Goal: Task Accomplishment & Management: Use online tool/utility

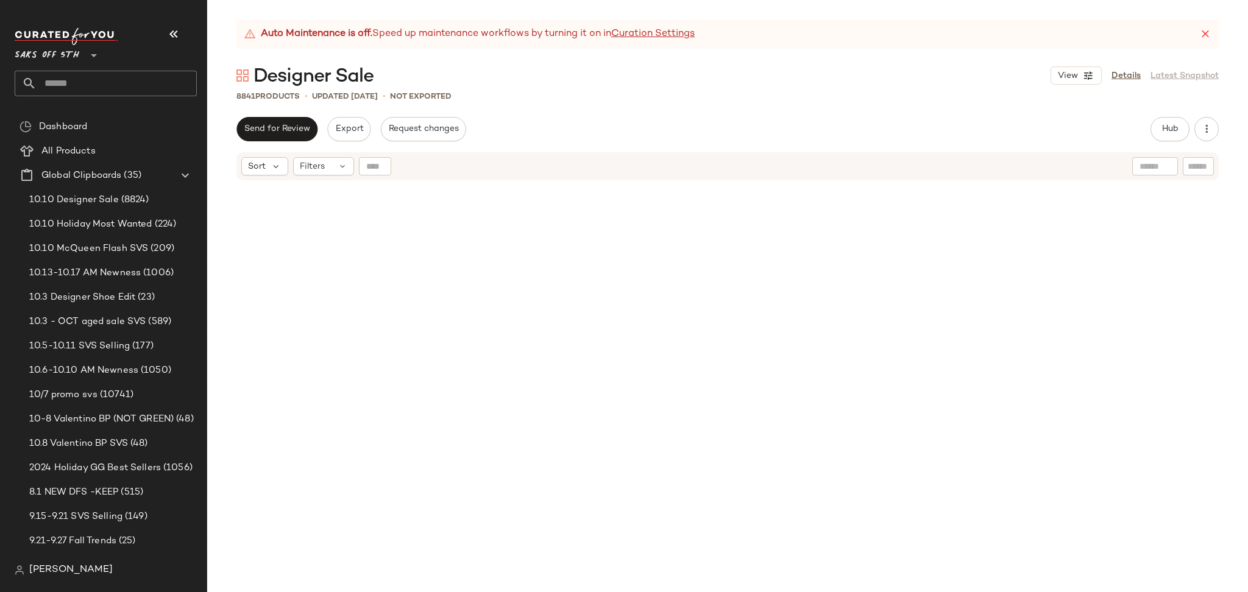
scroll to position [2346, 0]
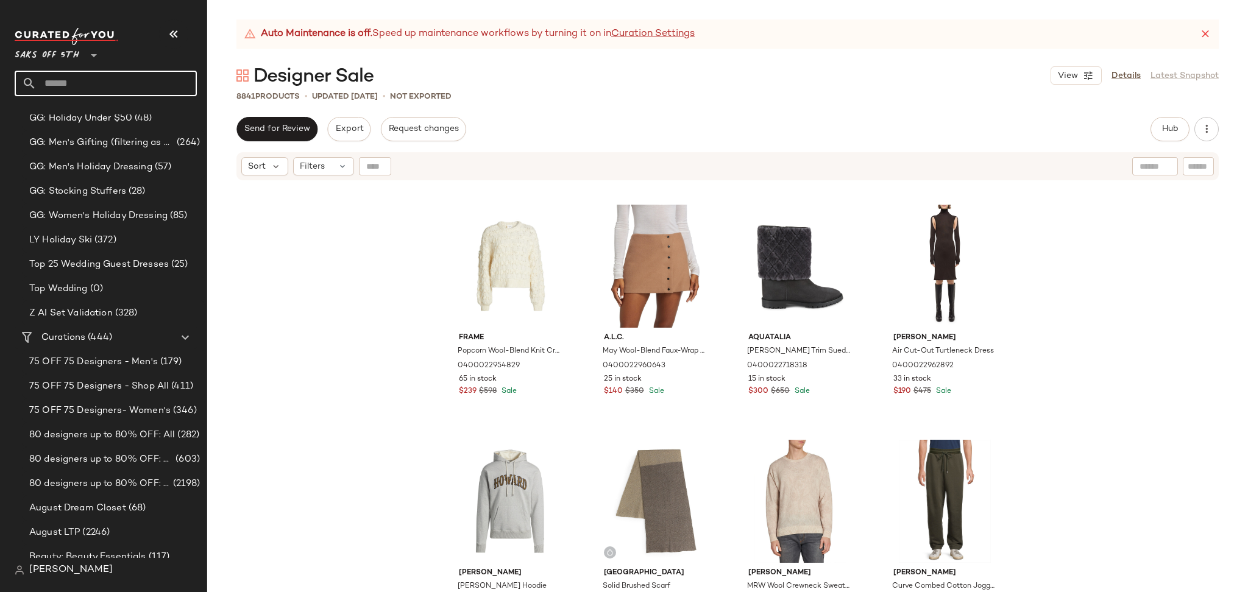
click at [134, 80] on input "text" at bounding box center [117, 84] width 160 height 26
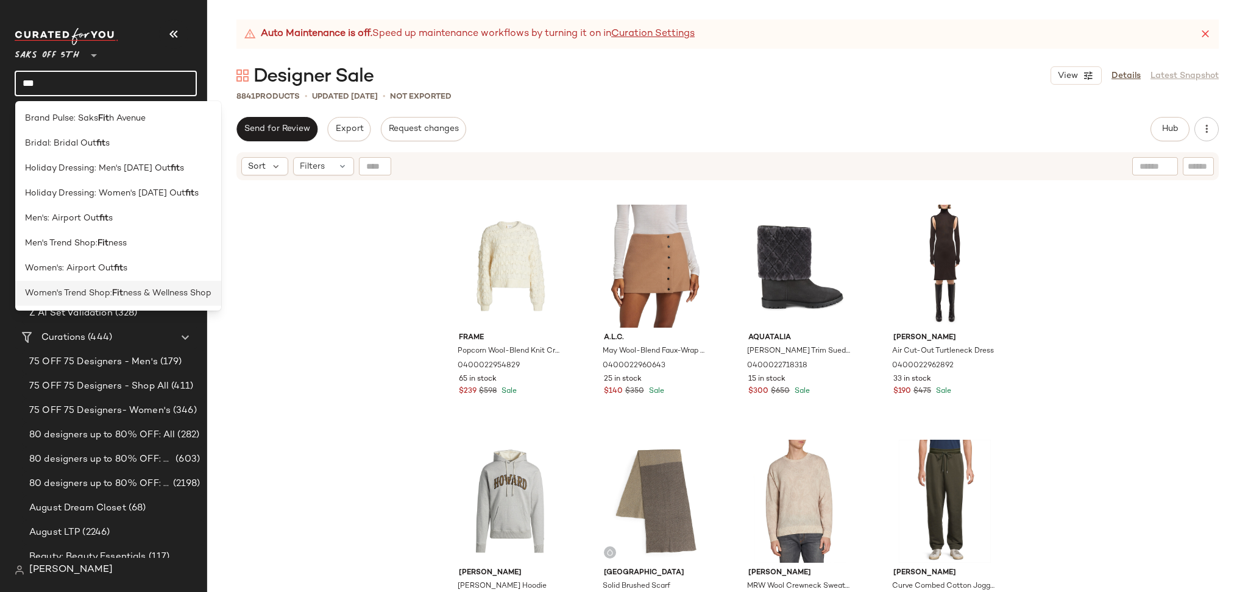
type input "***"
click at [141, 294] on span "ness & Wellness Shop" at bounding box center [167, 293] width 88 height 13
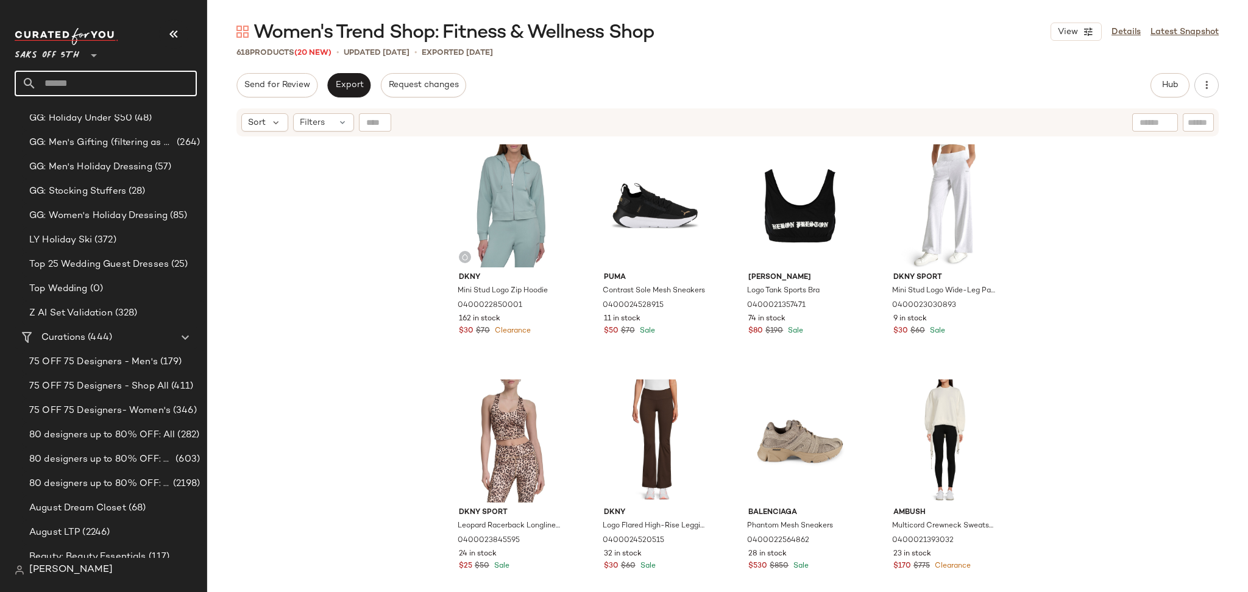
click at [94, 88] on input "text" at bounding box center [117, 84] width 160 height 26
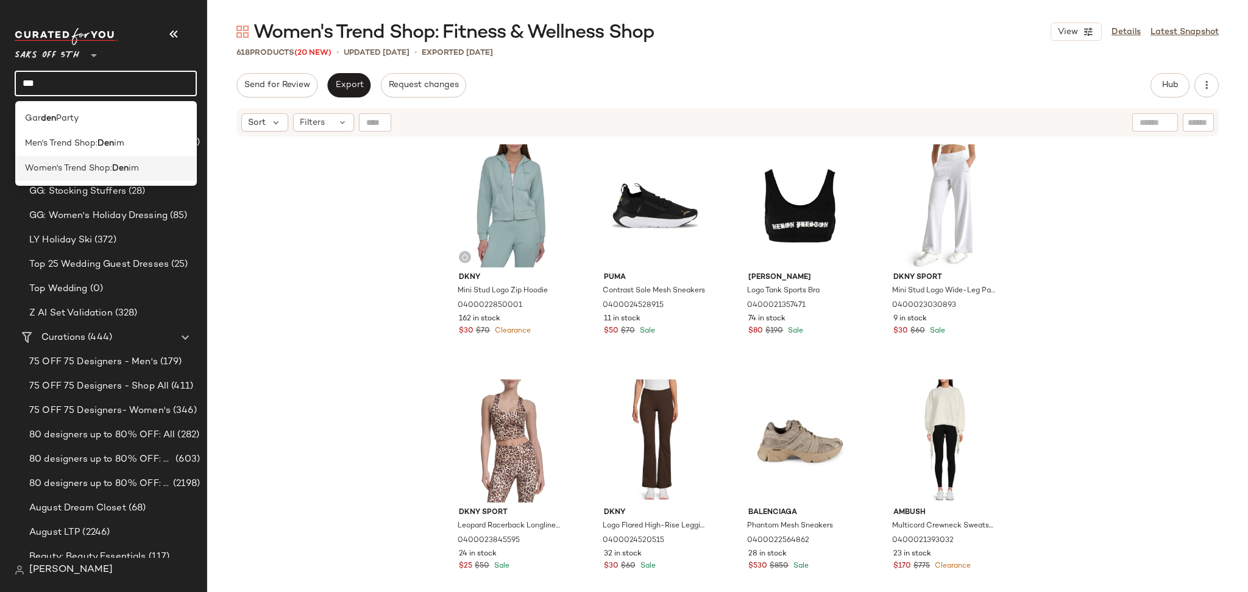
type input "***"
click at [119, 162] on b "Den" at bounding box center [120, 168] width 16 height 13
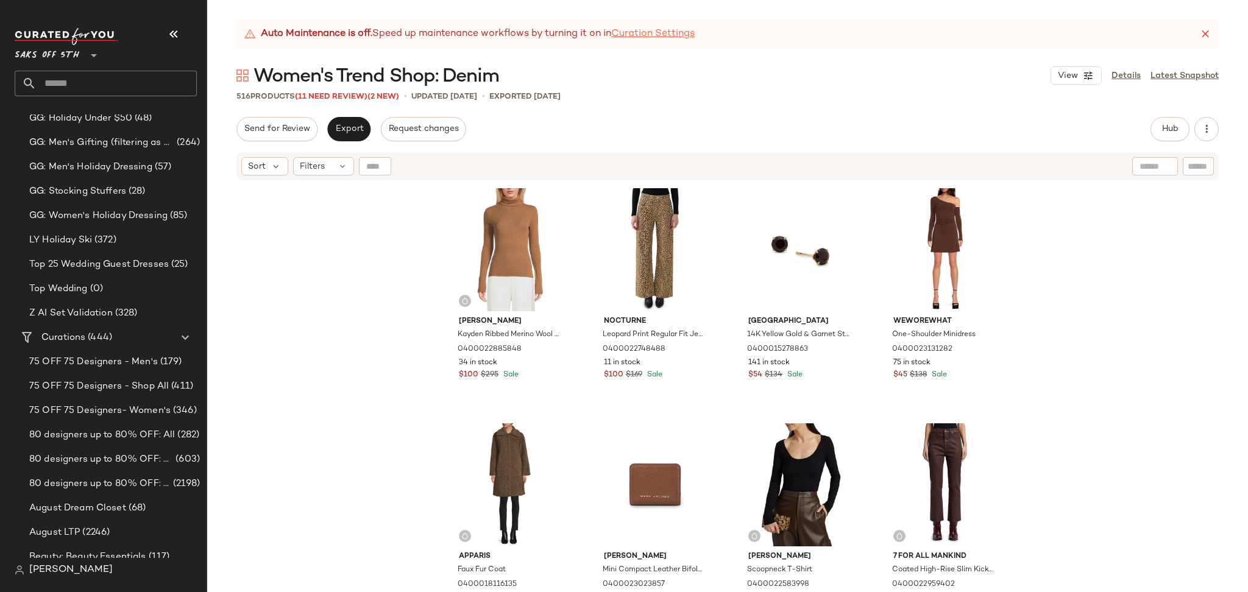
click at [694, 40] on link "Curation Settings" at bounding box center [653, 34] width 84 height 15
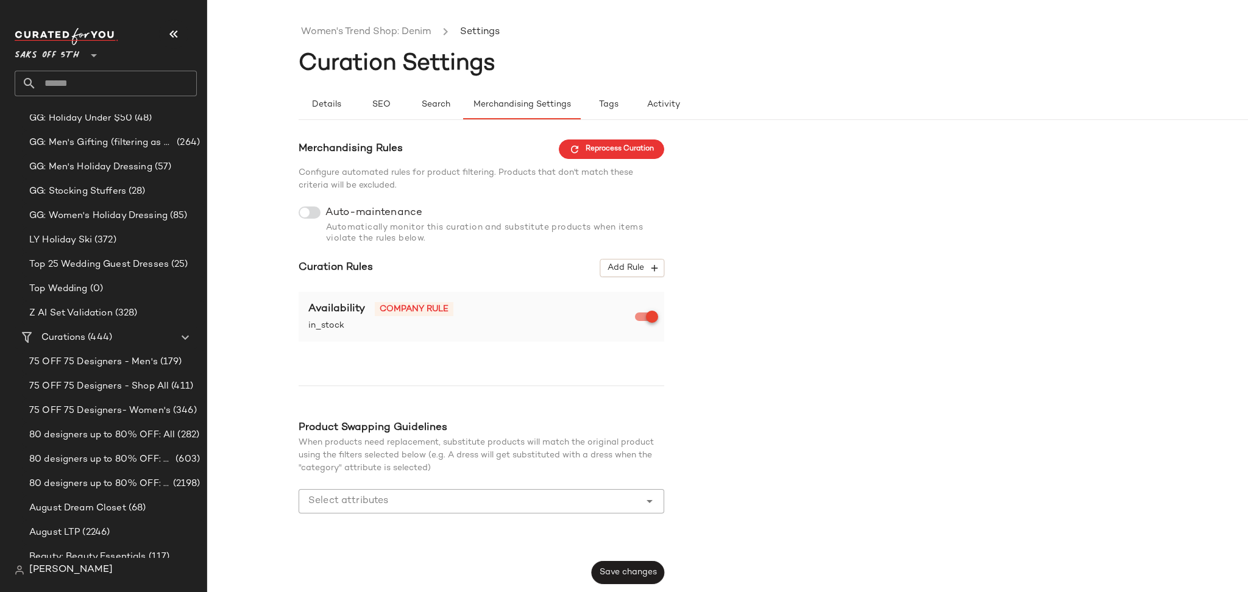
click at [315, 216] on div at bounding box center [310, 213] width 22 height 12
click at [641, 578] on span "Save changes" at bounding box center [628, 573] width 58 height 10
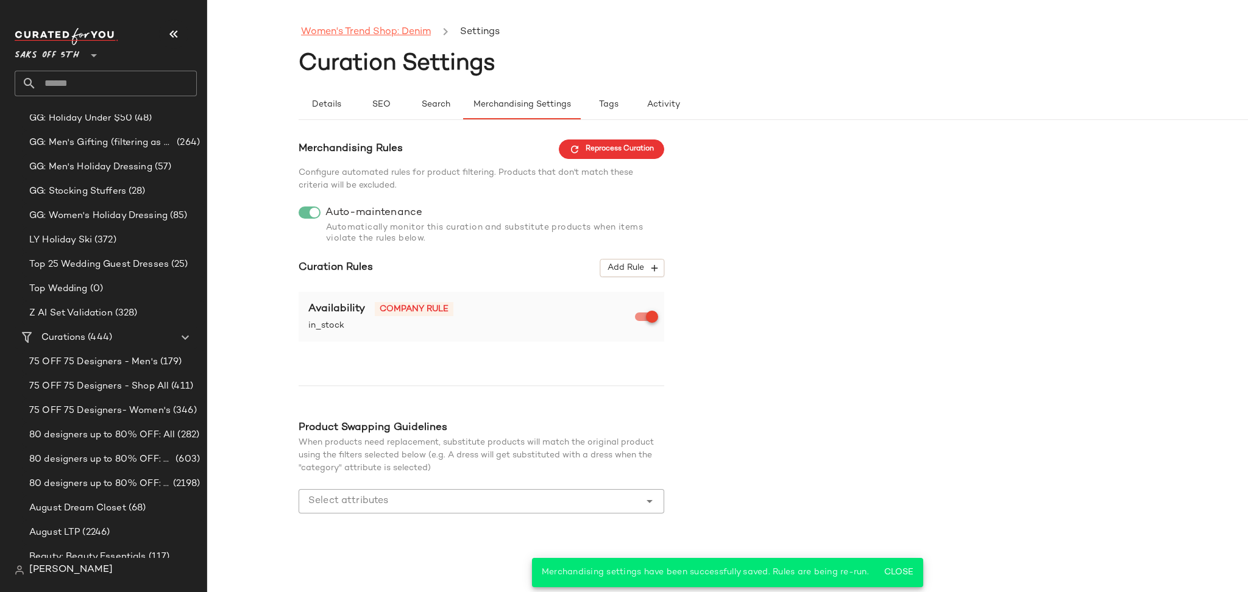
click at [400, 37] on link "Women's Trend Shop: Denim" at bounding box center [366, 32] width 130 height 16
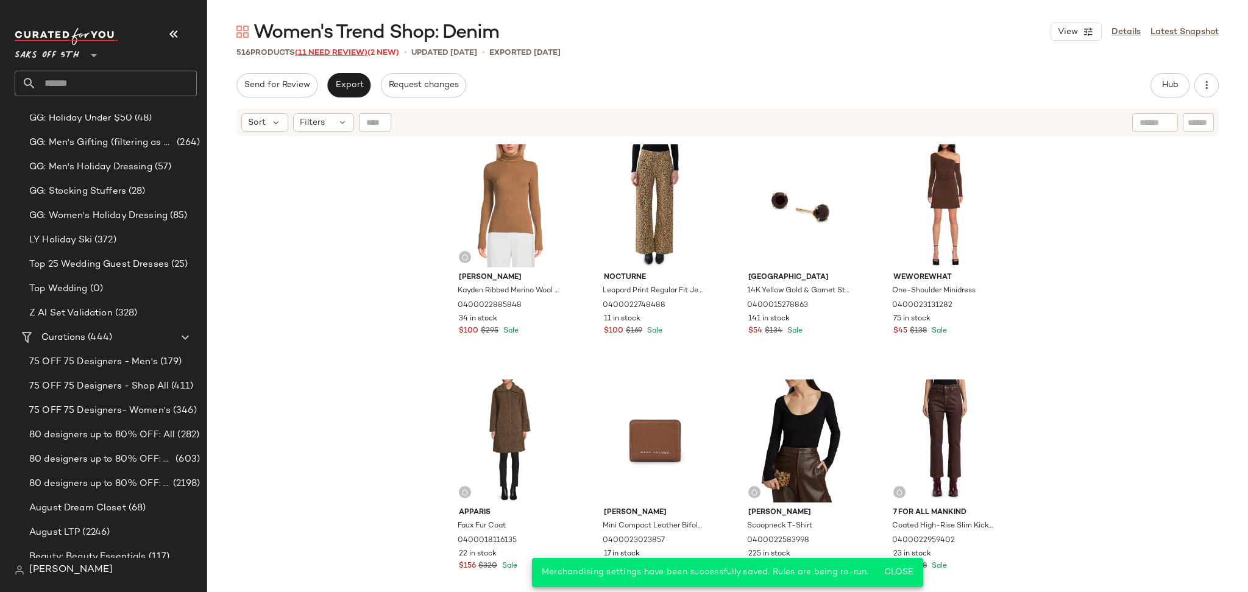
click at [327, 53] on span "(11 Need Review)" at bounding box center [331, 53] width 73 height 9
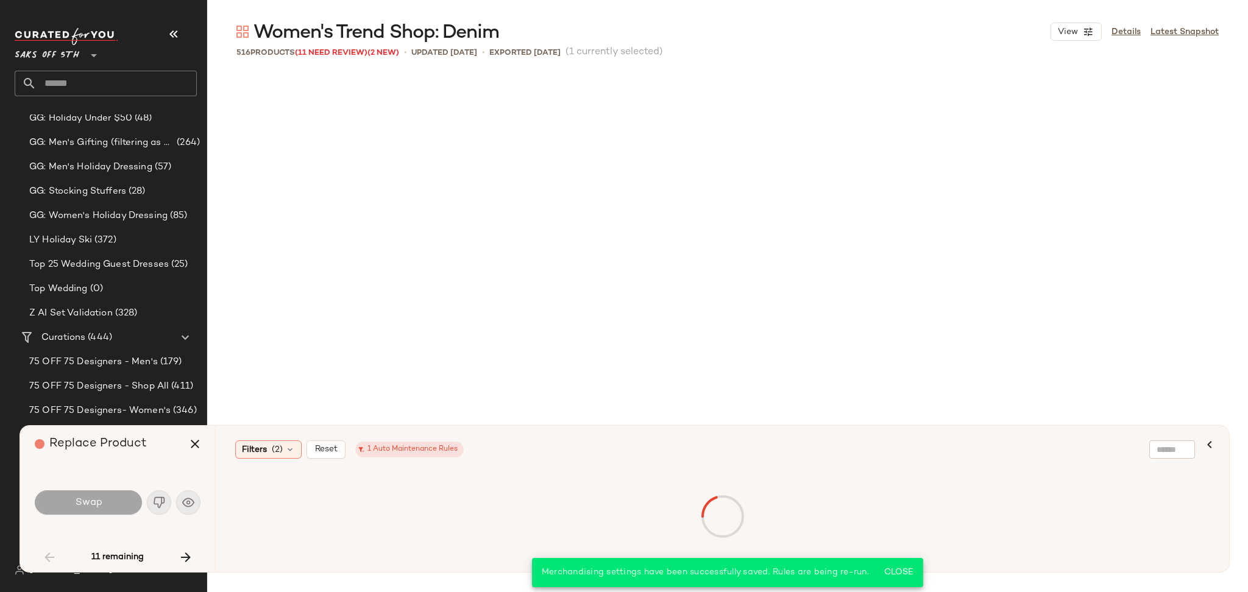
scroll to position [2353, 0]
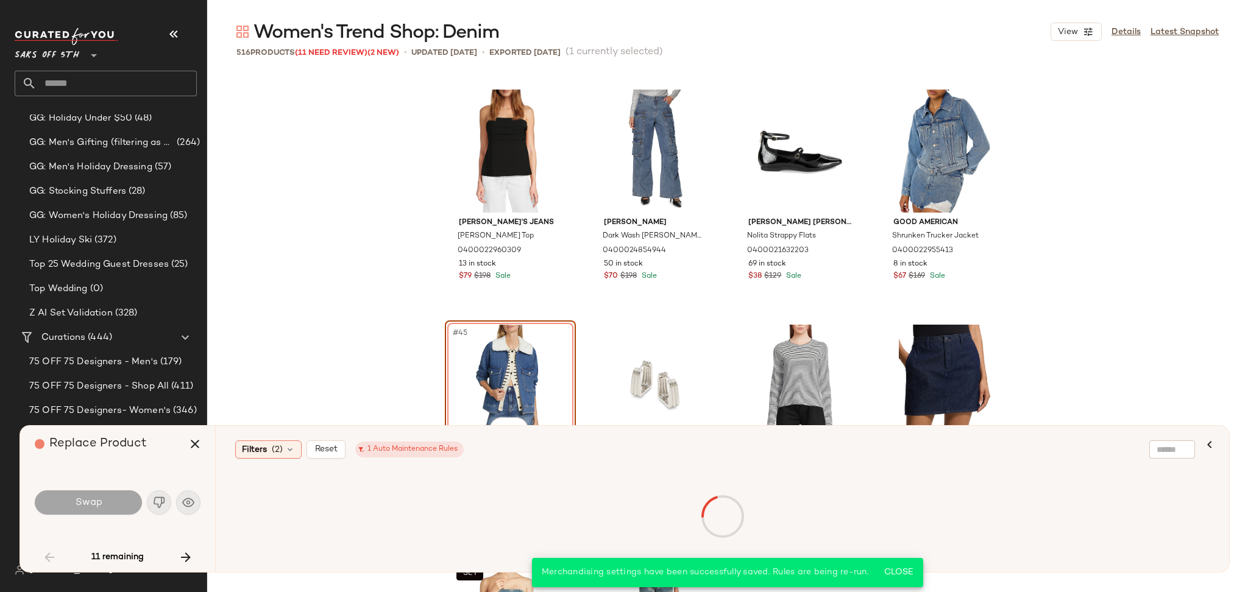
click at [98, 510] on div "Swap" at bounding box center [88, 503] width 107 height 24
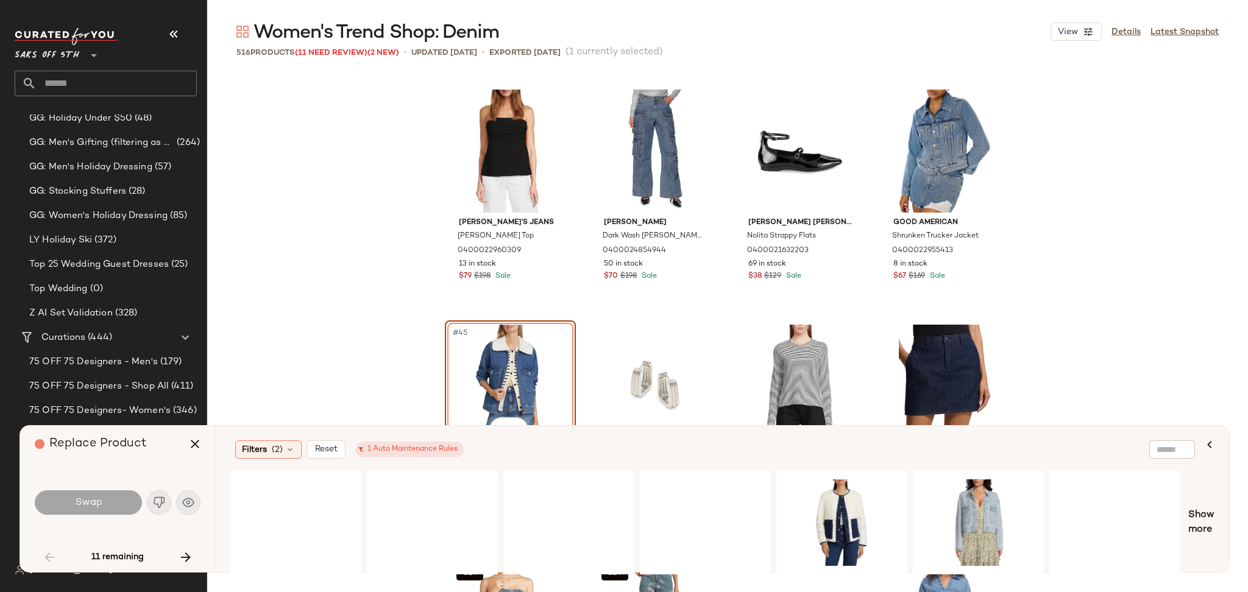
click at [98, 510] on div "Swap" at bounding box center [88, 503] width 107 height 24
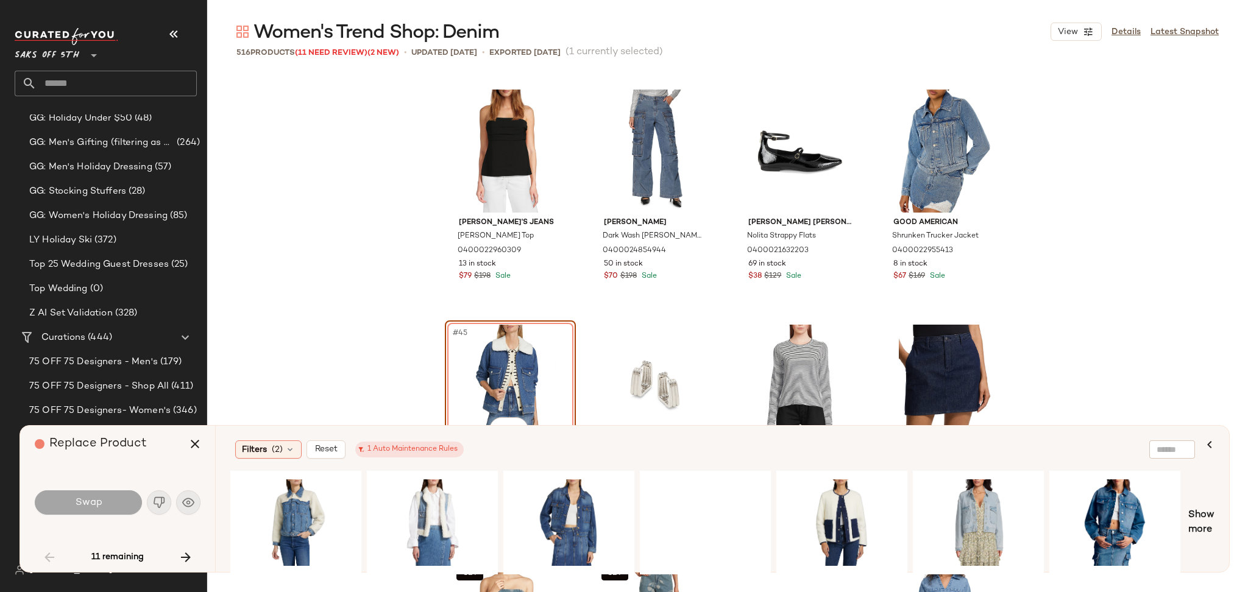
click at [98, 510] on div "Swap" at bounding box center [88, 503] width 107 height 24
click at [293, 507] on div "#1 View" at bounding box center [296, 523] width 123 height 87
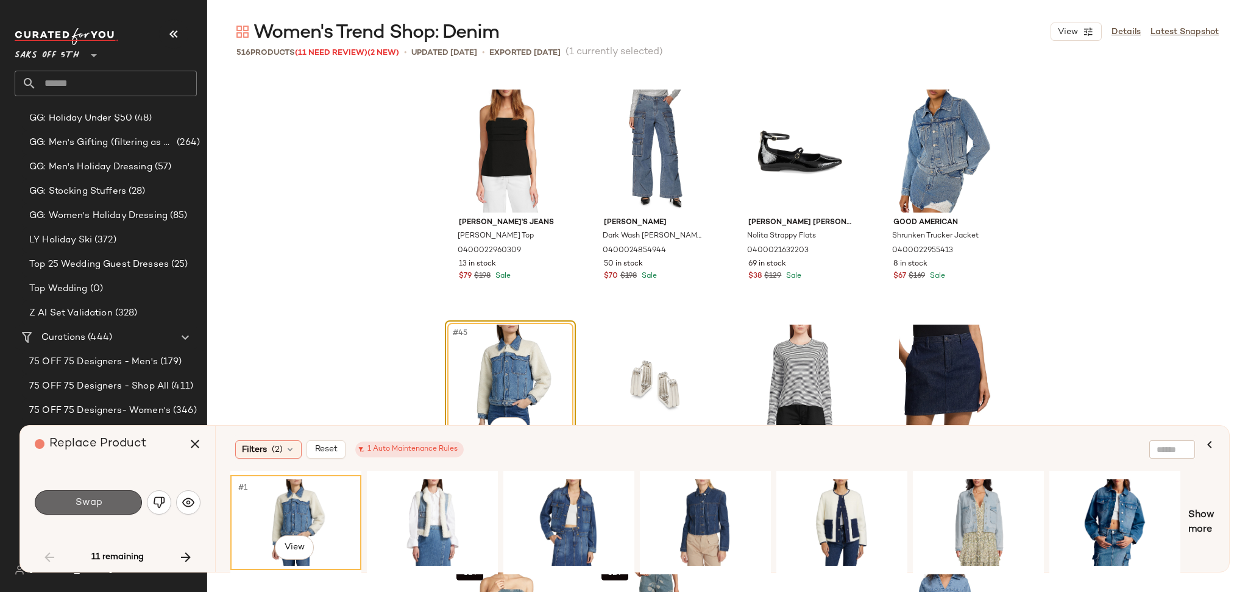
click at [105, 506] on button "Swap" at bounding box center [88, 503] width 107 height 24
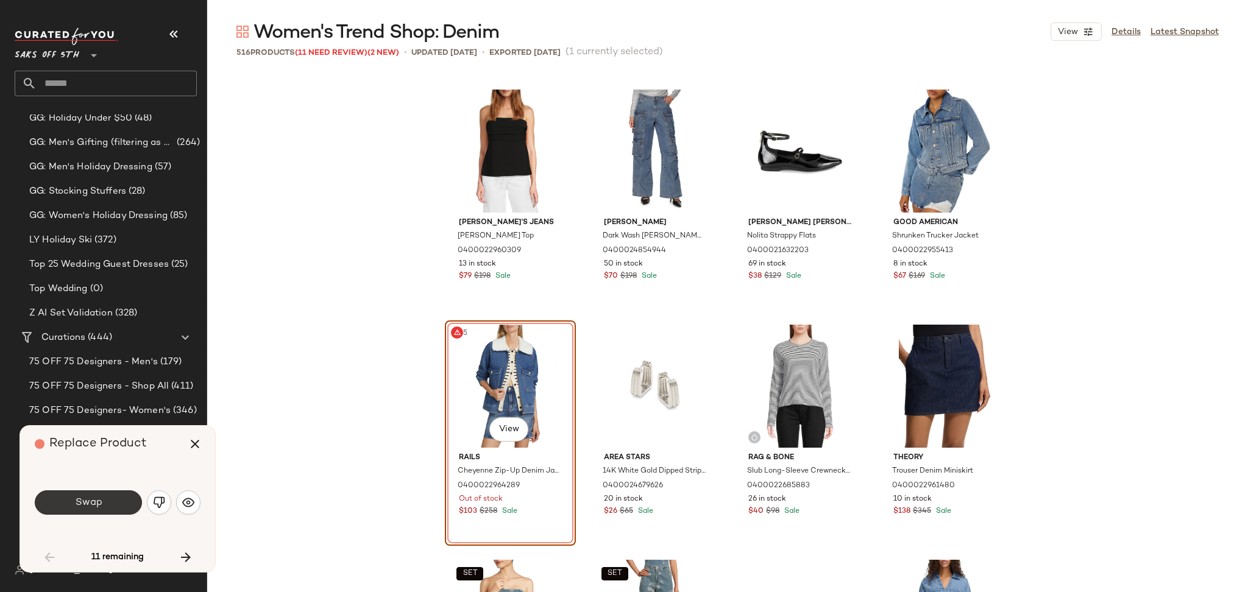
click at [106, 497] on button "Swap" at bounding box center [88, 503] width 107 height 24
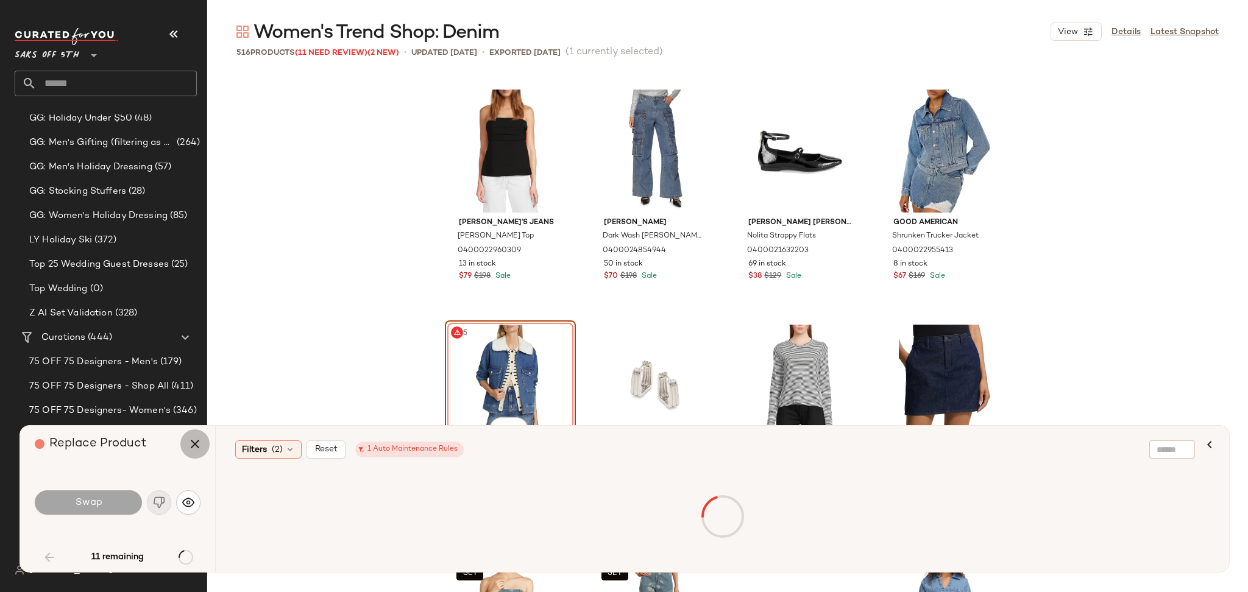
click at [197, 449] on icon "button" at bounding box center [195, 444] width 15 height 15
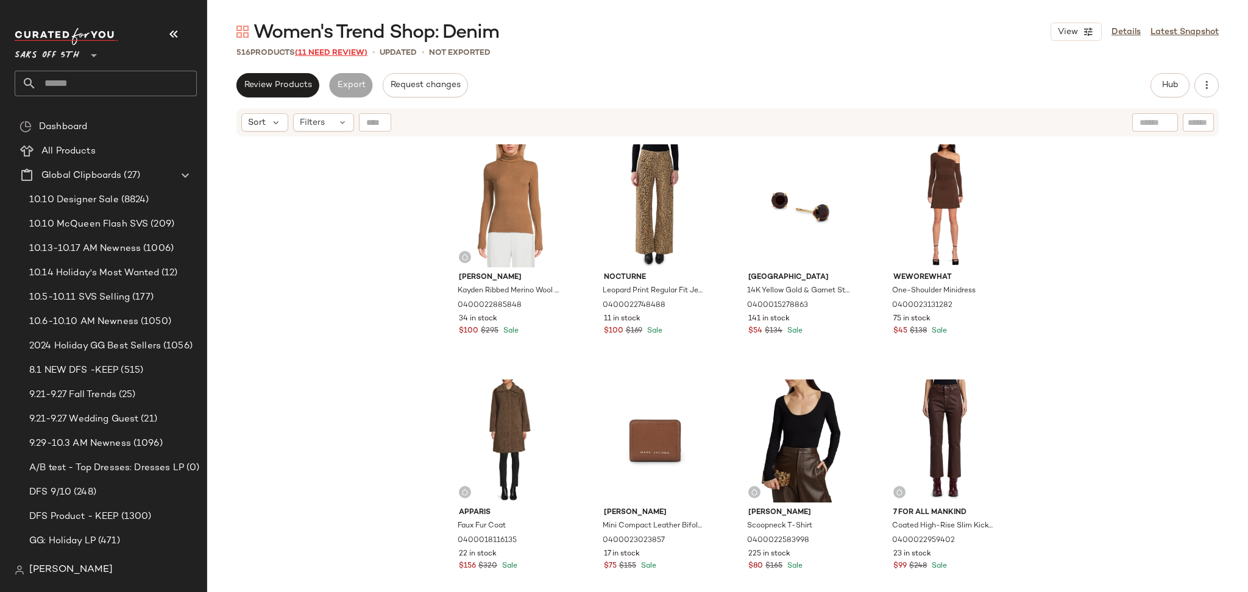
click at [332, 50] on span "(11 Need Review)" at bounding box center [331, 53] width 73 height 9
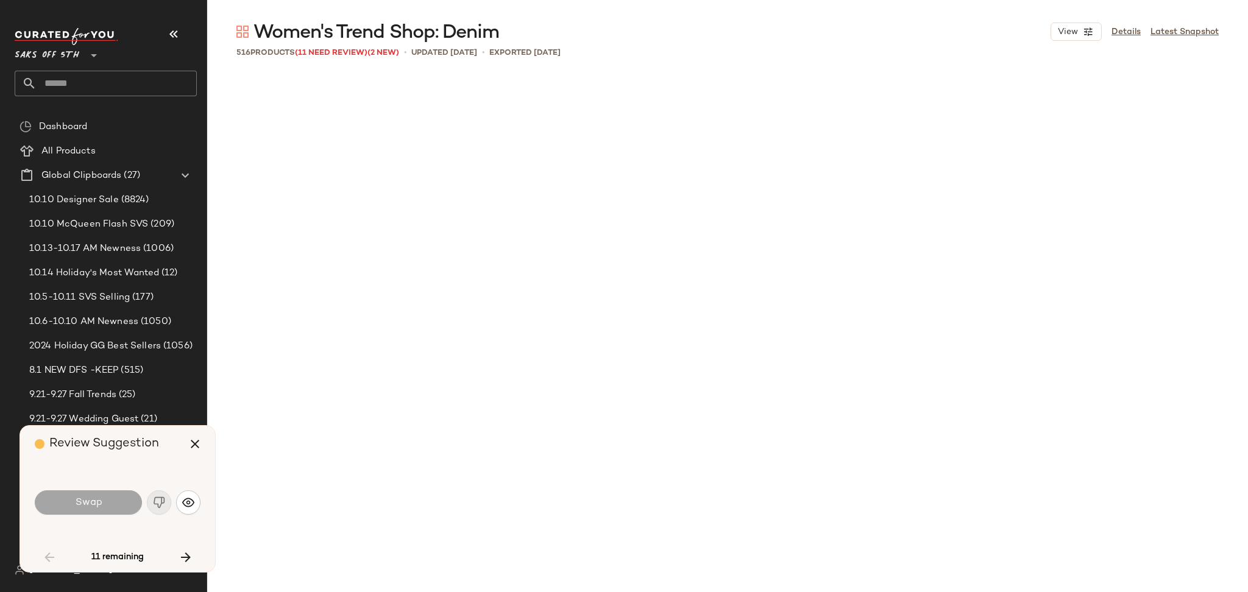
scroll to position [2353, 0]
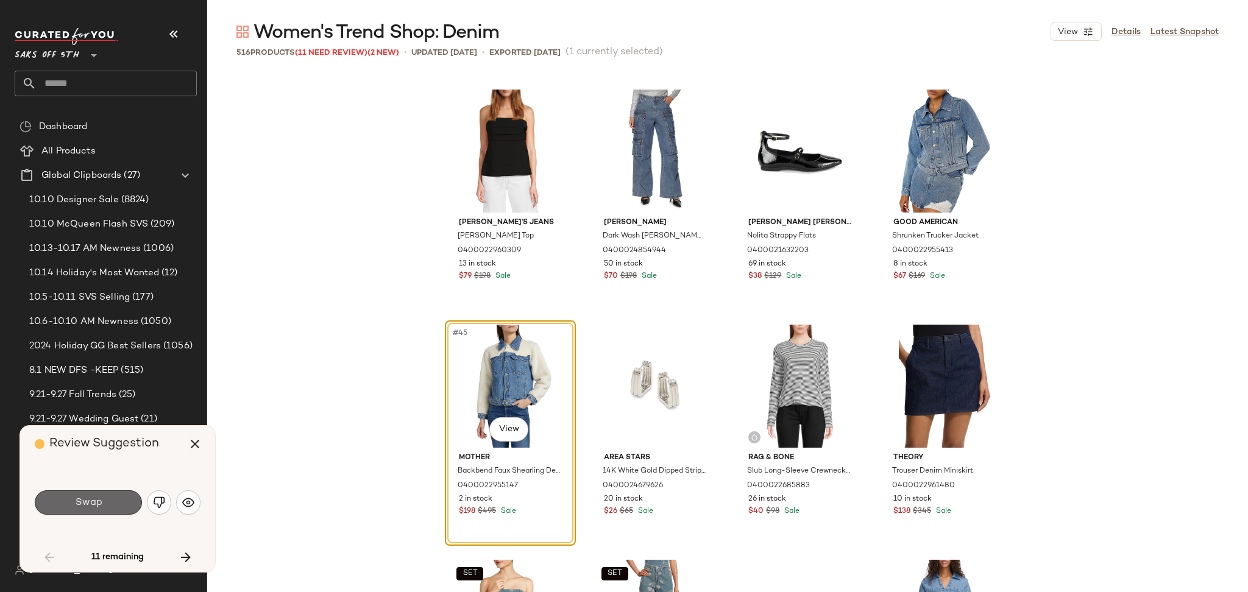
click at [113, 499] on button "Swap" at bounding box center [88, 503] width 107 height 24
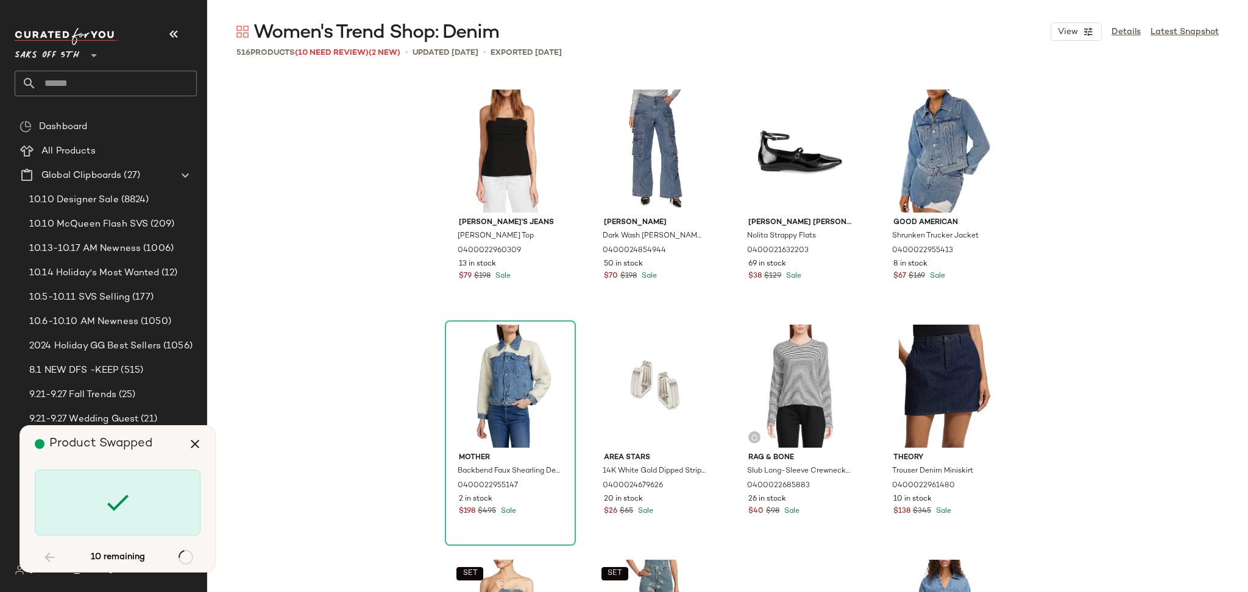
scroll to position [15528, 0]
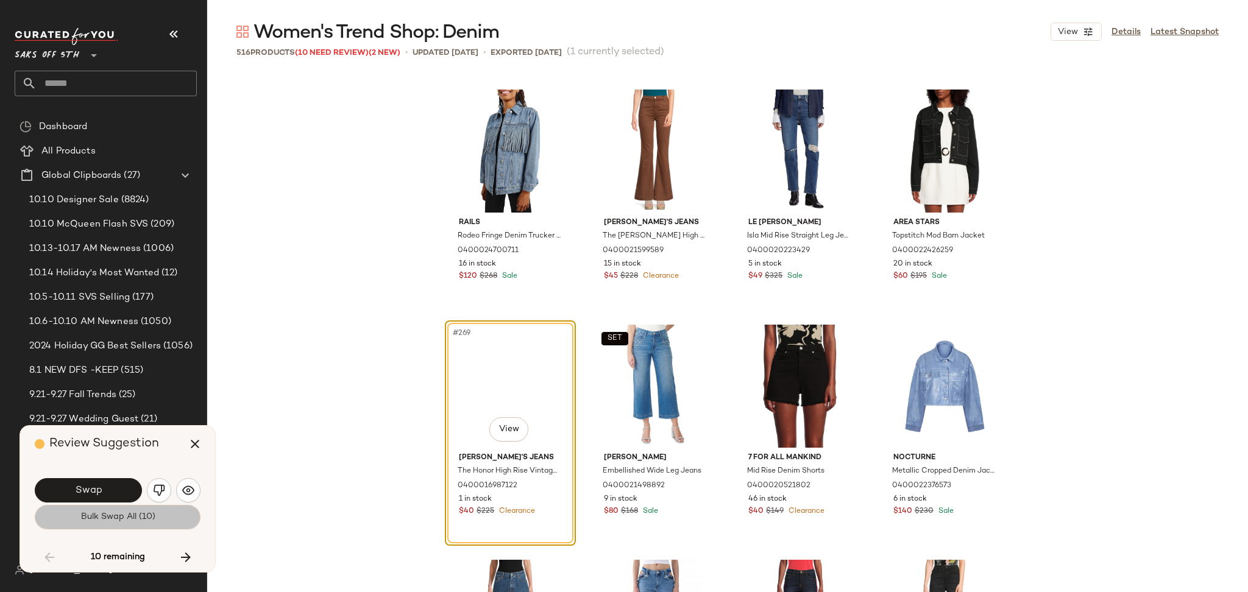
click at [118, 516] on span "Bulk Swap All (10)" at bounding box center [117, 518] width 75 height 10
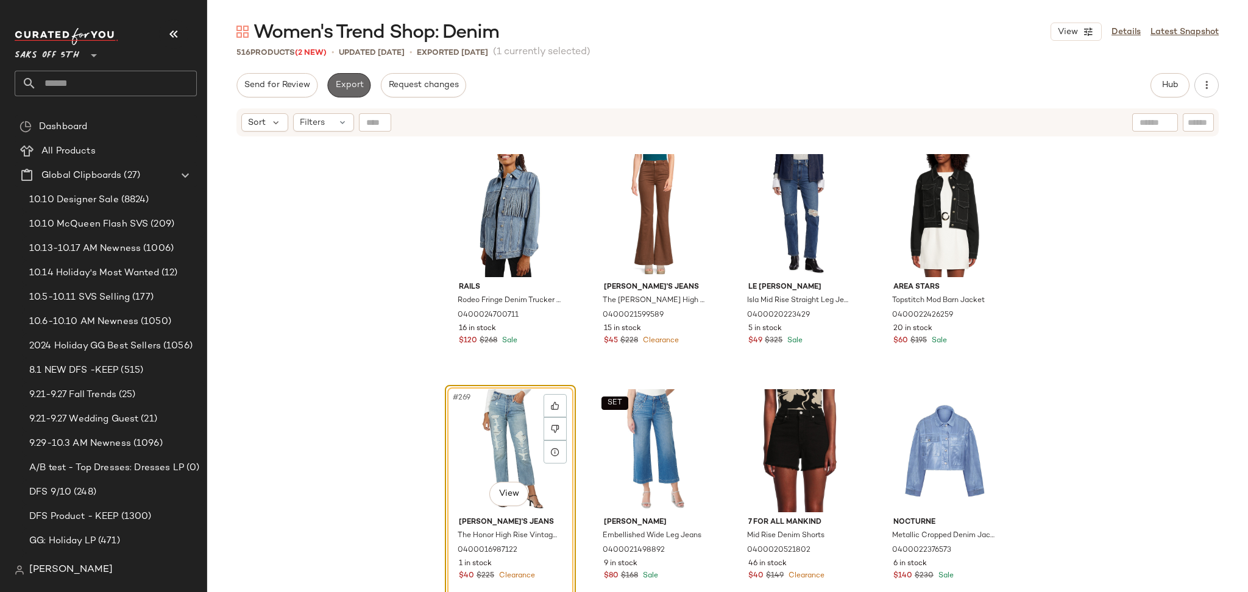
click at [347, 88] on span "Export" at bounding box center [349, 85] width 29 height 10
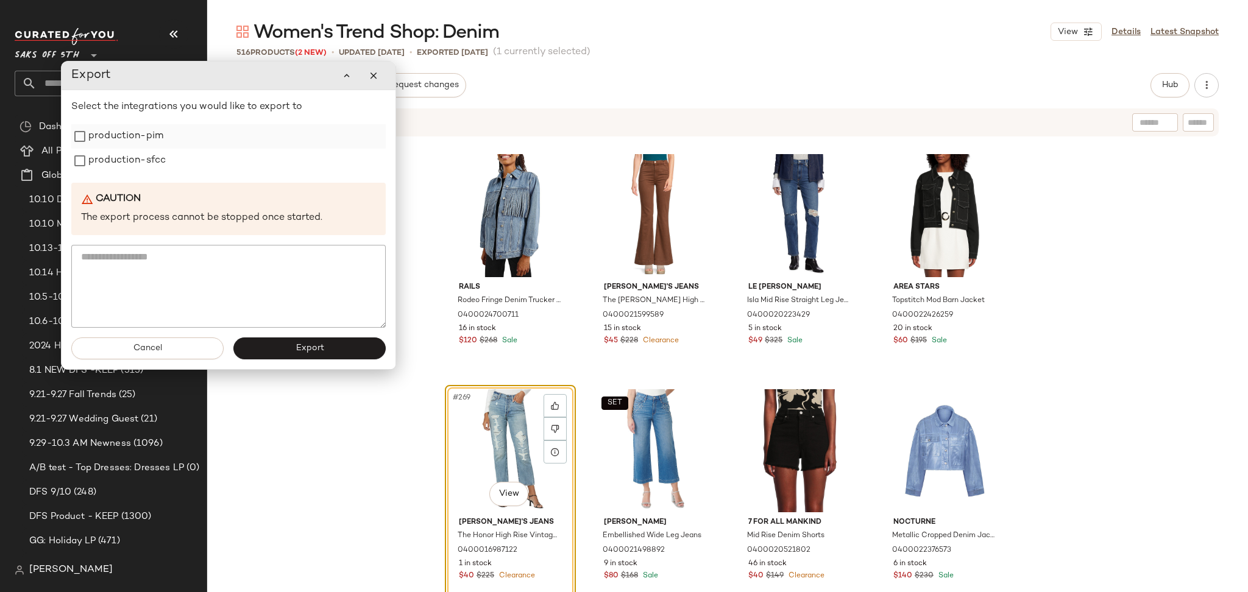
click at [146, 140] on label "production-pim" at bounding box center [125, 136] width 75 height 24
click at [146, 154] on label "production-sfcc" at bounding box center [126, 161] width 77 height 24
click at [307, 345] on span "Export" at bounding box center [309, 349] width 29 height 10
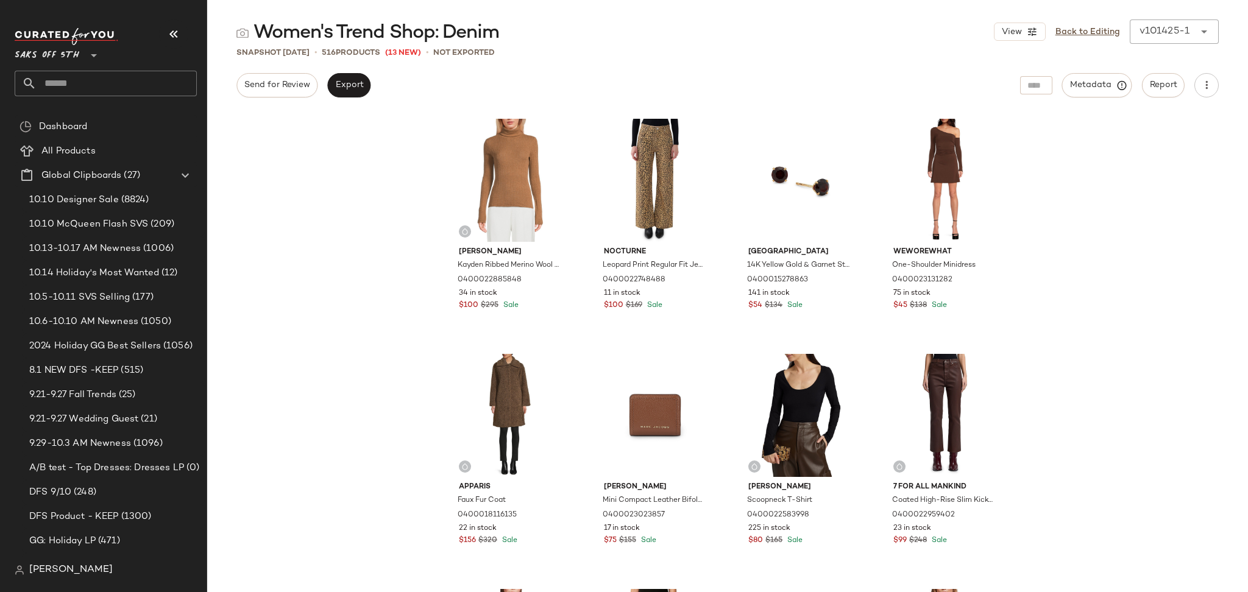
click at [129, 79] on input "text" at bounding box center [117, 84] width 160 height 26
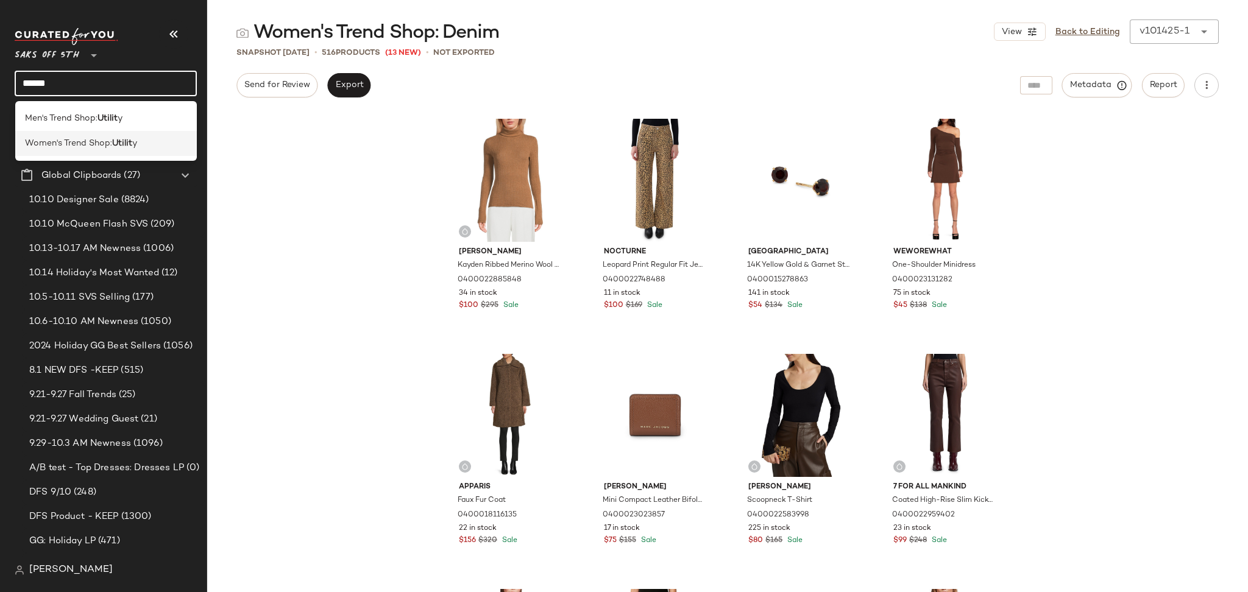
type input "******"
click at [134, 138] on span "y" at bounding box center [134, 143] width 5 height 13
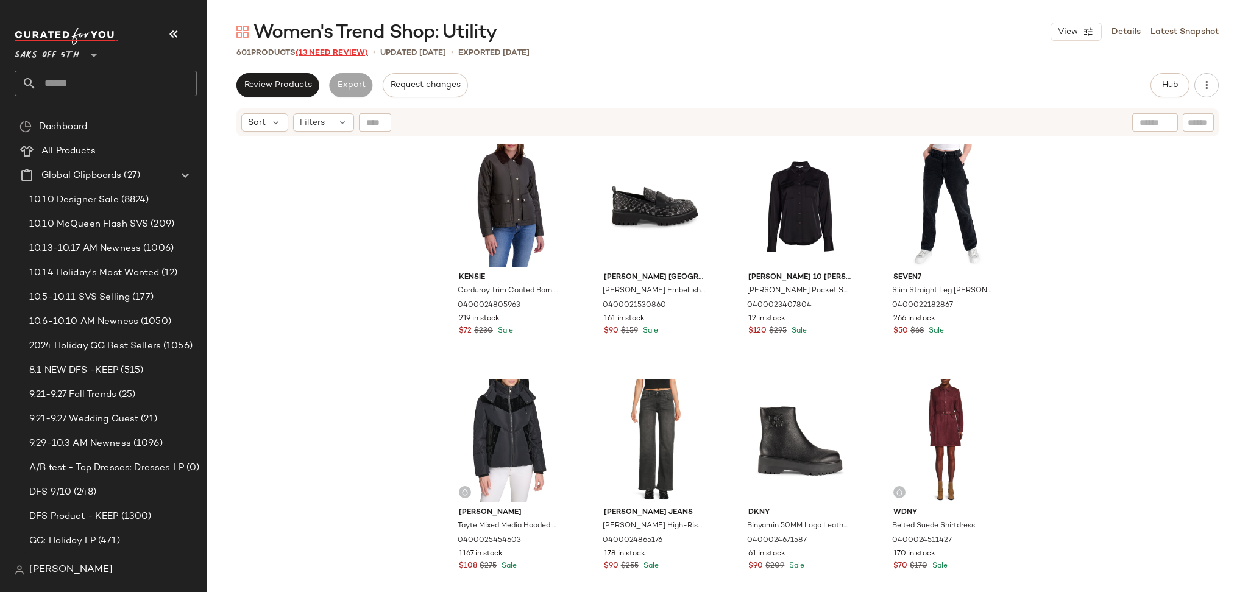
click at [336, 55] on span "(13 Need Review)" at bounding box center [332, 53] width 73 height 9
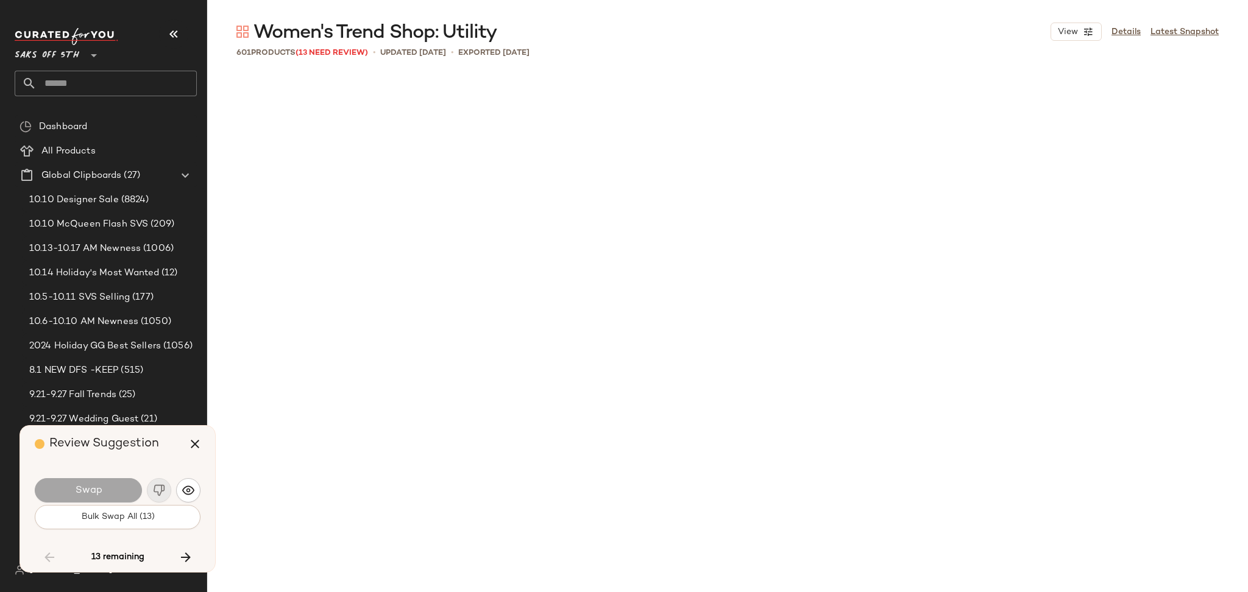
scroll to position [4470, 0]
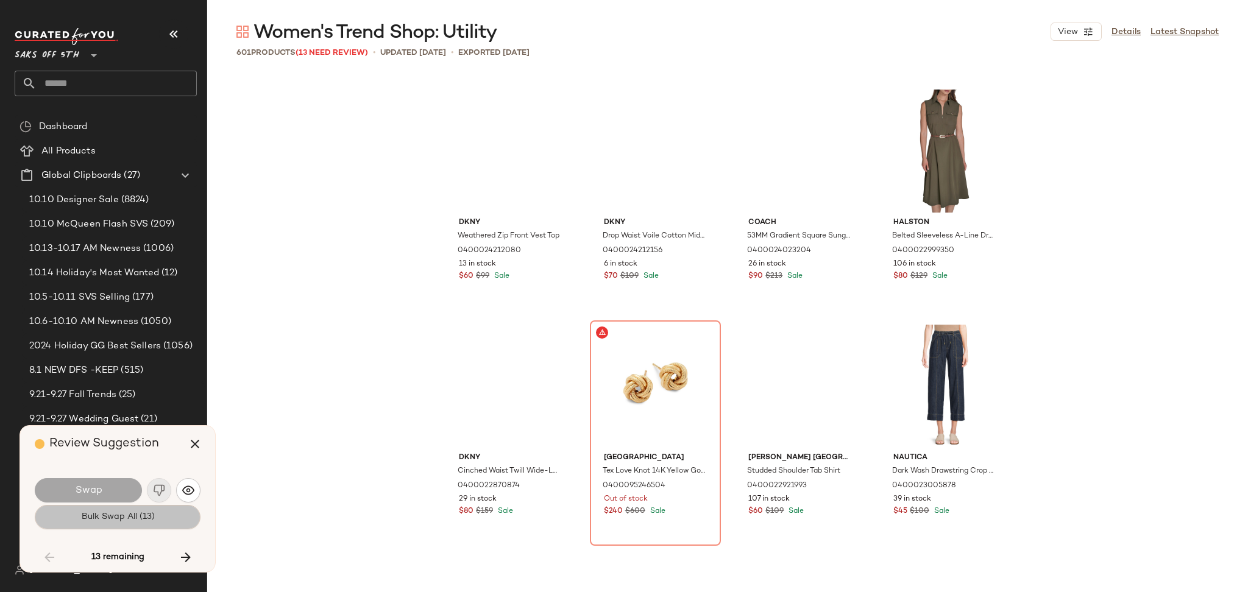
click at [143, 510] on button "Bulk Swap All (13)" at bounding box center [118, 517] width 166 height 24
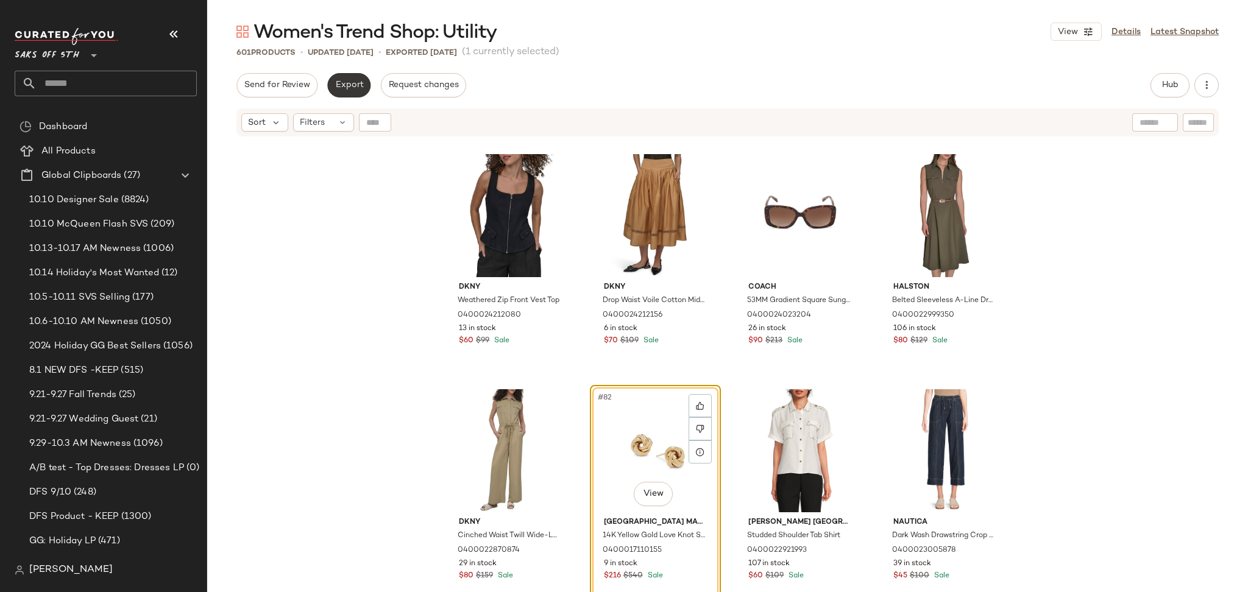
click at [351, 90] on span "Export" at bounding box center [349, 85] width 29 height 10
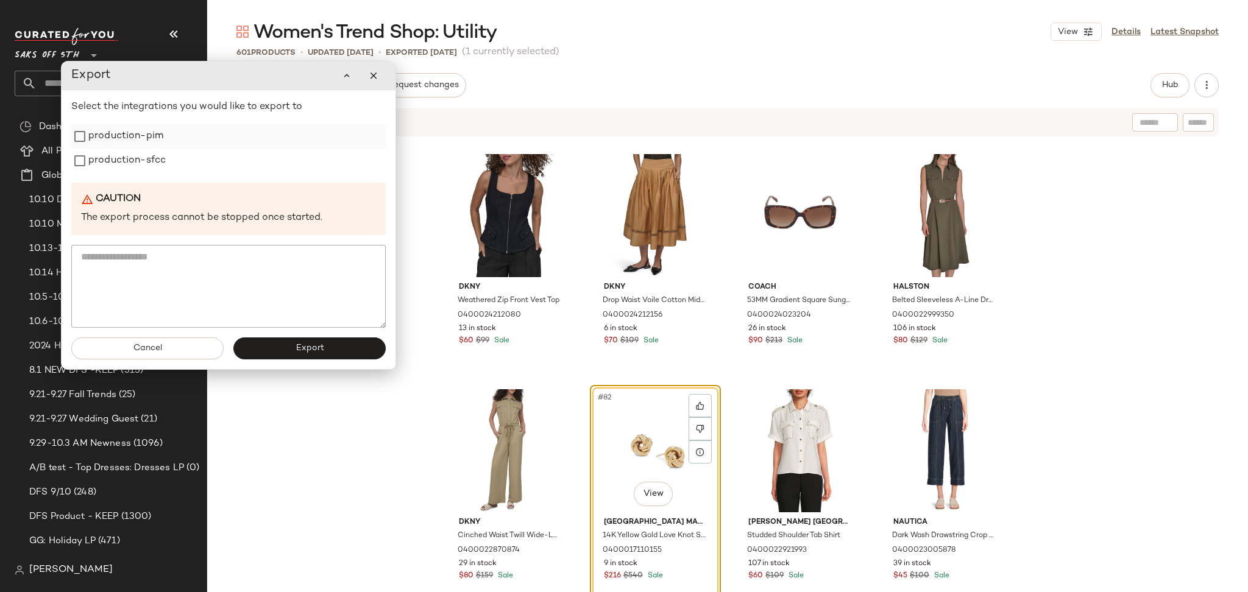
click at [142, 134] on label "production-pim" at bounding box center [125, 136] width 75 height 24
click at [142, 155] on label "production-sfcc" at bounding box center [126, 161] width 77 height 24
click at [304, 352] on span "Export" at bounding box center [309, 349] width 29 height 10
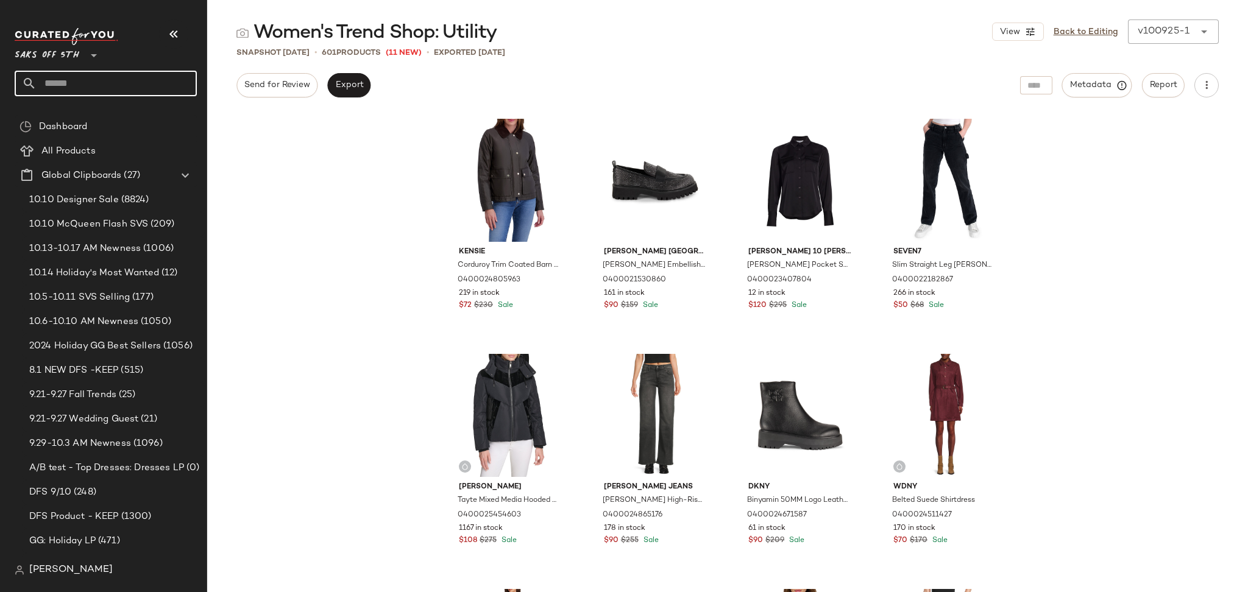
click at [113, 93] on input "text" at bounding box center [117, 84] width 160 height 26
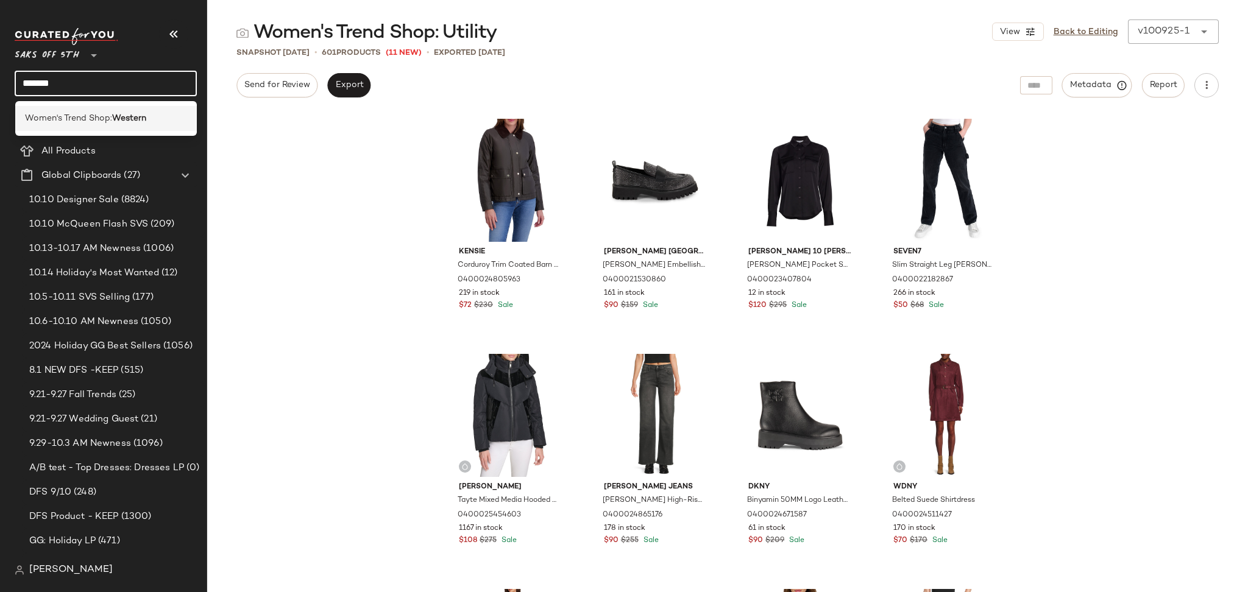
type input "*******"
click at [108, 115] on span "Women's Trend Shop:" at bounding box center [68, 118] width 87 height 13
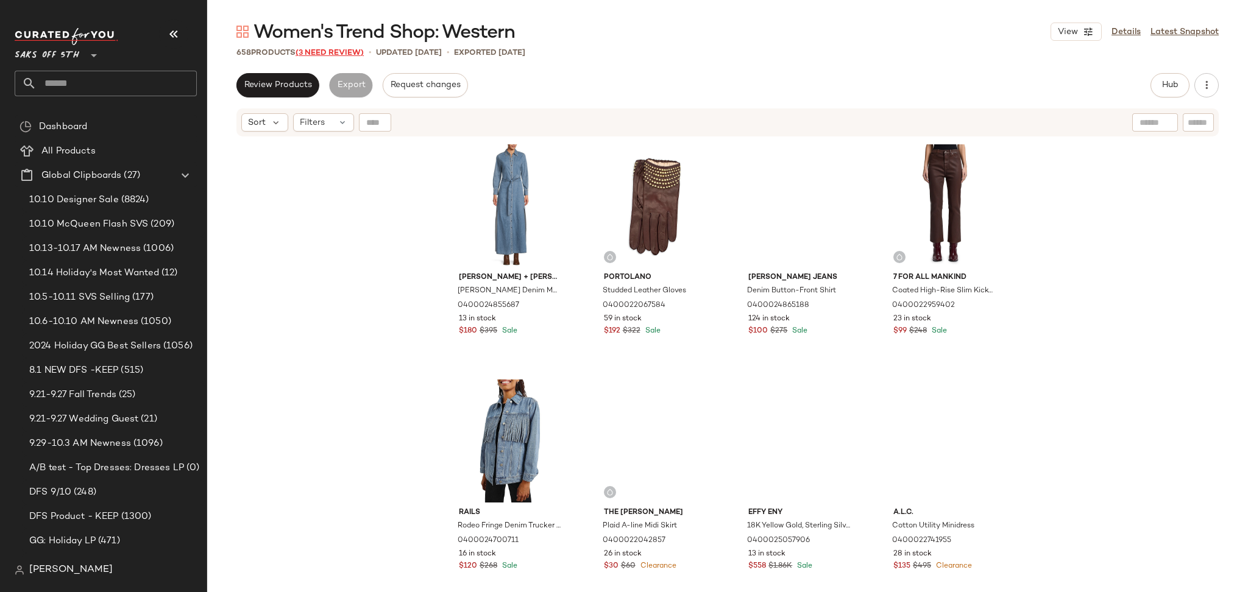
click at [316, 49] on span "(3 Need Review)" at bounding box center [330, 53] width 68 height 9
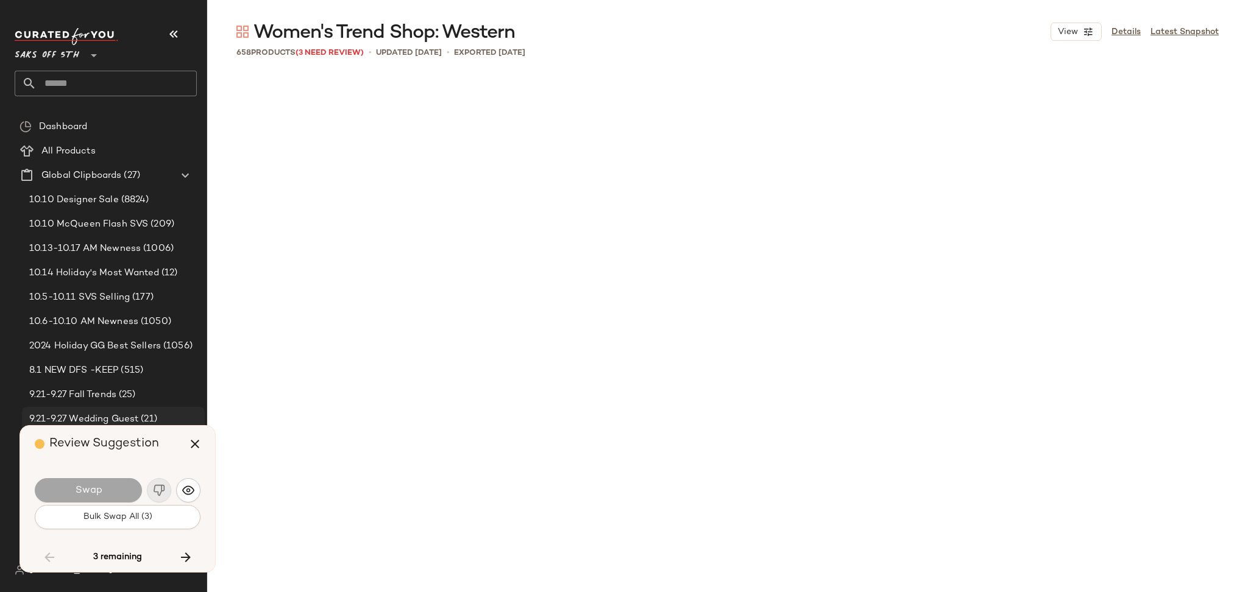
scroll to position [28939, 0]
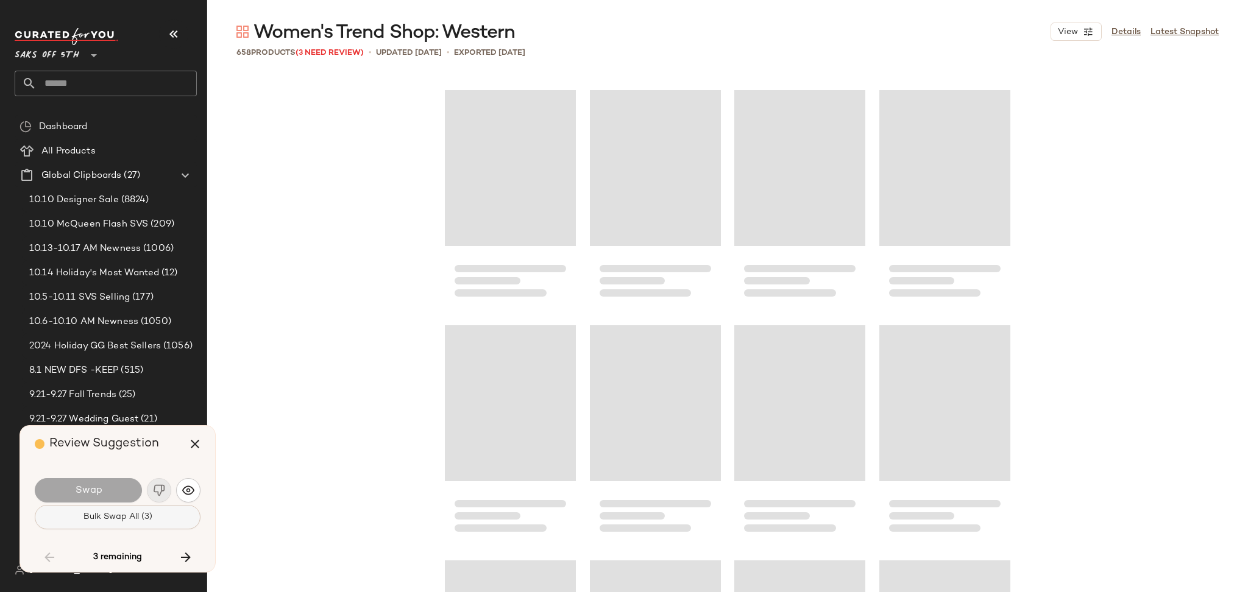
click at [124, 513] on span "Bulk Swap All (3)" at bounding box center [117, 518] width 69 height 10
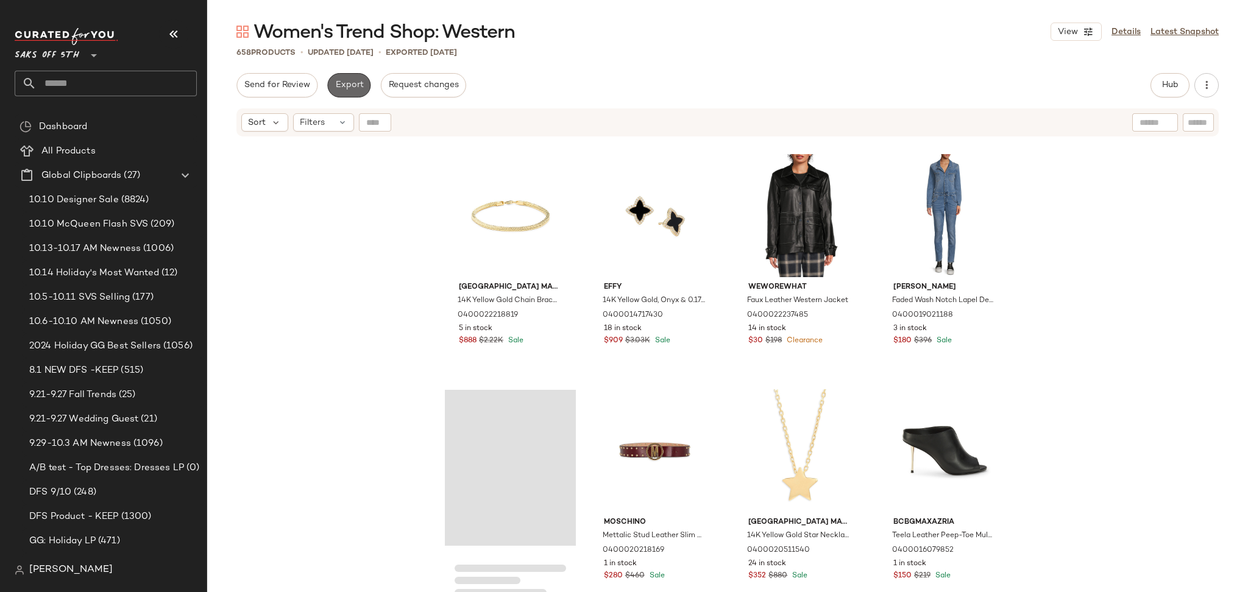
click at [342, 74] on button "Export" at bounding box center [348, 85] width 43 height 24
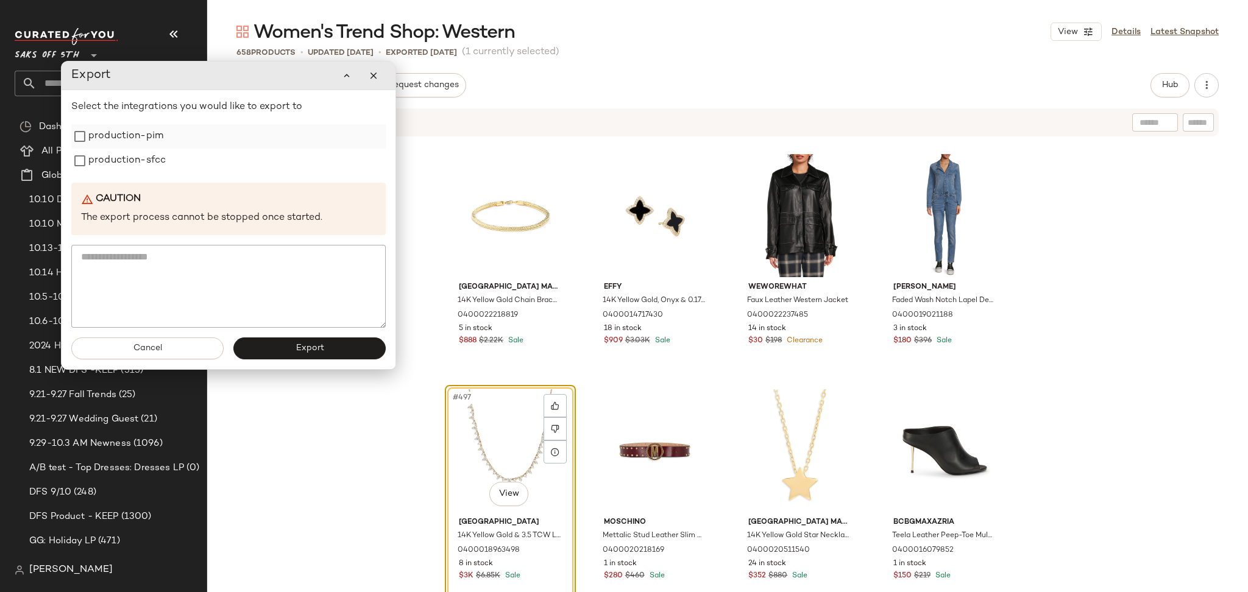
click at [139, 133] on label "production-pim" at bounding box center [125, 136] width 75 height 24
click at [141, 162] on label "production-sfcc" at bounding box center [126, 161] width 77 height 24
click at [312, 350] on span "Export" at bounding box center [309, 349] width 29 height 10
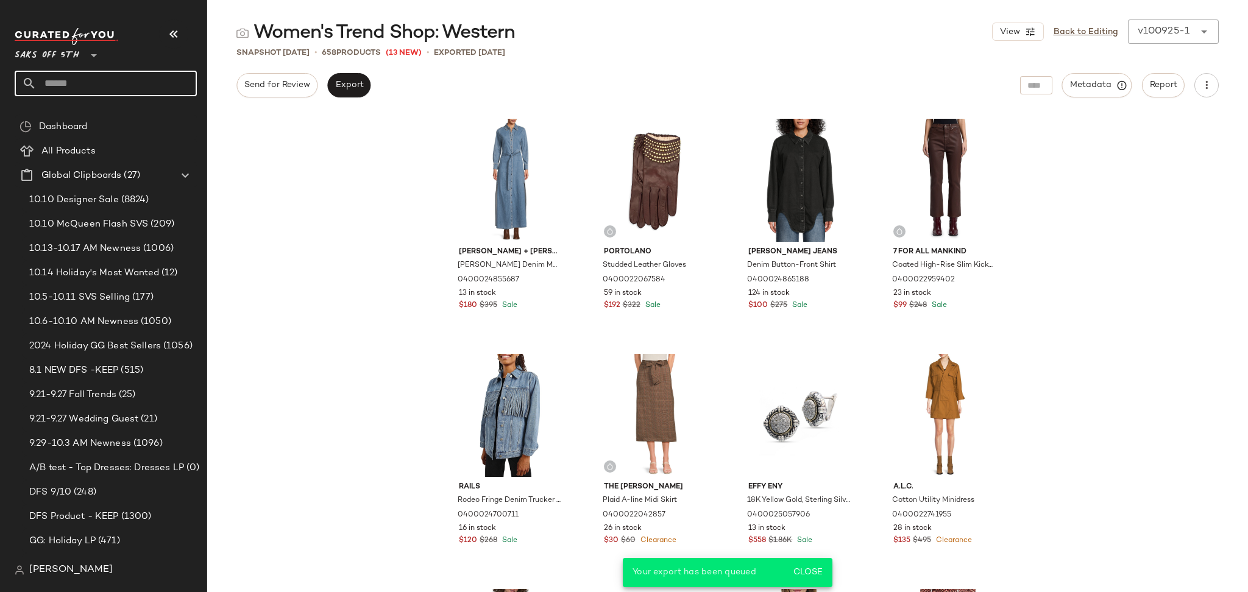
click at [121, 96] on input "text" at bounding box center [117, 84] width 160 height 26
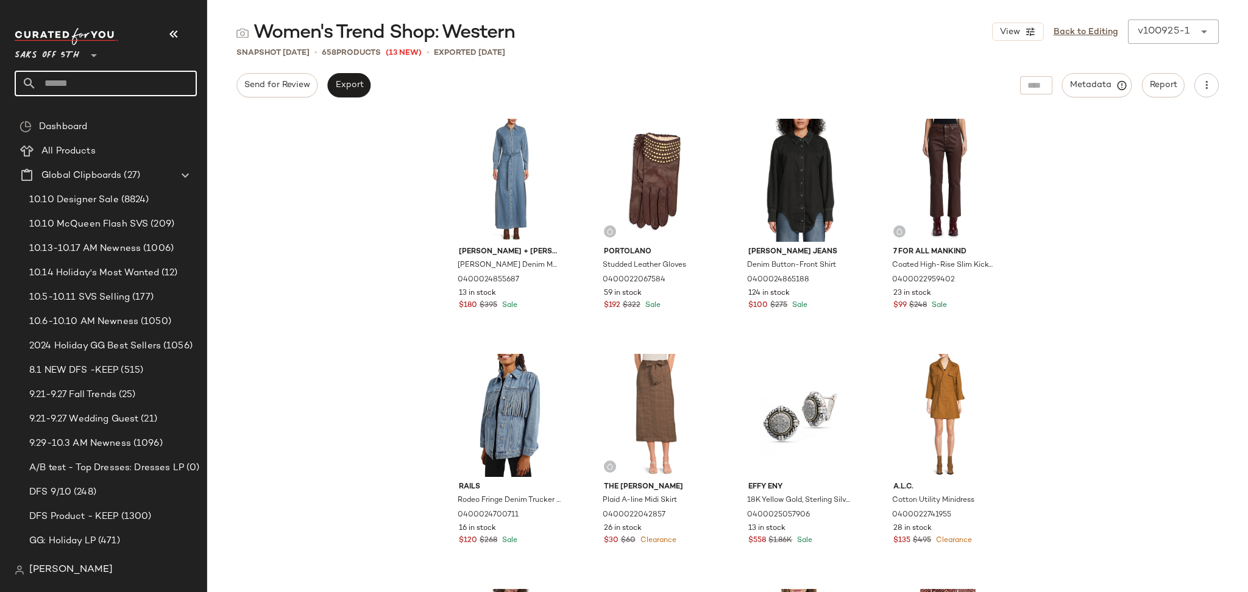
click at [121, 96] on input "text" at bounding box center [117, 84] width 160 height 26
type input "*******"
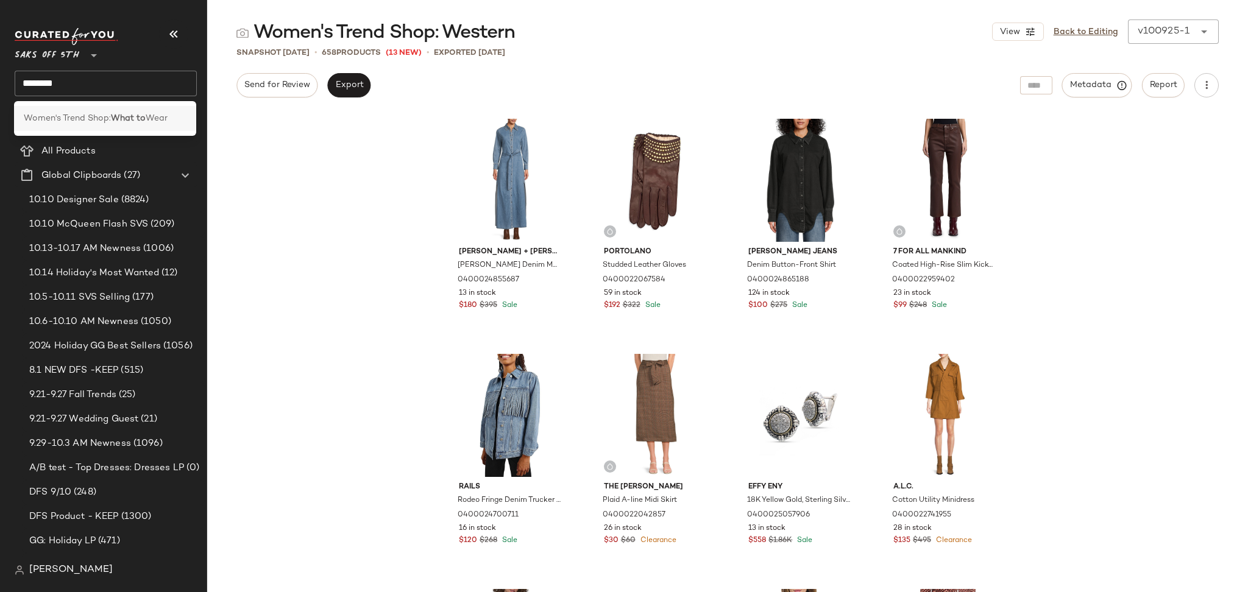
click at [112, 115] on b "What to" at bounding box center [128, 118] width 35 height 13
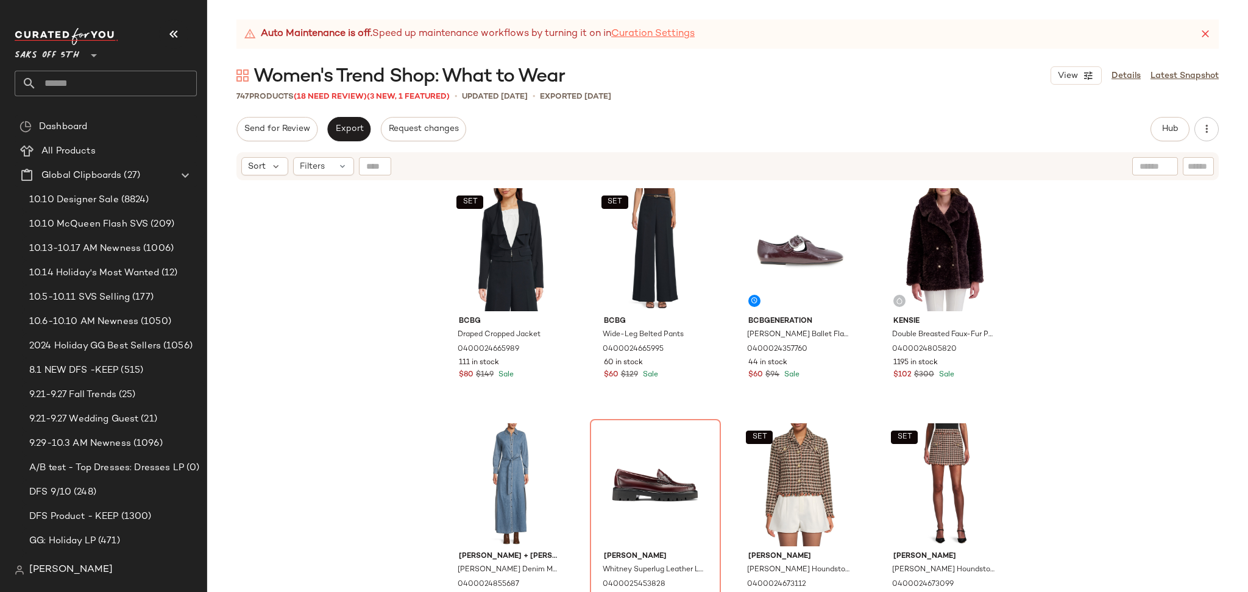
click at [630, 40] on link "Curation Settings" at bounding box center [653, 34] width 84 height 15
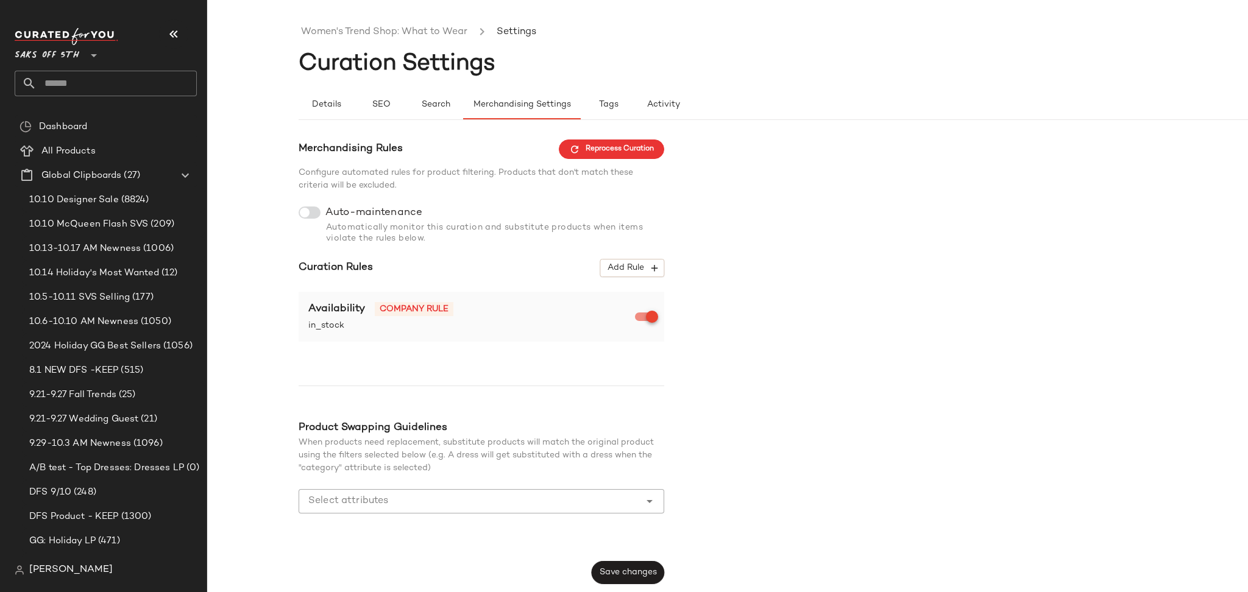
click at [319, 208] on div at bounding box center [310, 213] width 22 height 12
click at [313, 213] on div at bounding box center [310, 213] width 22 height 12
click at [627, 564] on button "Save changes" at bounding box center [628, 572] width 73 height 23
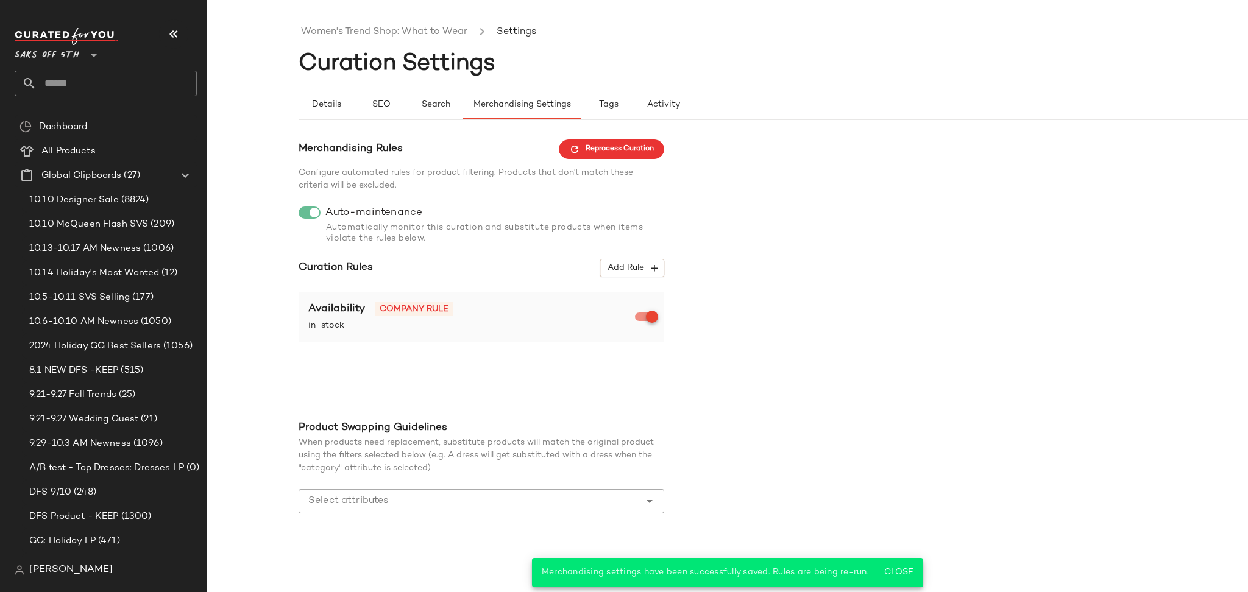
click at [400, 44] on ul "Women's Trend Shop: What to Wear Settings" at bounding box center [774, 32] width 950 height 28
click at [410, 31] on link "Women's Trend Shop: What to Wear" at bounding box center [384, 32] width 166 height 16
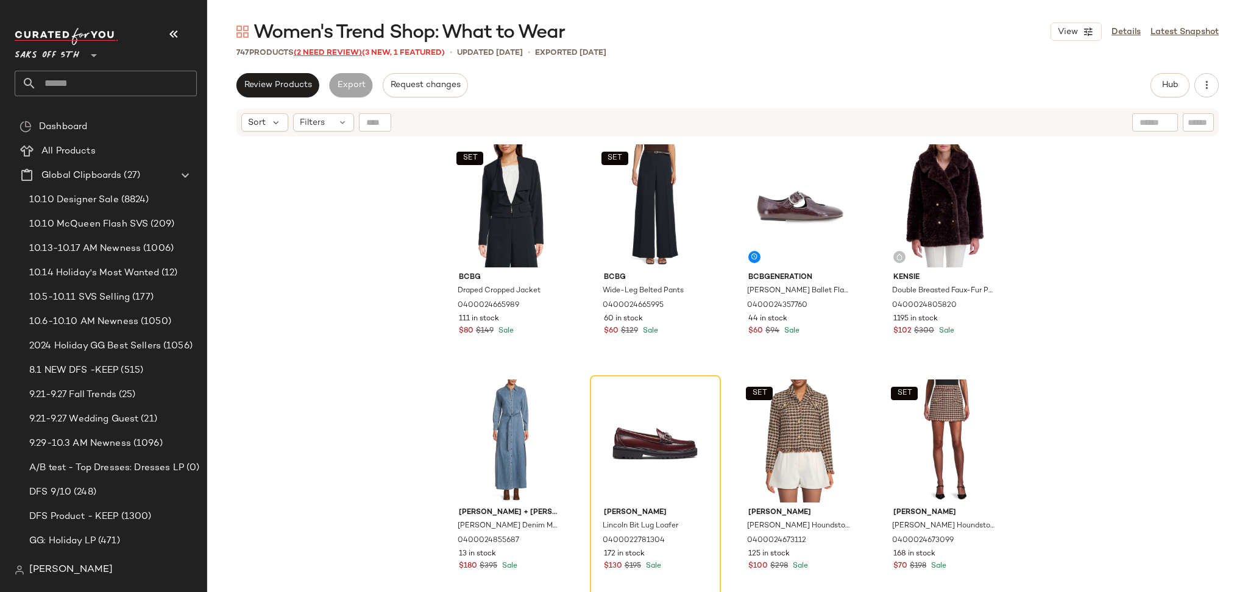
click at [340, 52] on span "(2 Need Review)" at bounding box center [328, 53] width 68 height 9
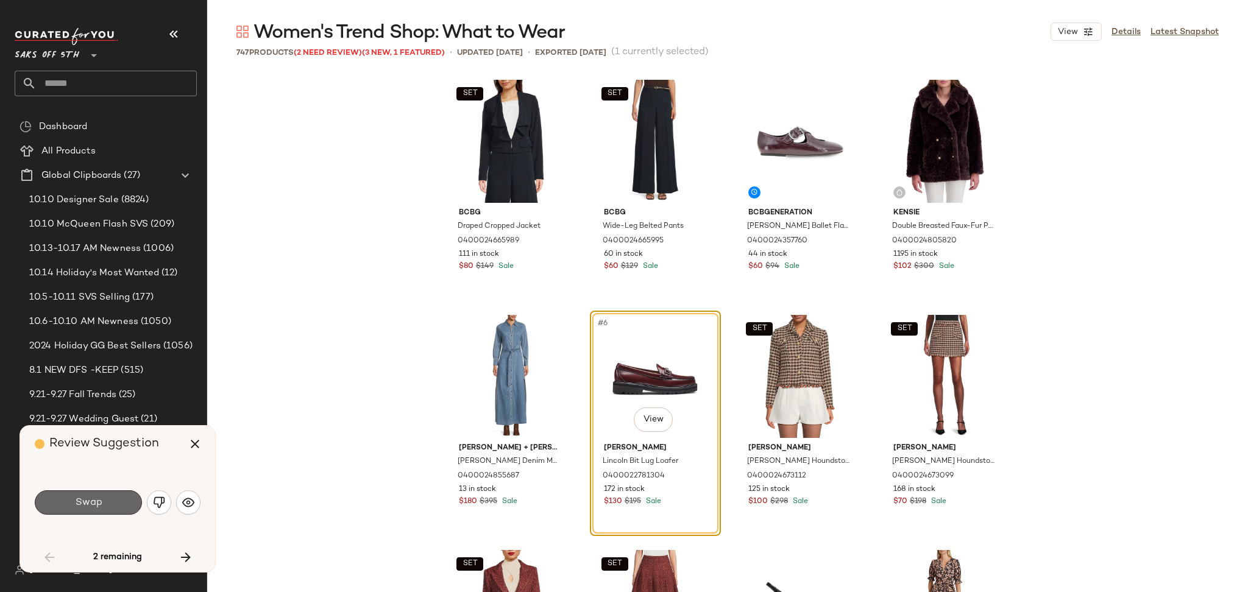
click at [108, 501] on button "Swap" at bounding box center [88, 503] width 107 height 24
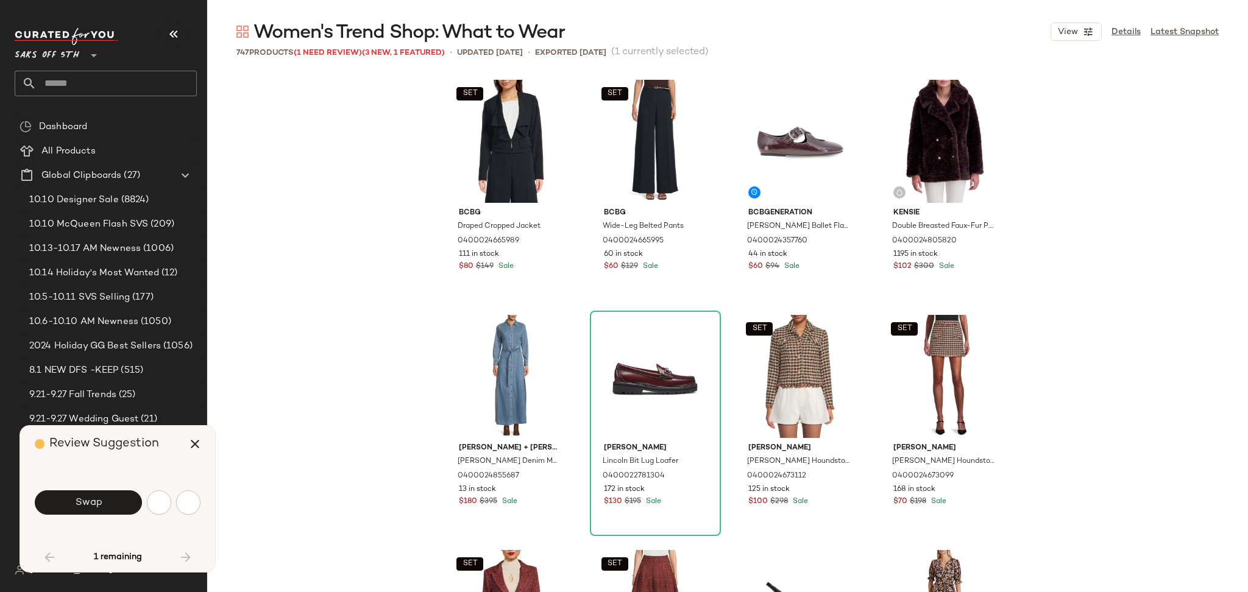
scroll to position [716, 0]
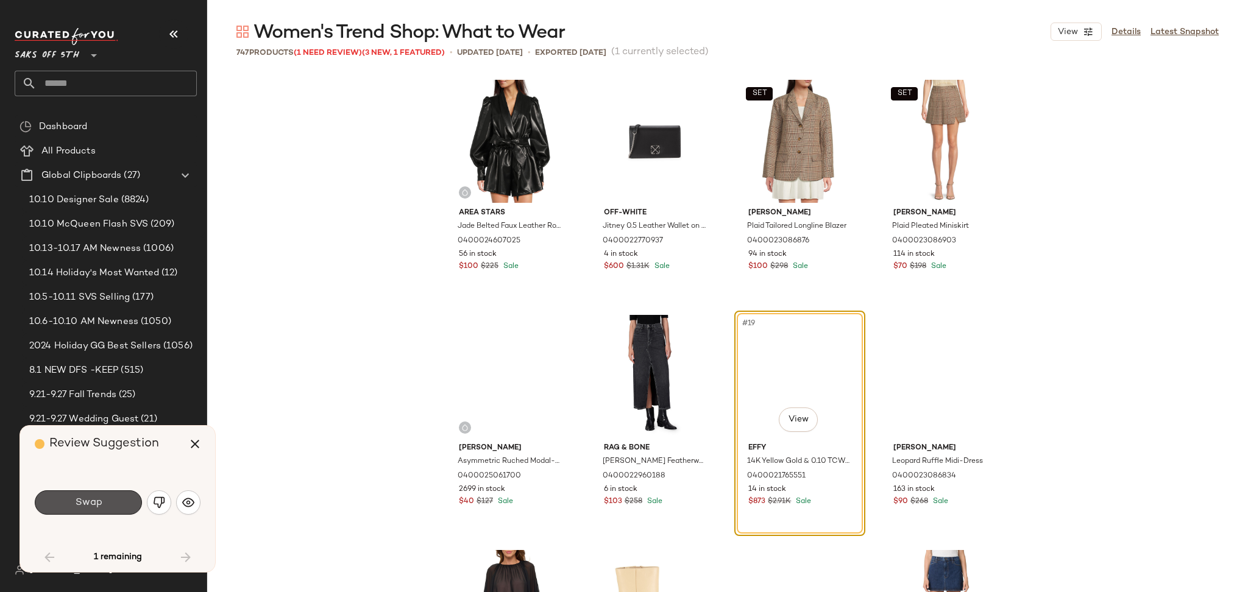
click at [108, 501] on button "Swap" at bounding box center [88, 503] width 107 height 24
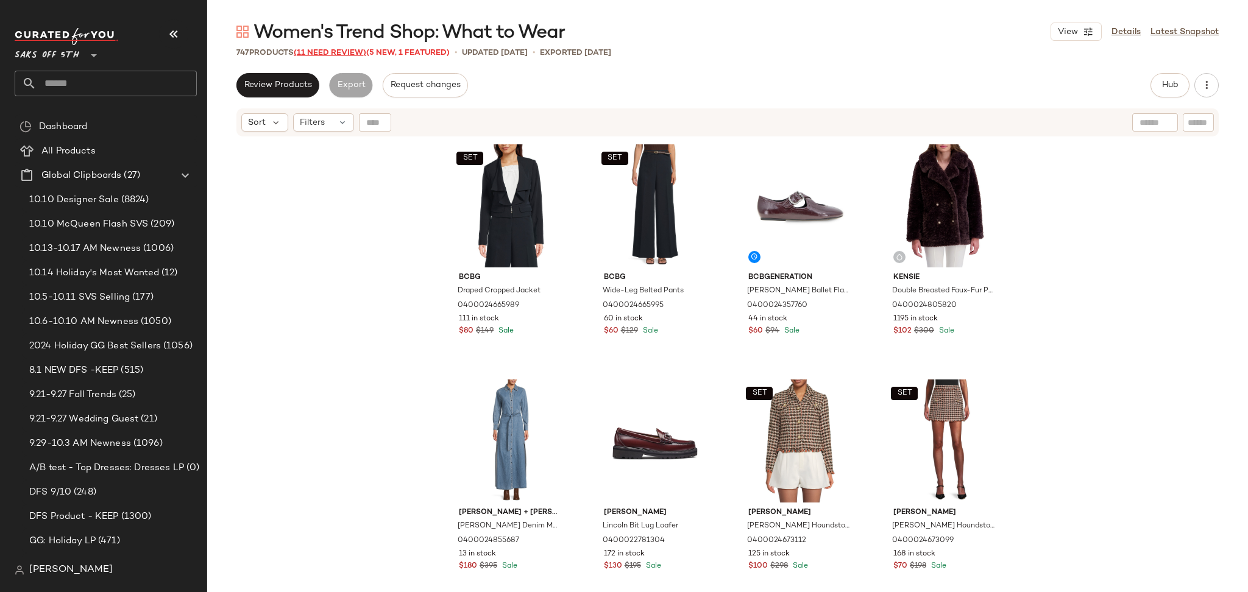
click at [334, 54] on span "(11 Need Review)" at bounding box center [330, 53] width 73 height 9
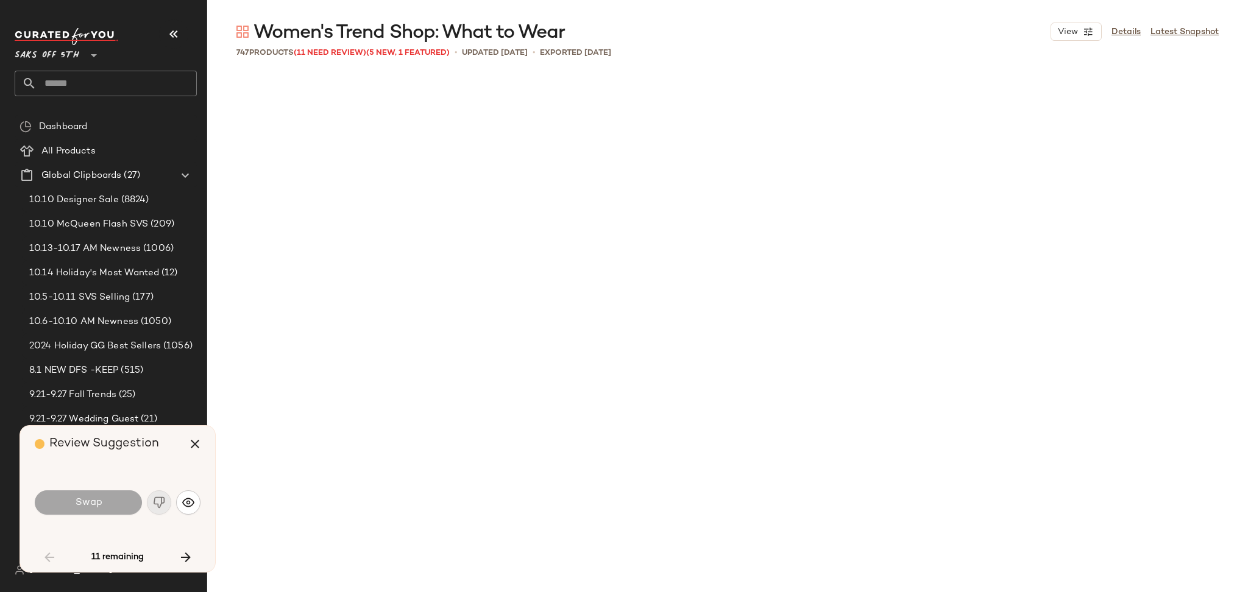
scroll to position [2353, 0]
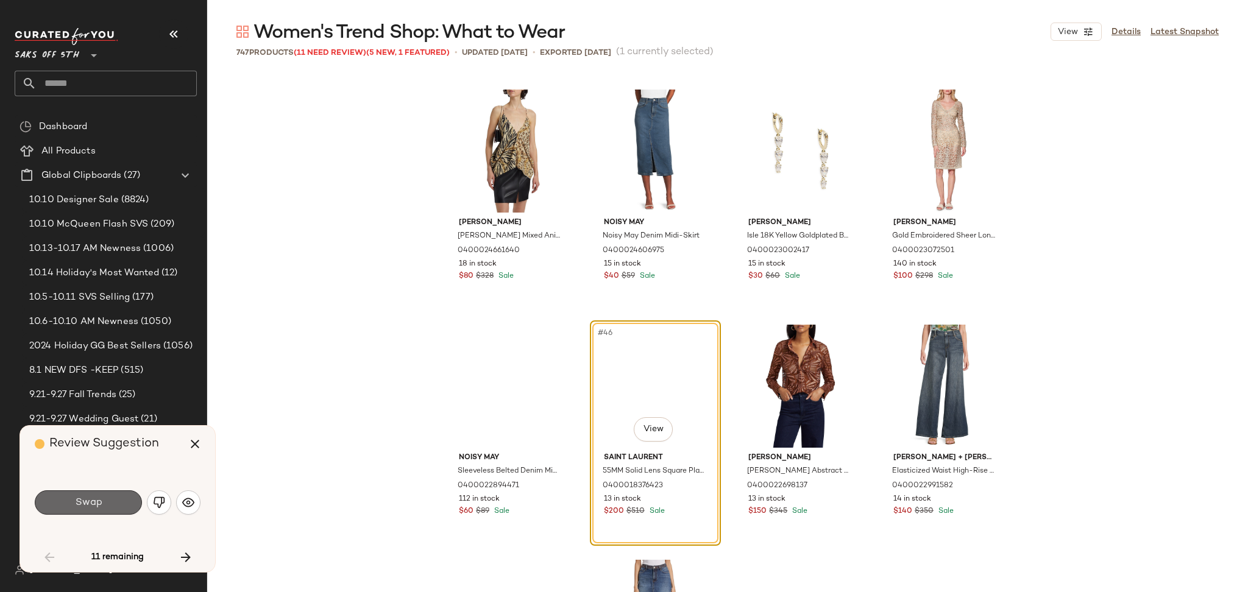
click at [93, 512] on button "Swap" at bounding box center [88, 503] width 107 height 24
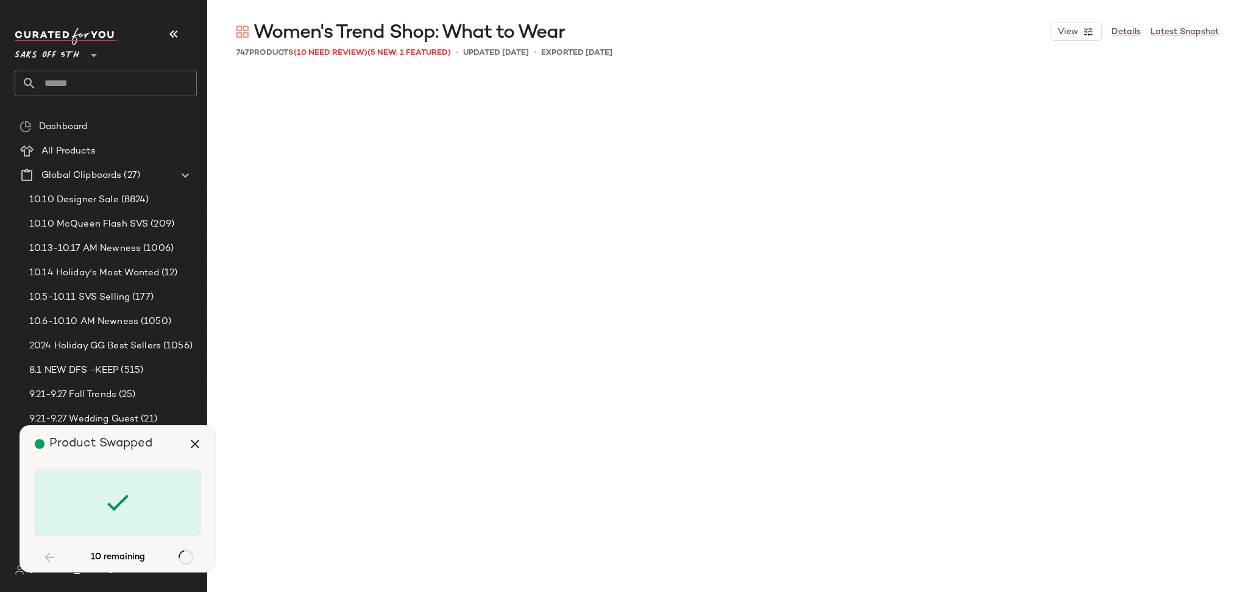
scroll to position [9646, 0]
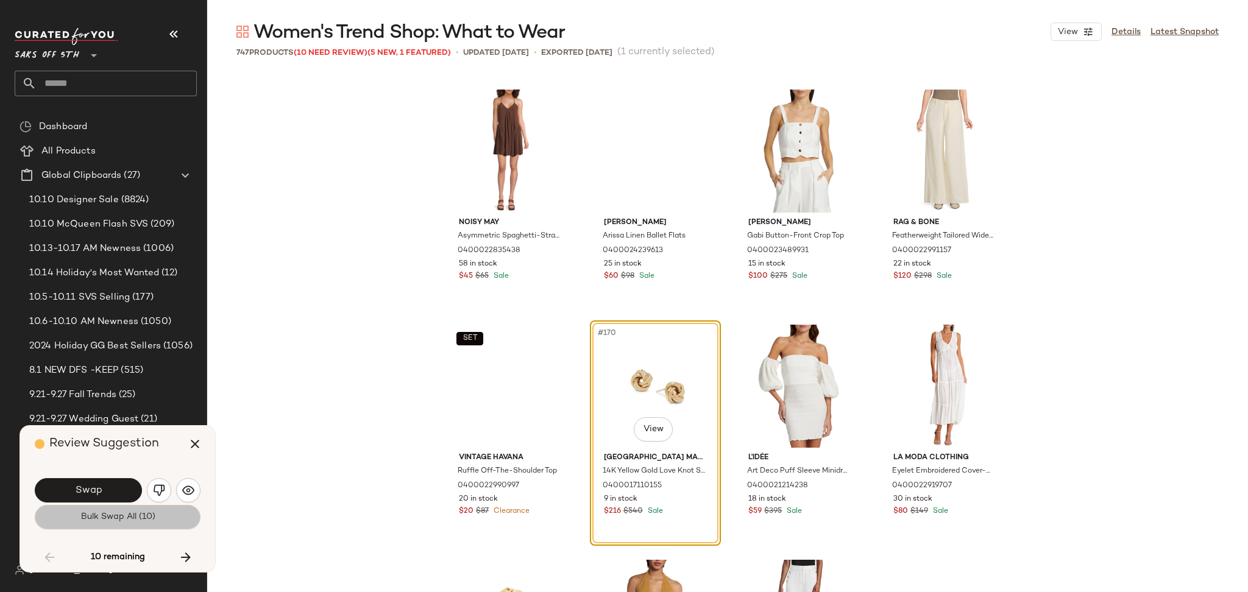
click at [132, 513] on span "Bulk Swap All (10)" at bounding box center [117, 518] width 75 height 10
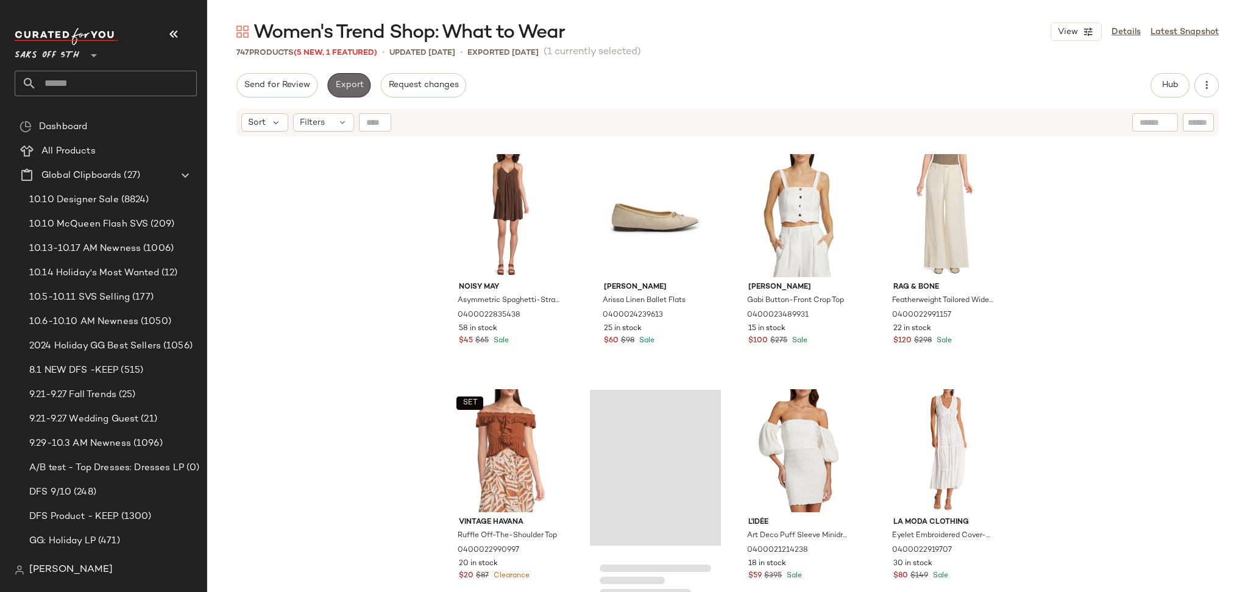
click at [347, 88] on span "Export" at bounding box center [349, 85] width 29 height 10
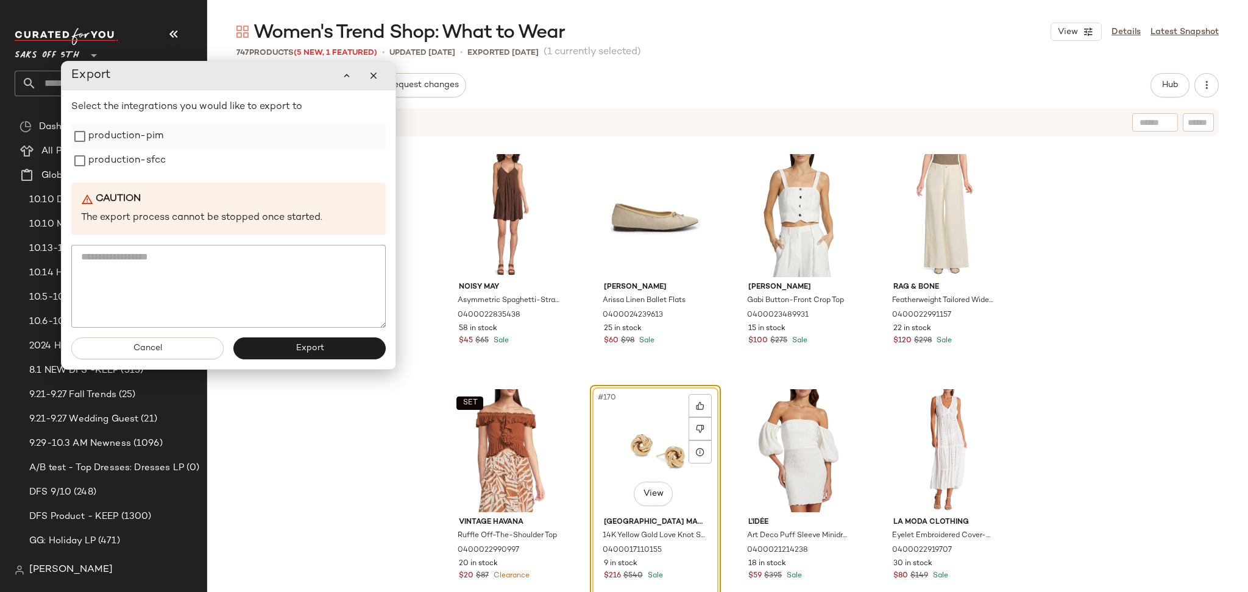
click at [149, 138] on label "production-pim" at bounding box center [125, 136] width 75 height 24
click at [149, 150] on label "production-sfcc" at bounding box center [126, 161] width 77 height 24
click at [296, 357] on button "Export" at bounding box center [309, 349] width 152 height 22
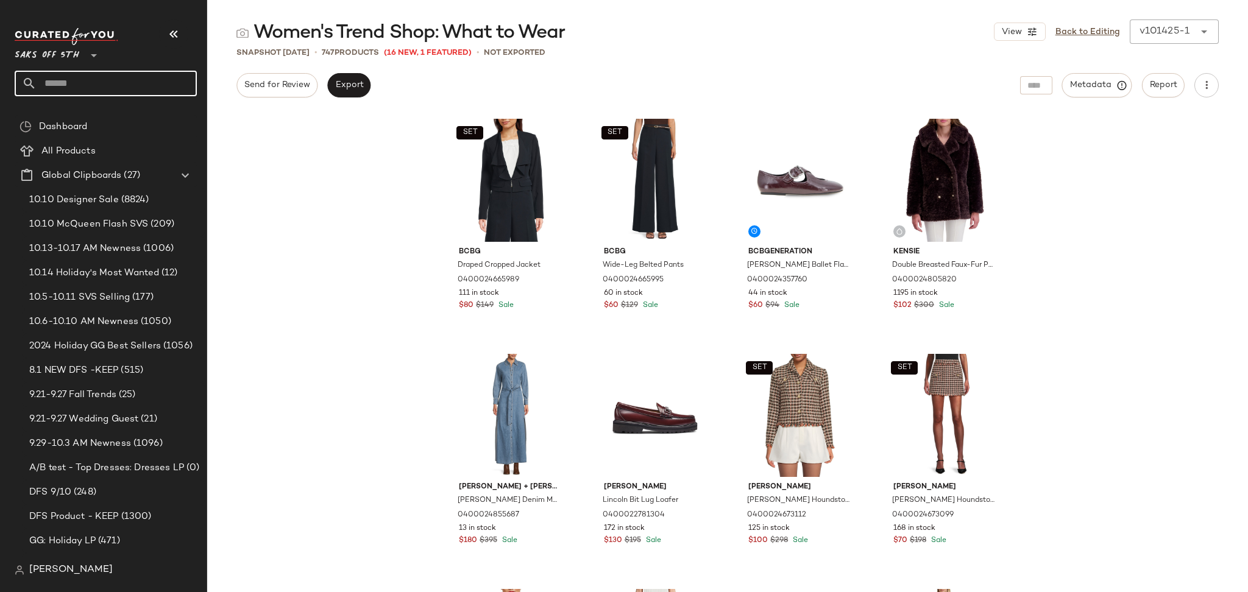
click at [105, 78] on input "text" at bounding box center [117, 84] width 160 height 26
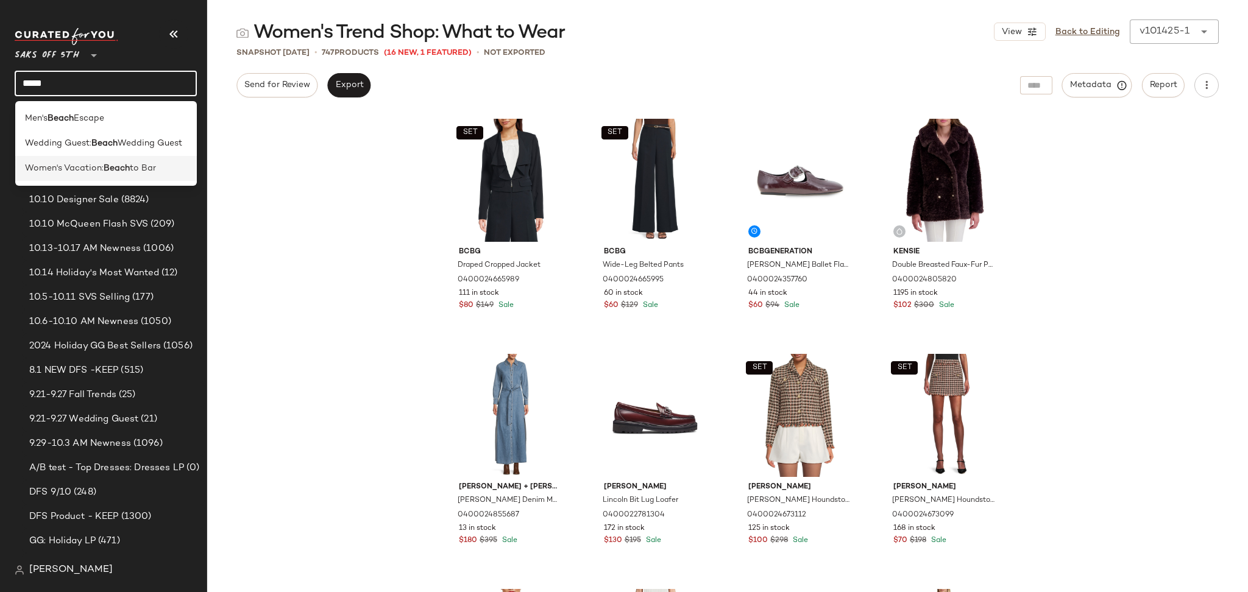
type input "*****"
click at [115, 165] on b "Beach" at bounding box center [117, 168] width 26 height 13
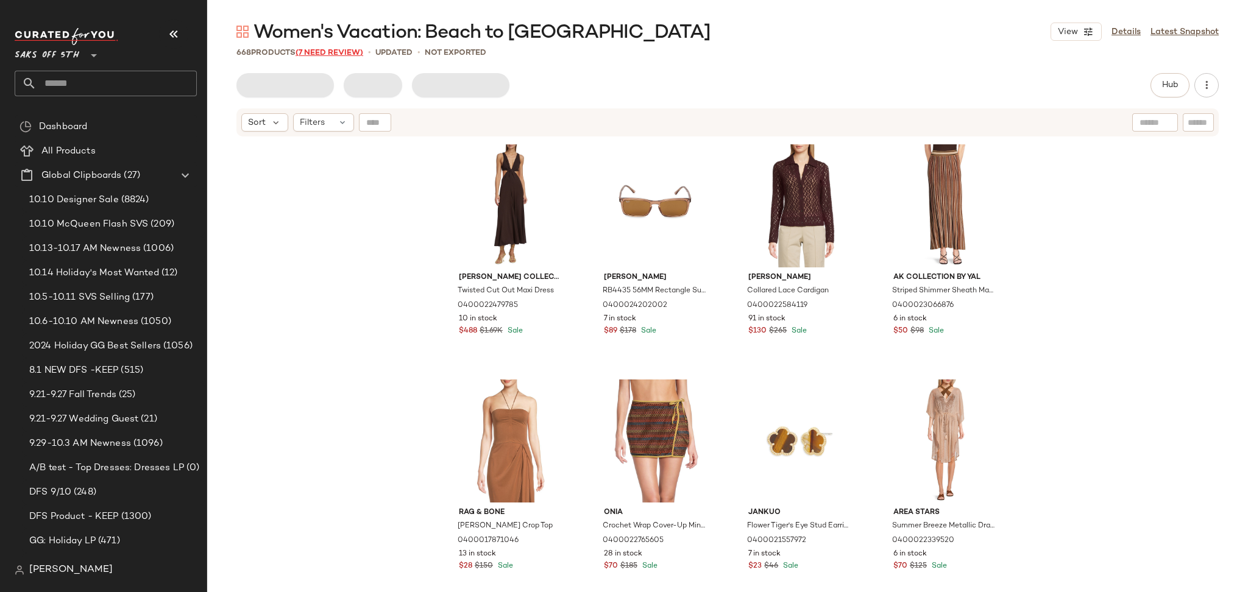
click at [340, 51] on span "(7 Need Review)" at bounding box center [330, 53] width 68 height 9
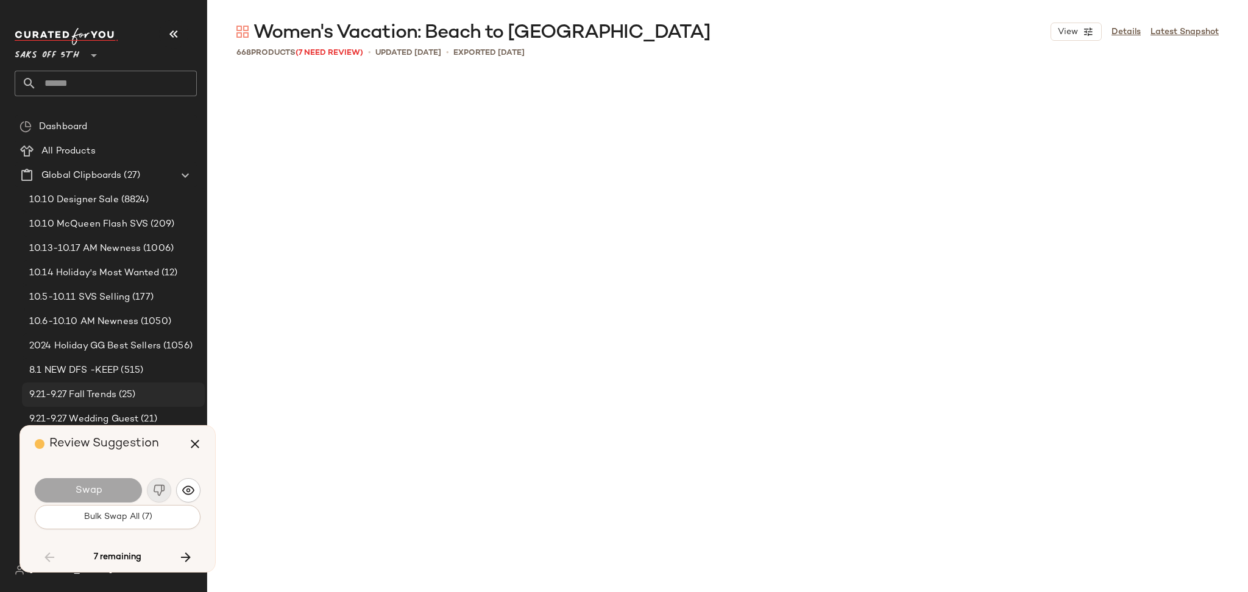
scroll to position [18351, 0]
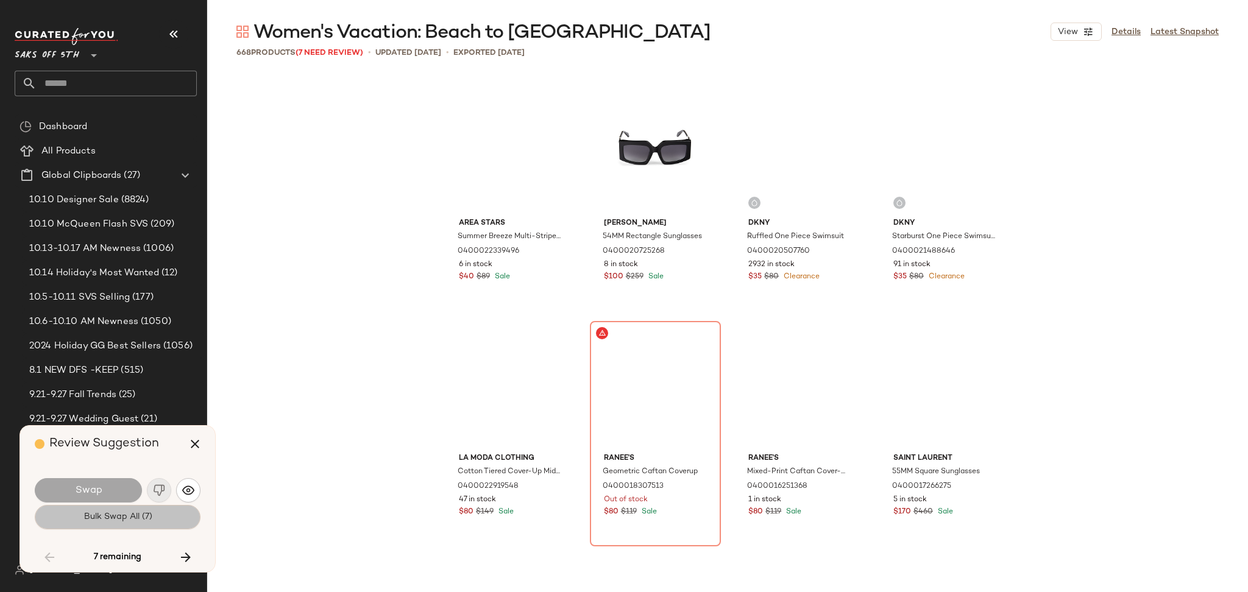
click at [101, 516] on span "Bulk Swap All (7)" at bounding box center [117, 518] width 69 height 10
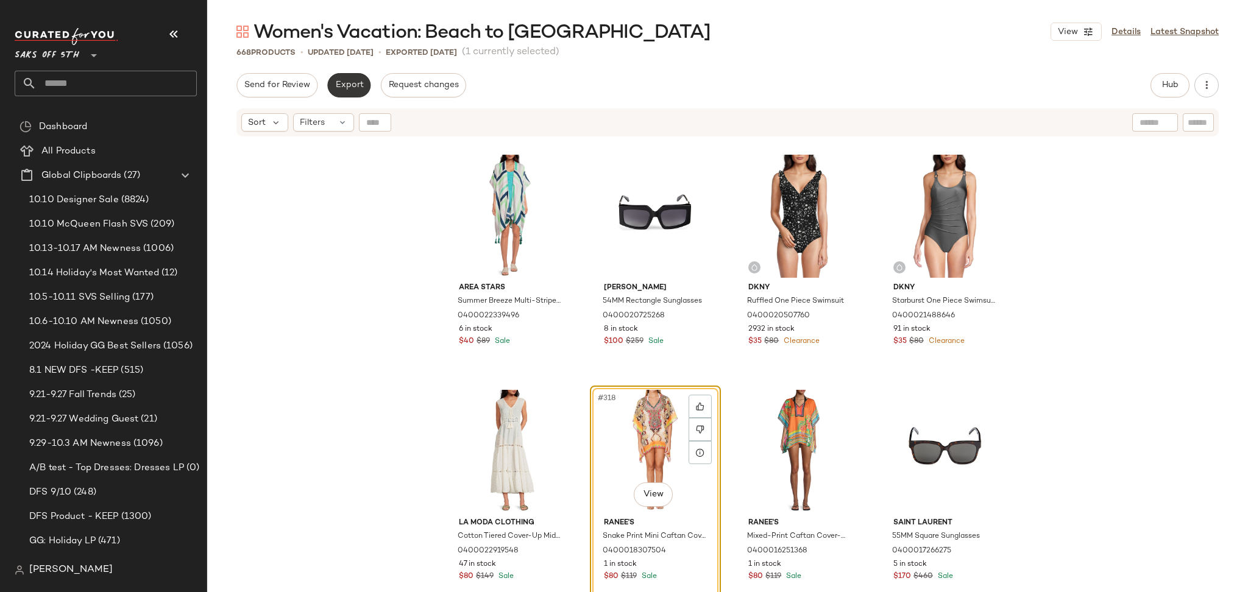
click at [340, 84] on span "Export" at bounding box center [349, 85] width 29 height 10
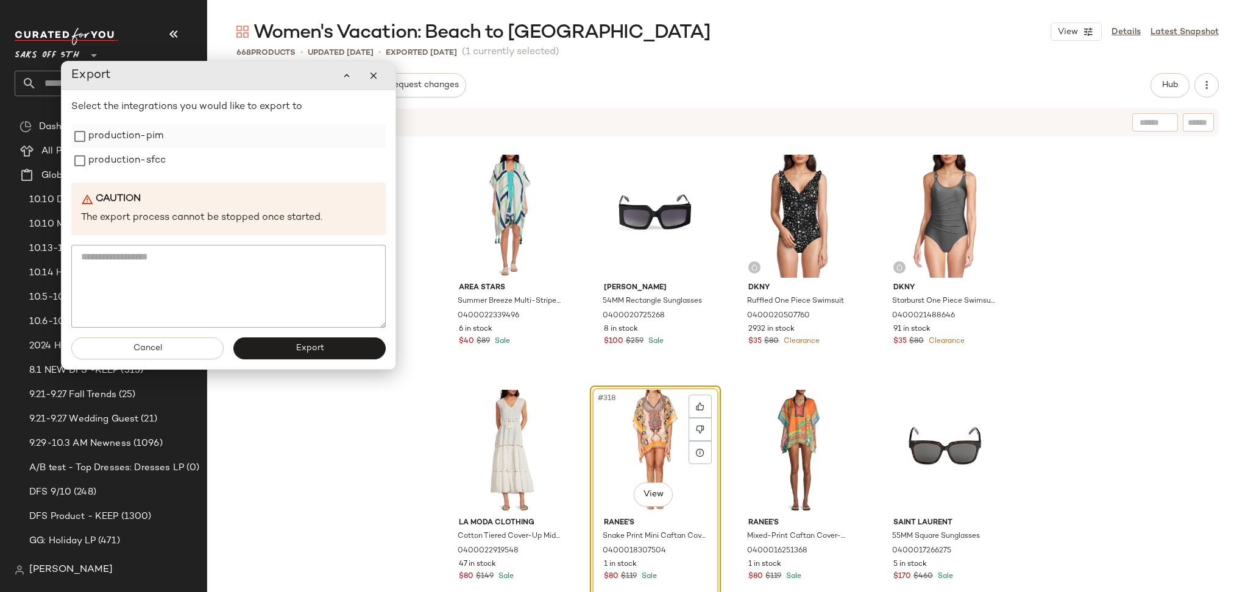
click at [134, 141] on label "production-pim" at bounding box center [125, 136] width 75 height 24
click at [130, 165] on label "production-sfcc" at bounding box center [126, 161] width 77 height 24
click at [287, 350] on button "Export" at bounding box center [309, 349] width 152 height 22
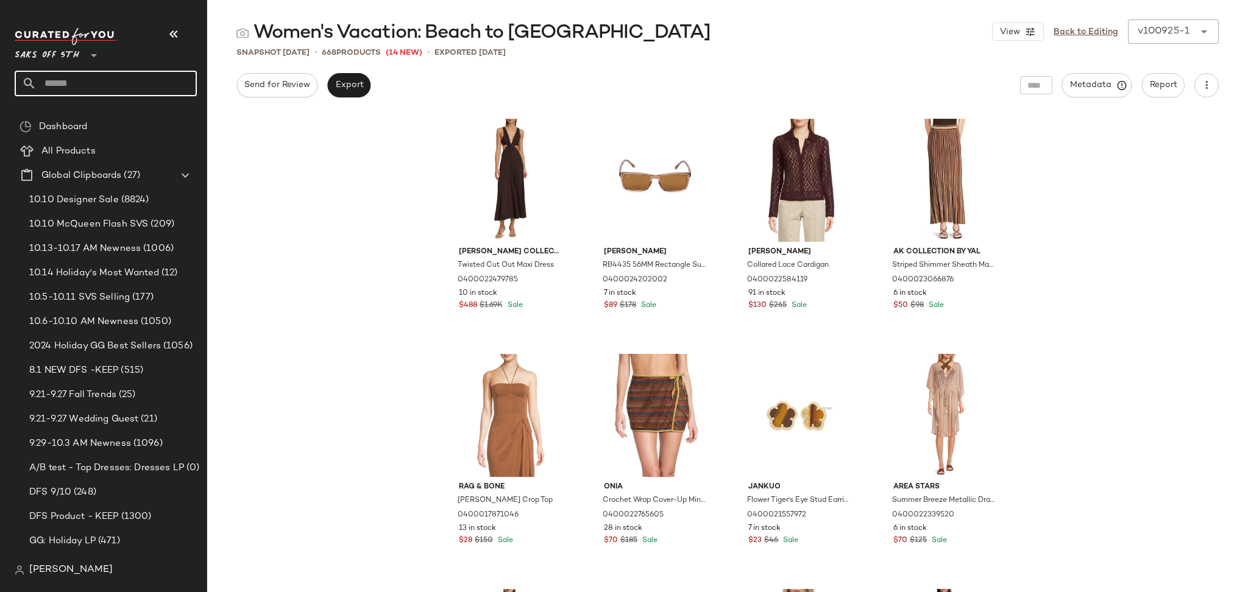
click at [118, 73] on input "text" at bounding box center [117, 84] width 160 height 26
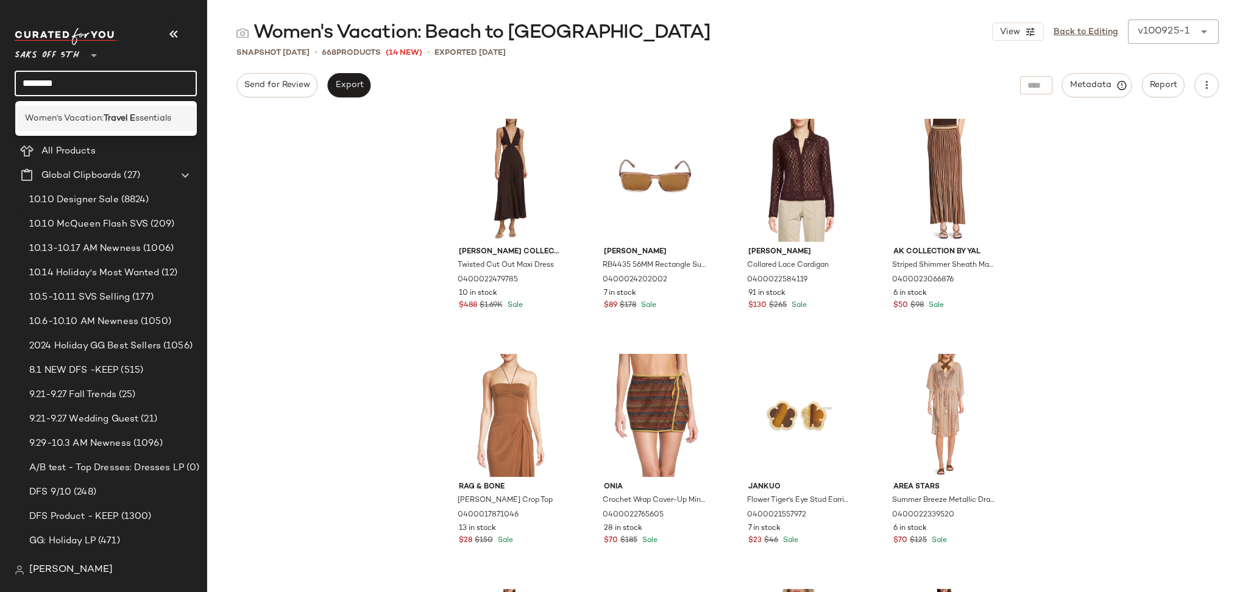
type input "********"
click at [112, 108] on div "Women's Vacation: Travel E ssentials" at bounding box center [106, 118] width 182 height 25
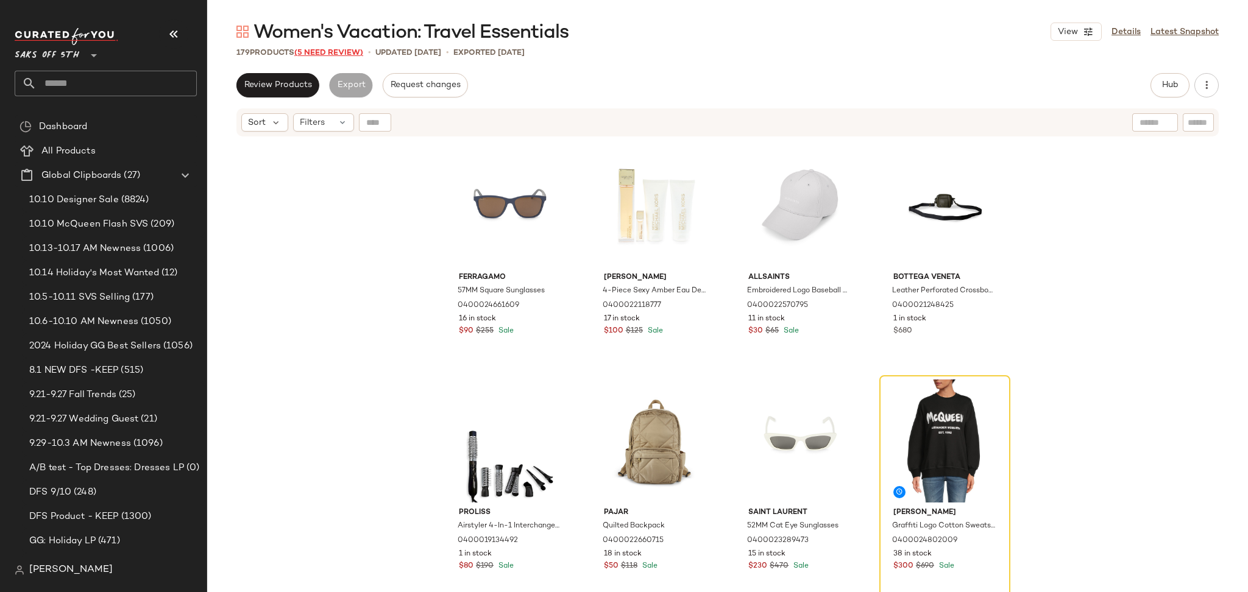
click at [340, 53] on span "(5 Need Review)" at bounding box center [328, 53] width 69 height 9
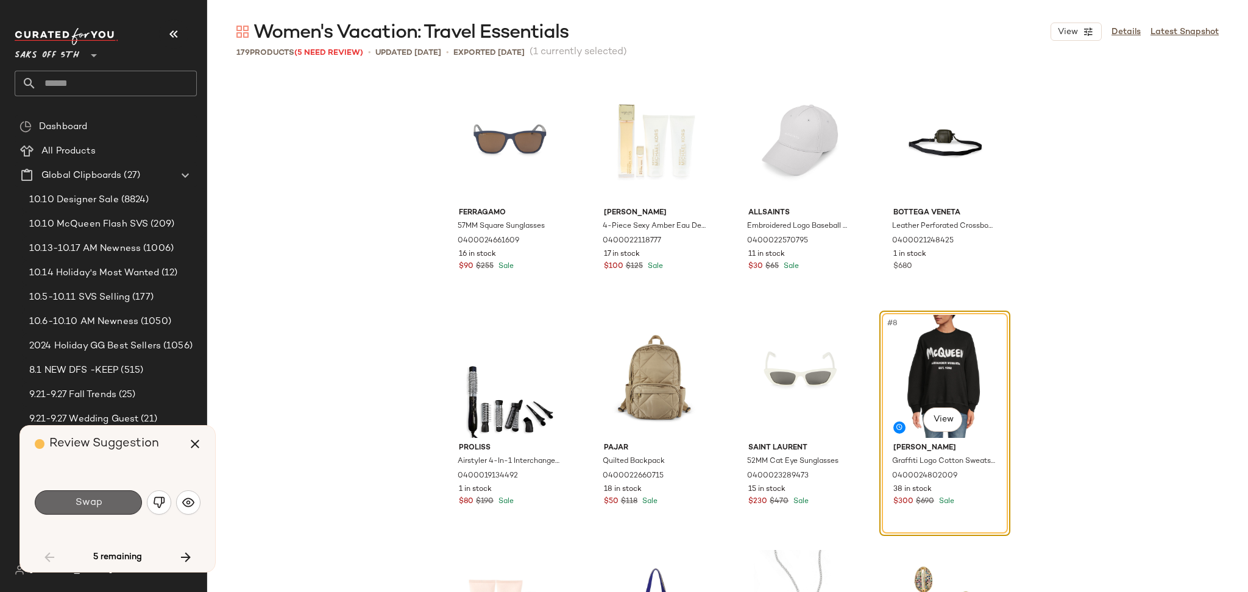
click at [108, 503] on button "Swap" at bounding box center [88, 503] width 107 height 24
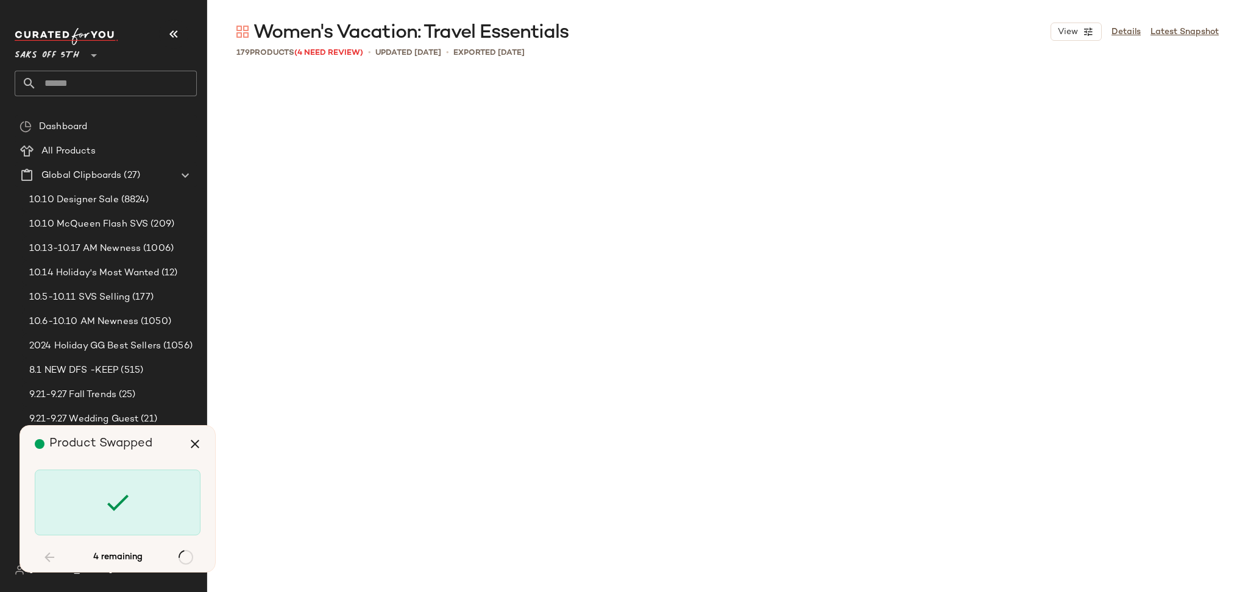
scroll to position [5882, 0]
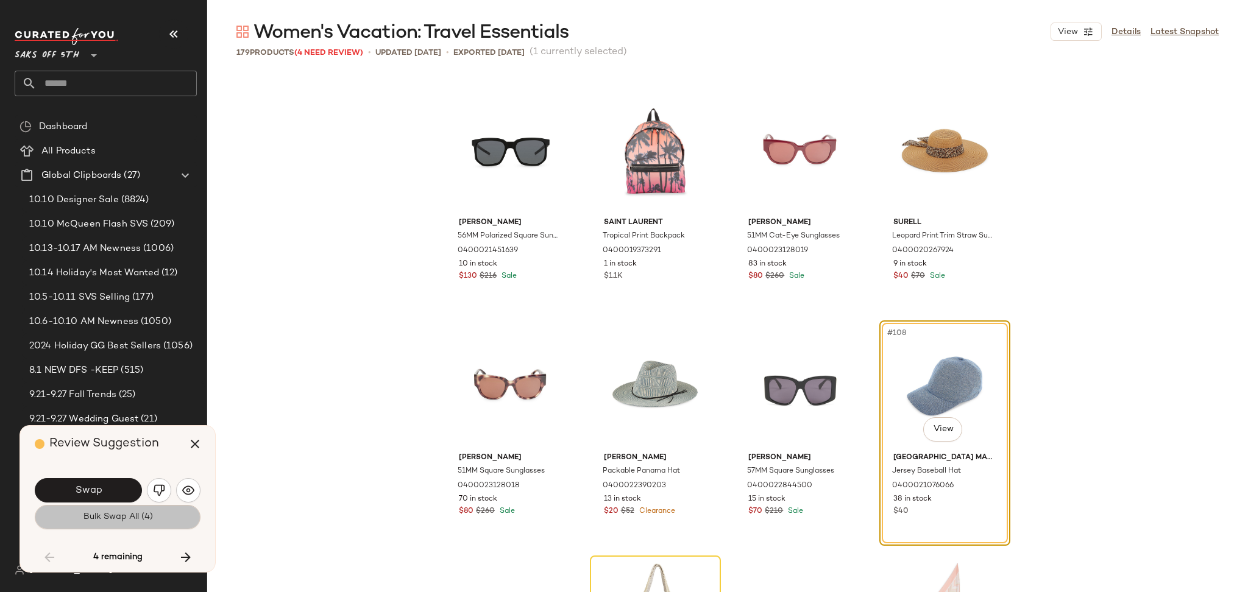
click at [132, 510] on button "Bulk Swap All (4)" at bounding box center [118, 517] width 166 height 24
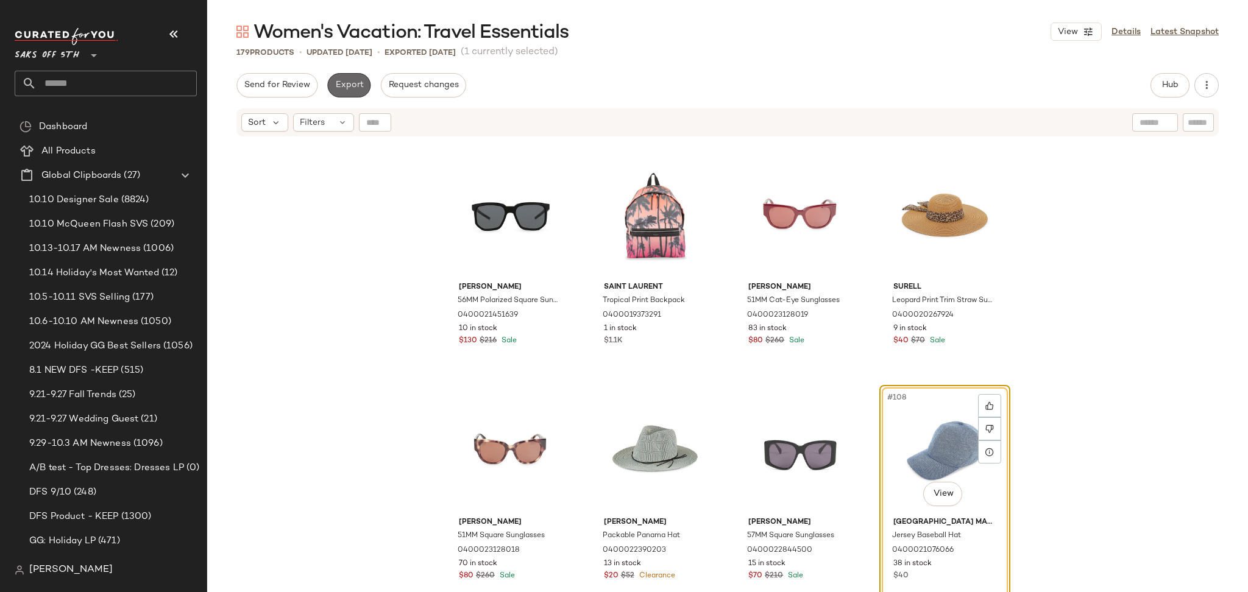
click at [348, 87] on span "Export" at bounding box center [349, 85] width 29 height 10
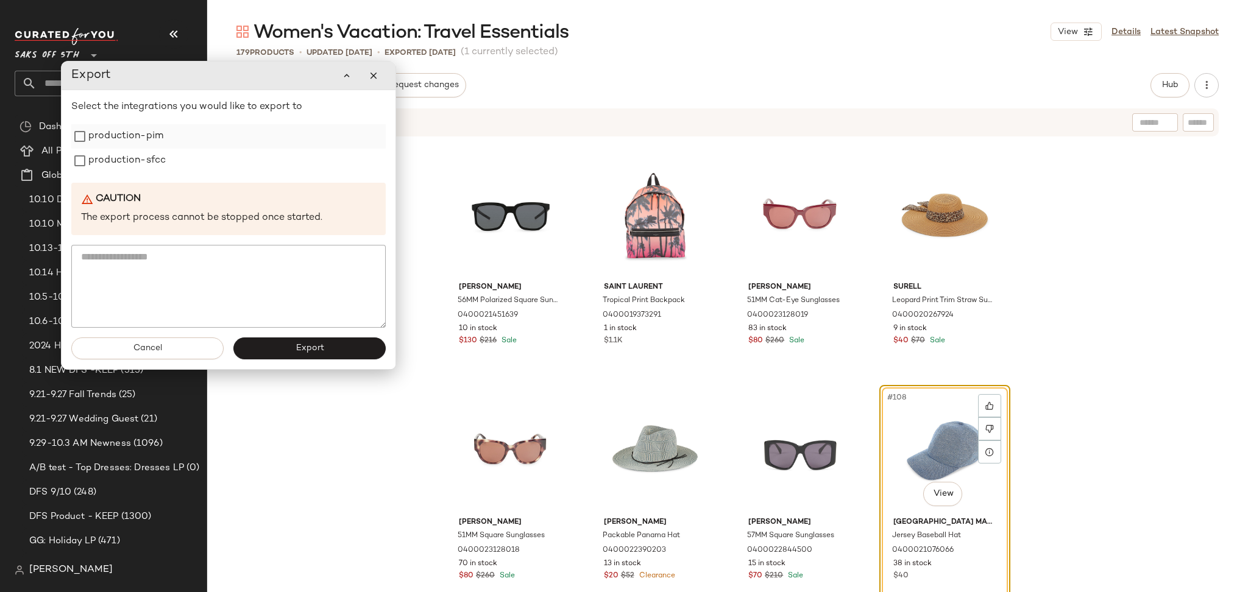
click at [149, 138] on label "production-pim" at bounding box center [125, 136] width 75 height 24
click at [144, 159] on label "production-sfcc" at bounding box center [126, 161] width 77 height 24
click at [301, 356] on button "Export" at bounding box center [309, 349] width 152 height 22
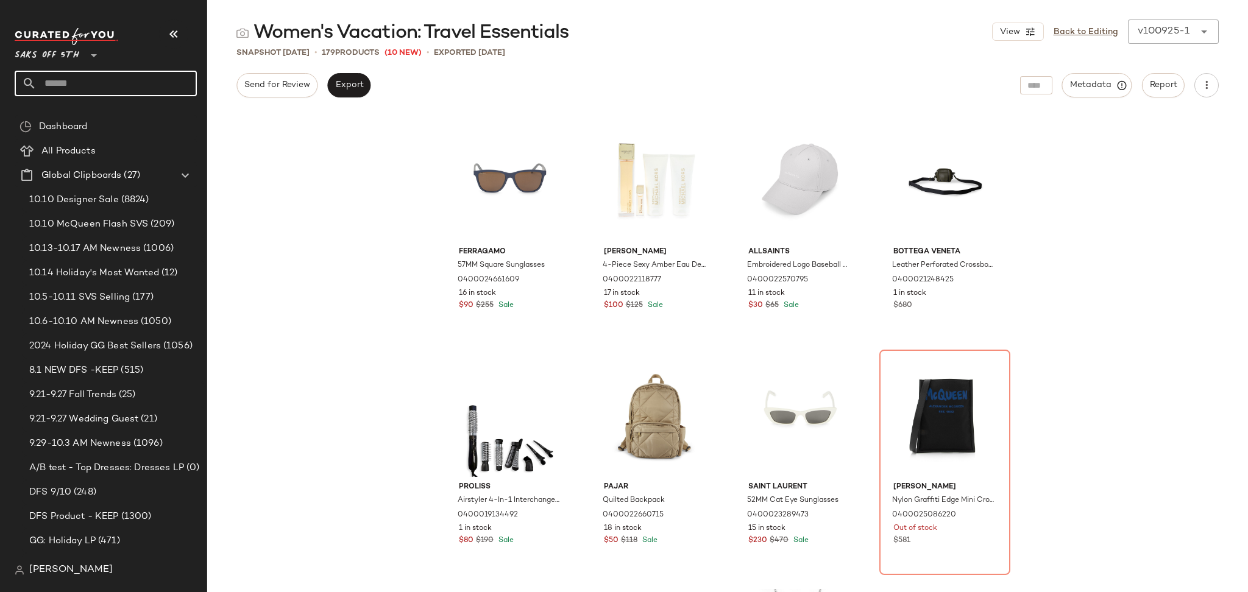
click at [113, 82] on input "text" at bounding box center [117, 84] width 160 height 26
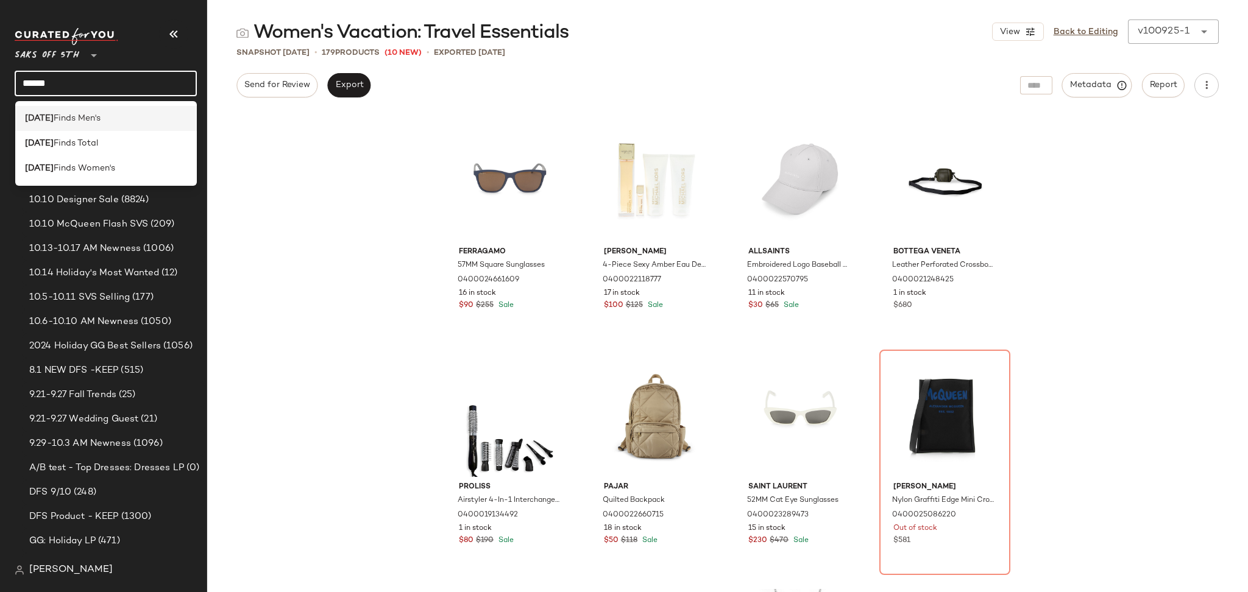
type input "******"
click at [106, 121] on div "[DATE] Finds Men's" at bounding box center [106, 118] width 163 height 13
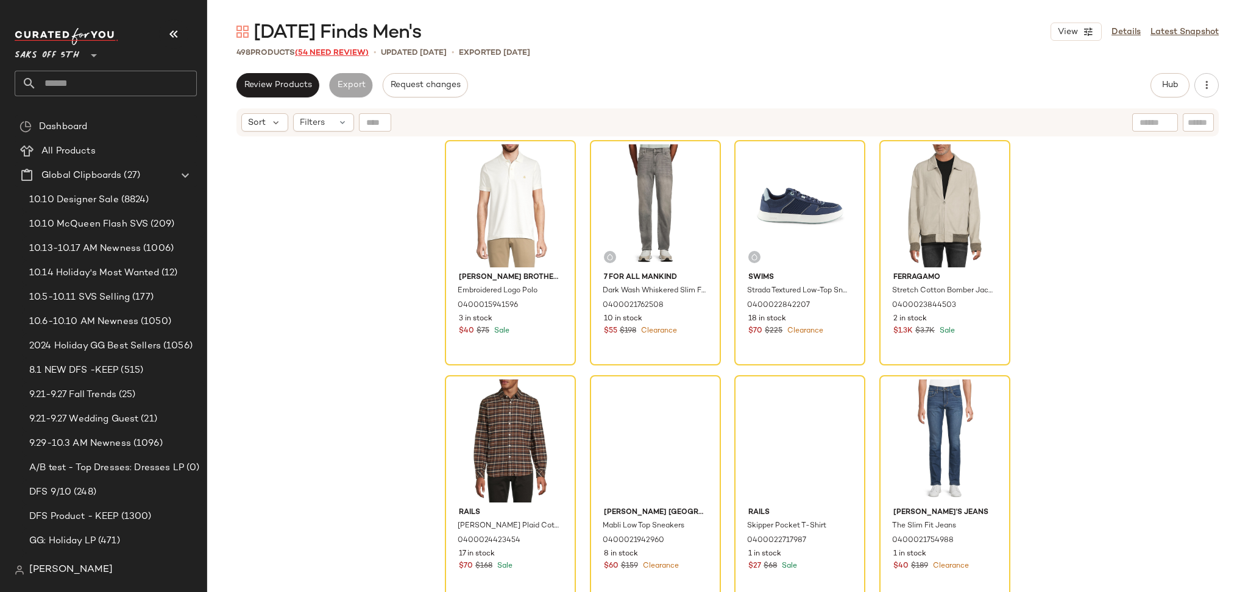
click at [317, 49] on span "(54 Need Review)" at bounding box center [332, 53] width 74 height 9
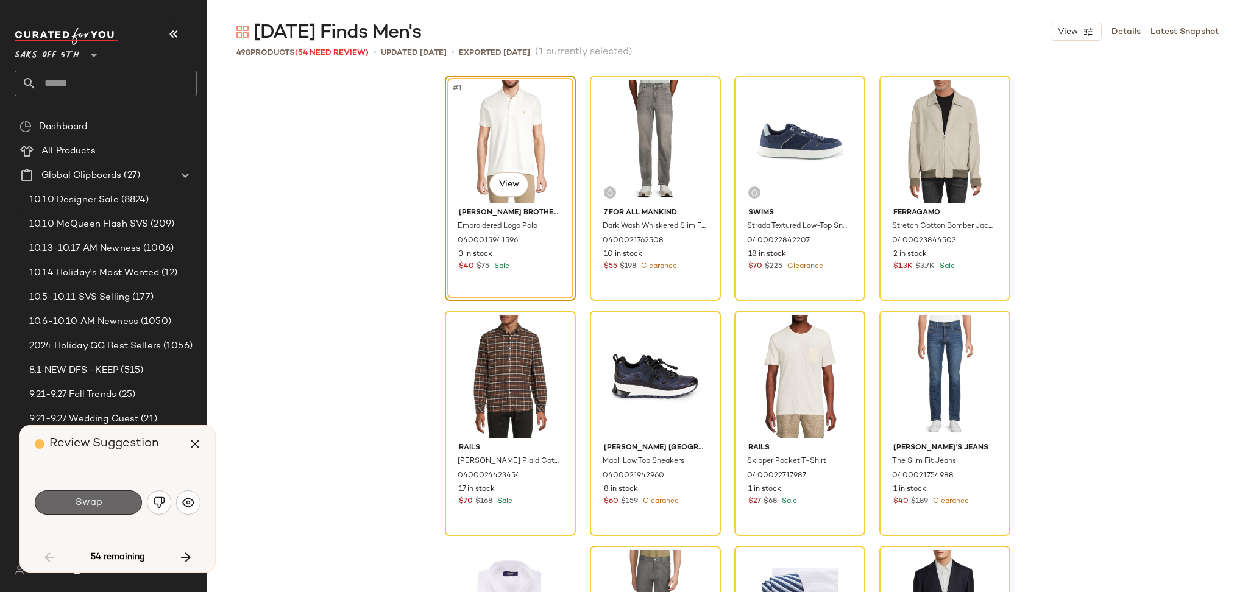
click at [121, 505] on button "Swap" at bounding box center [88, 503] width 107 height 24
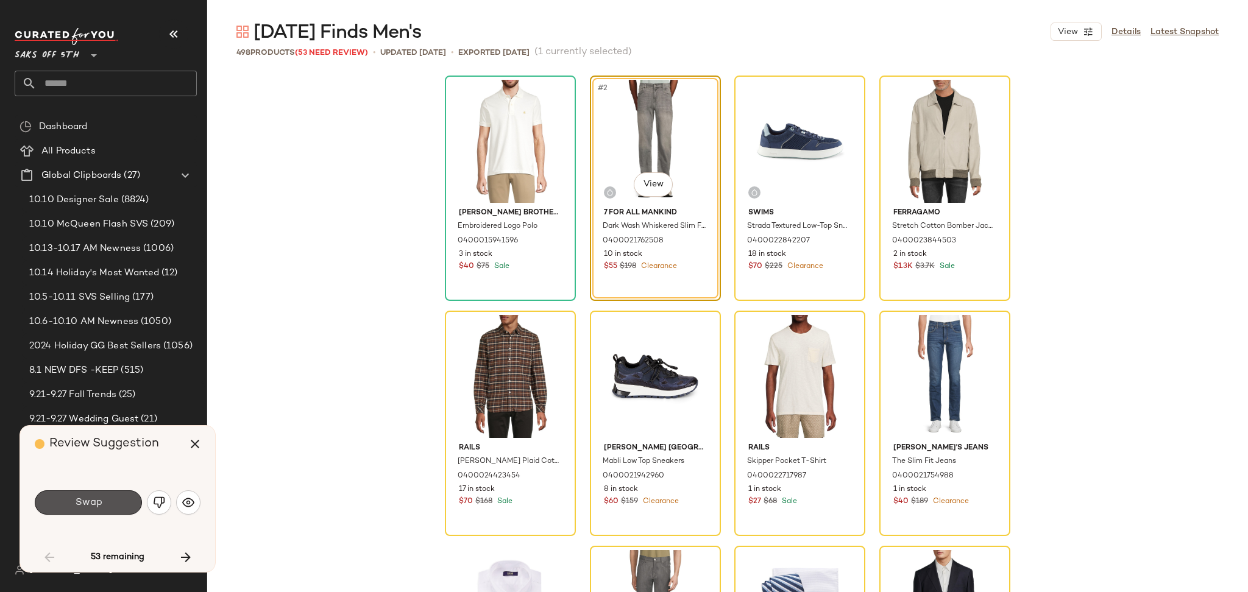
click at [121, 505] on button "Swap" at bounding box center [88, 503] width 107 height 24
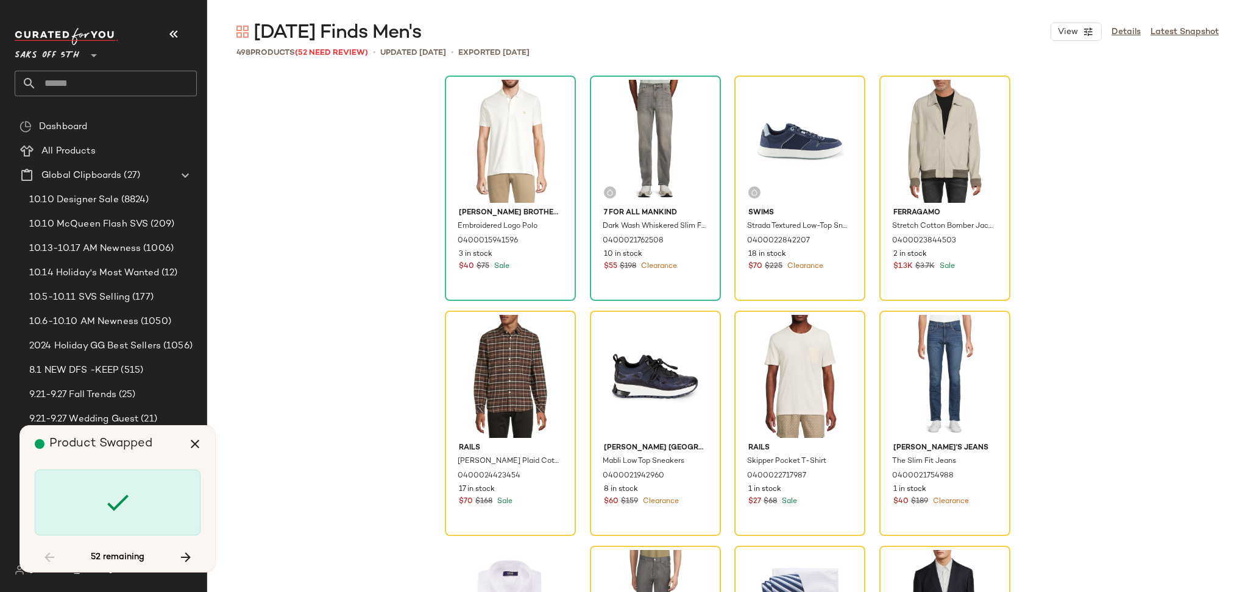
click at [121, 505] on icon at bounding box center [117, 502] width 29 height 29
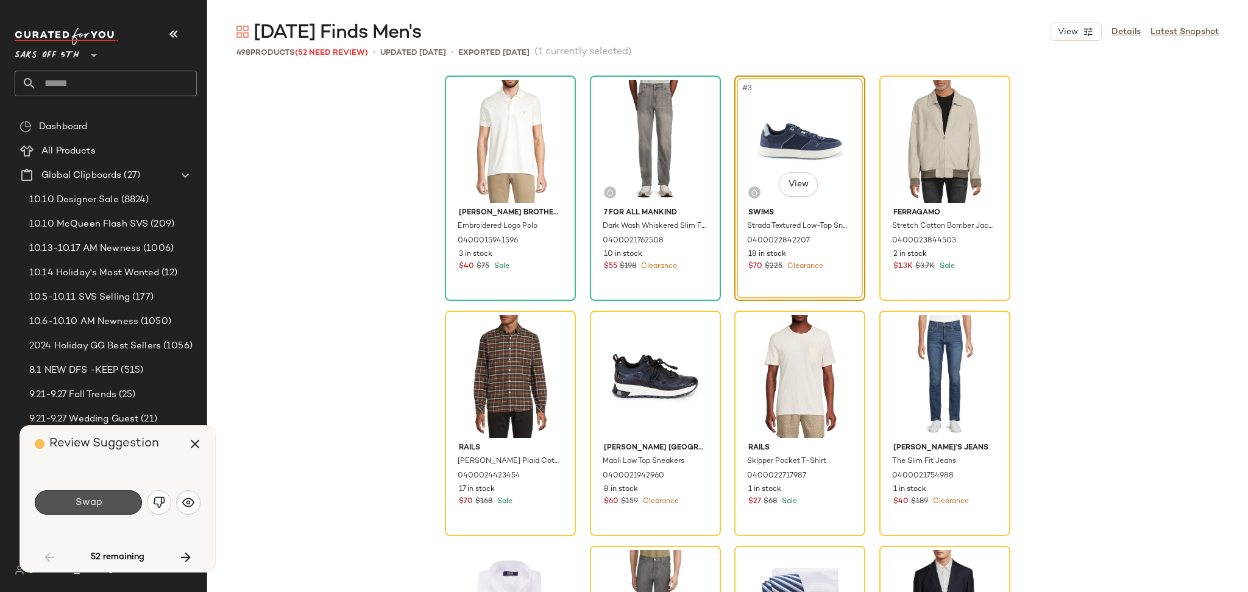
click at [121, 505] on button "Swap" at bounding box center [88, 503] width 107 height 24
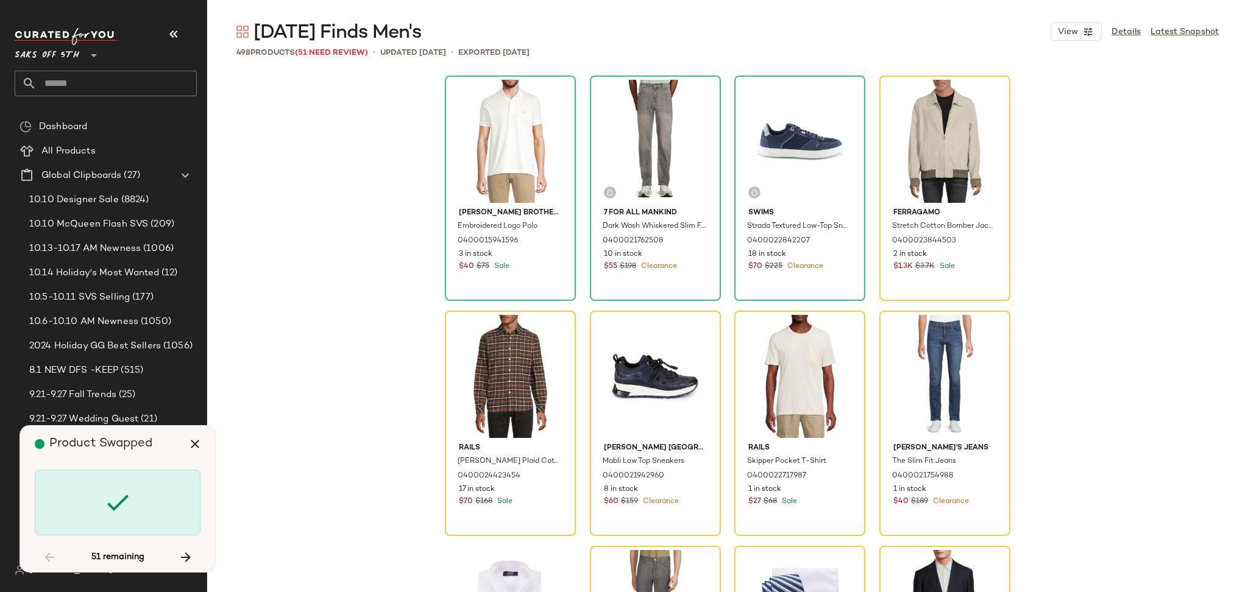
click at [121, 505] on icon at bounding box center [117, 502] width 29 height 29
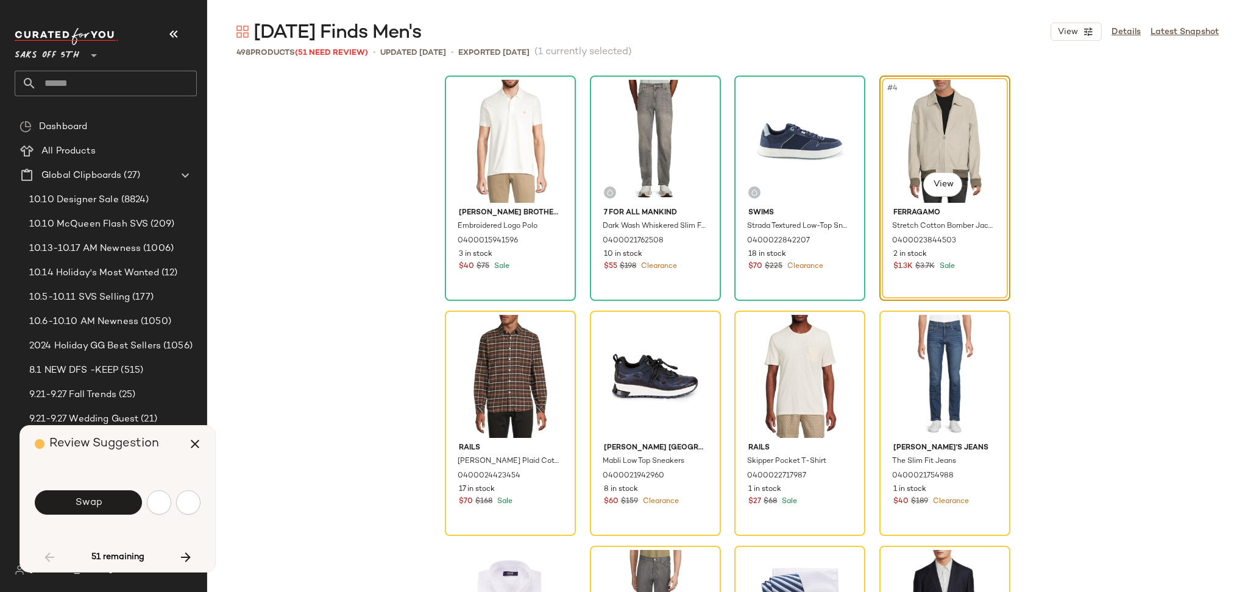
click at [121, 505] on button "Swap" at bounding box center [88, 503] width 107 height 24
click at [121, 505] on div "Swap" at bounding box center [88, 503] width 107 height 24
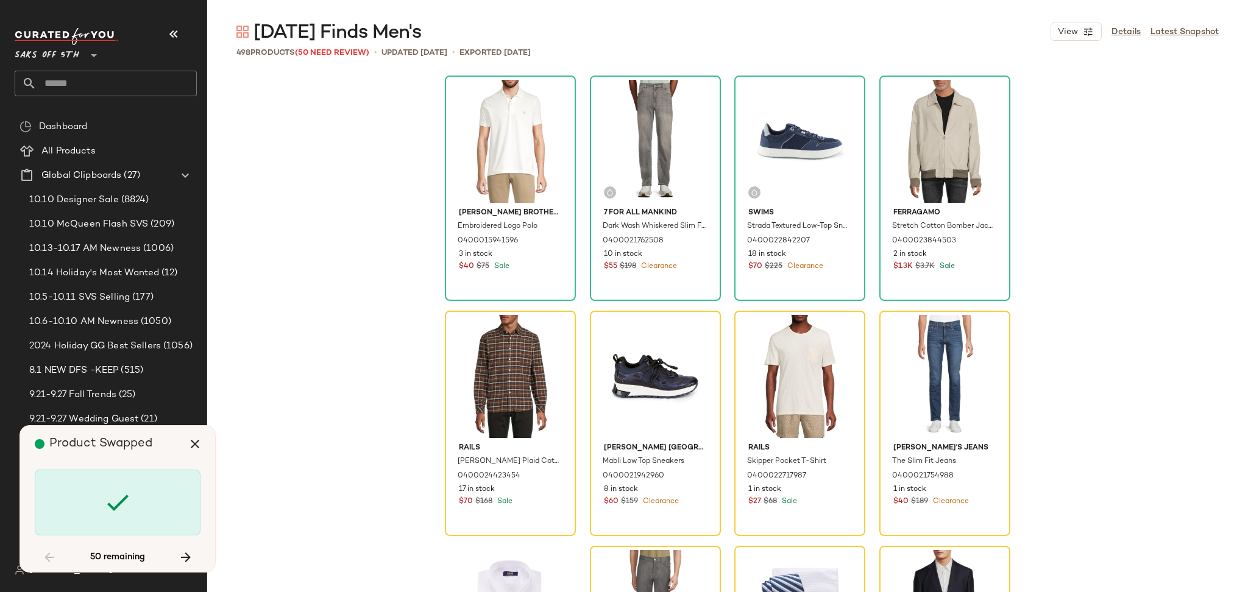
click at [121, 505] on icon at bounding box center [117, 502] width 29 height 29
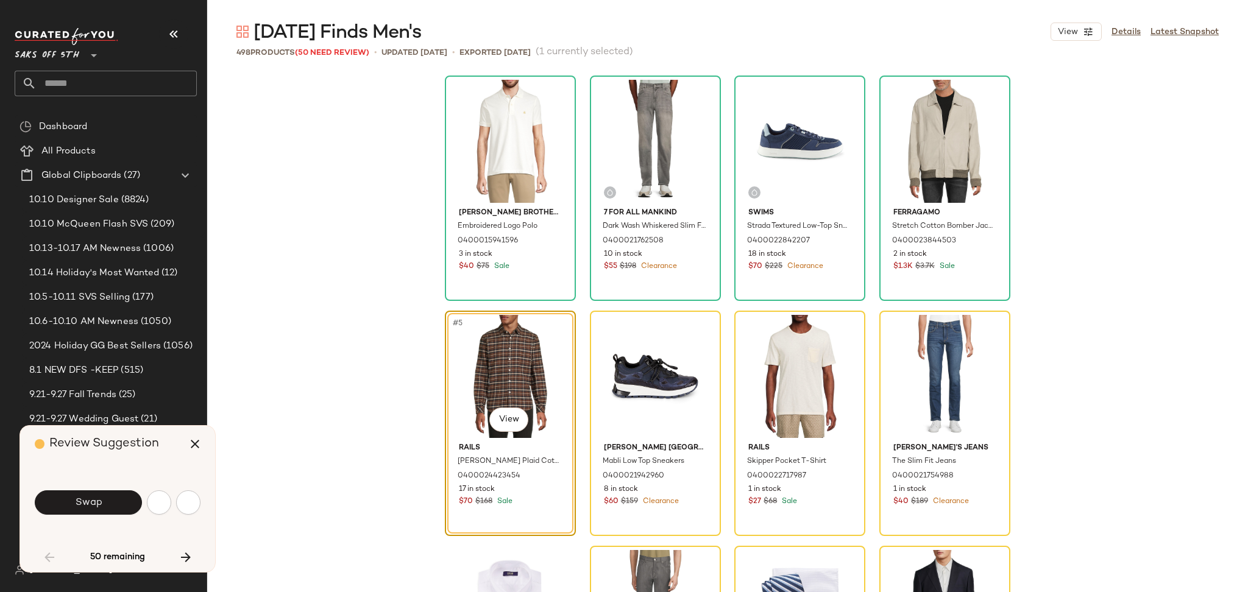
click at [121, 505] on button "Swap" at bounding box center [88, 503] width 107 height 24
click at [121, 505] on div "Swap" at bounding box center [88, 503] width 107 height 24
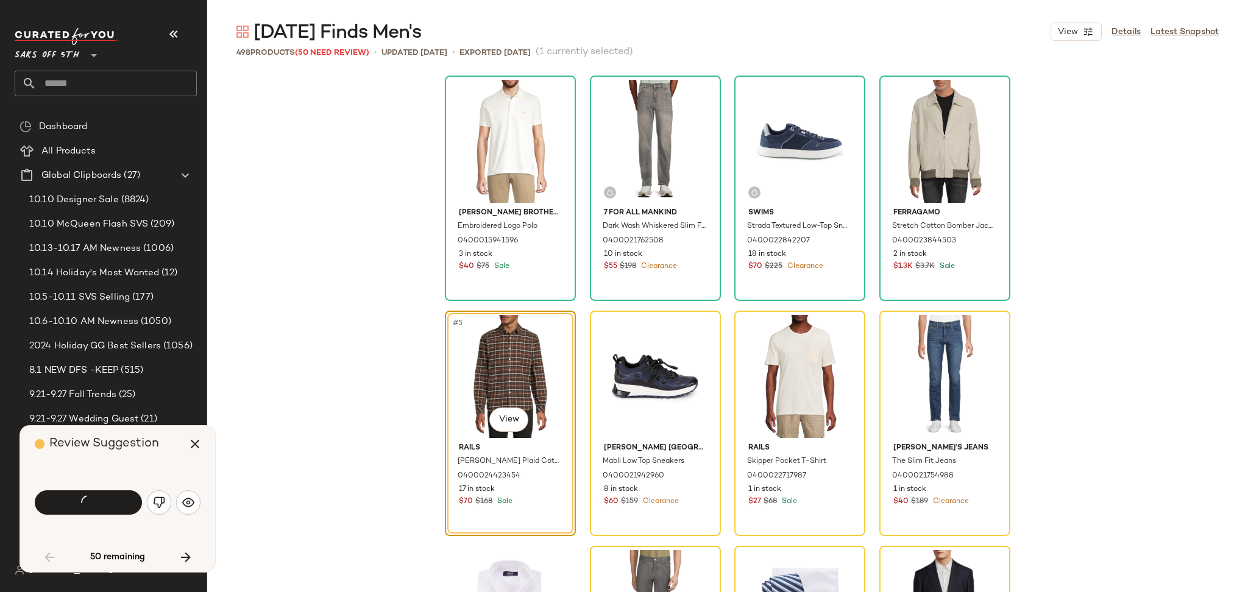
click at [121, 505] on div "Swap" at bounding box center [88, 503] width 107 height 24
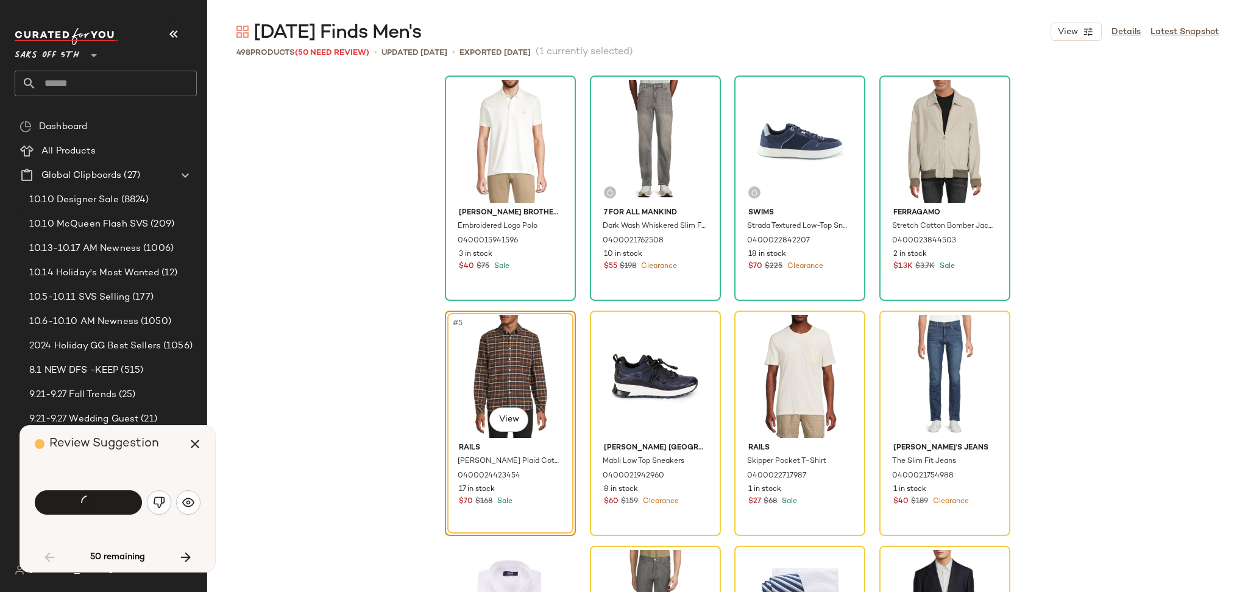
click at [121, 505] on div "Swap" at bounding box center [88, 503] width 107 height 24
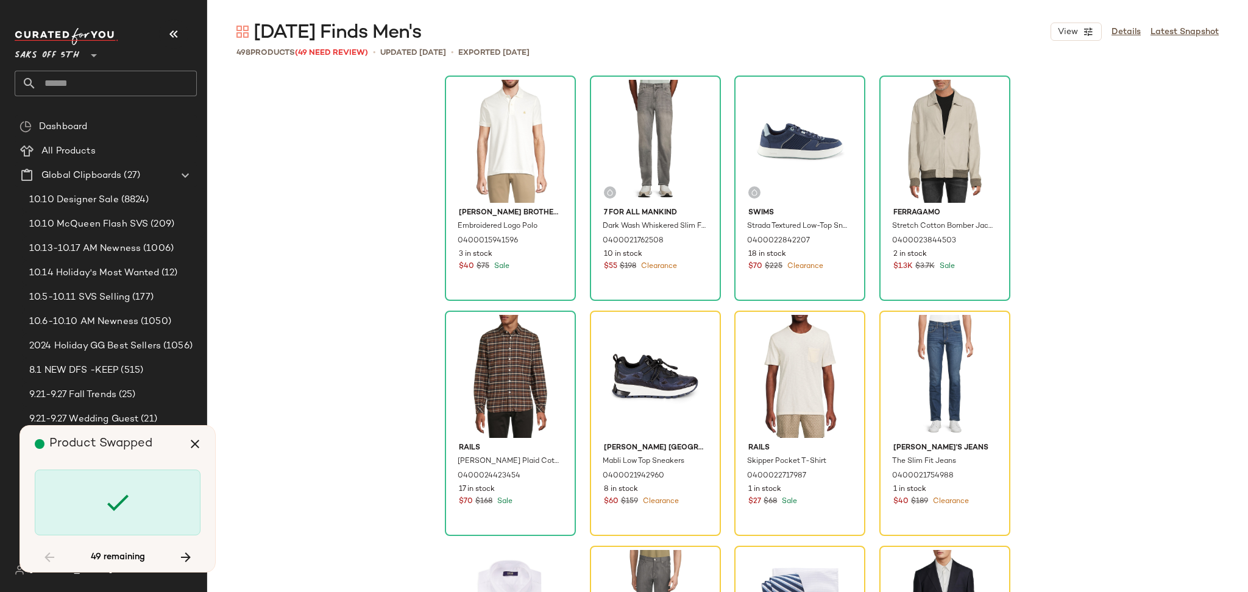
click at [121, 505] on icon at bounding box center [117, 502] width 29 height 29
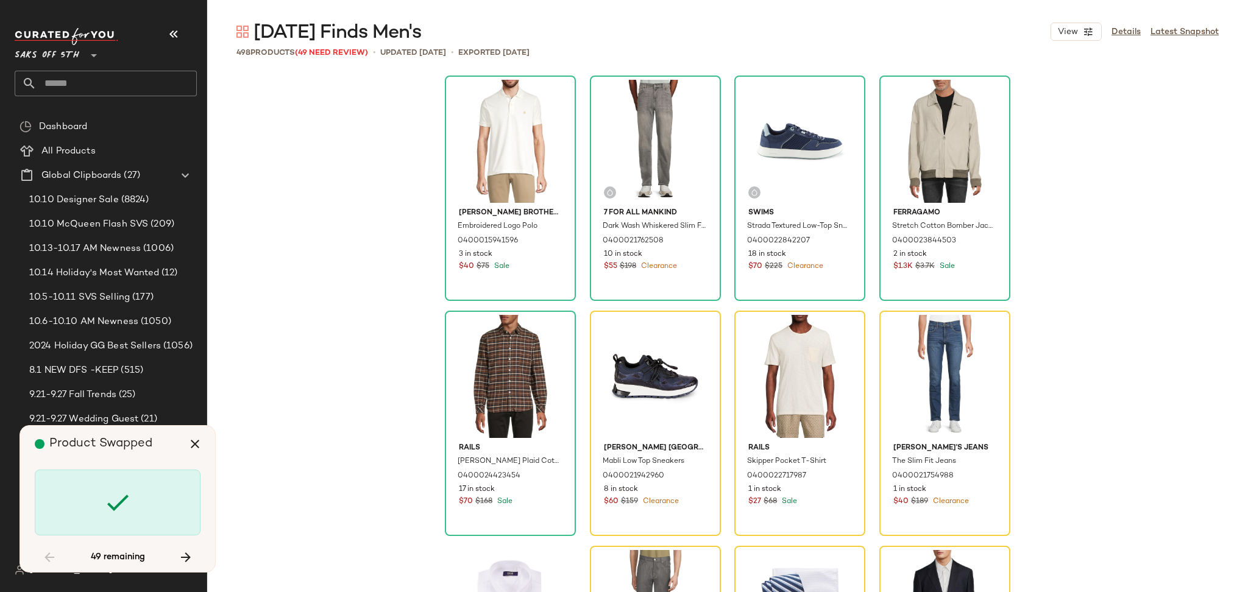
click at [121, 505] on icon at bounding box center [117, 502] width 29 height 29
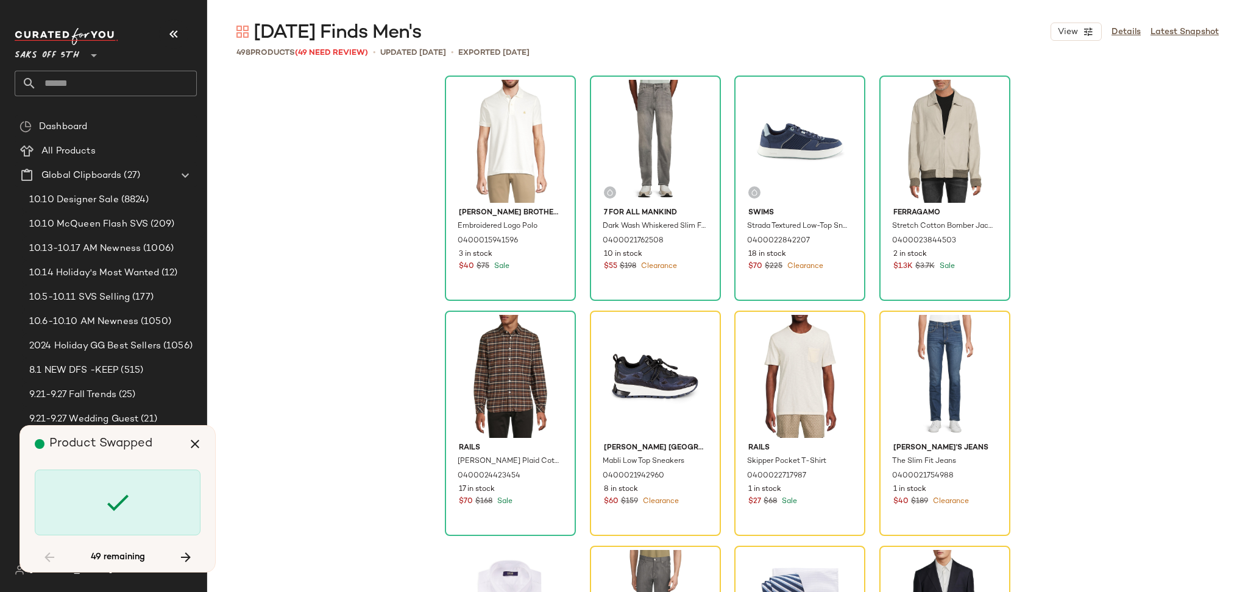
click at [121, 505] on icon at bounding box center [117, 502] width 29 height 29
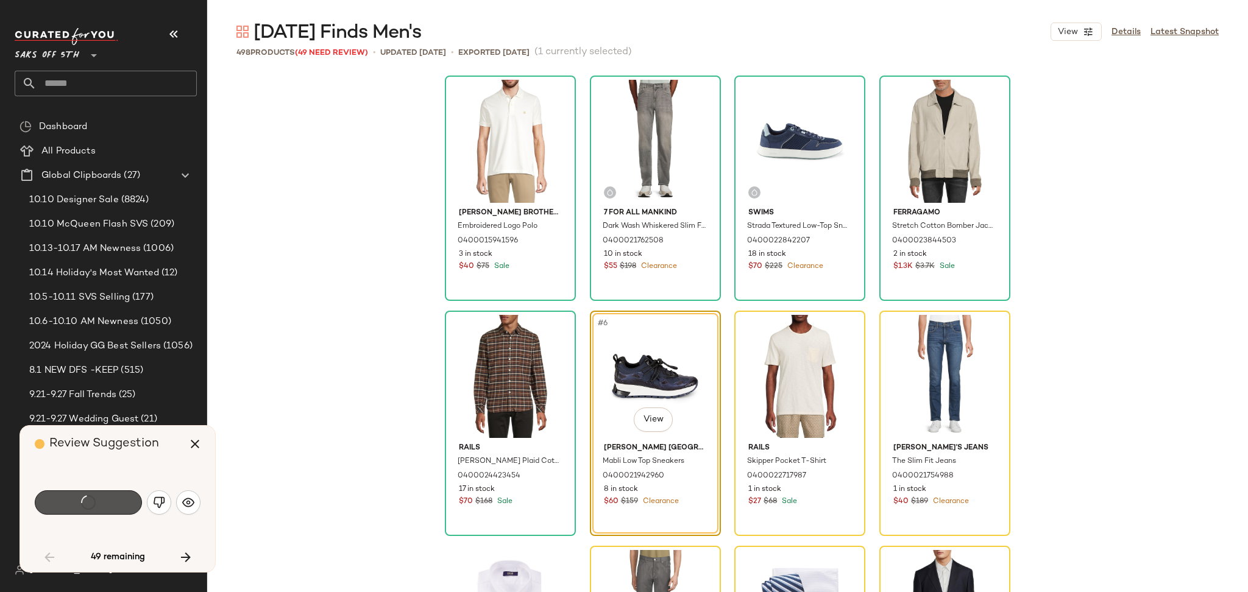
click at [121, 505] on div "Swap" at bounding box center [88, 503] width 107 height 24
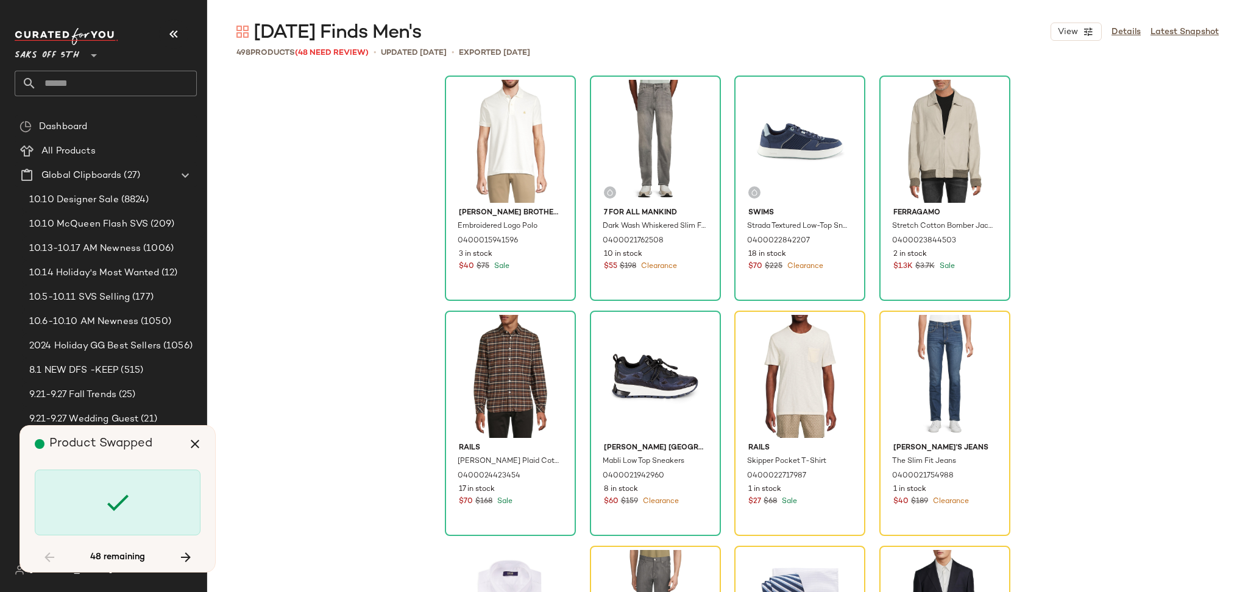
click at [121, 505] on icon at bounding box center [117, 502] width 29 height 29
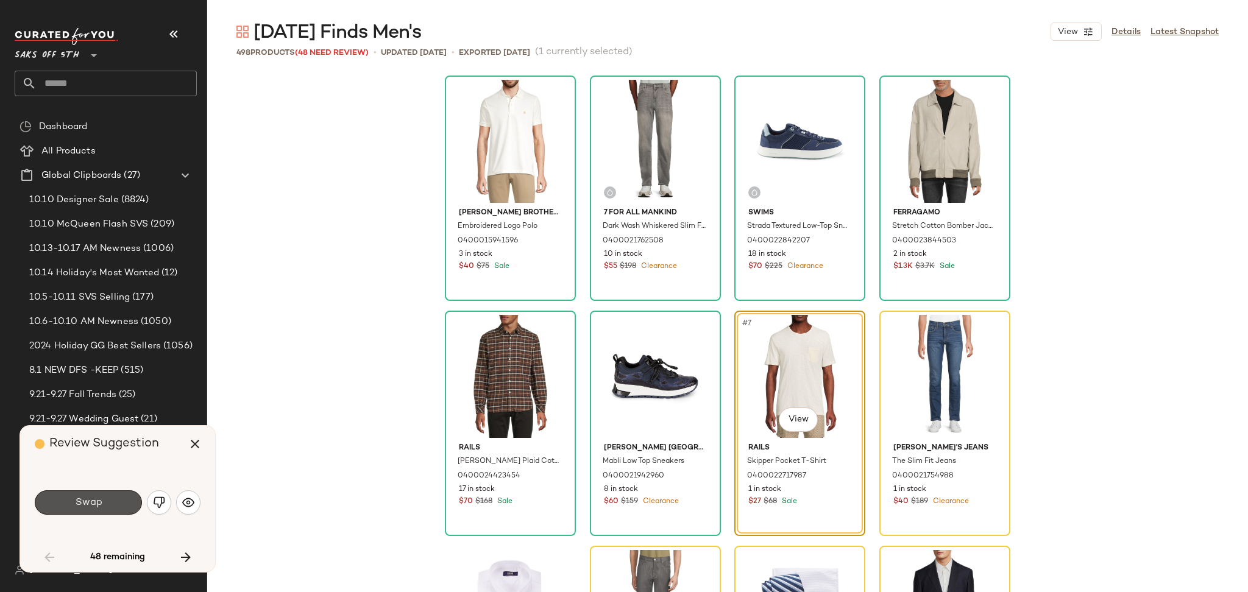
click at [121, 505] on button "Swap" at bounding box center [88, 503] width 107 height 24
click at [121, 505] on div "Swap" at bounding box center [88, 503] width 107 height 24
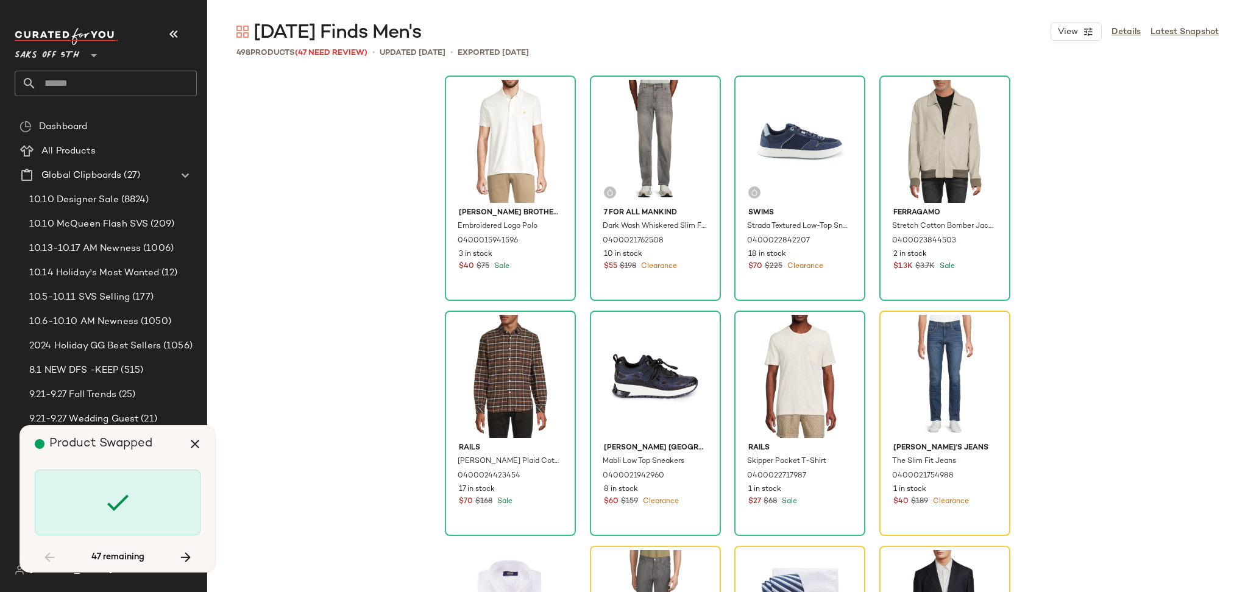
click at [121, 505] on icon at bounding box center [117, 502] width 29 height 29
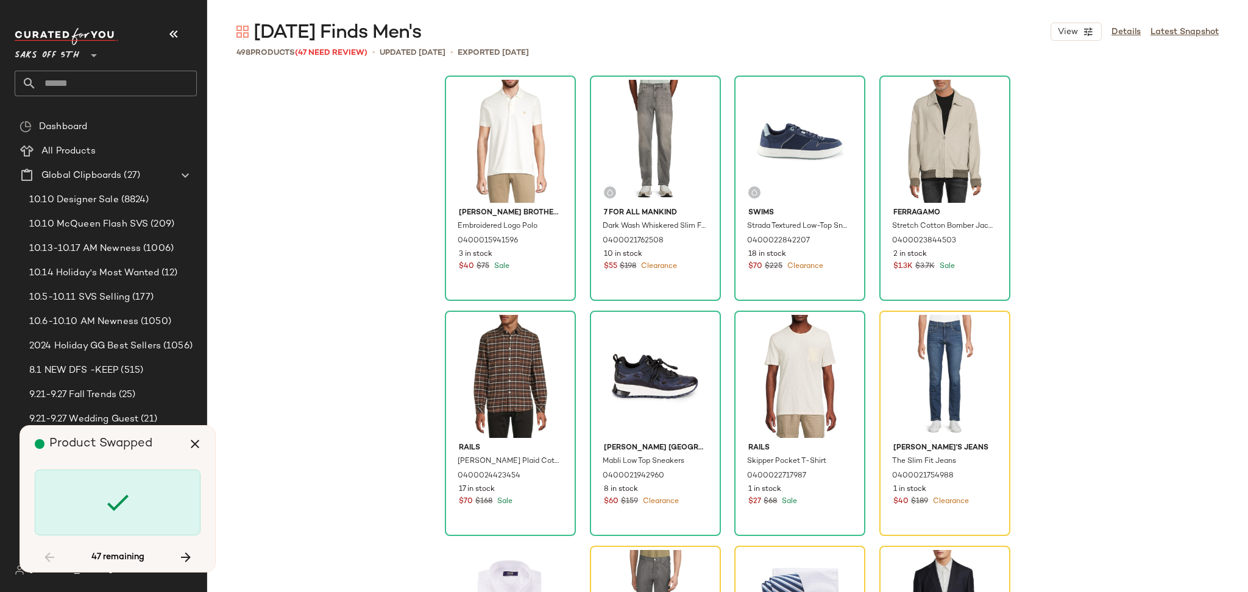
click at [121, 505] on icon at bounding box center [117, 502] width 29 height 29
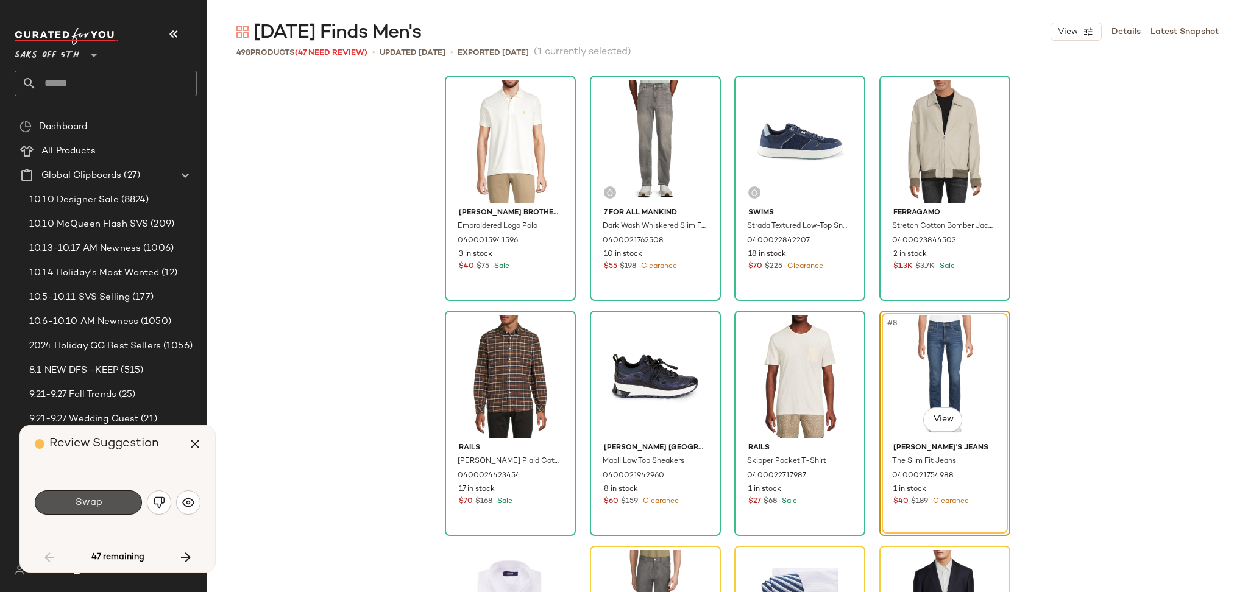
click at [121, 505] on button "Swap" at bounding box center [88, 503] width 107 height 24
click at [121, 505] on div "Swap" at bounding box center [88, 503] width 107 height 24
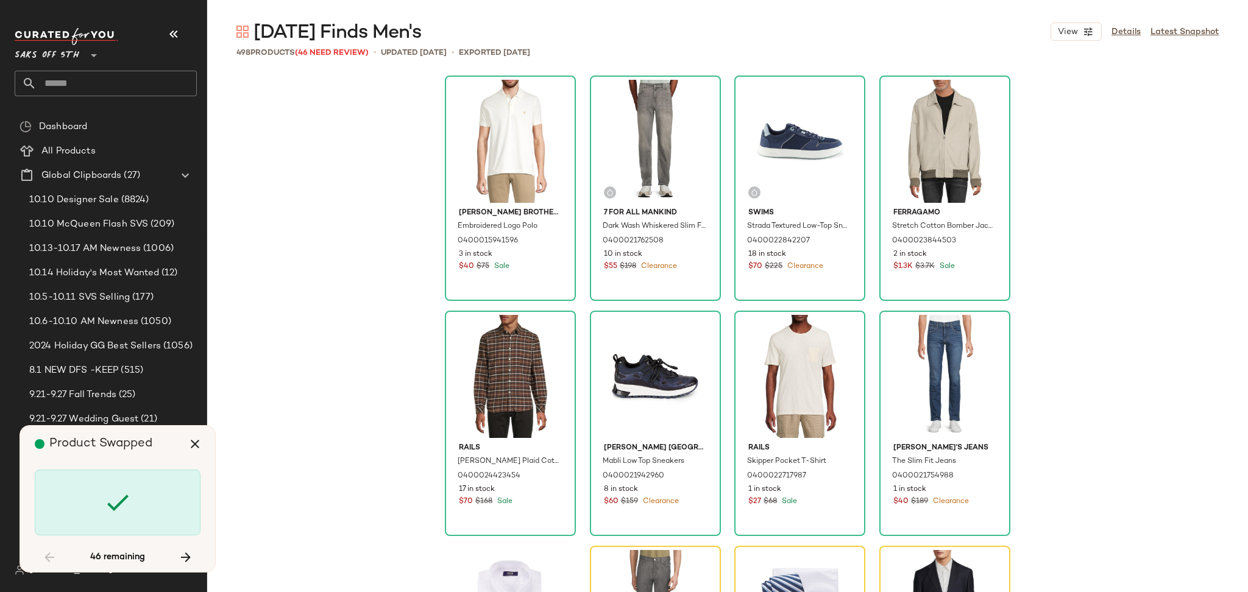
click at [98, 505] on div at bounding box center [118, 503] width 166 height 66
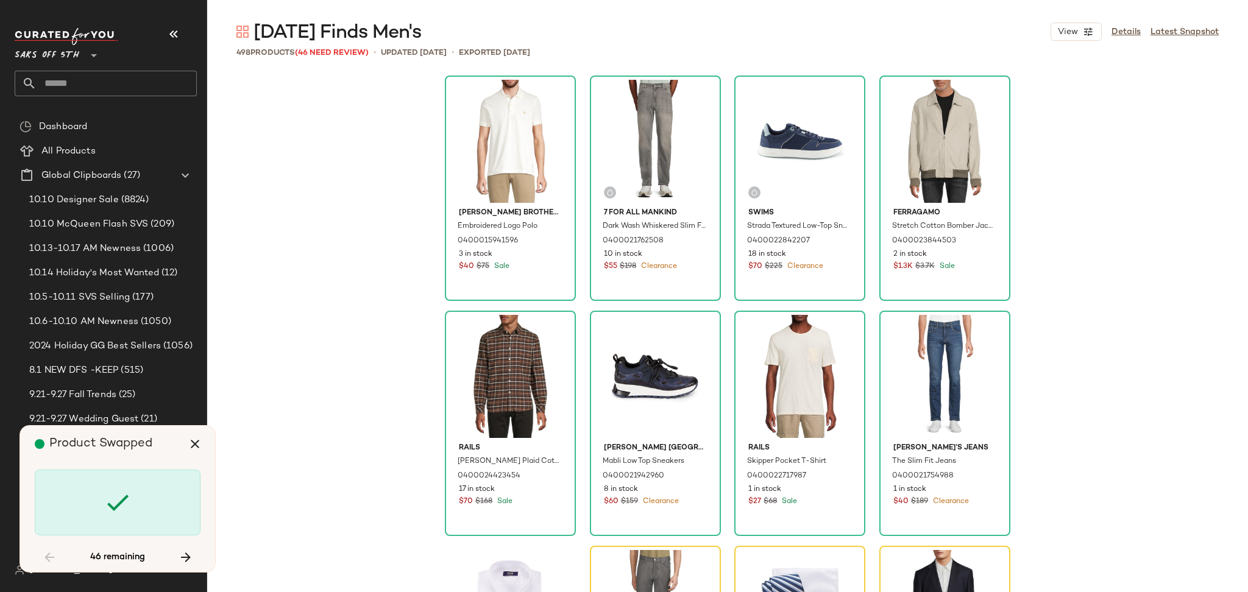
click at [98, 505] on div at bounding box center [118, 503] width 166 height 66
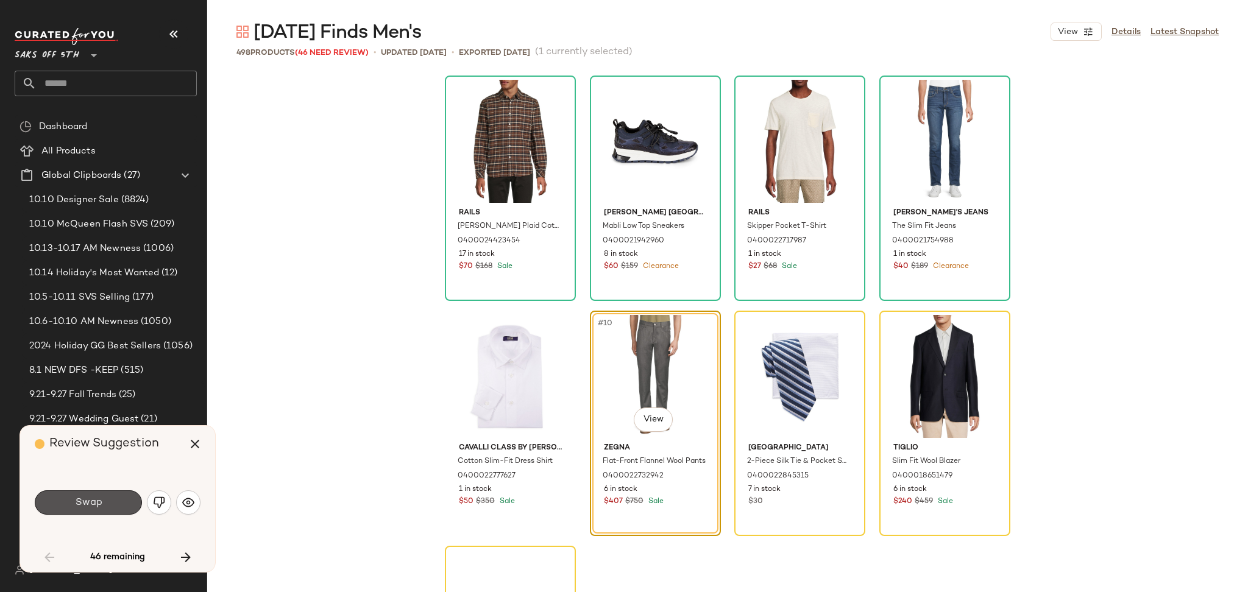
click at [98, 505] on span "Swap" at bounding box center [87, 503] width 27 height 12
click at [98, 505] on div "Swap" at bounding box center [88, 503] width 107 height 24
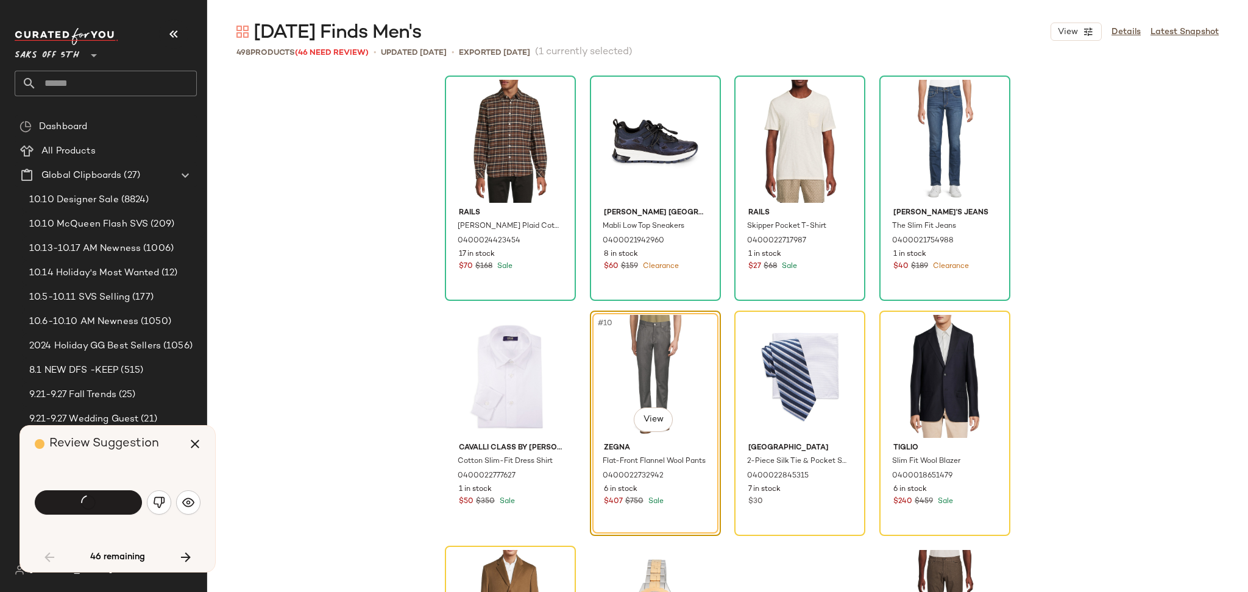
click at [98, 505] on div "Swap" at bounding box center [88, 503] width 107 height 24
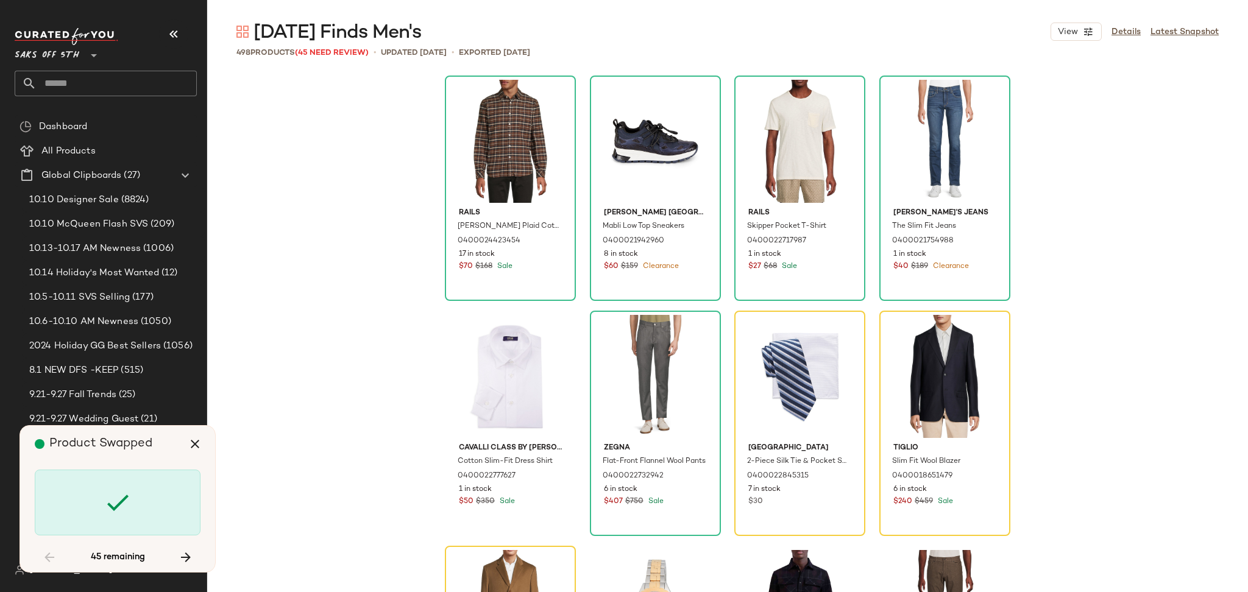
click at [98, 505] on div at bounding box center [118, 503] width 166 height 66
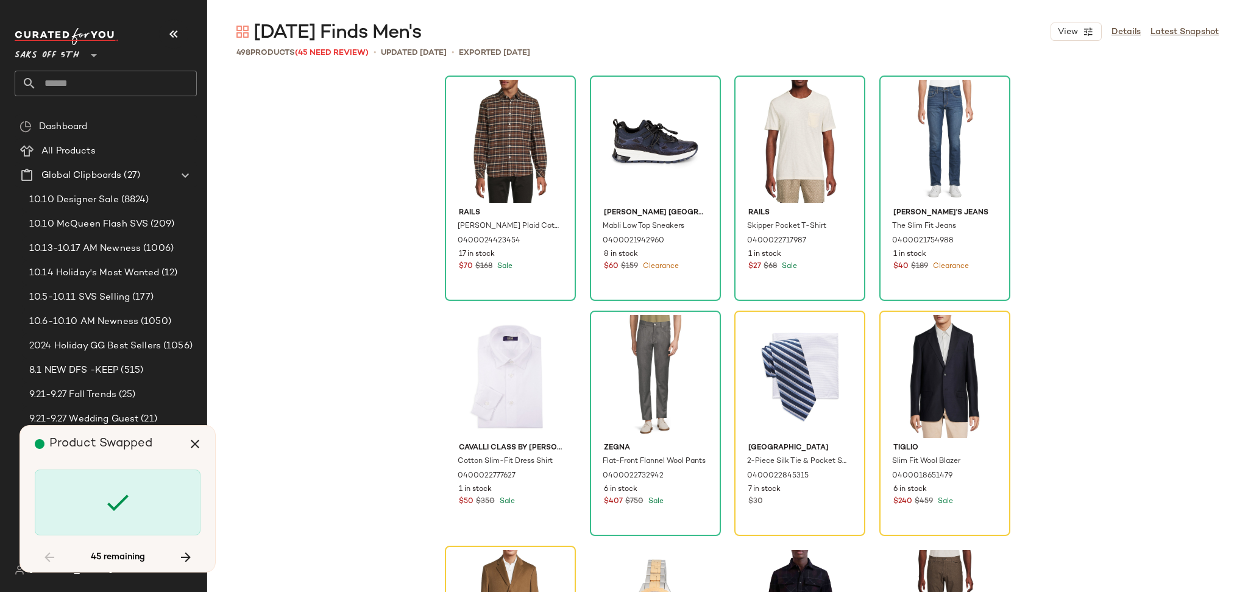
click at [98, 505] on div at bounding box center [118, 503] width 166 height 66
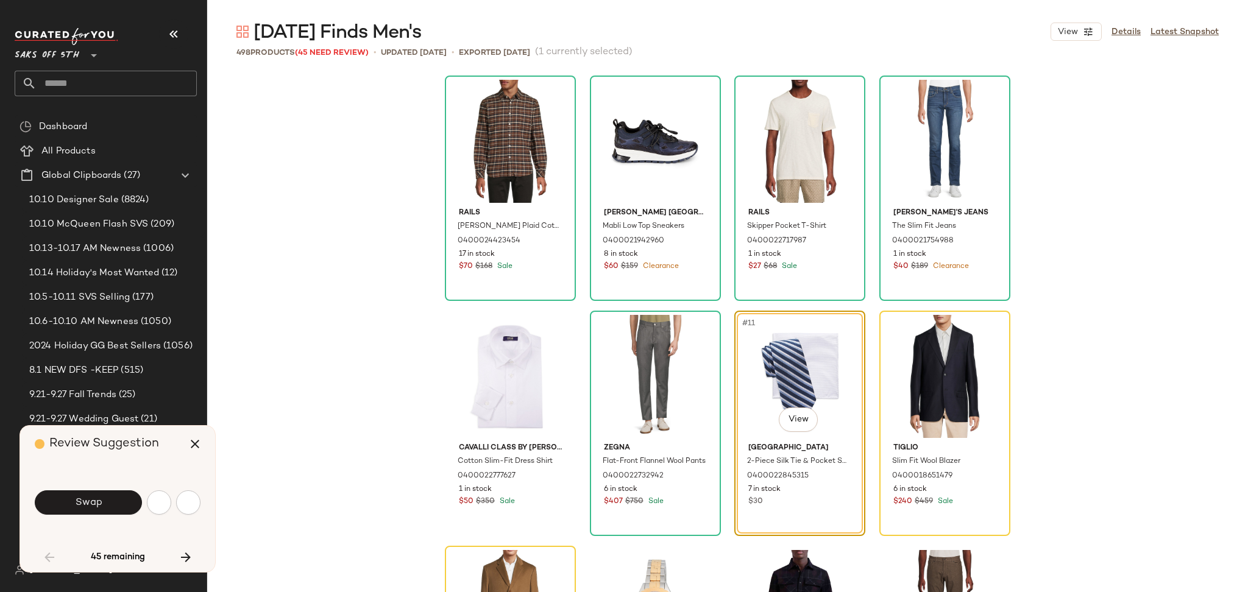
click at [98, 505] on span "Swap" at bounding box center [87, 503] width 27 height 12
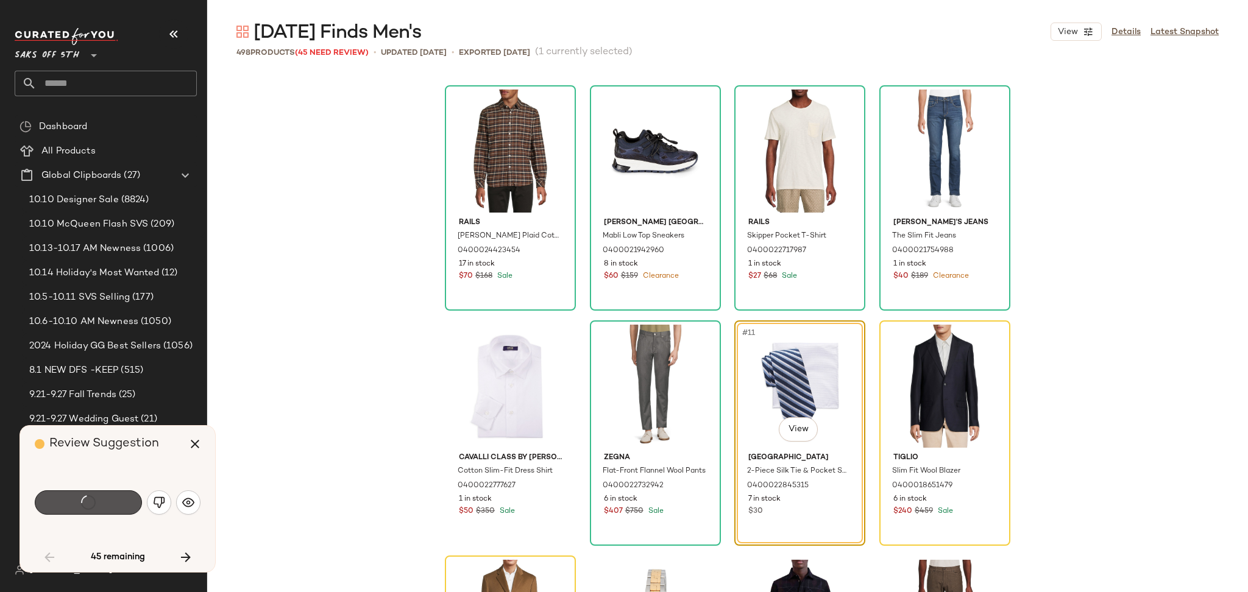
click at [98, 505] on div "Swap" at bounding box center [88, 503] width 107 height 24
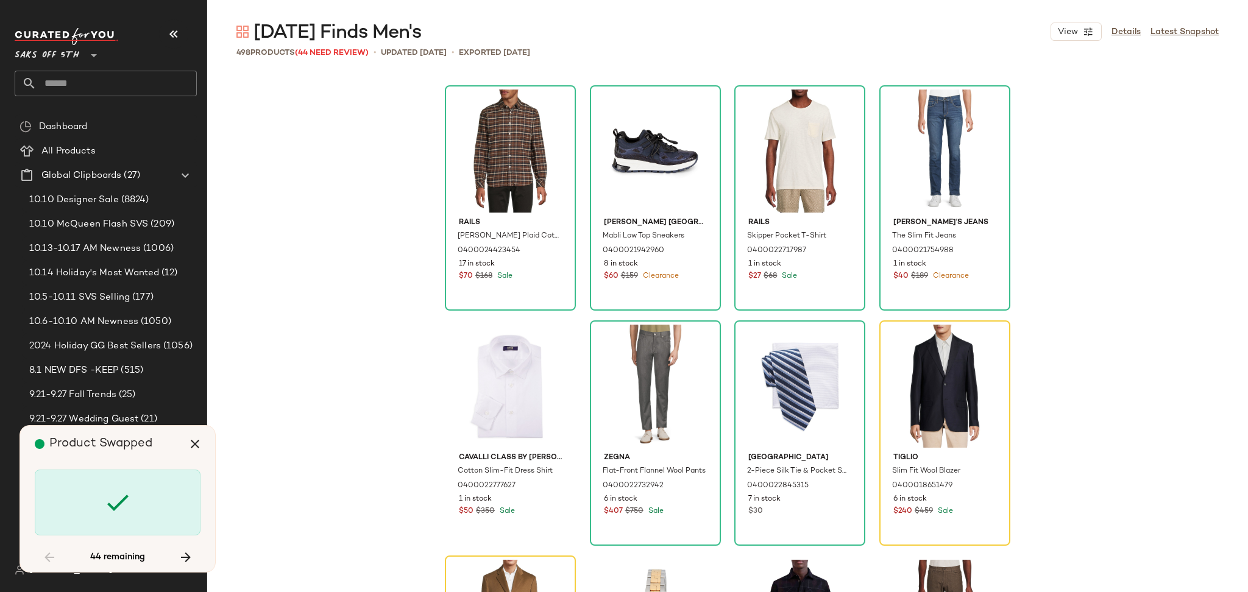
click at [98, 505] on div at bounding box center [118, 503] width 166 height 66
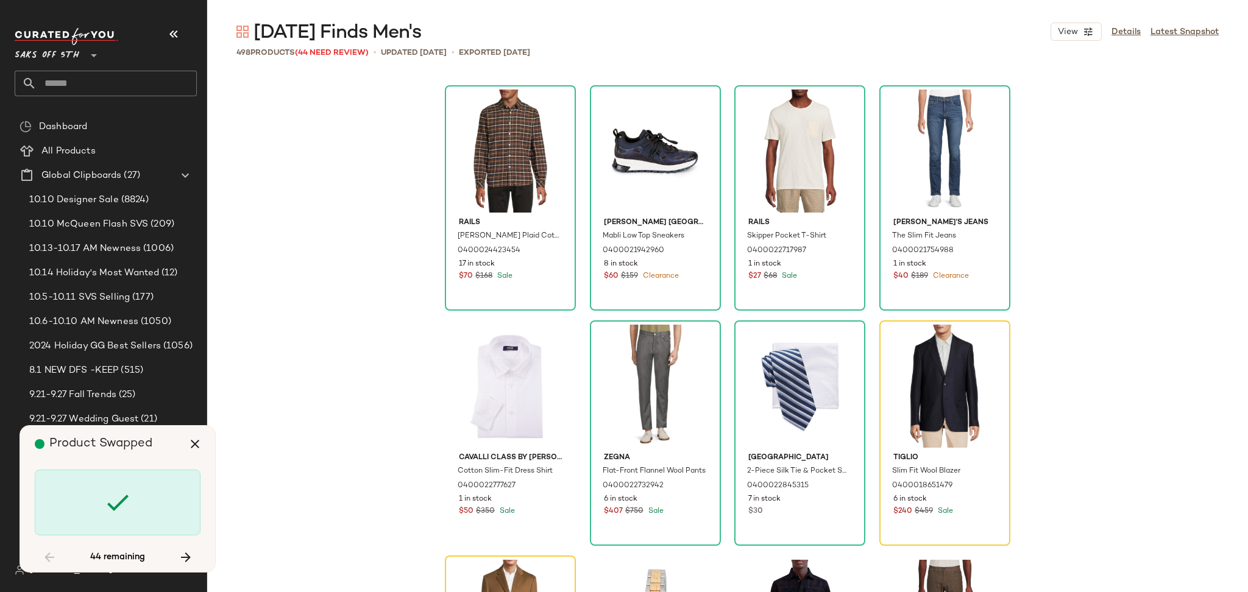
click at [98, 505] on div at bounding box center [118, 503] width 166 height 66
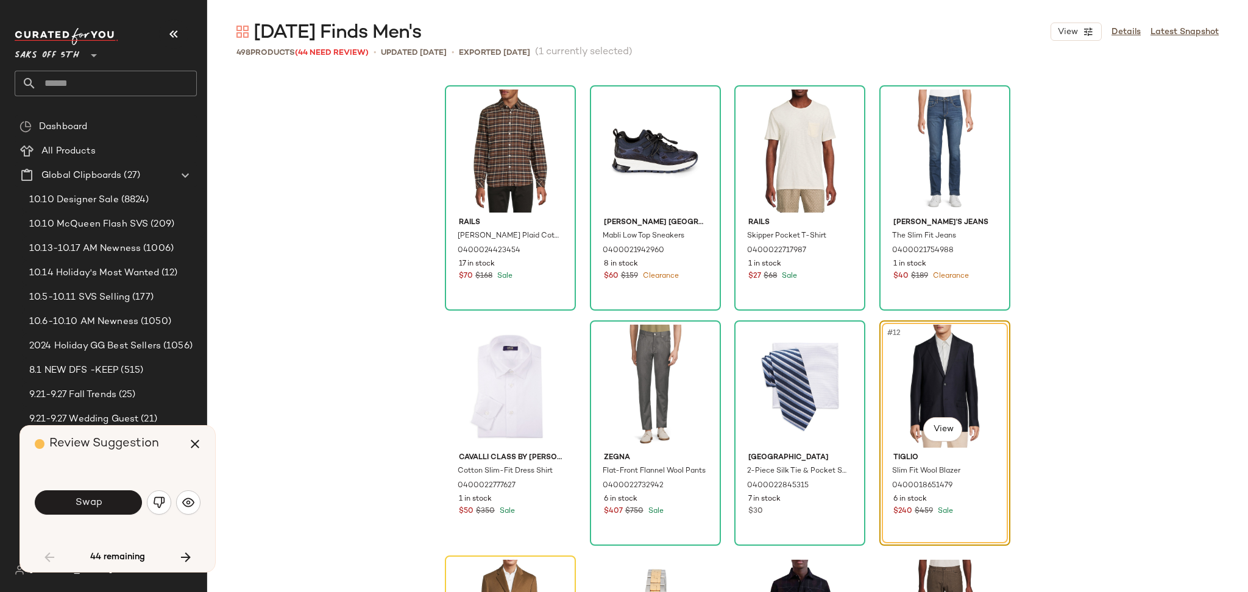
click at [98, 505] on span "Swap" at bounding box center [87, 503] width 27 height 12
click at [98, 505] on div "Swap" at bounding box center [88, 503] width 107 height 24
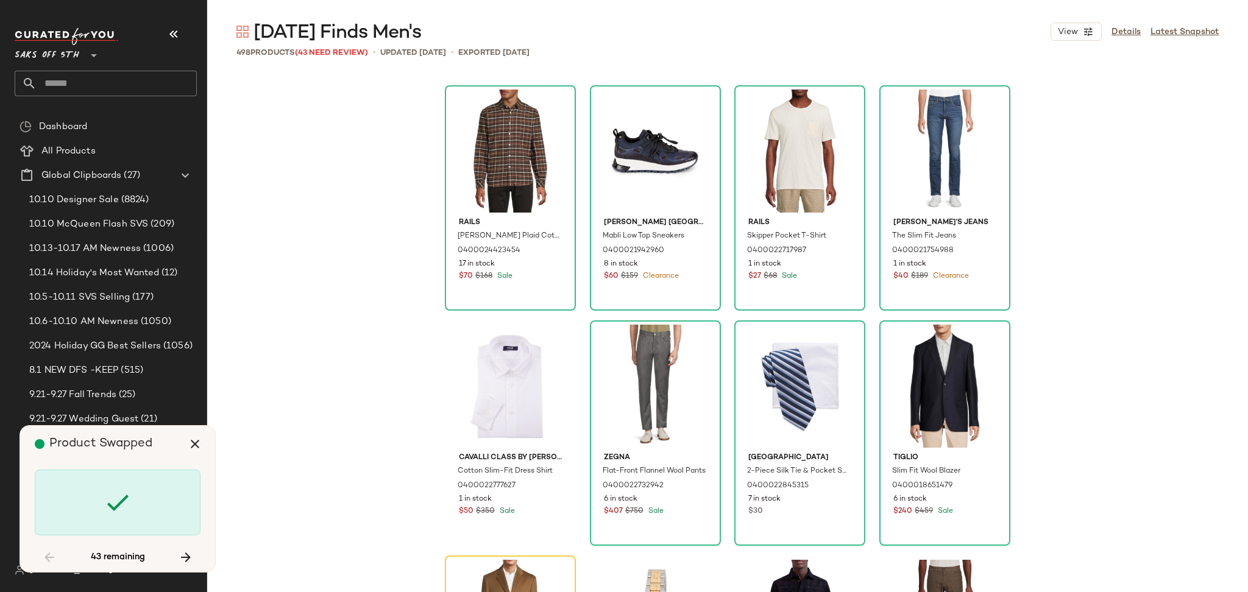
click at [98, 505] on div at bounding box center [118, 503] width 166 height 66
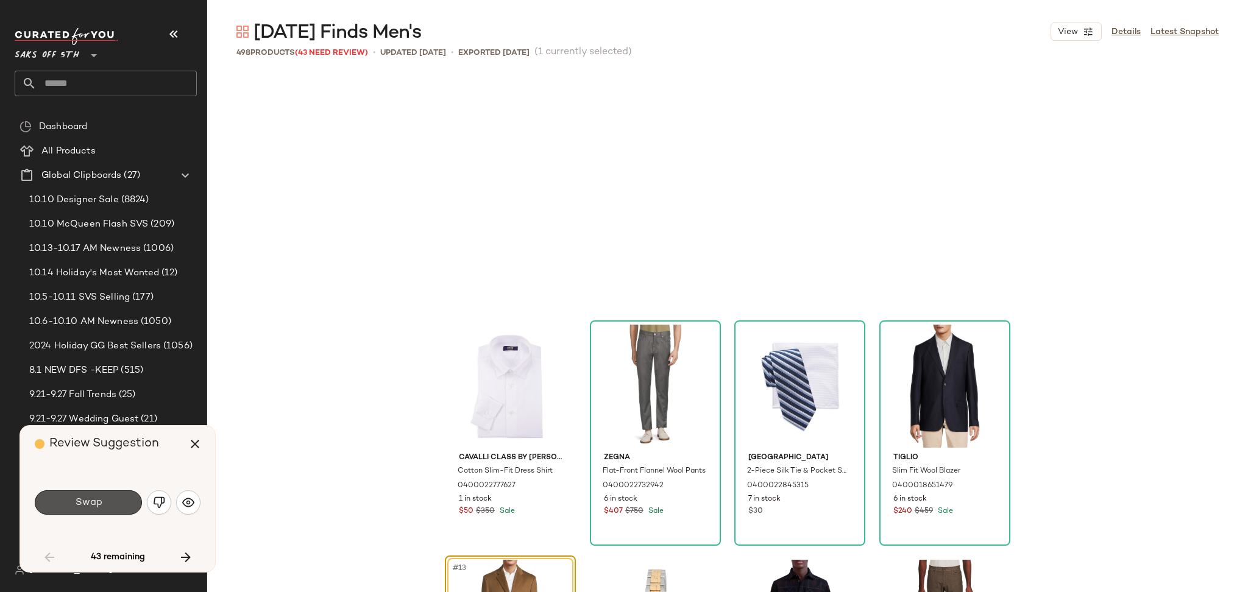
click at [98, 505] on span "Swap" at bounding box center [87, 503] width 27 height 12
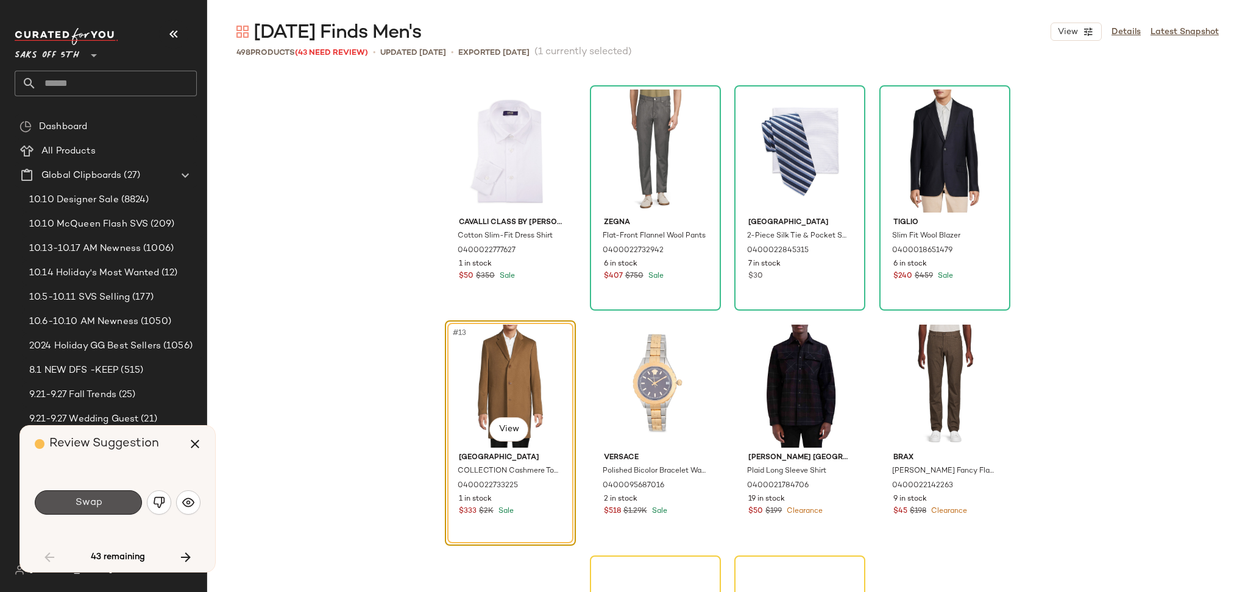
click at [98, 505] on div "Swap" at bounding box center [88, 503] width 107 height 24
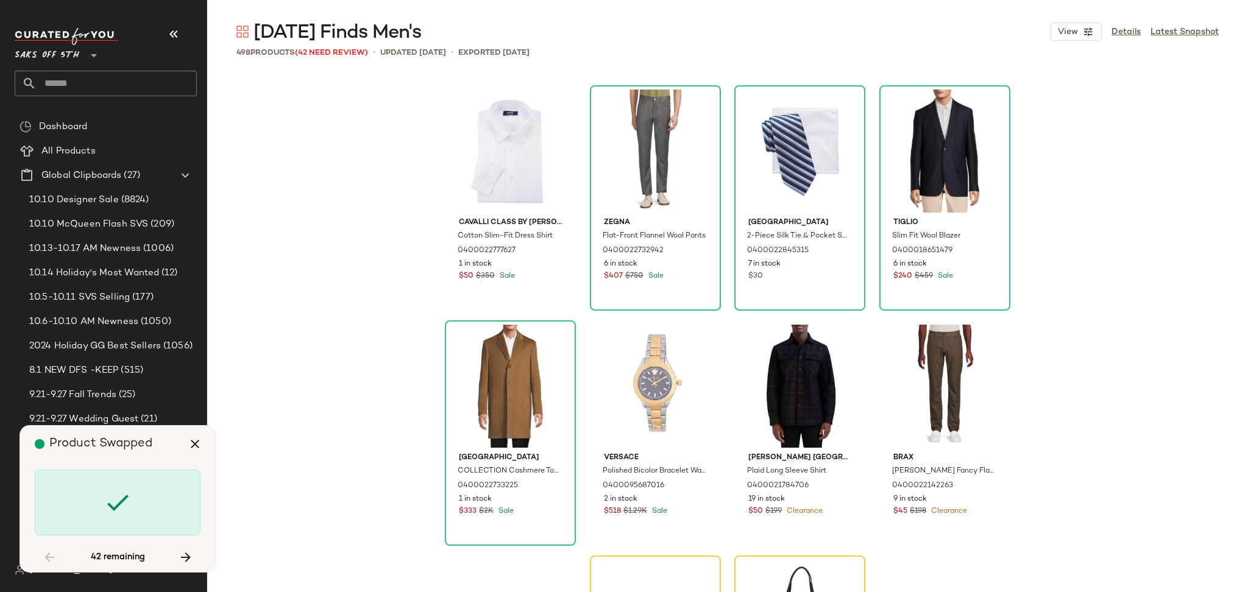
click at [98, 505] on div at bounding box center [118, 503] width 166 height 66
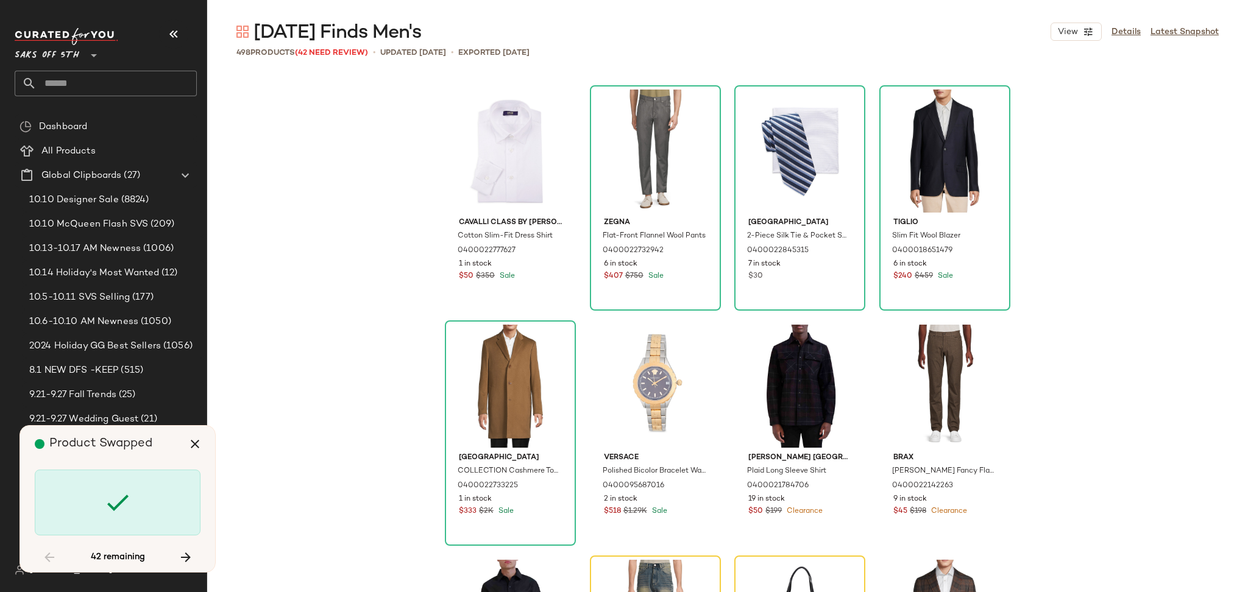
click at [98, 505] on div at bounding box center [118, 503] width 166 height 66
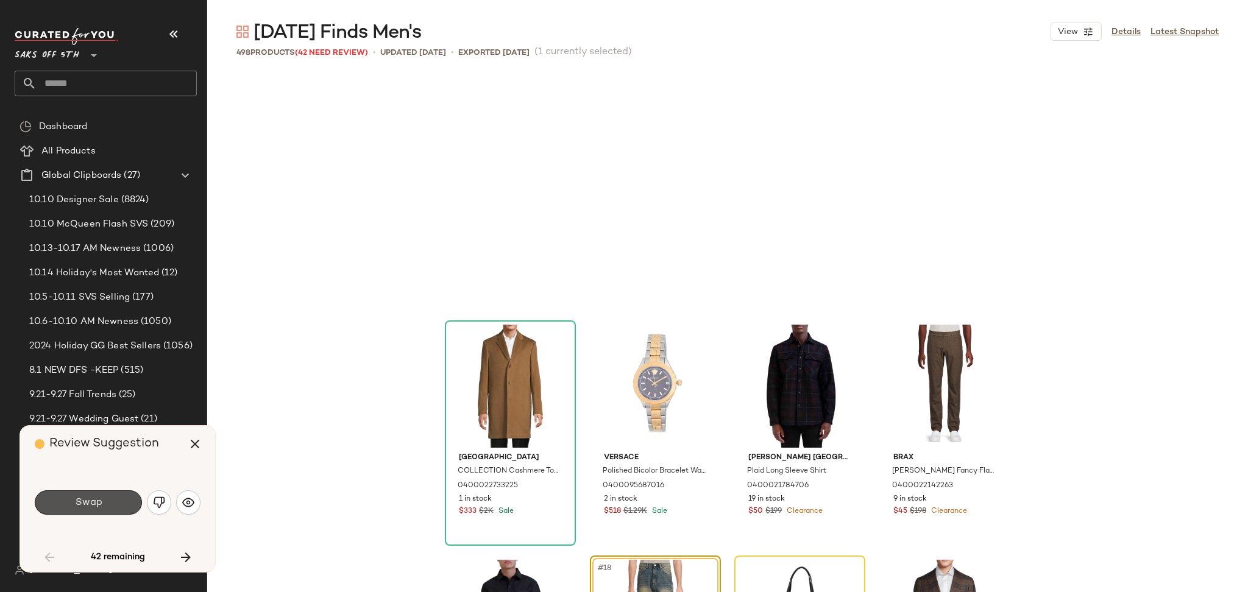
click at [98, 505] on span "Swap" at bounding box center [87, 503] width 27 height 12
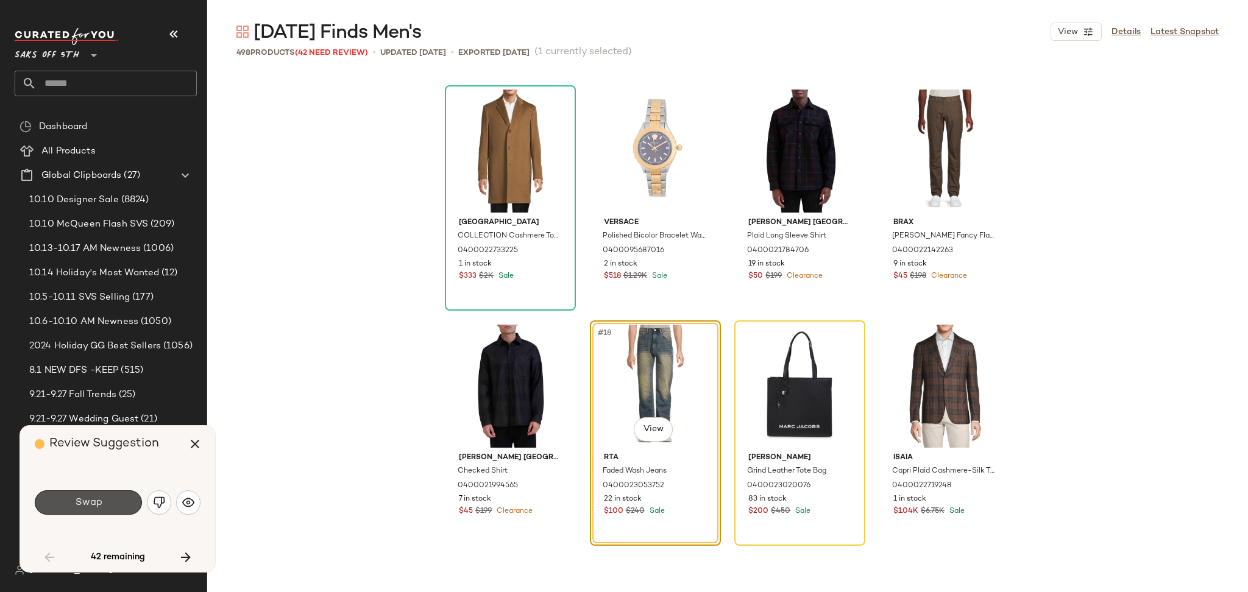
click at [98, 505] on div "Swap" at bounding box center [88, 503] width 107 height 24
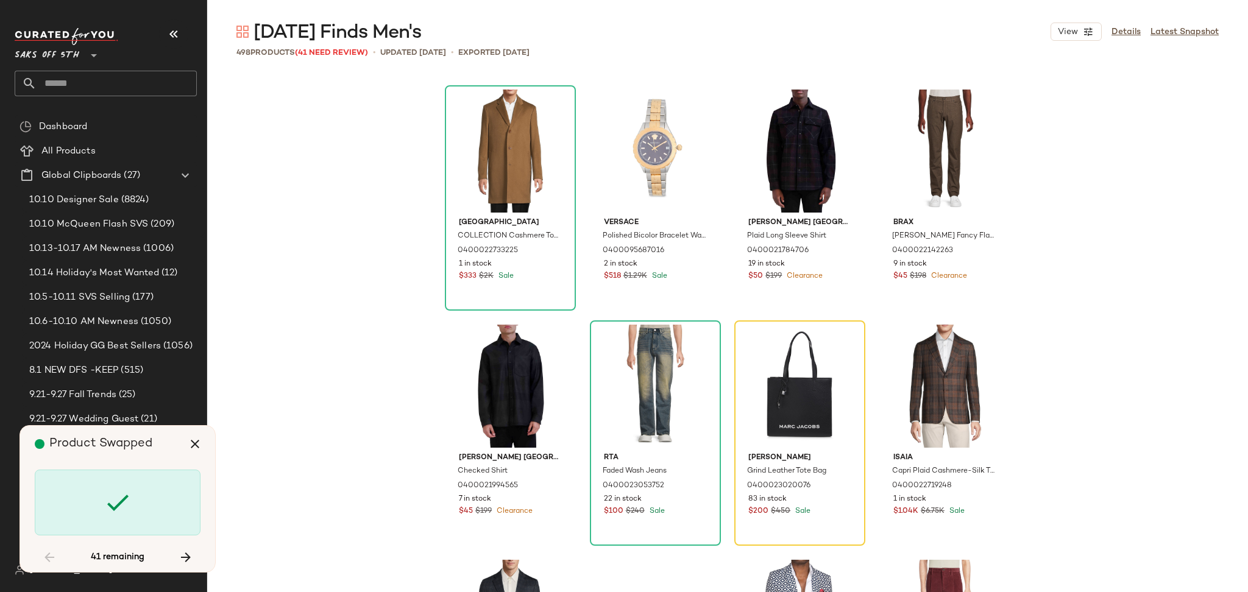
click at [98, 505] on div at bounding box center [118, 503] width 166 height 66
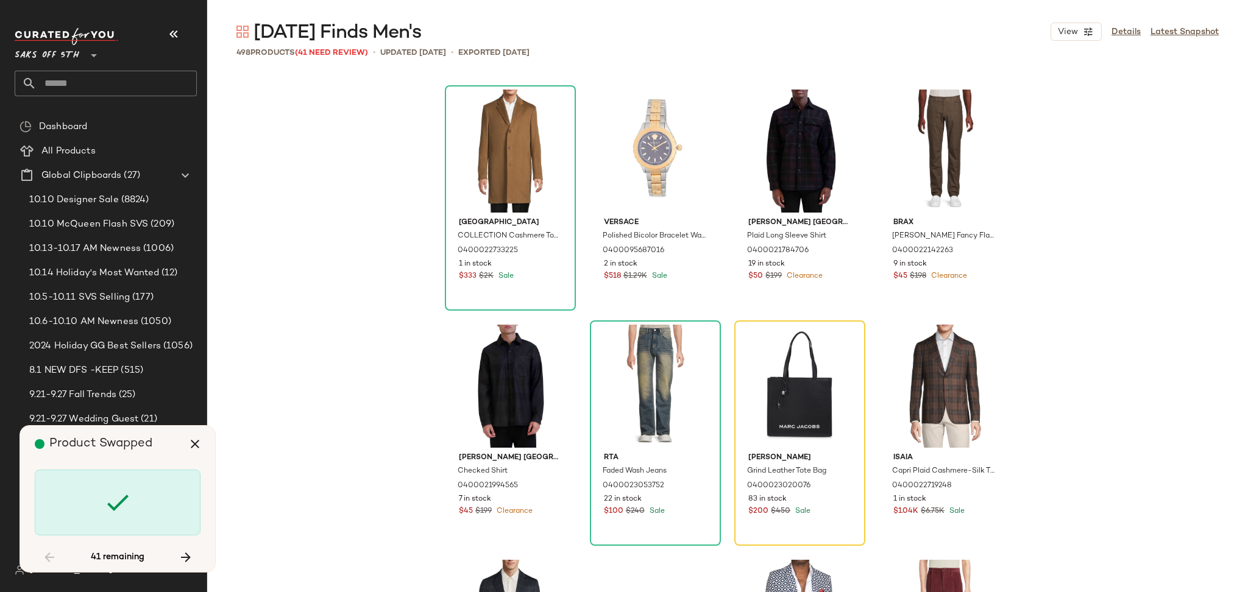
click at [98, 505] on div at bounding box center [118, 503] width 166 height 66
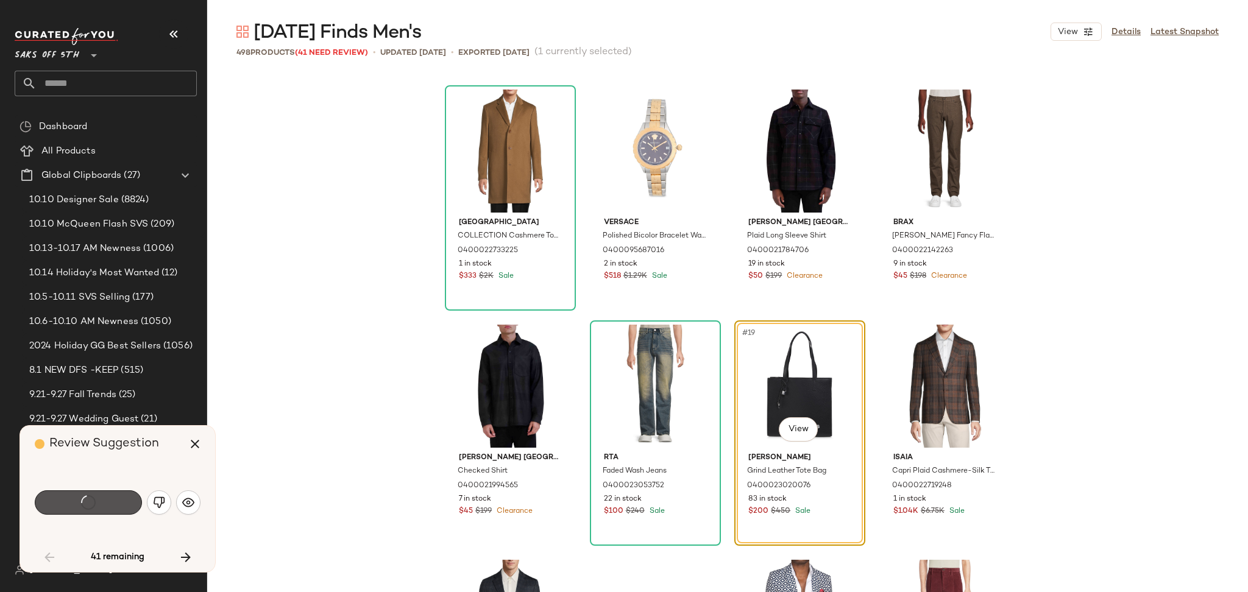
click at [98, 505] on div "Swap" at bounding box center [88, 503] width 107 height 24
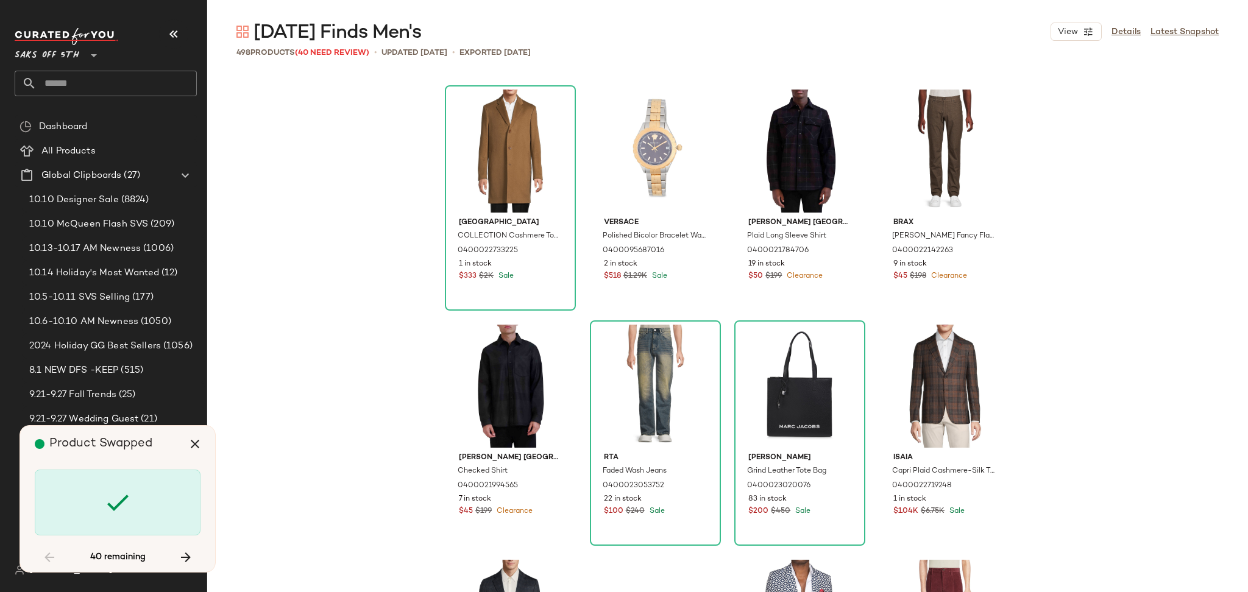
click at [98, 505] on div at bounding box center [118, 503] width 166 height 66
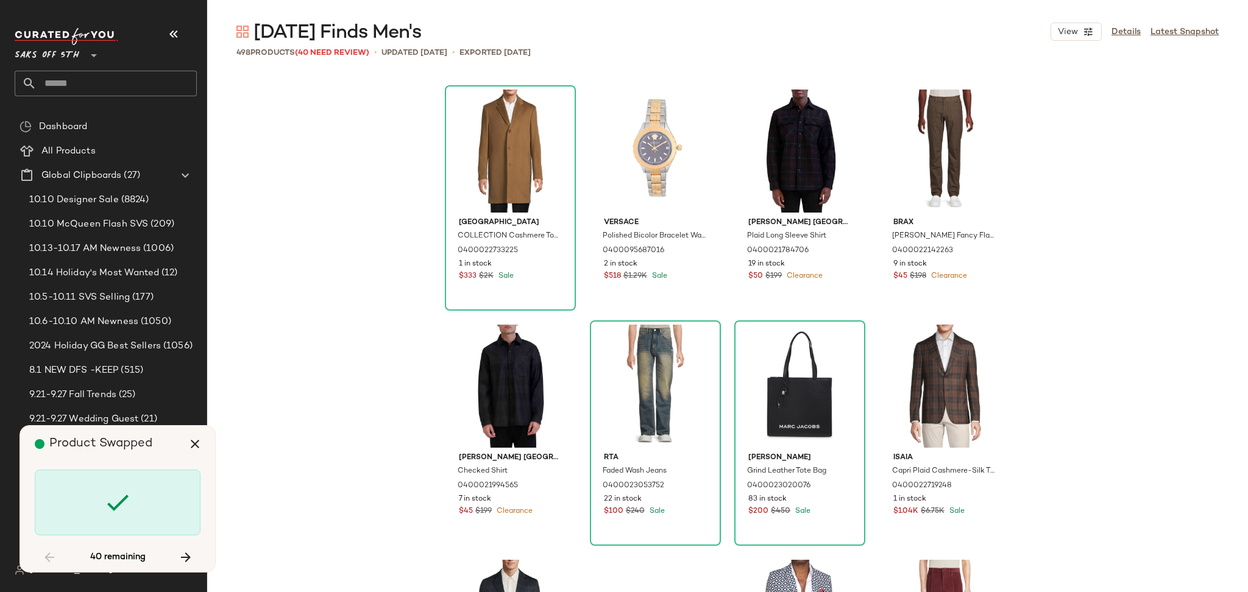
click at [98, 505] on div at bounding box center [118, 503] width 166 height 66
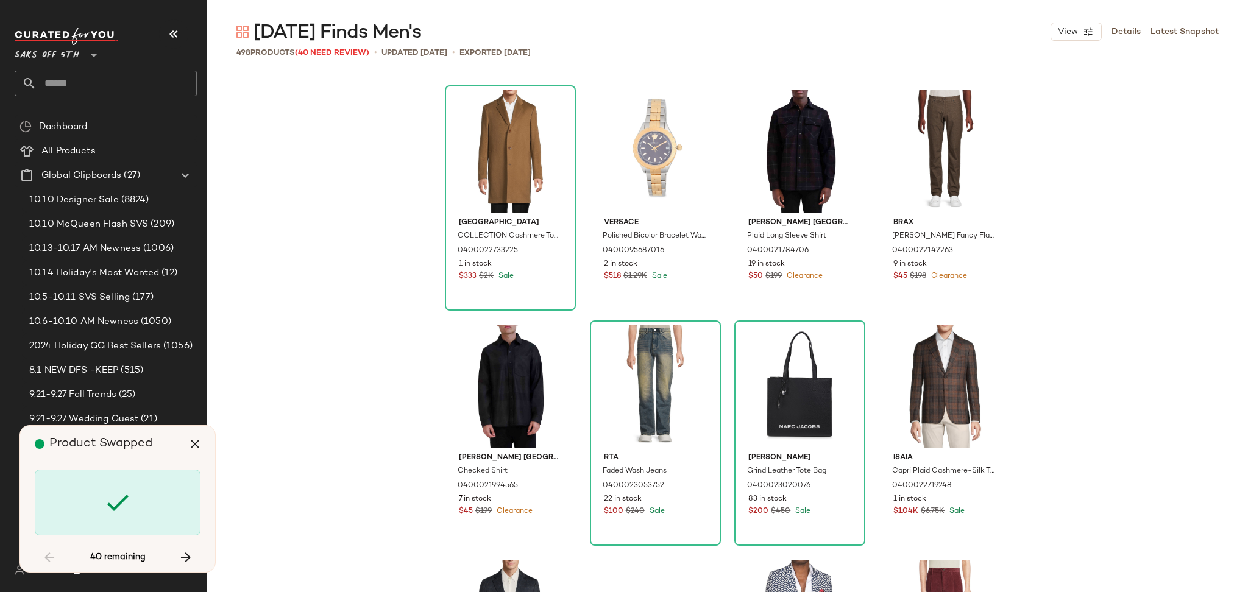
scroll to position [1646, 0]
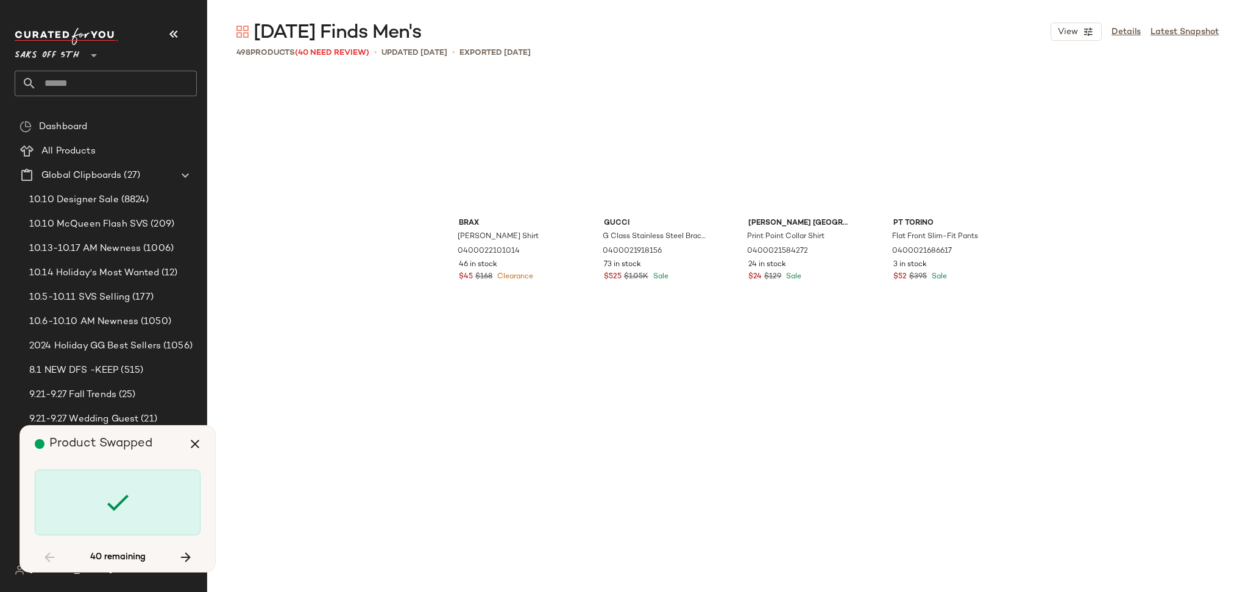
click at [98, 505] on div at bounding box center [118, 503] width 166 height 66
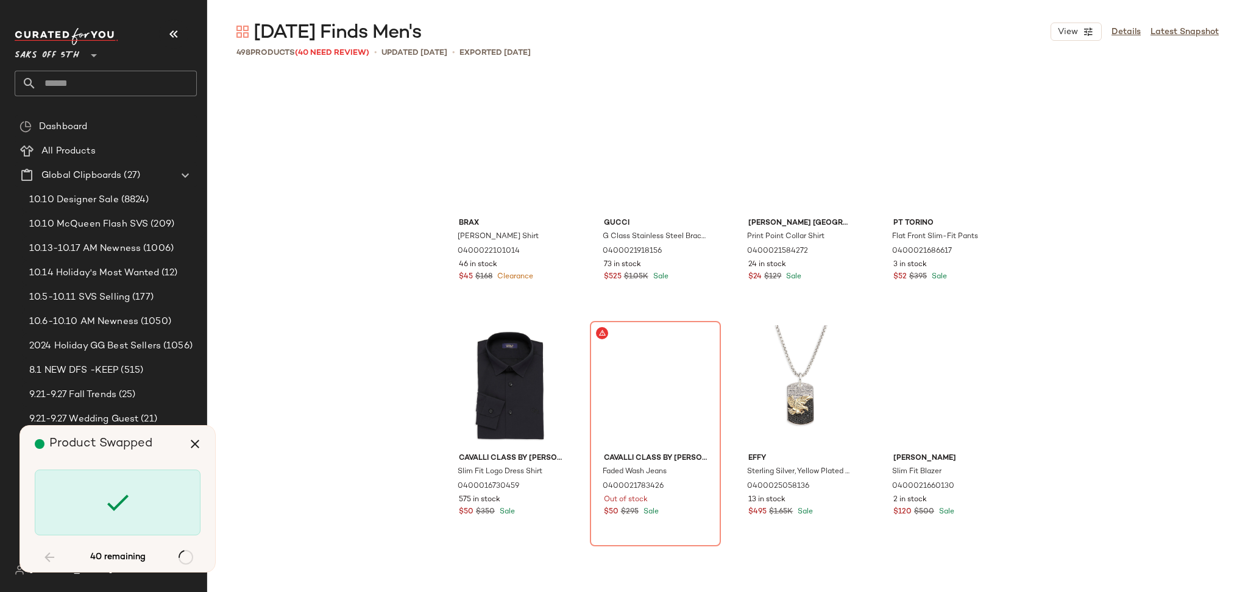
click at [98, 505] on div at bounding box center [118, 503] width 166 height 66
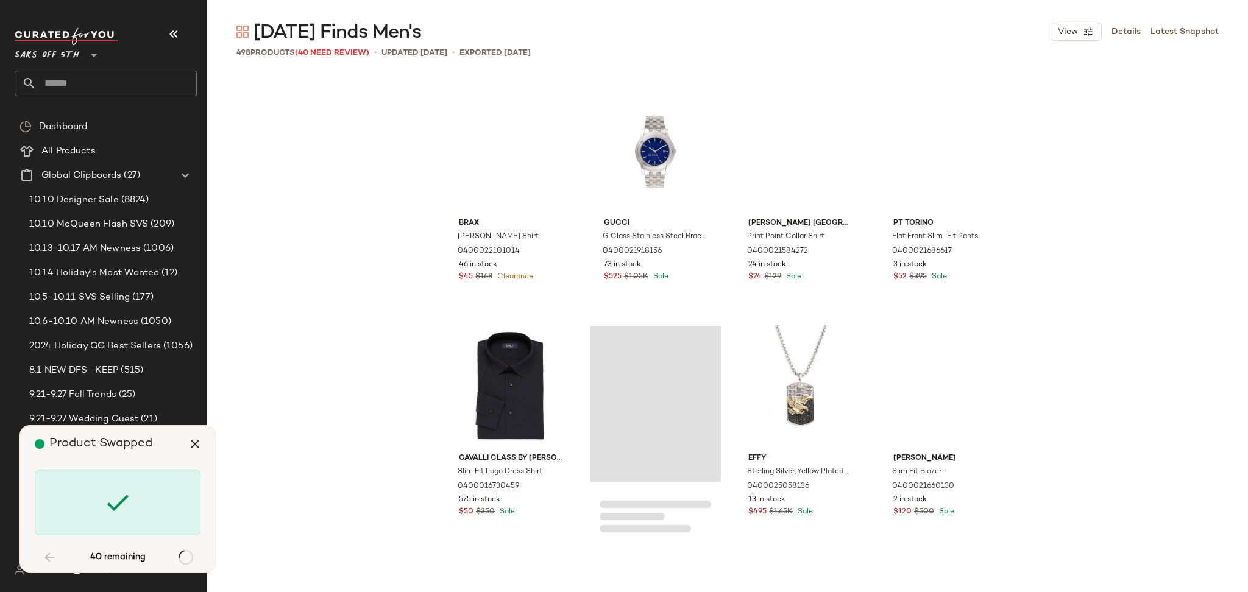
click at [98, 505] on div at bounding box center [118, 503] width 166 height 66
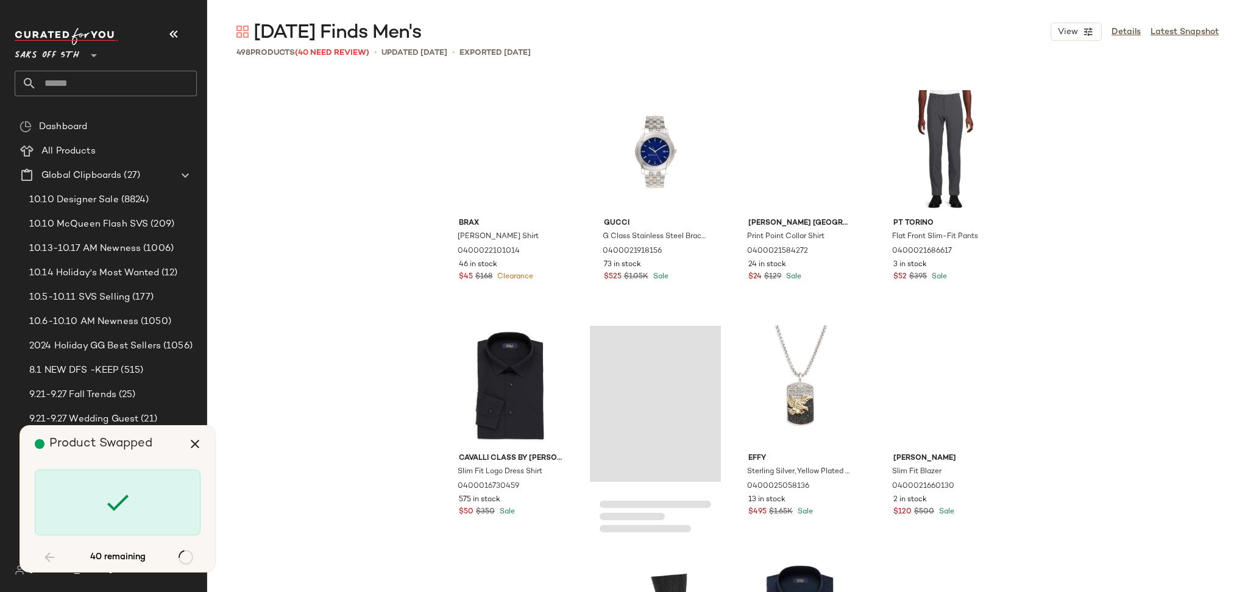
click at [98, 505] on div at bounding box center [118, 503] width 166 height 66
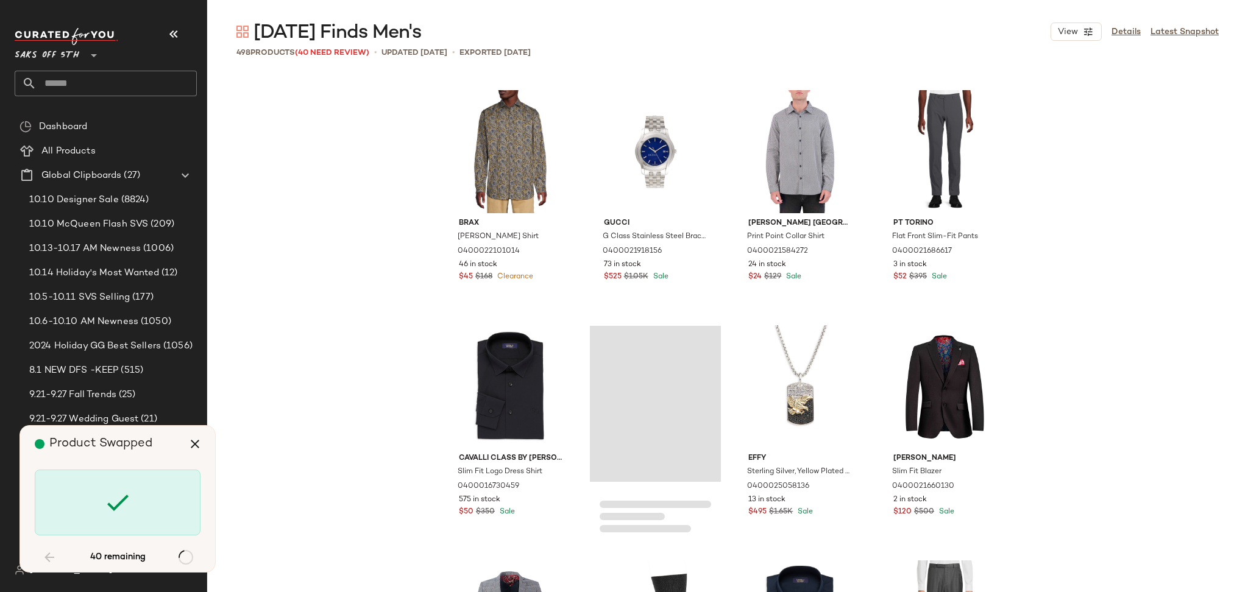
click at [98, 505] on div at bounding box center [118, 503] width 166 height 66
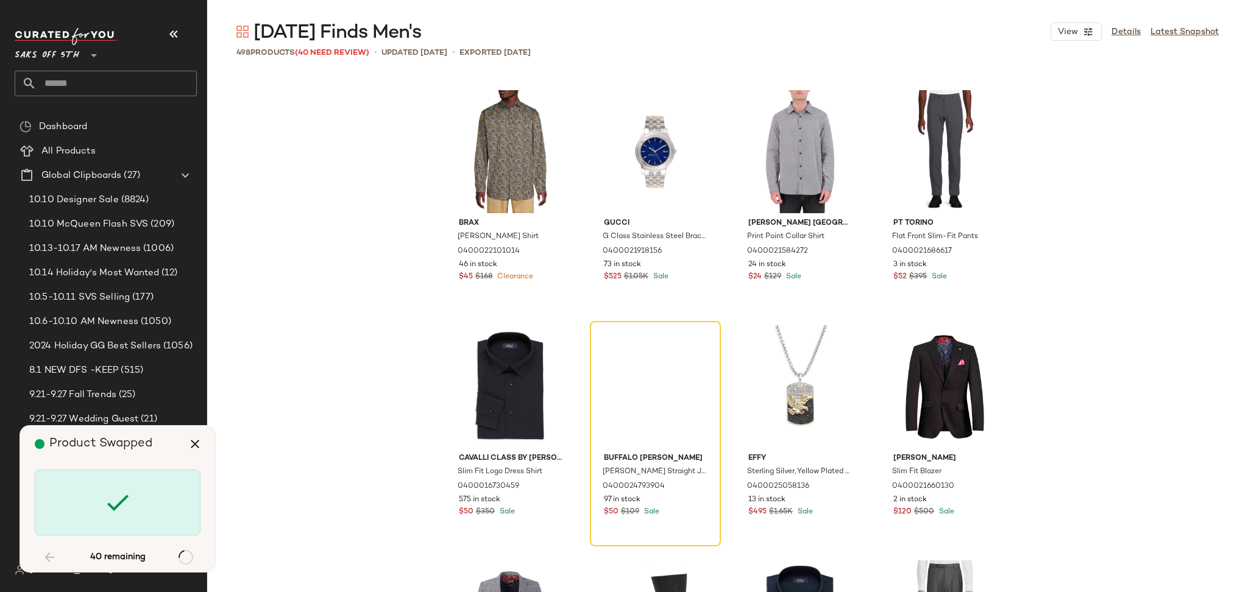
click at [98, 505] on div at bounding box center [118, 503] width 166 height 66
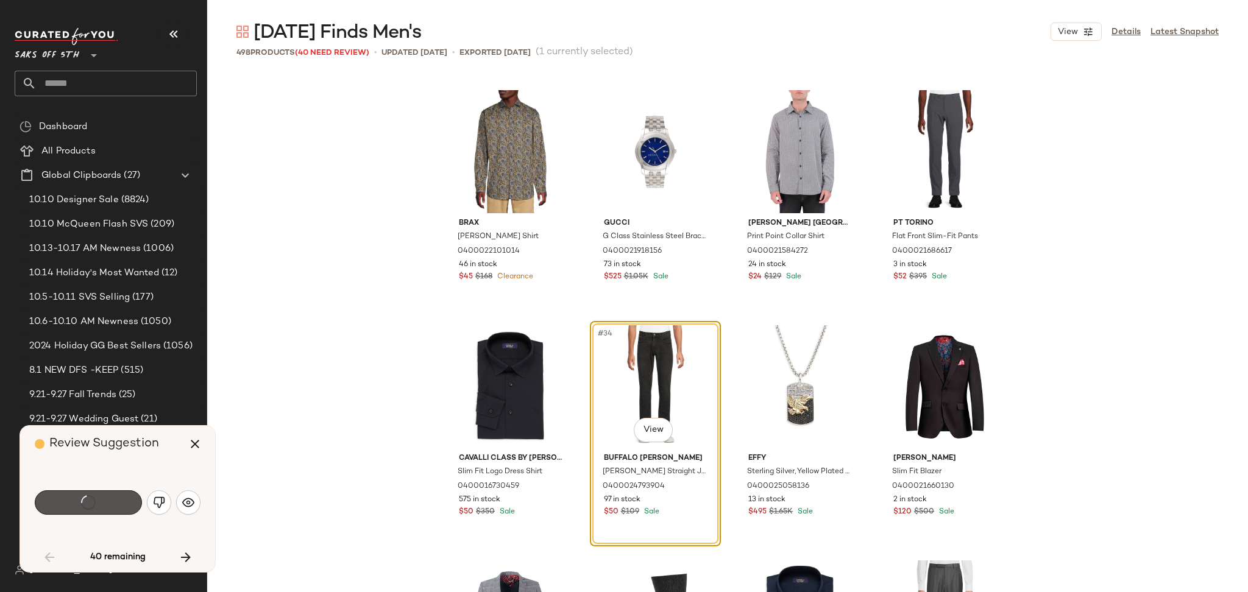
click at [98, 505] on div "Swap" at bounding box center [88, 503] width 107 height 24
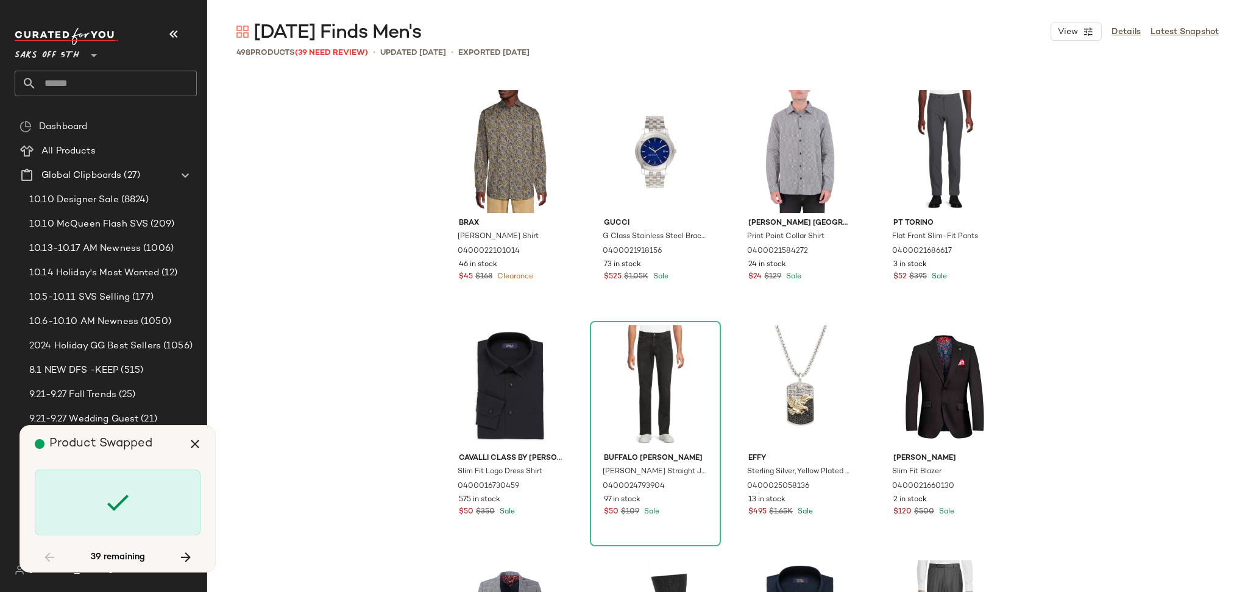
click at [98, 505] on div at bounding box center [118, 503] width 166 height 66
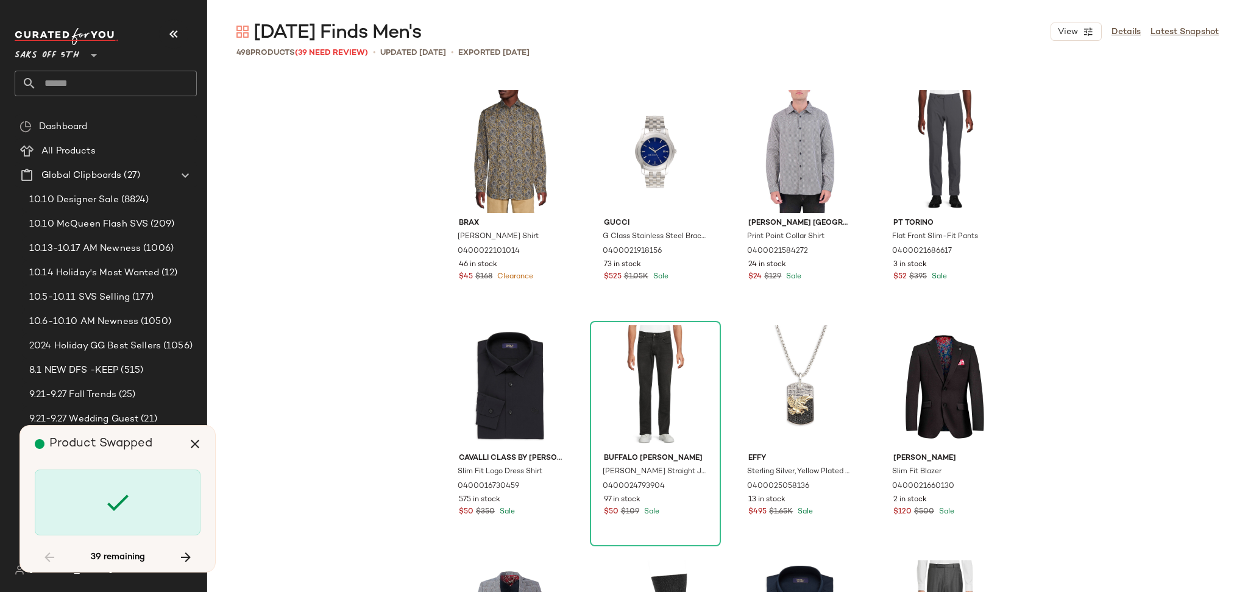
click at [98, 505] on div at bounding box center [118, 503] width 166 height 66
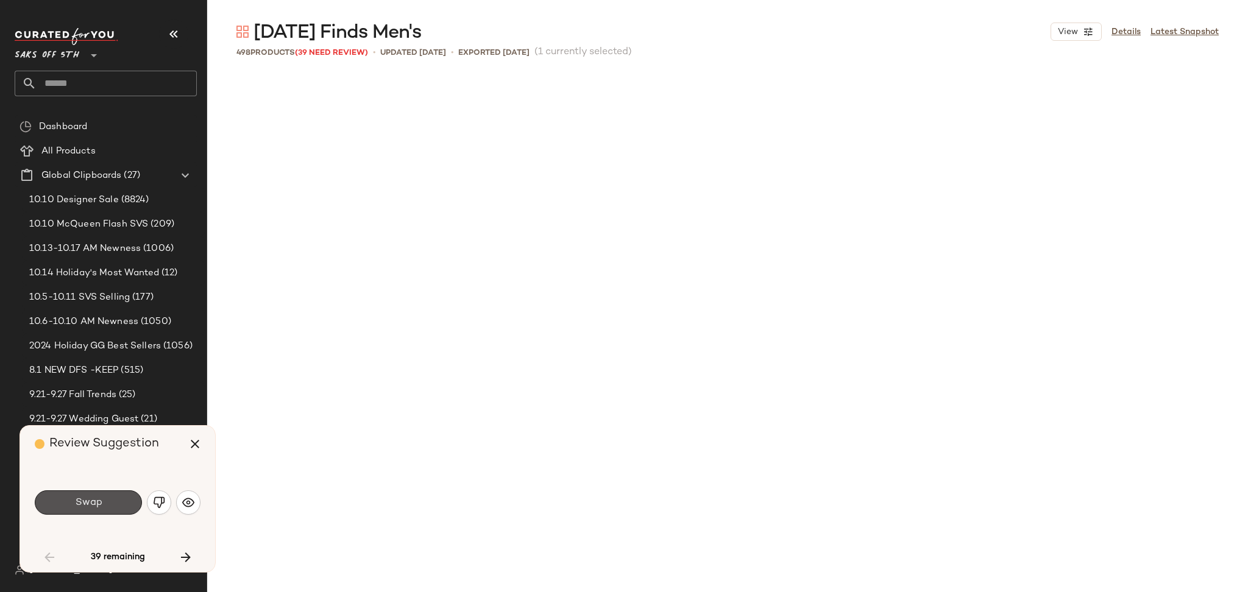
click at [98, 505] on span "Swap" at bounding box center [87, 503] width 27 height 12
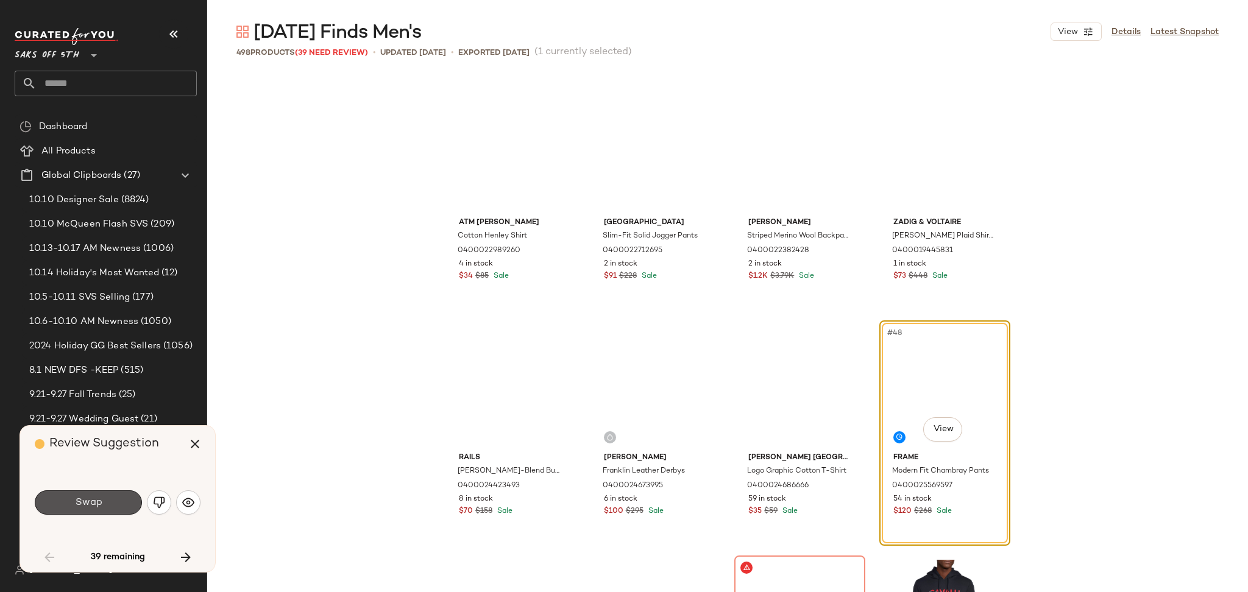
click at [98, 505] on div "Swap" at bounding box center [88, 503] width 107 height 24
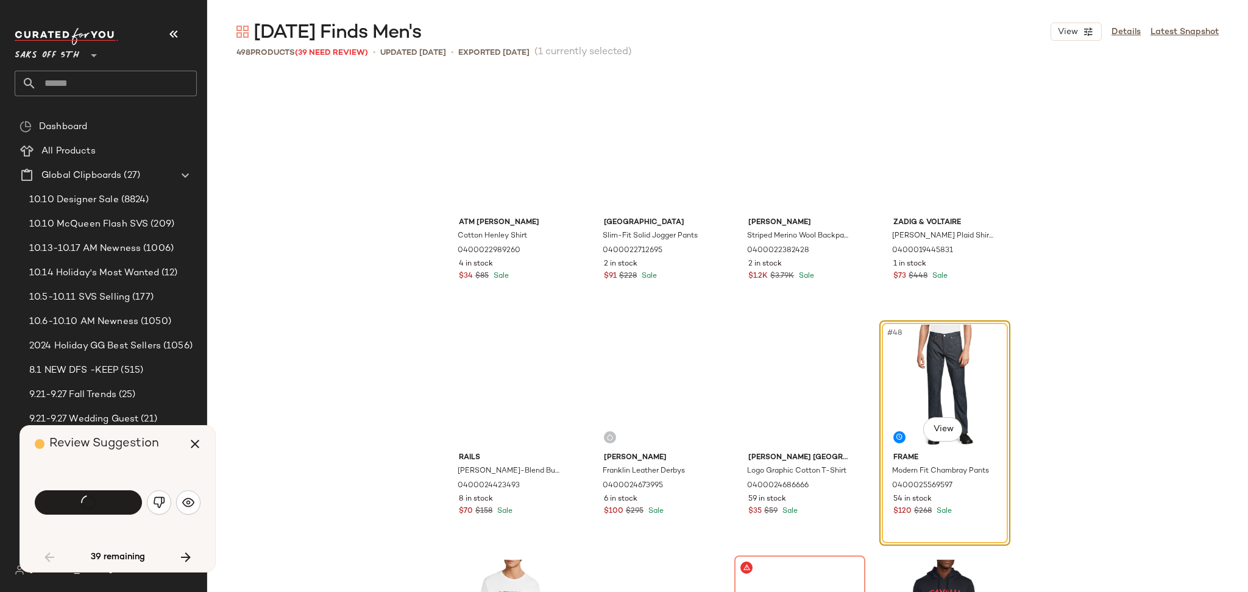
click at [98, 505] on div "Swap" at bounding box center [88, 503] width 107 height 24
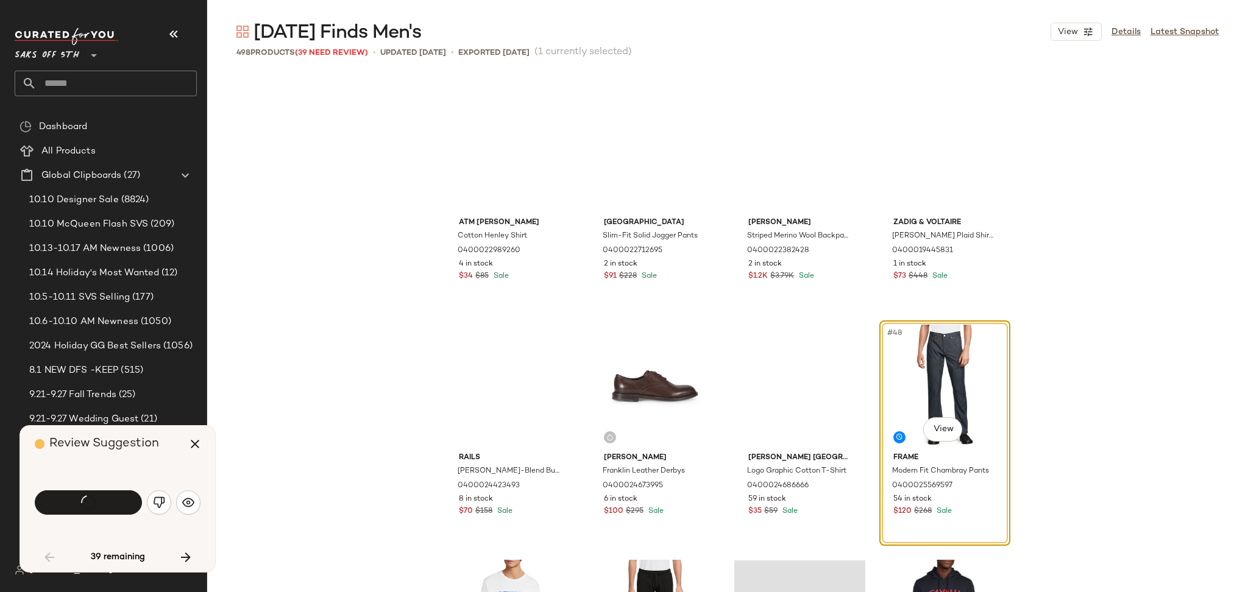
click at [98, 505] on div "Swap" at bounding box center [88, 503] width 107 height 24
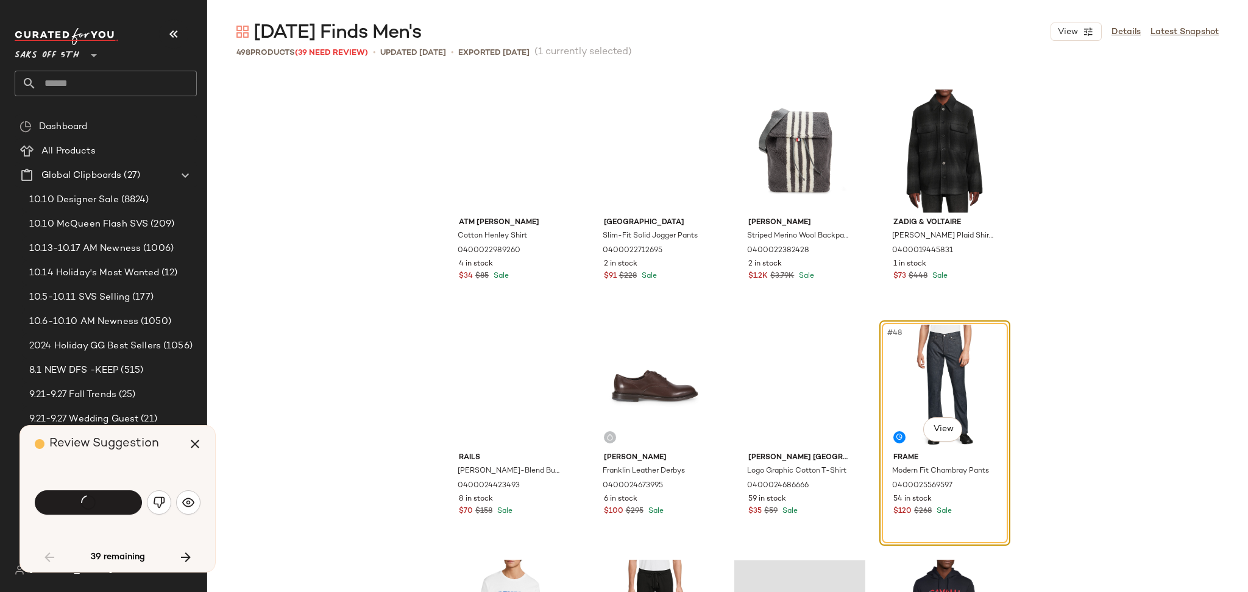
click at [98, 505] on div "Swap" at bounding box center [88, 503] width 107 height 24
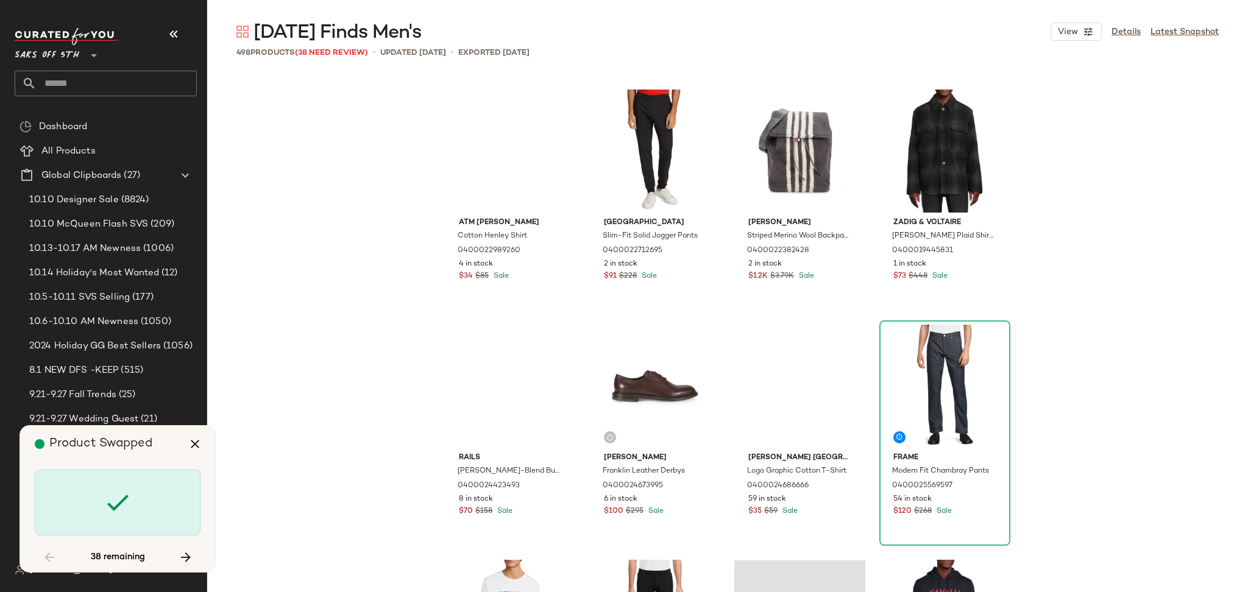
click at [98, 505] on div at bounding box center [118, 503] width 166 height 66
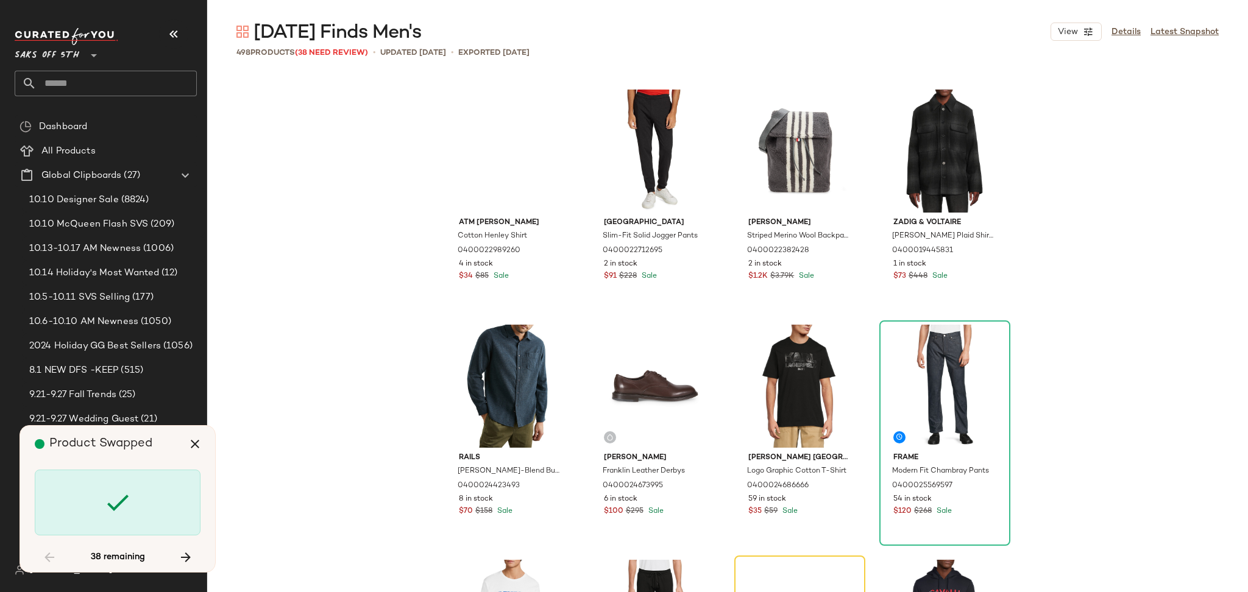
click at [98, 505] on div at bounding box center [118, 503] width 166 height 66
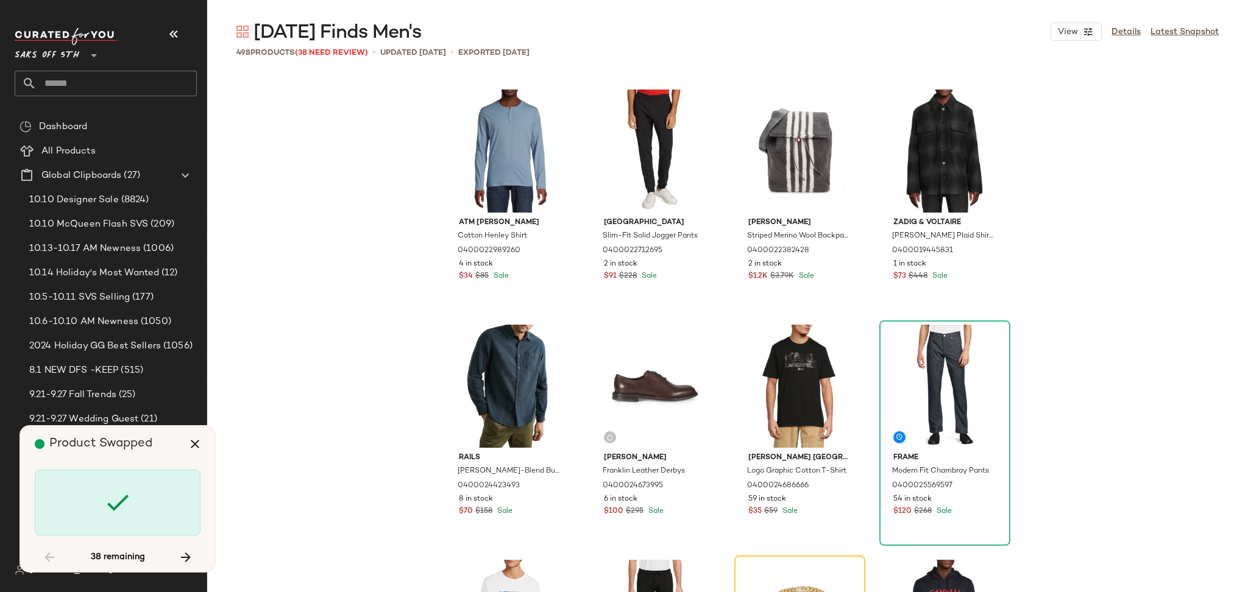
click at [98, 505] on div at bounding box center [118, 503] width 166 height 66
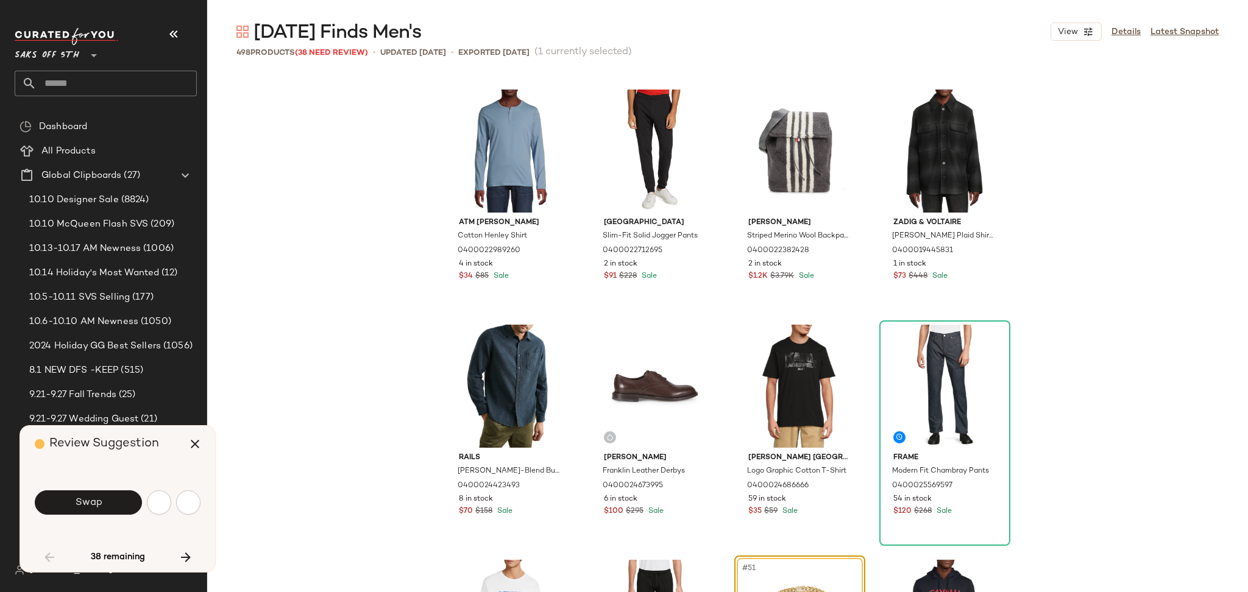
scroll to position [2588, 0]
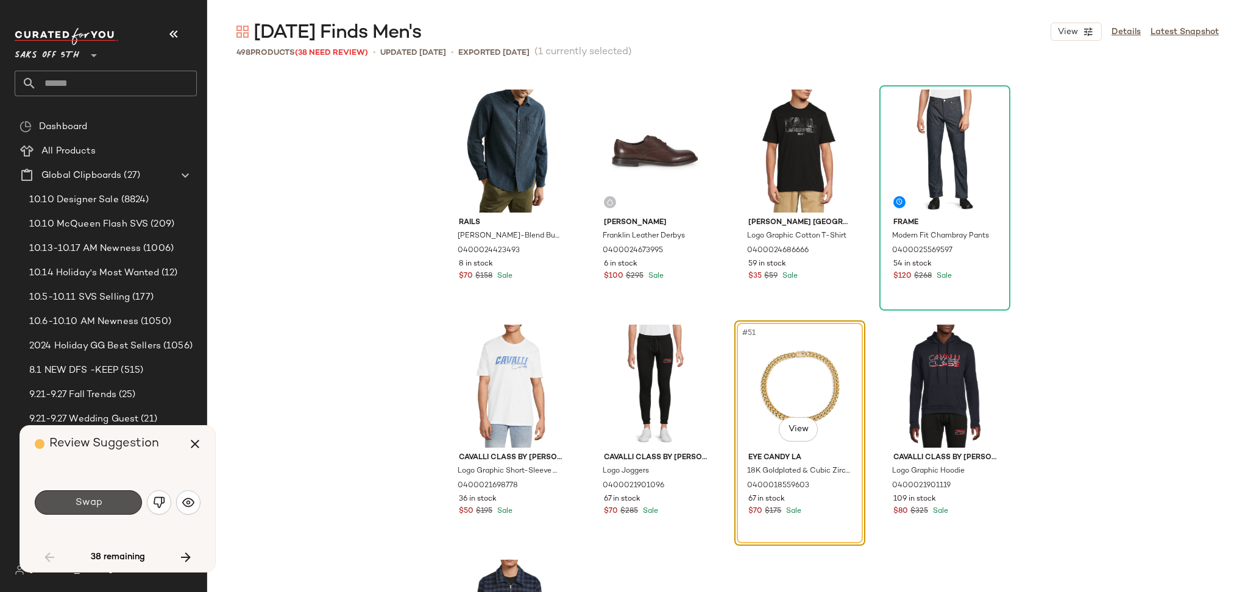
click at [98, 505] on span "Swap" at bounding box center [87, 503] width 27 height 12
click at [98, 505] on div "Swap" at bounding box center [88, 503] width 107 height 24
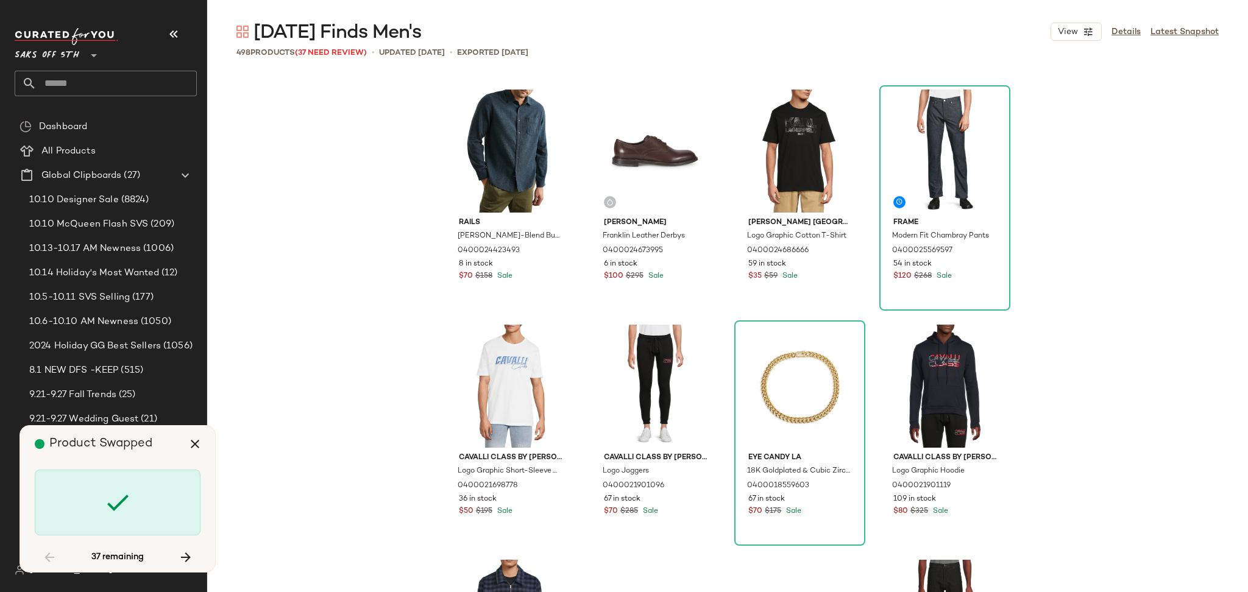
click at [98, 505] on div at bounding box center [118, 503] width 166 height 66
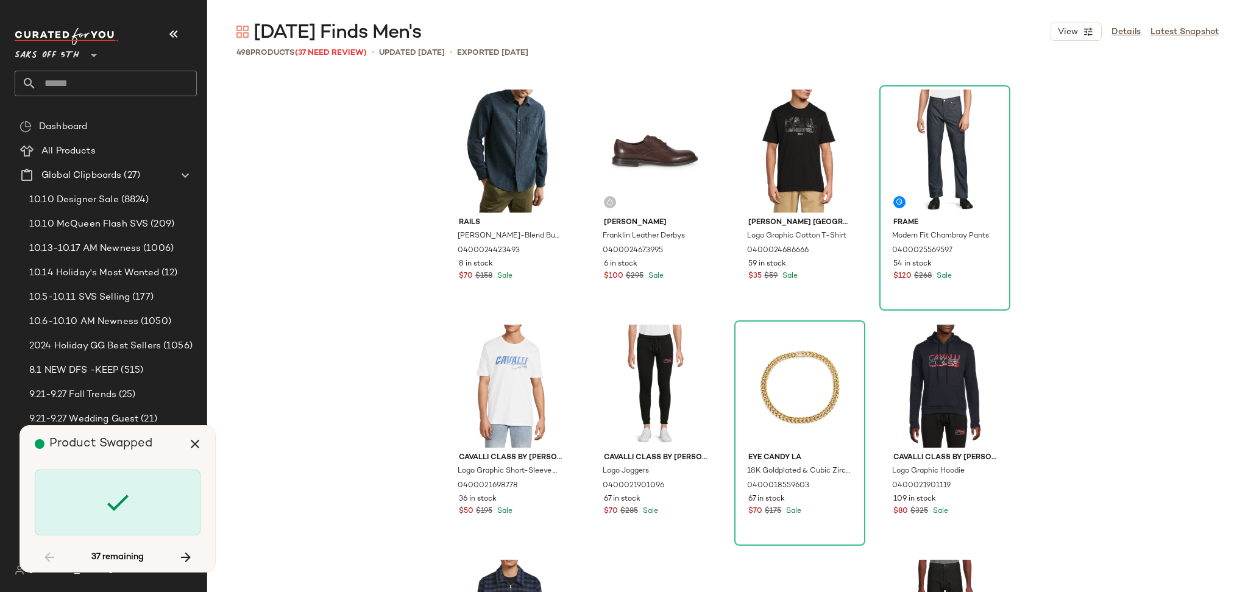
click at [98, 505] on div at bounding box center [118, 503] width 166 height 66
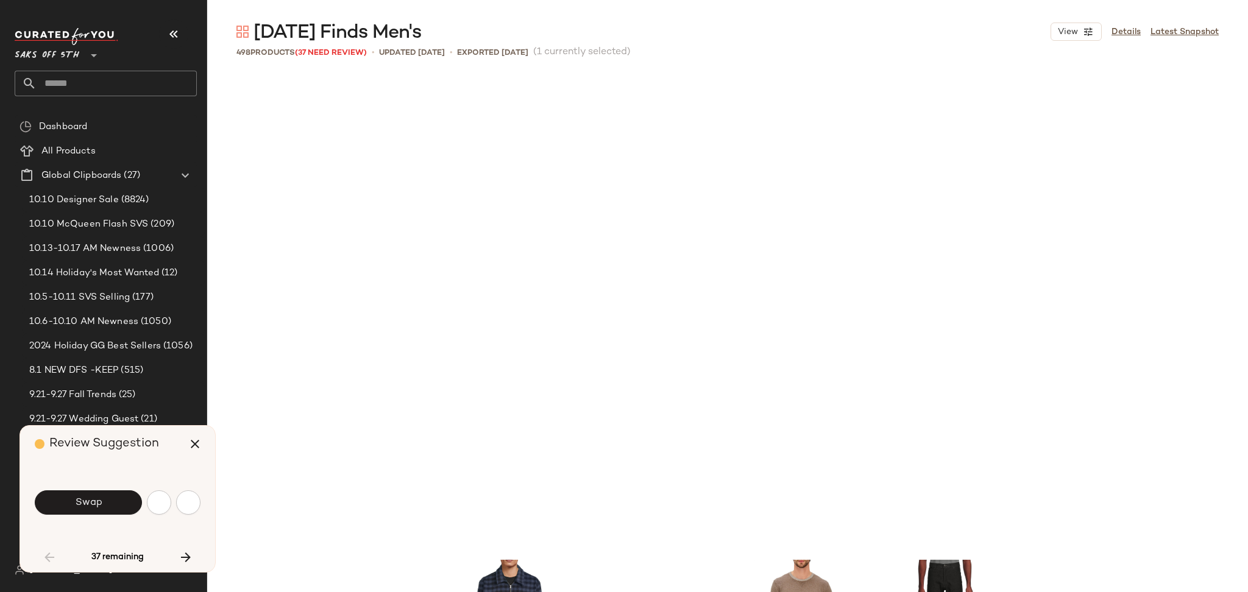
scroll to position [3058, 0]
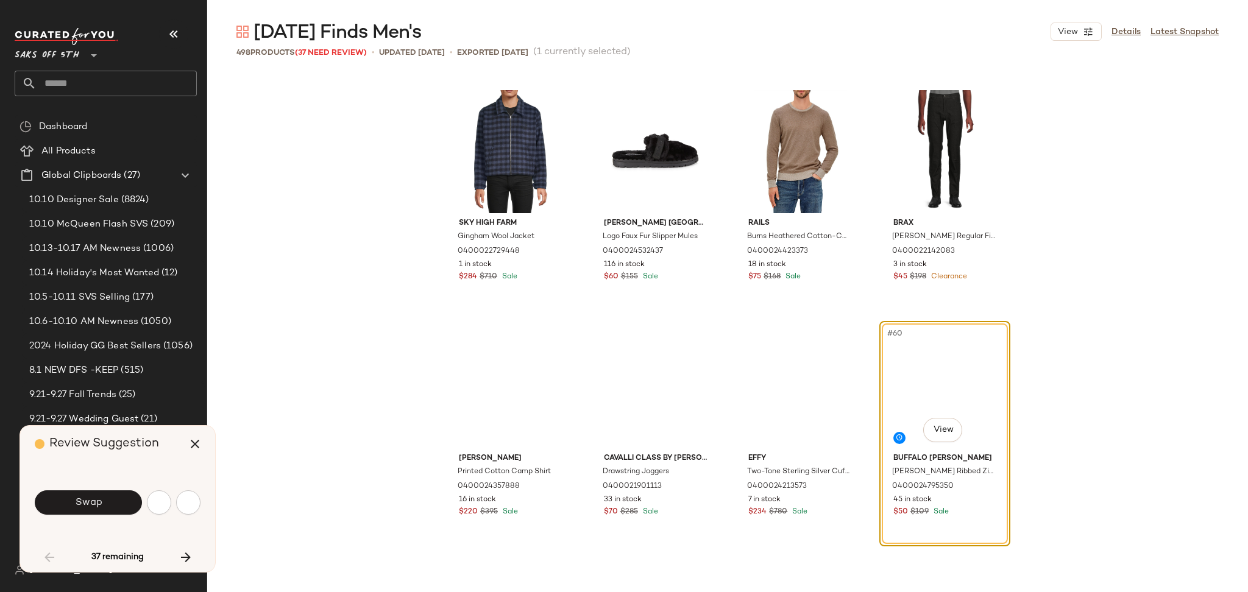
click at [98, 505] on span "Swap" at bounding box center [87, 503] width 27 height 12
click at [98, 505] on div "Swap" at bounding box center [88, 503] width 107 height 24
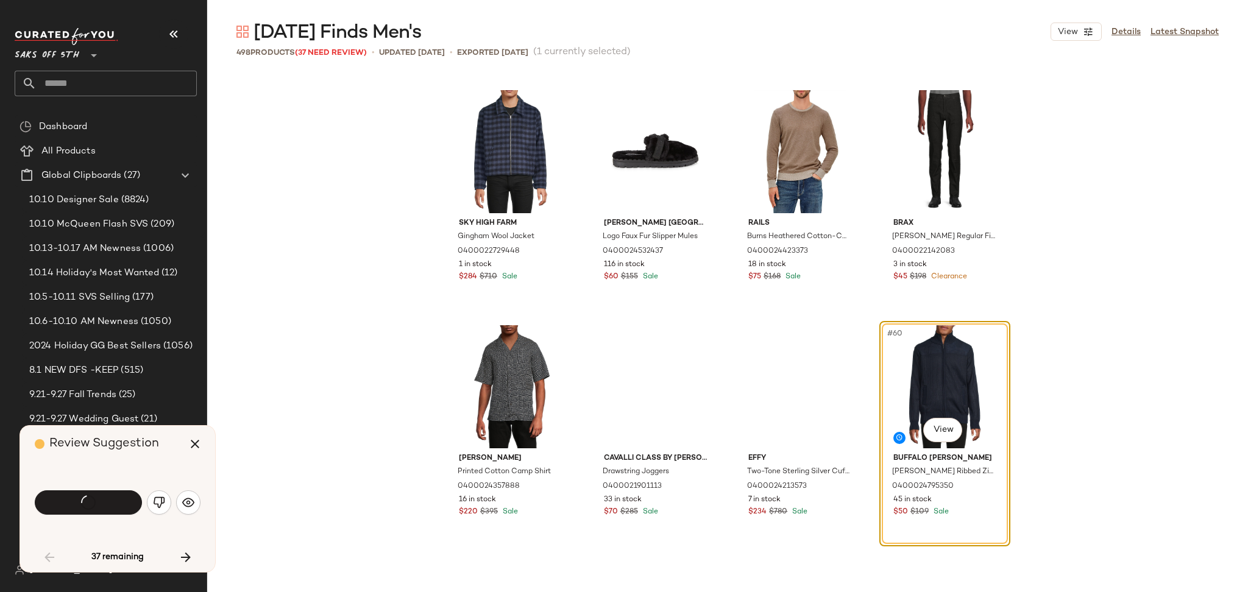
click at [98, 505] on div "Swap" at bounding box center [88, 503] width 107 height 24
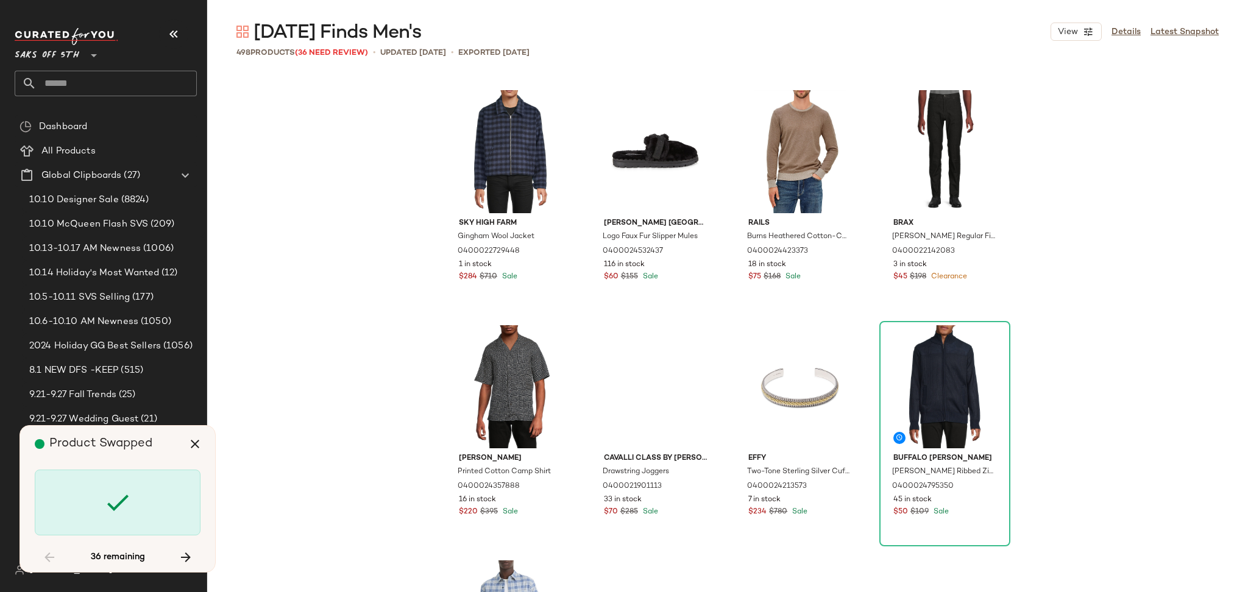
click at [98, 505] on div at bounding box center [118, 503] width 166 height 66
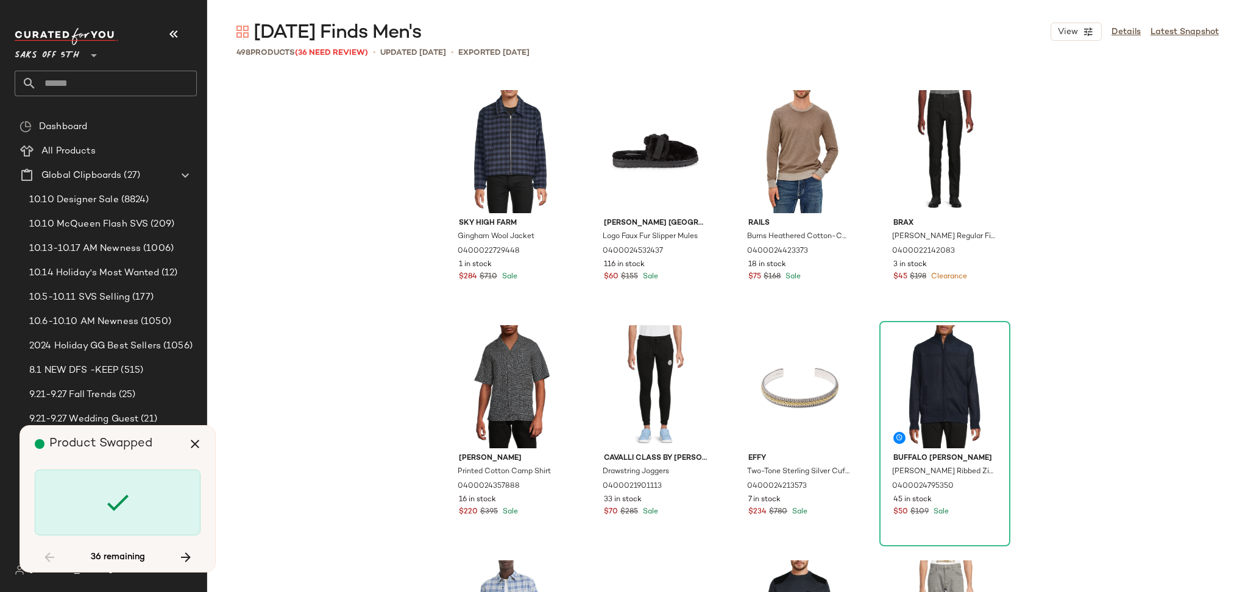
click at [98, 505] on div at bounding box center [118, 503] width 166 height 66
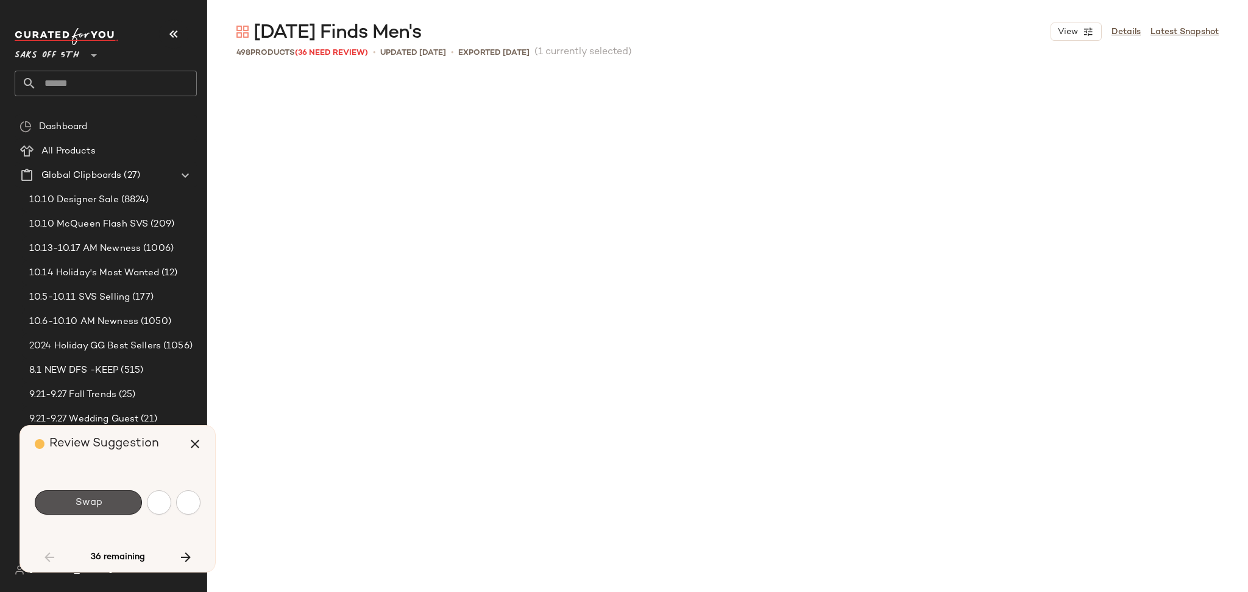
click at [98, 505] on span "Swap" at bounding box center [87, 503] width 27 height 12
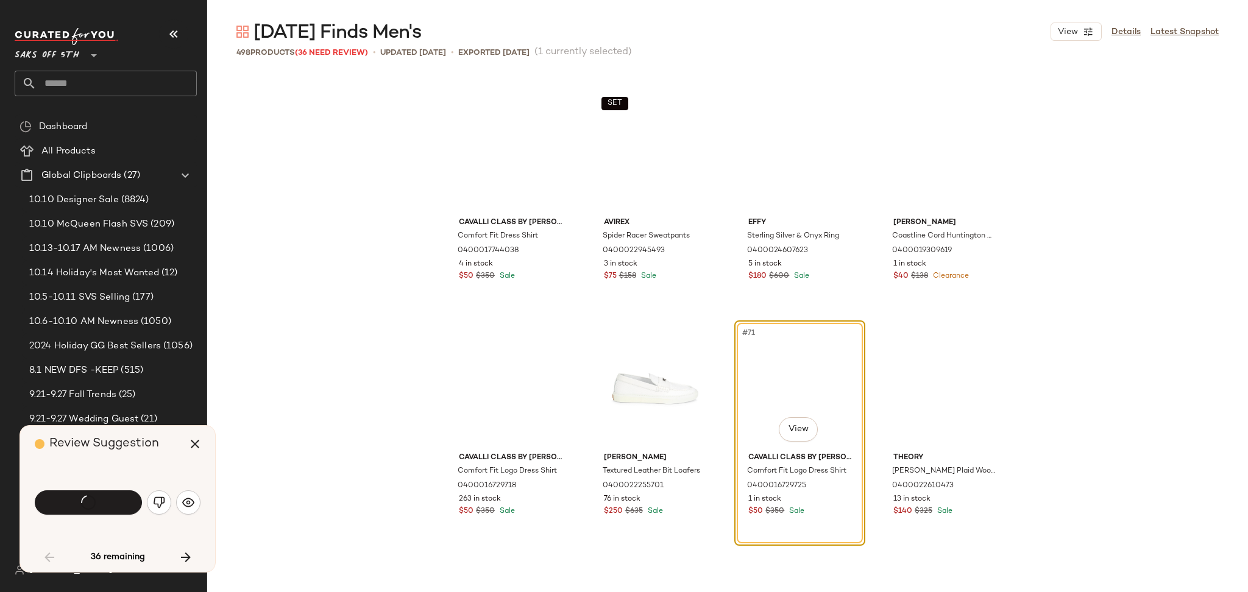
click at [98, 505] on div "Swap" at bounding box center [88, 503] width 107 height 24
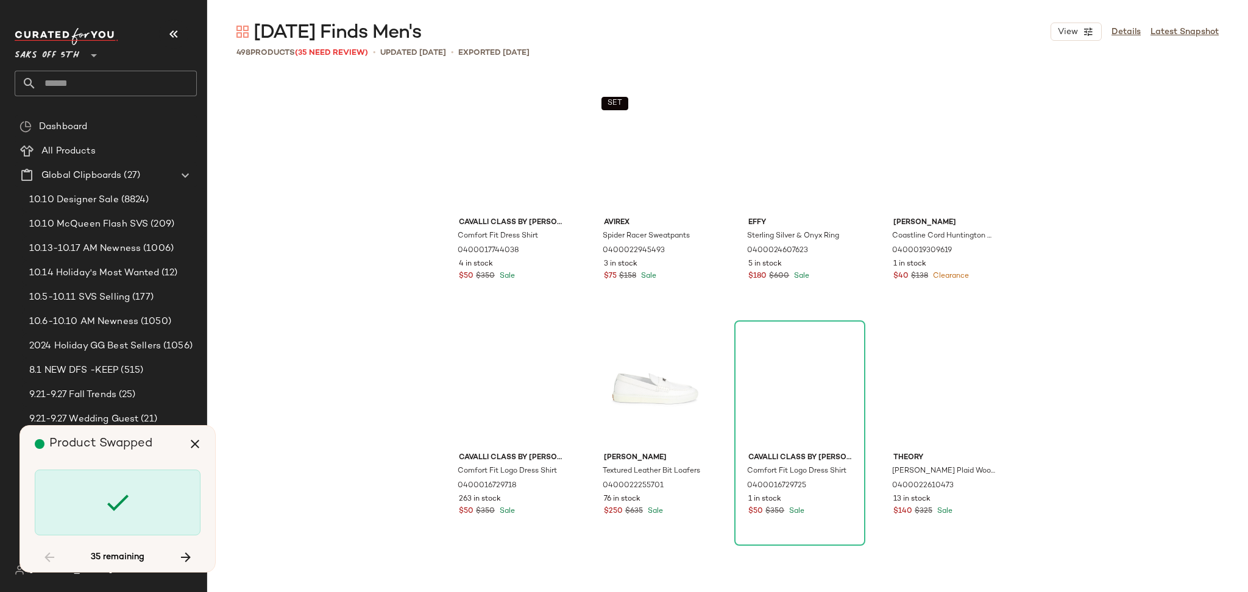
click at [98, 505] on div at bounding box center [118, 503] width 166 height 66
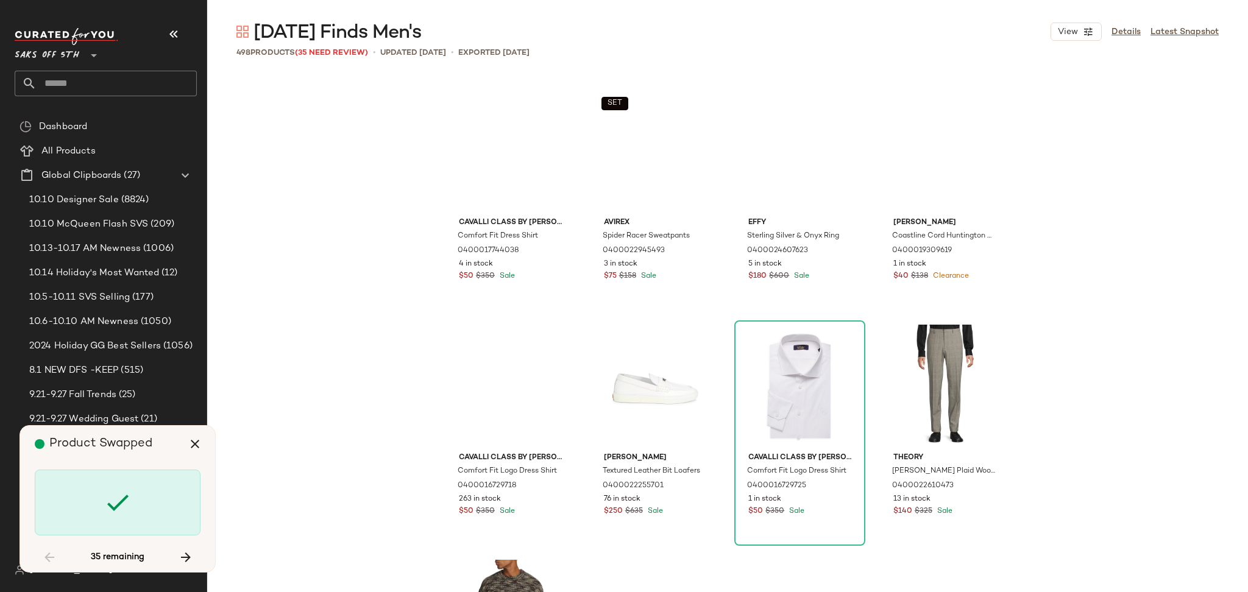
click at [98, 505] on div at bounding box center [118, 503] width 166 height 66
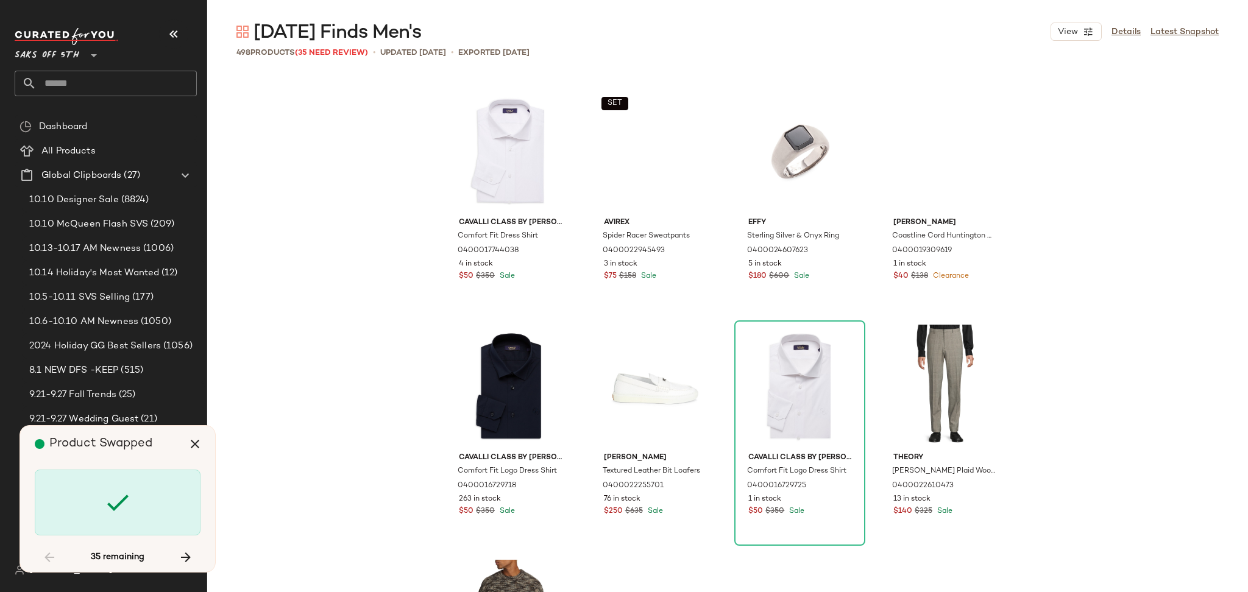
click at [98, 505] on div at bounding box center [118, 503] width 166 height 66
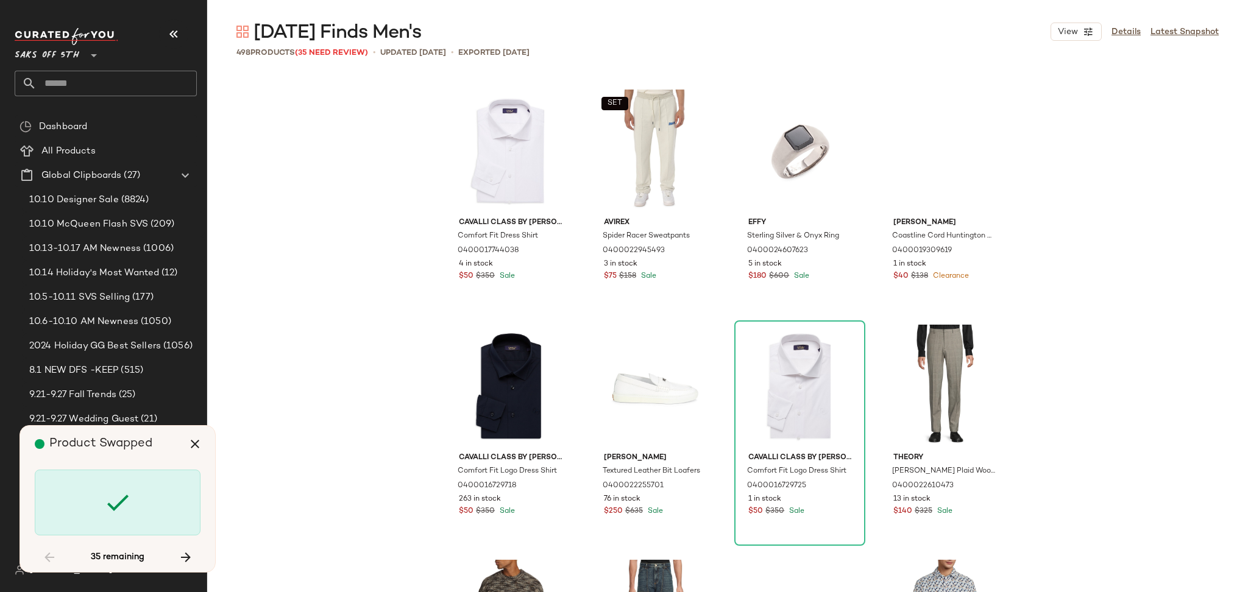
click at [98, 505] on div at bounding box center [118, 503] width 166 height 66
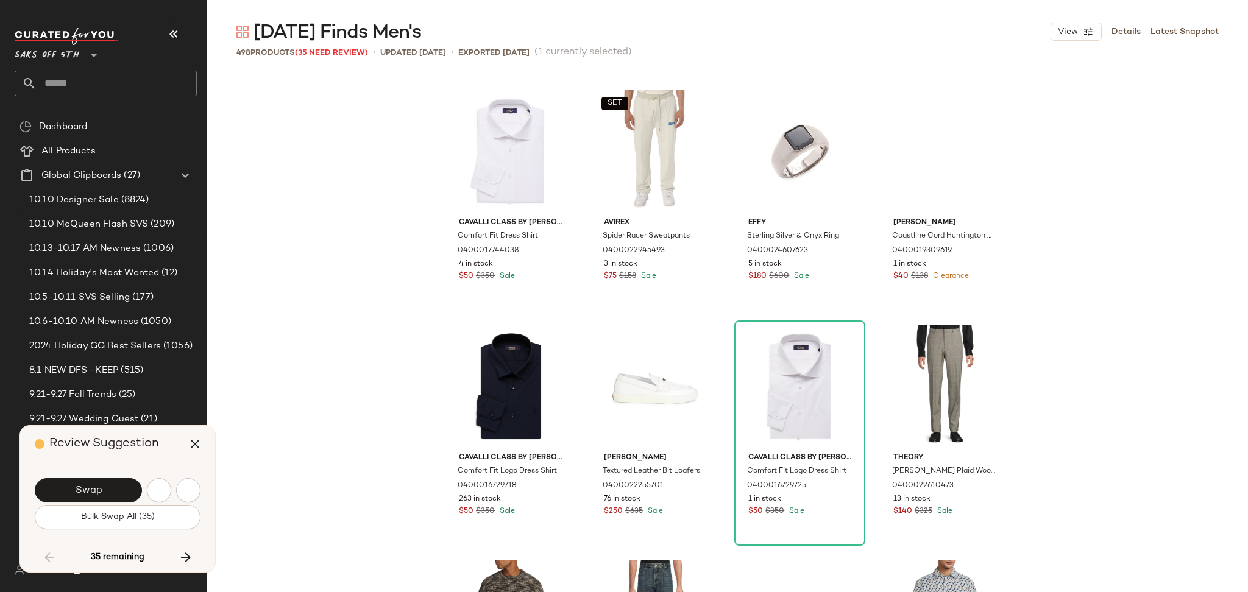
click at [98, 505] on button "Bulk Swap All (35)" at bounding box center [118, 517] width 166 height 24
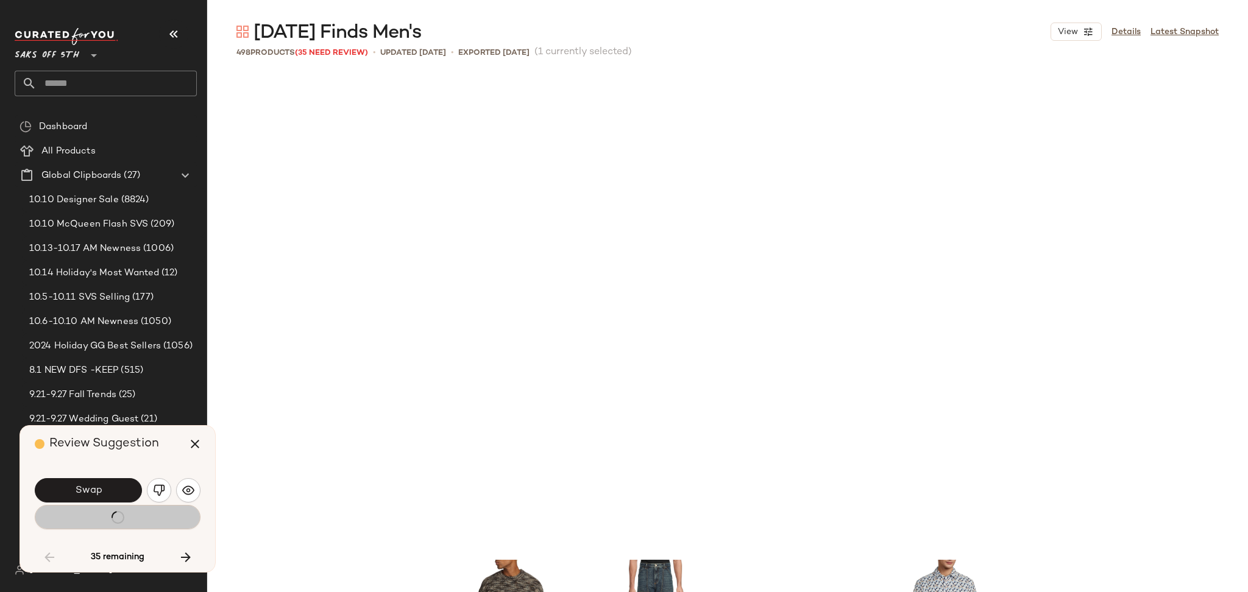
scroll to position [4235, 0]
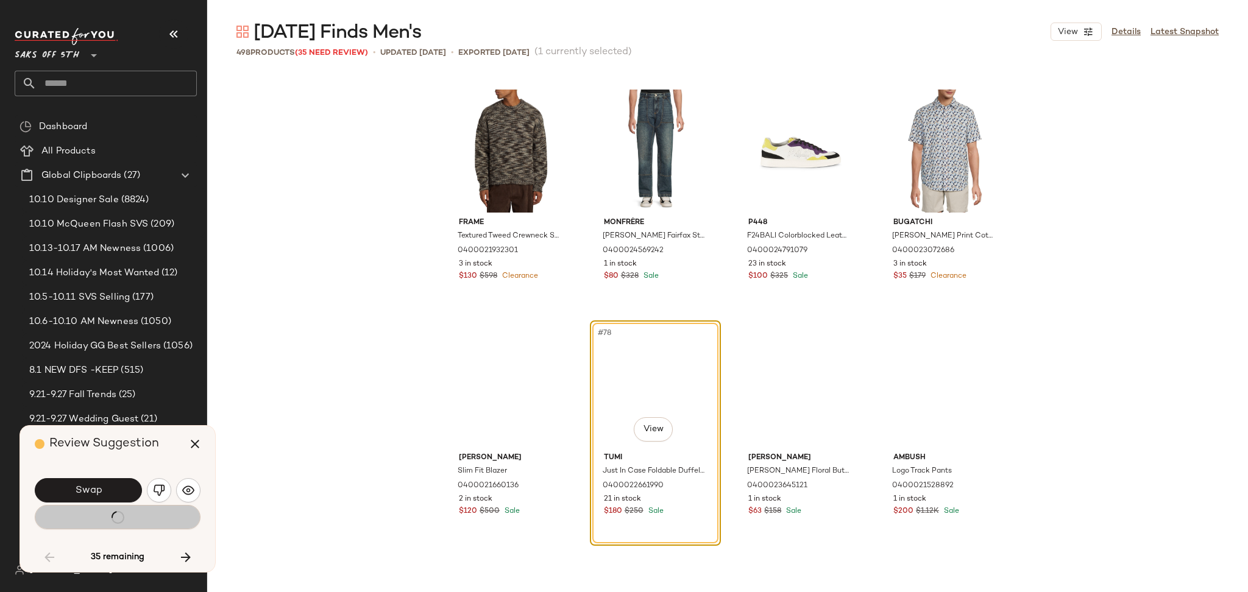
click at [98, 505] on div "Bulk Swap All (35)" at bounding box center [118, 517] width 166 height 24
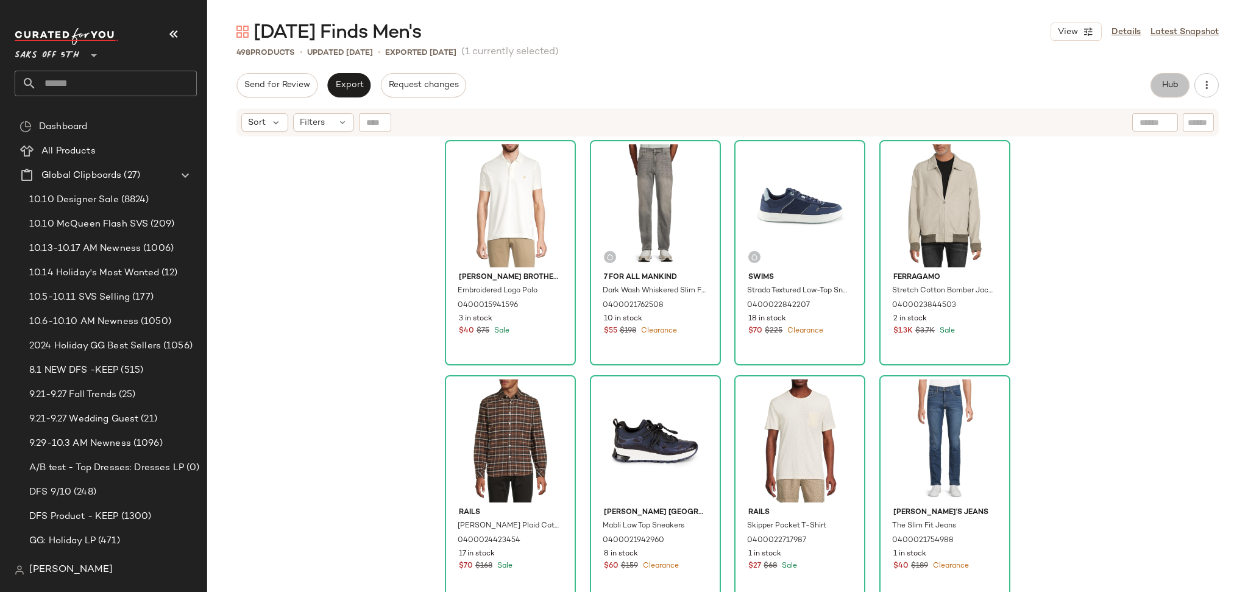
click at [1156, 93] on button "Hub" at bounding box center [1170, 85] width 39 height 24
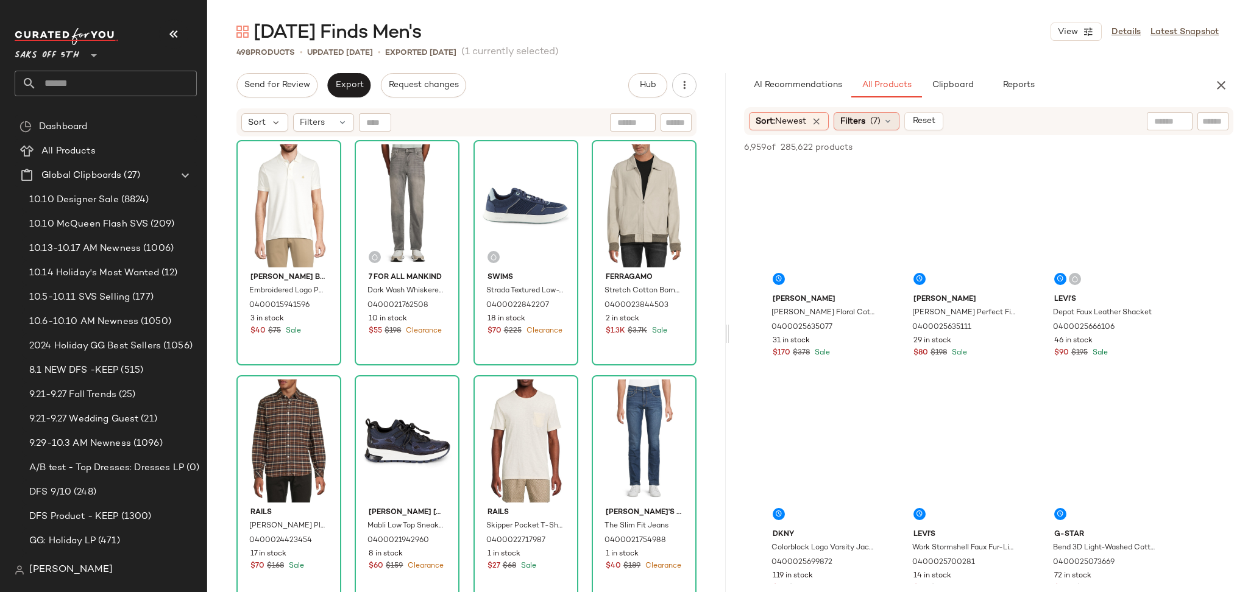
click at [866, 127] on span "Filters" at bounding box center [853, 121] width 25 height 13
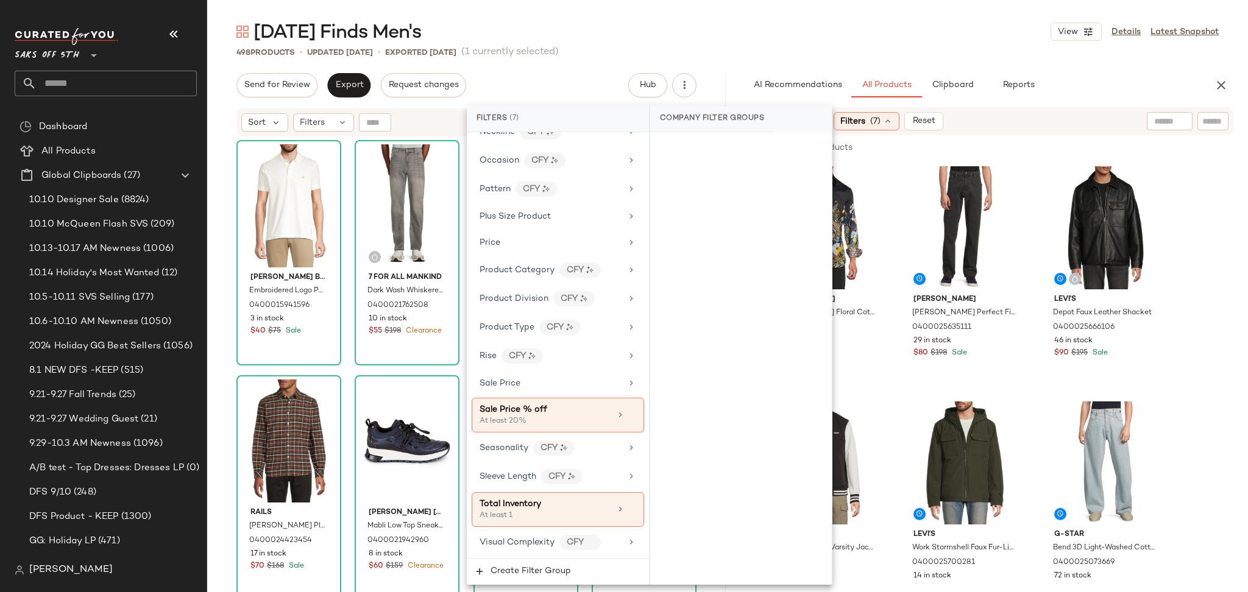
scroll to position [777, 0]
click at [579, 420] on div "At least 20%" at bounding box center [541, 421] width 122 height 11
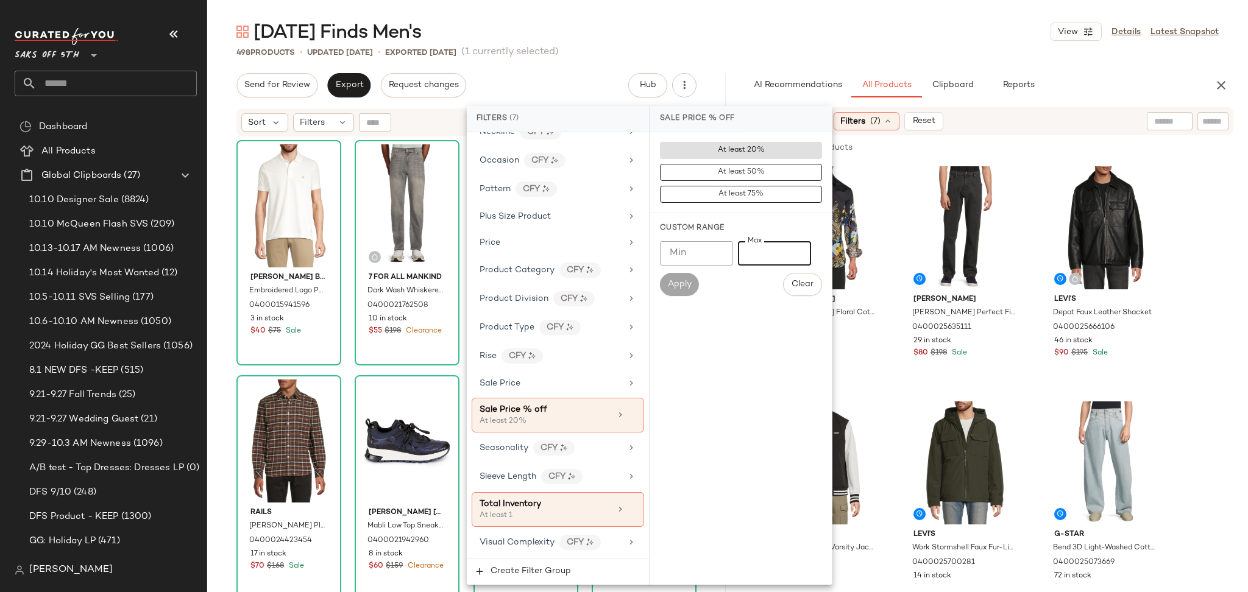
click at [772, 252] on input "Max" at bounding box center [774, 253] width 73 height 24
click at [696, 257] on input "Min" at bounding box center [696, 253] width 73 height 24
type input "**"
click at [689, 288] on span "Apply" at bounding box center [679, 285] width 24 height 10
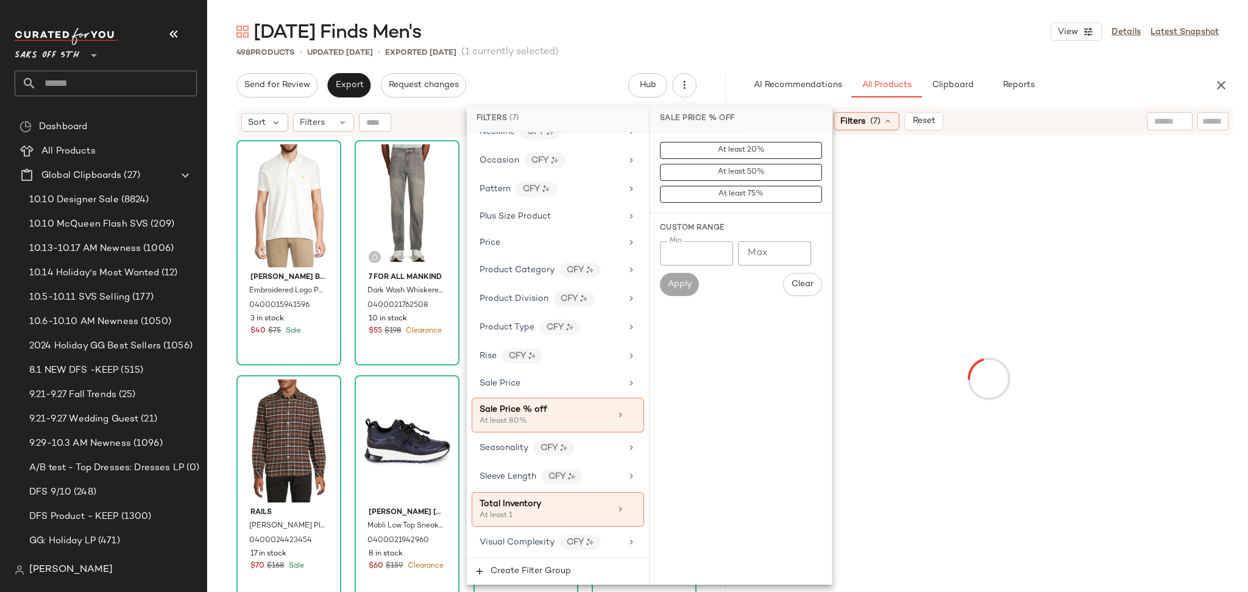
click at [814, 41] on div "[DATE] Finds Men's View Details Latest Snapshot" at bounding box center [727, 32] width 1041 height 24
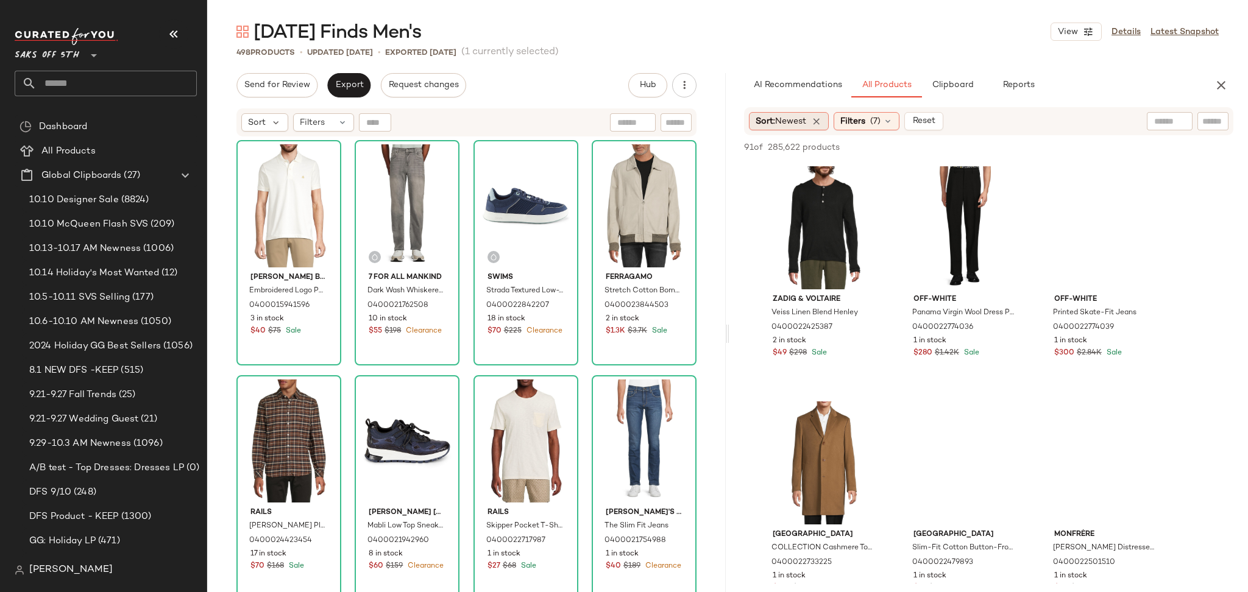
click at [794, 119] on span "Newest" at bounding box center [790, 121] width 31 height 9
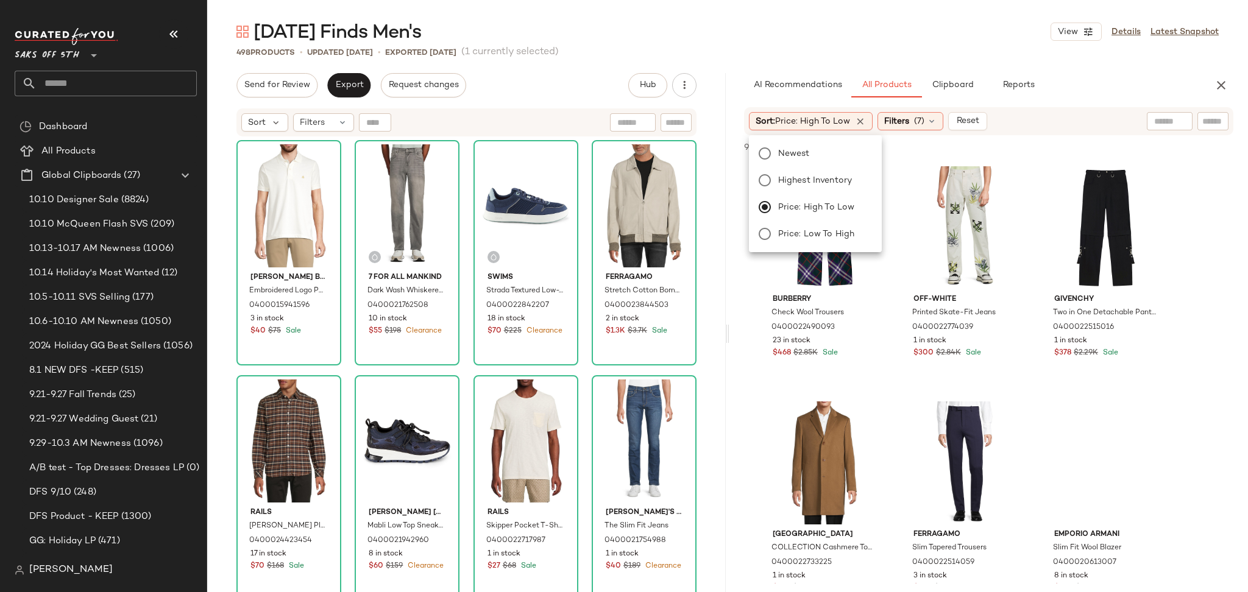
click at [884, 62] on div "[DATE] Finds Men's View Details Latest Snapshot 498 Products • updated [DATE] •…" at bounding box center [727, 306] width 1041 height 573
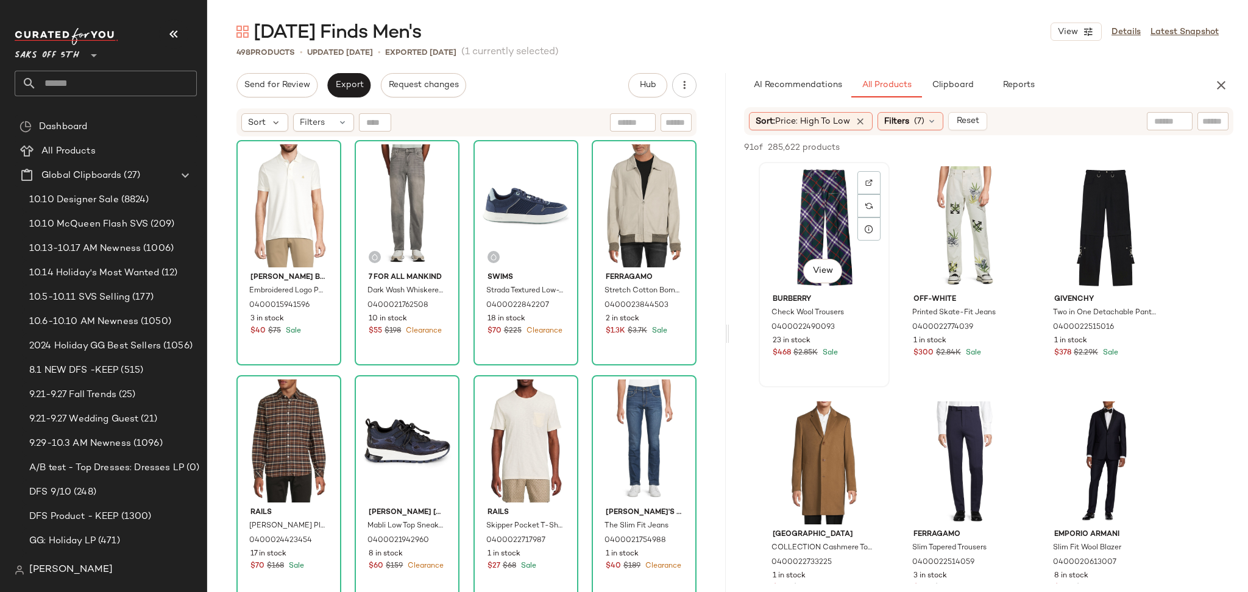
click at [817, 195] on div "View" at bounding box center [824, 227] width 123 height 123
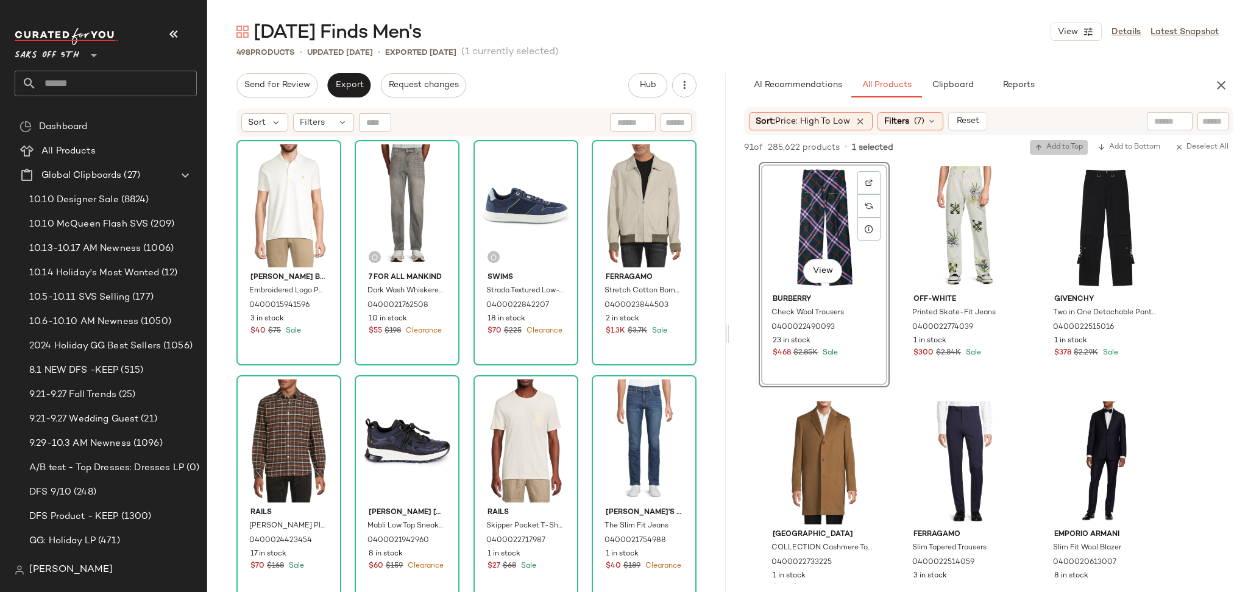
click at [1054, 141] on button "Add to Top" at bounding box center [1059, 147] width 58 height 15
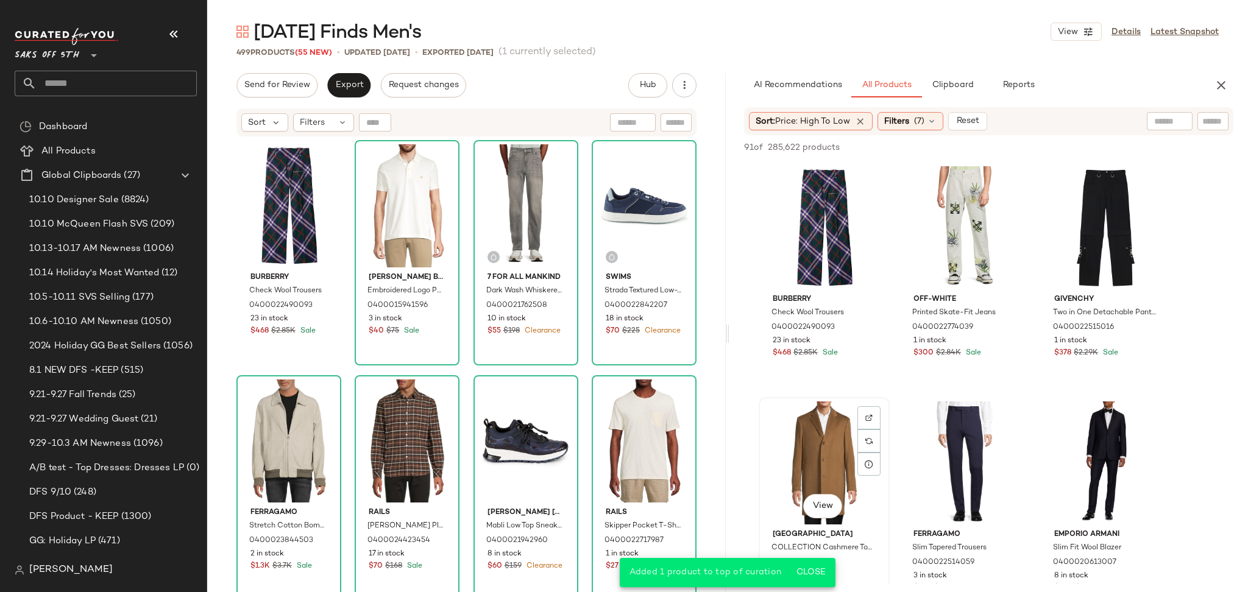
click at [827, 410] on div "View" at bounding box center [824, 463] width 123 height 123
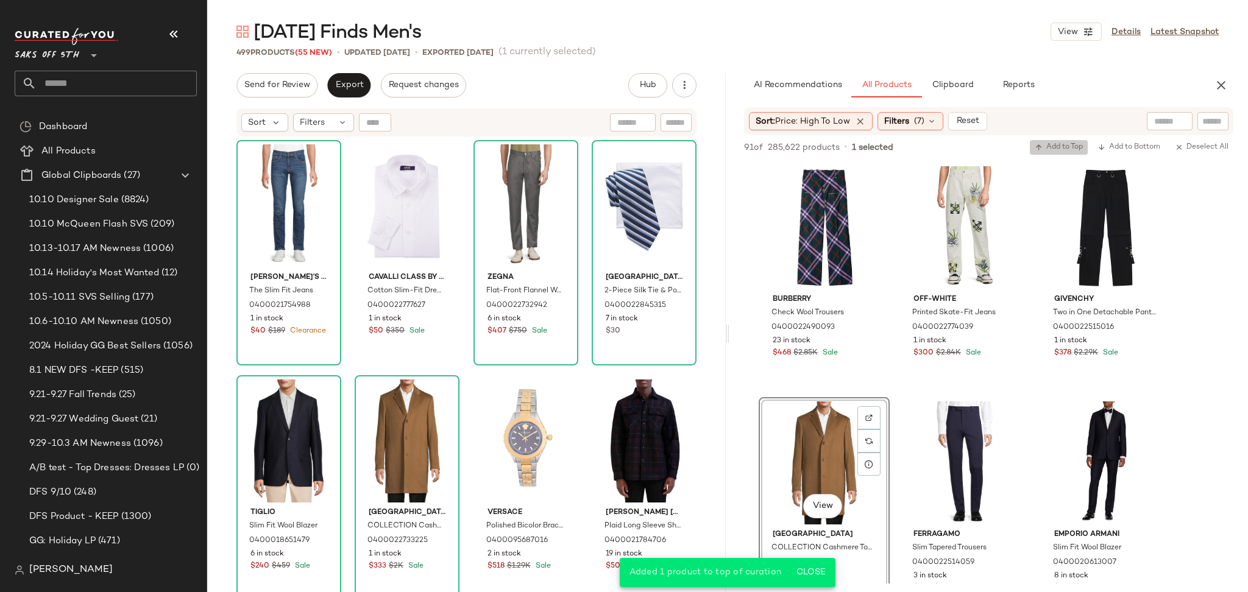
click at [1069, 141] on button "Add to Top" at bounding box center [1059, 147] width 58 height 15
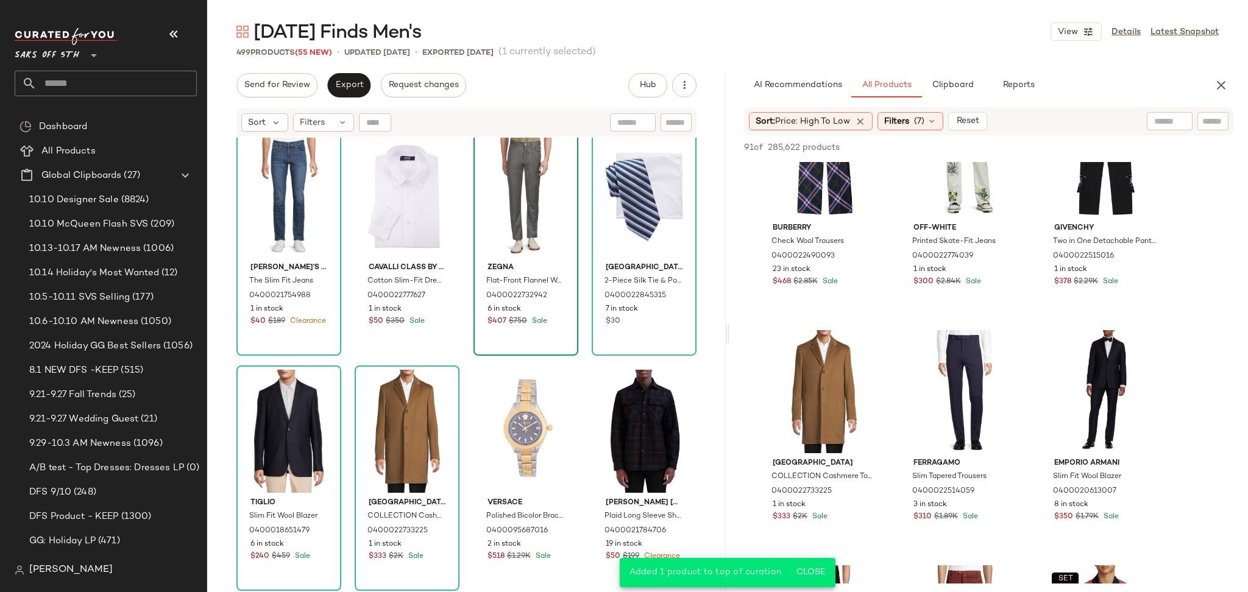
scroll to position [0, 0]
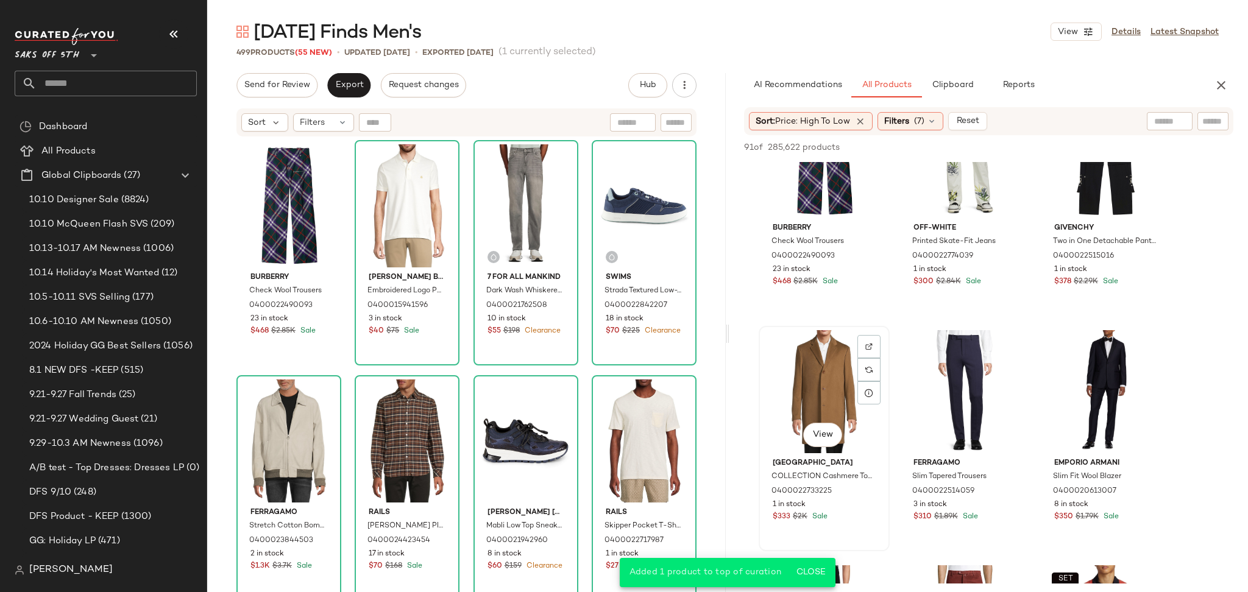
click at [816, 333] on div "View" at bounding box center [824, 391] width 123 height 123
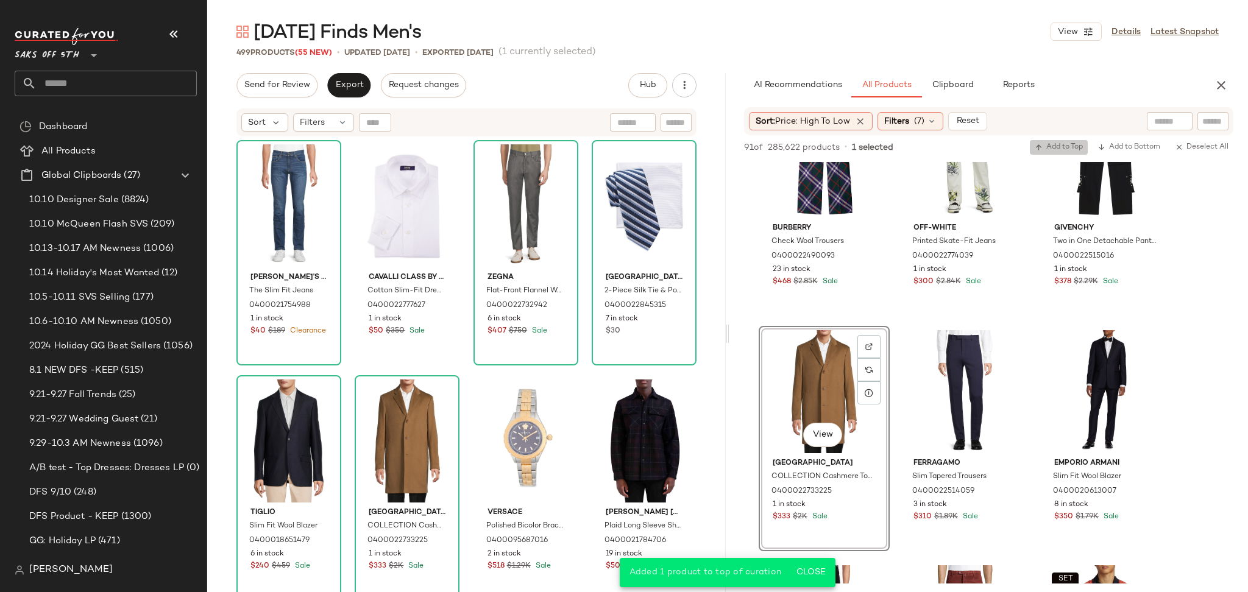
click at [1042, 145] on span "Add to Top" at bounding box center [1059, 147] width 48 height 9
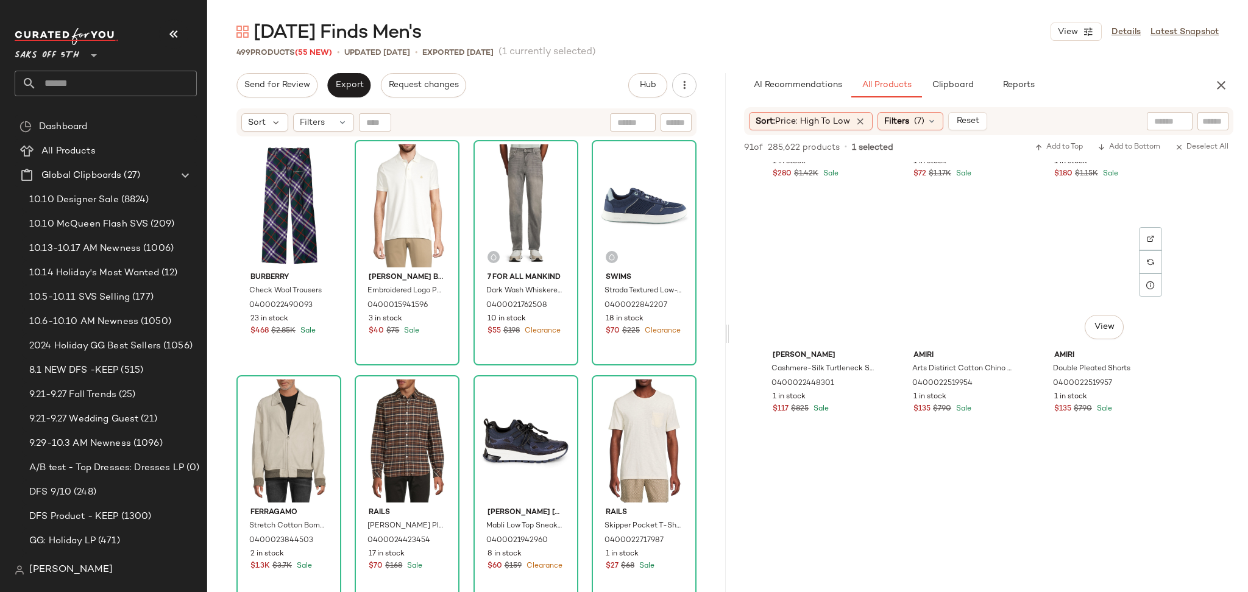
scroll to position [650, 0]
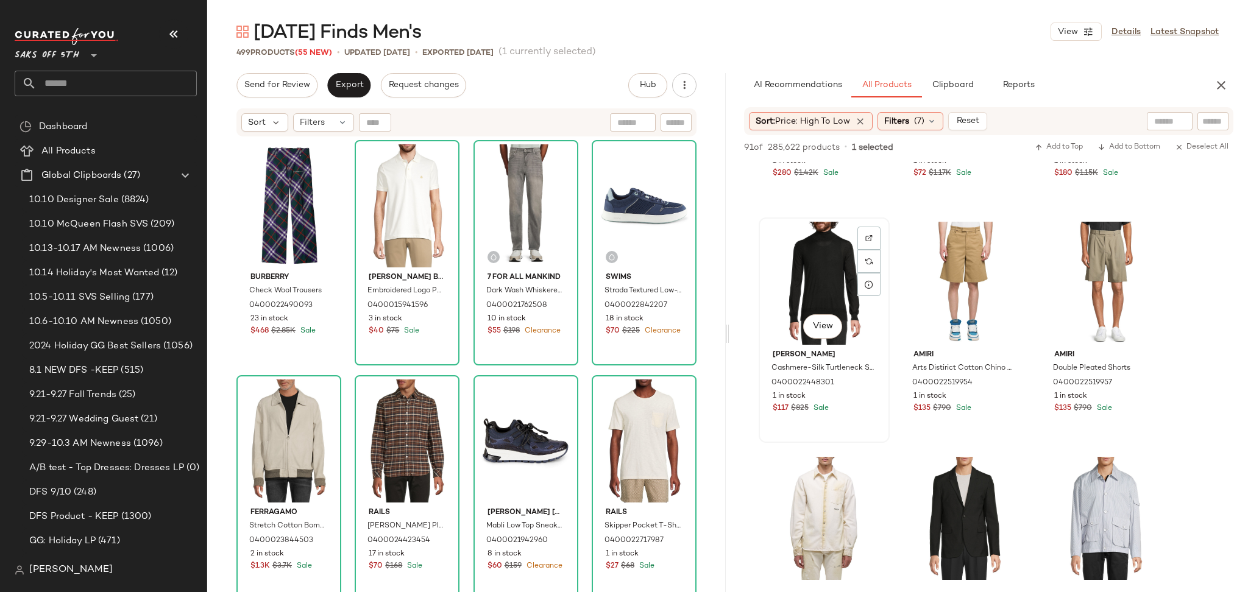
click at [841, 263] on div "View" at bounding box center [824, 283] width 123 height 123
click at [1053, 139] on div "91 of 285,622 products • 1 selected Add to Top Add to Bottom Deselect All" at bounding box center [989, 148] width 519 height 27
click at [1053, 145] on span "Add to Top" at bounding box center [1059, 147] width 48 height 9
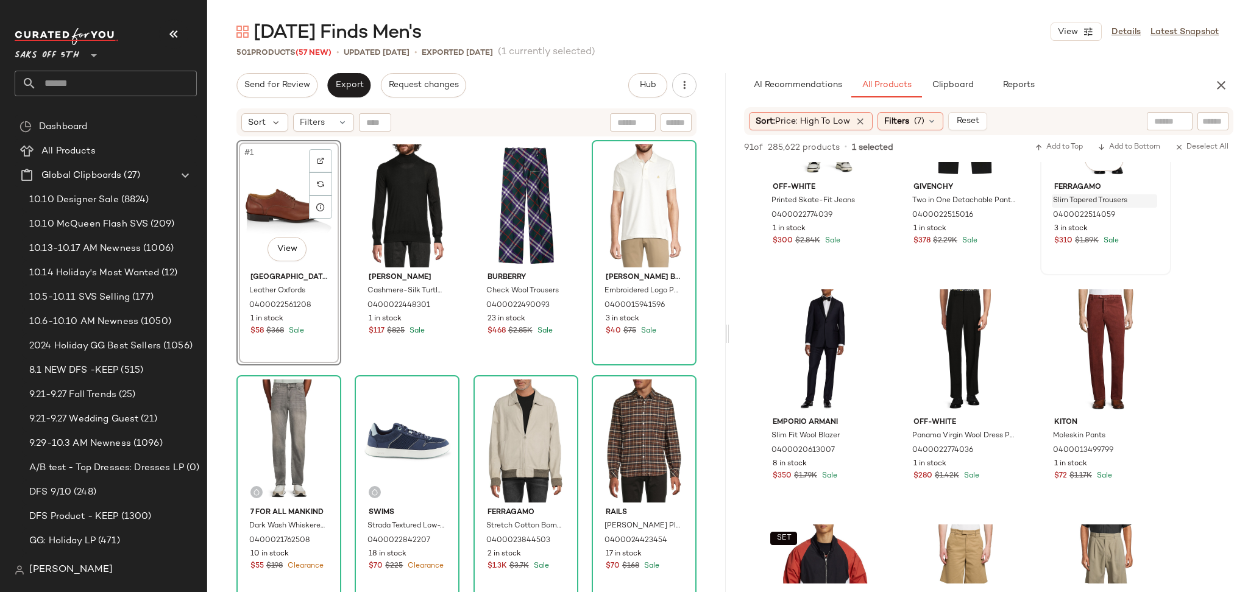
scroll to position [114, 0]
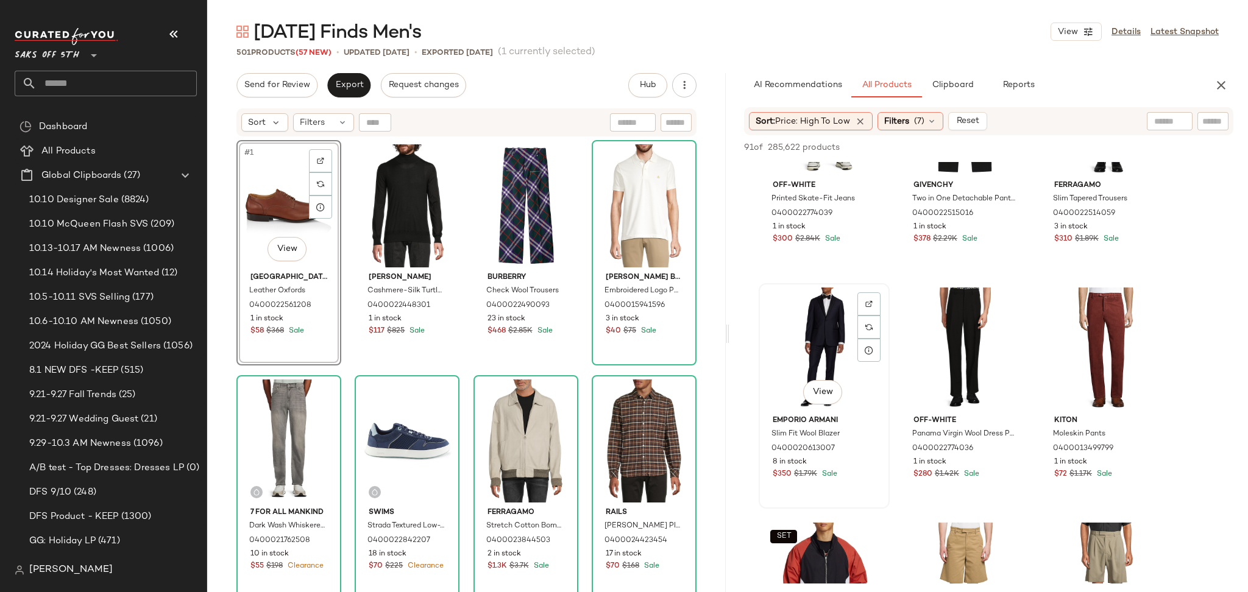
click at [809, 332] on div "View" at bounding box center [824, 349] width 123 height 123
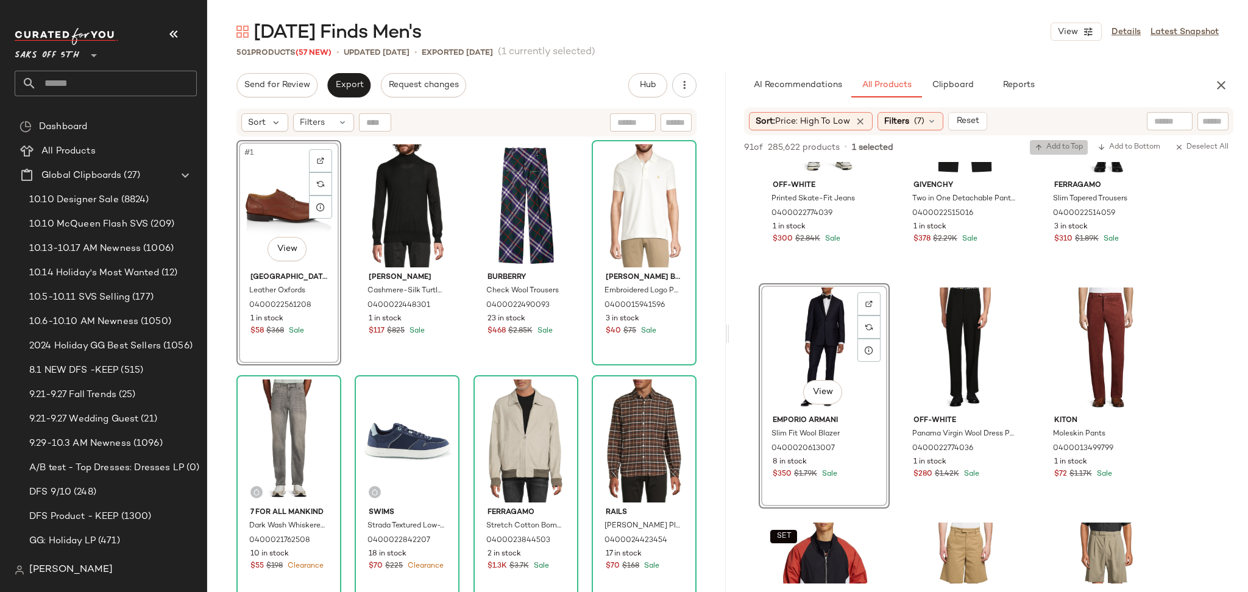
click at [1064, 151] on span "Add to Top" at bounding box center [1059, 147] width 48 height 9
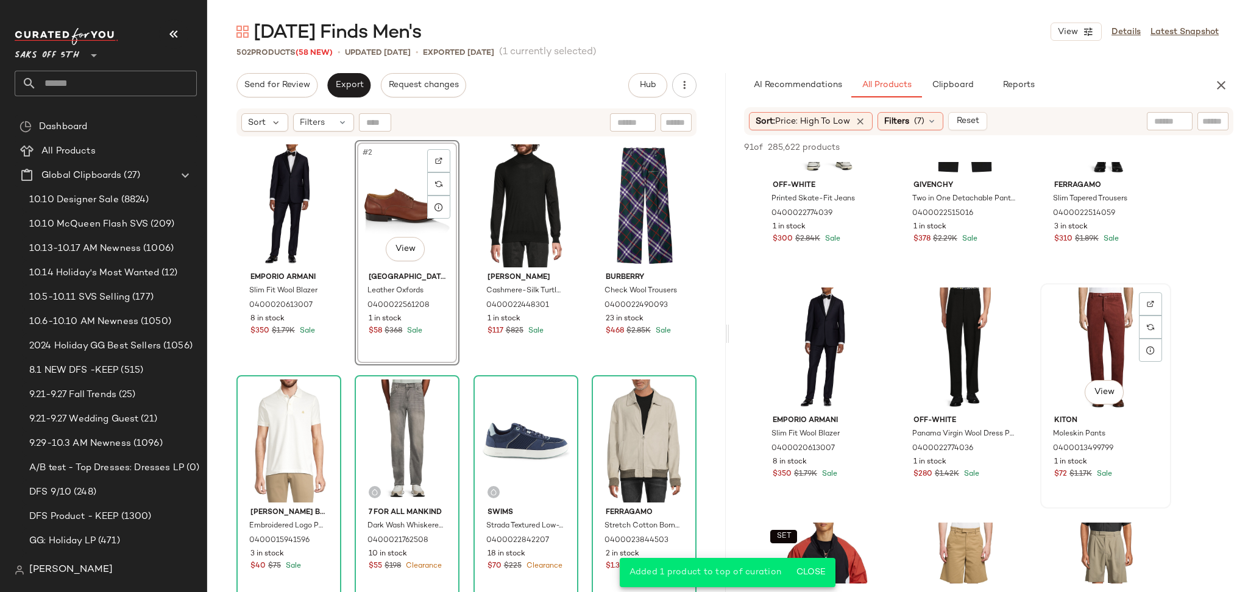
click at [1120, 324] on div "View" at bounding box center [1106, 349] width 123 height 123
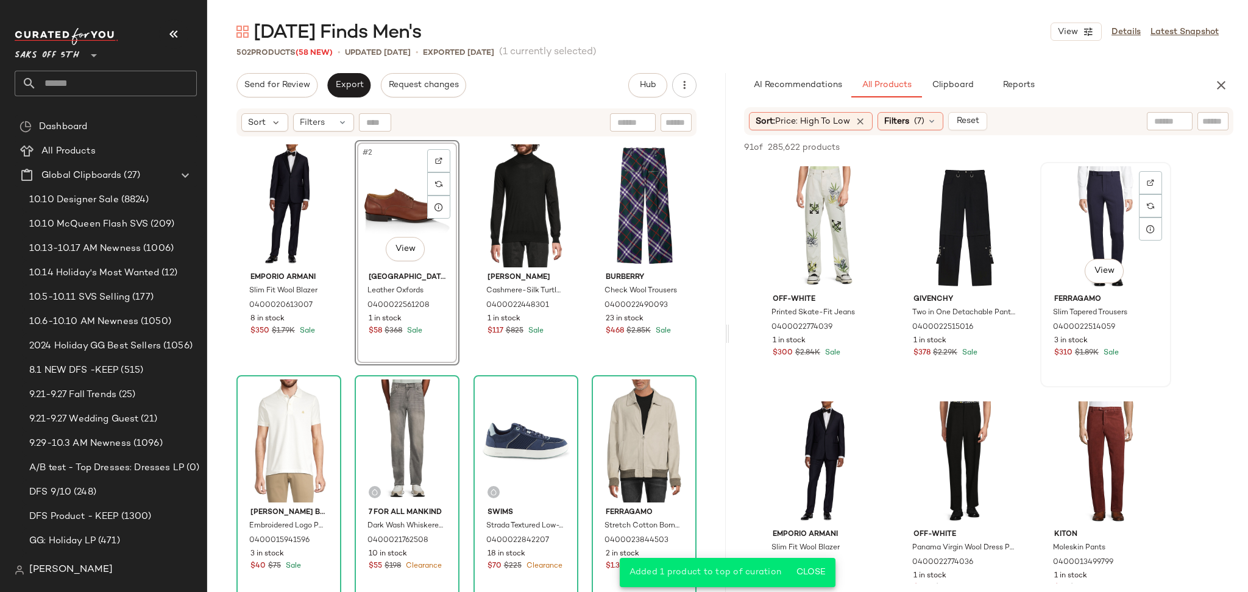
click at [1092, 195] on div "View" at bounding box center [1106, 227] width 123 height 123
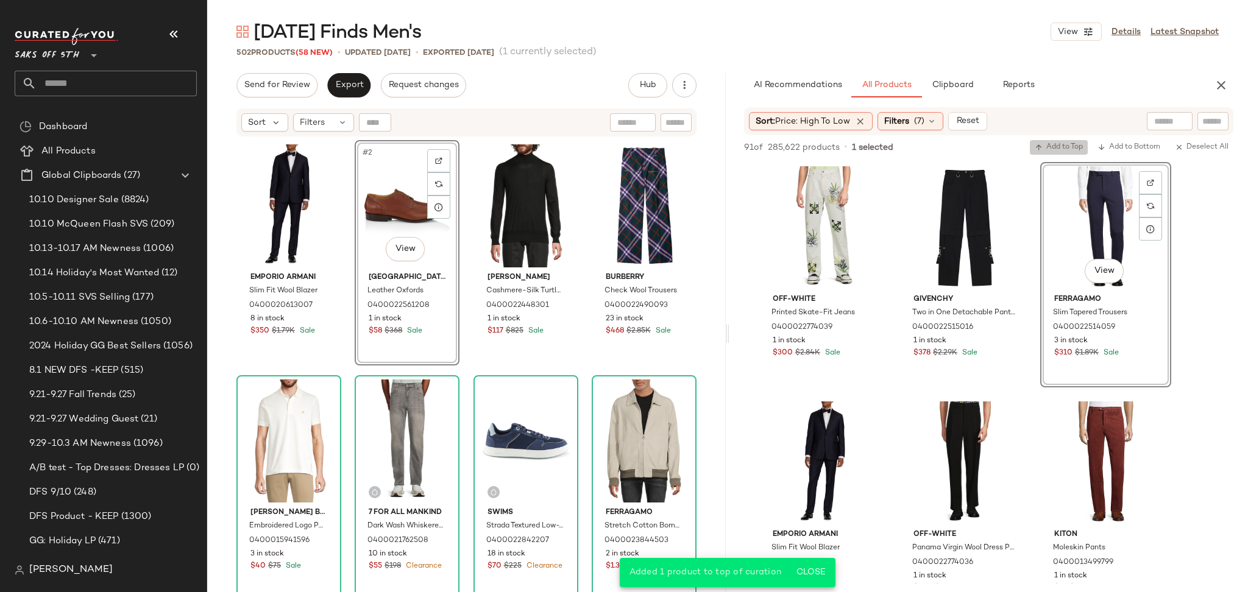
click at [1061, 148] on span "Add to Top" at bounding box center [1059, 147] width 48 height 9
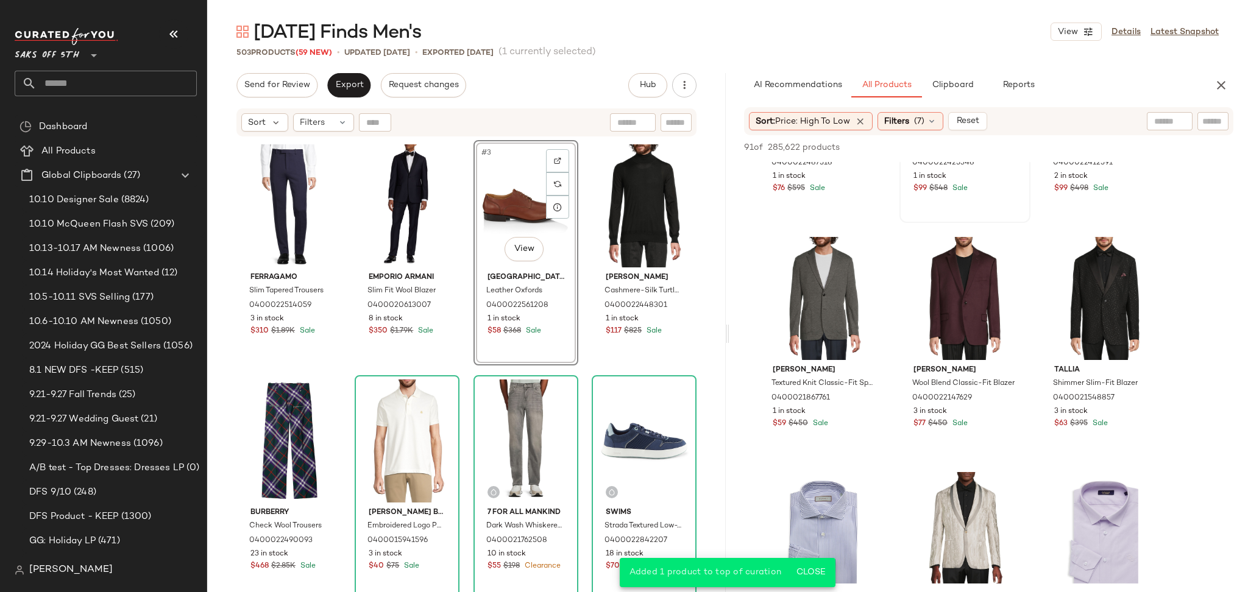
scroll to position [871, 0]
click at [940, 277] on div "View" at bounding box center [965, 297] width 123 height 123
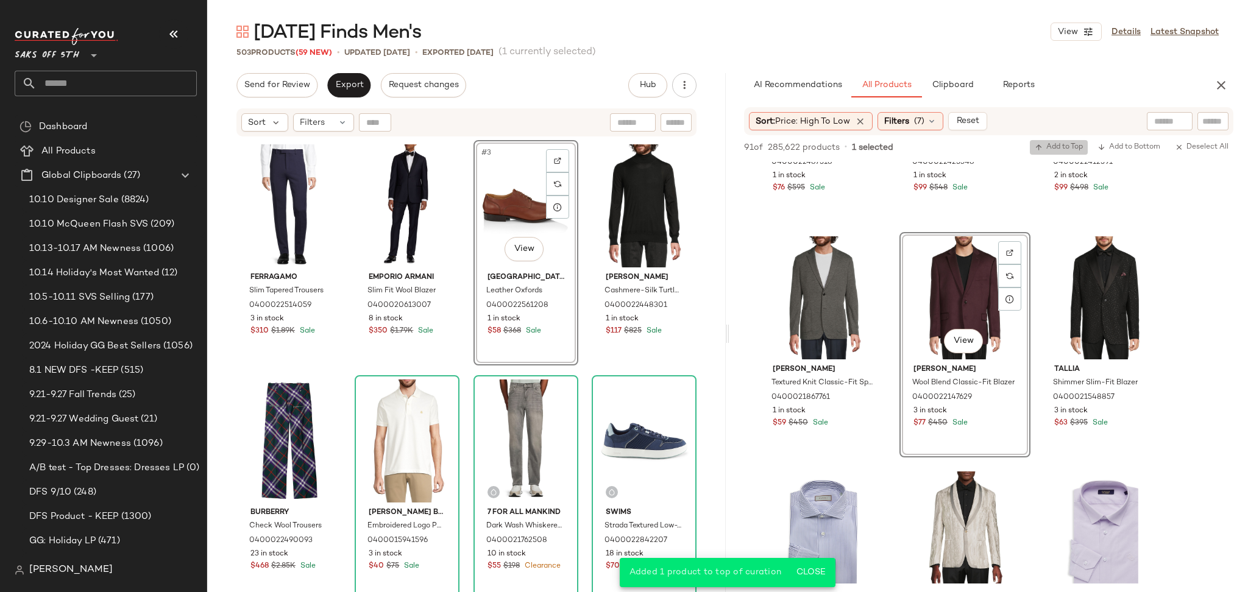
click at [1059, 150] on span "Add to Top" at bounding box center [1059, 147] width 48 height 9
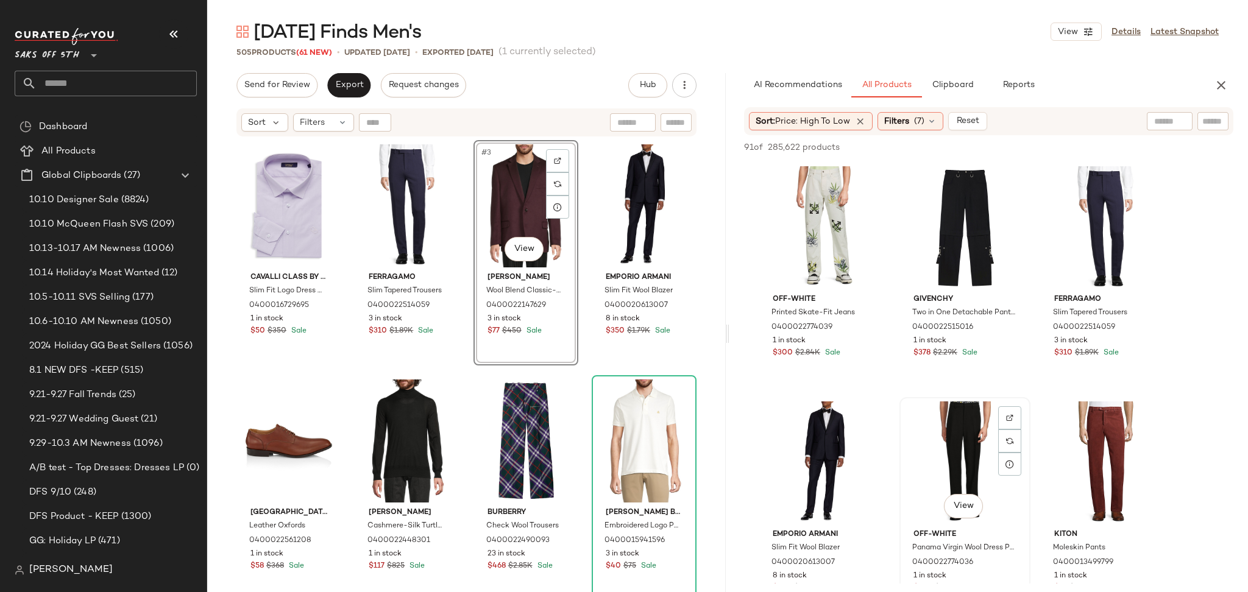
click at [945, 442] on div "View" at bounding box center [965, 463] width 123 height 123
click at [1050, 147] on span "Add to Top" at bounding box center [1059, 147] width 48 height 9
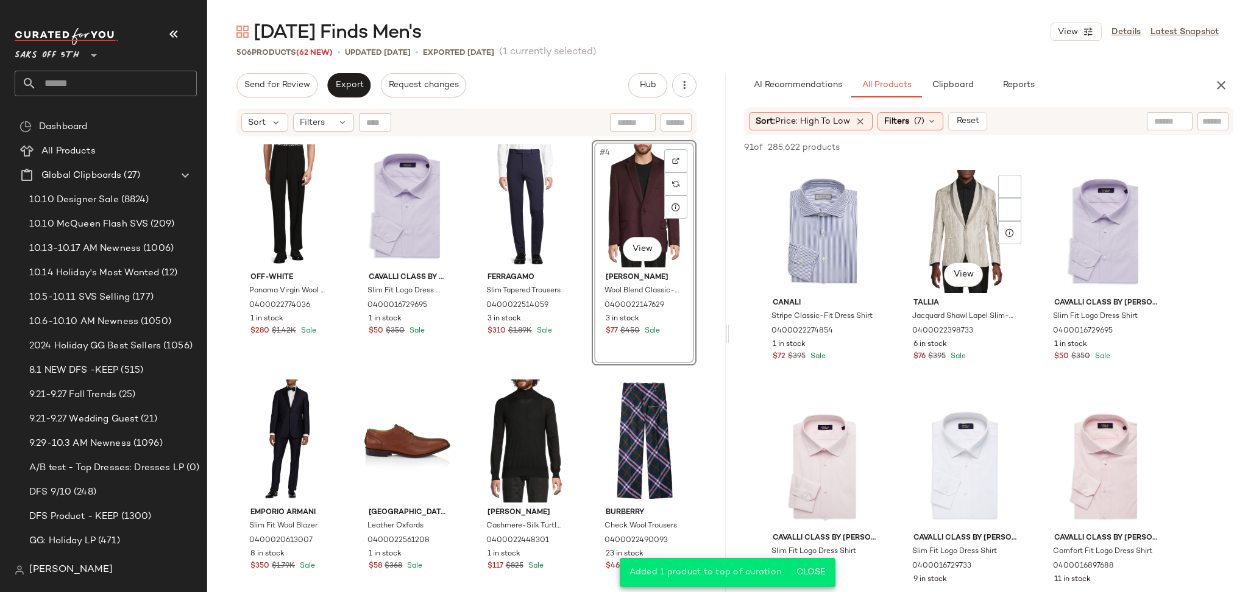
scroll to position [1174, 0]
click at [938, 428] on div "View" at bounding box center [965, 465] width 123 height 123
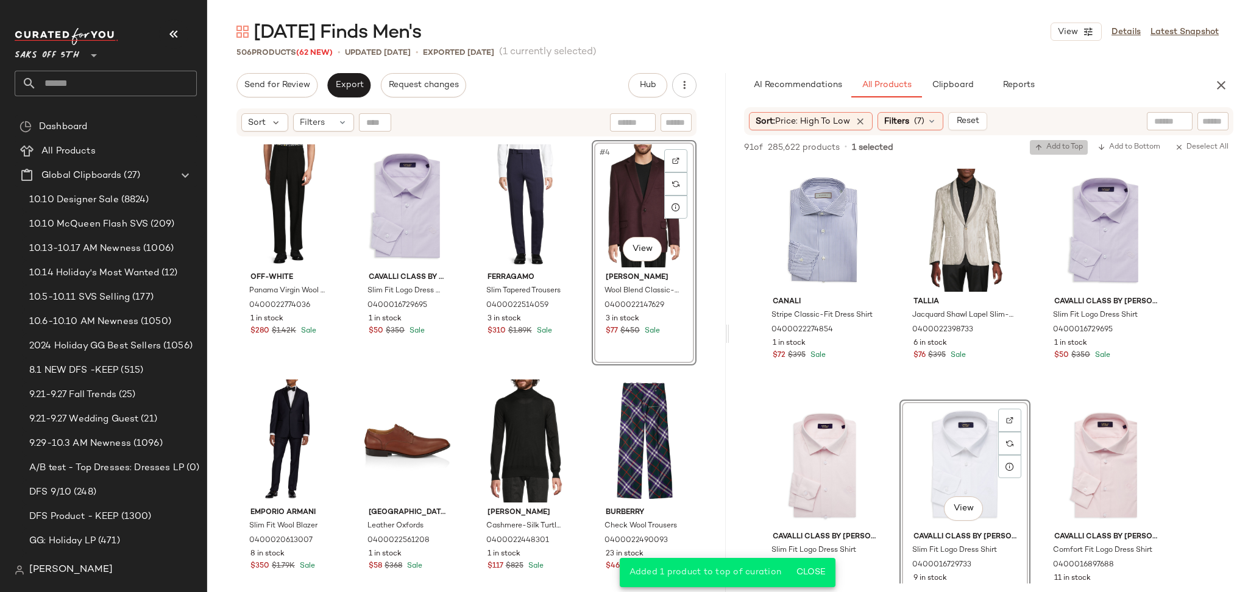
click at [1058, 146] on span "Add to Top" at bounding box center [1059, 147] width 48 height 9
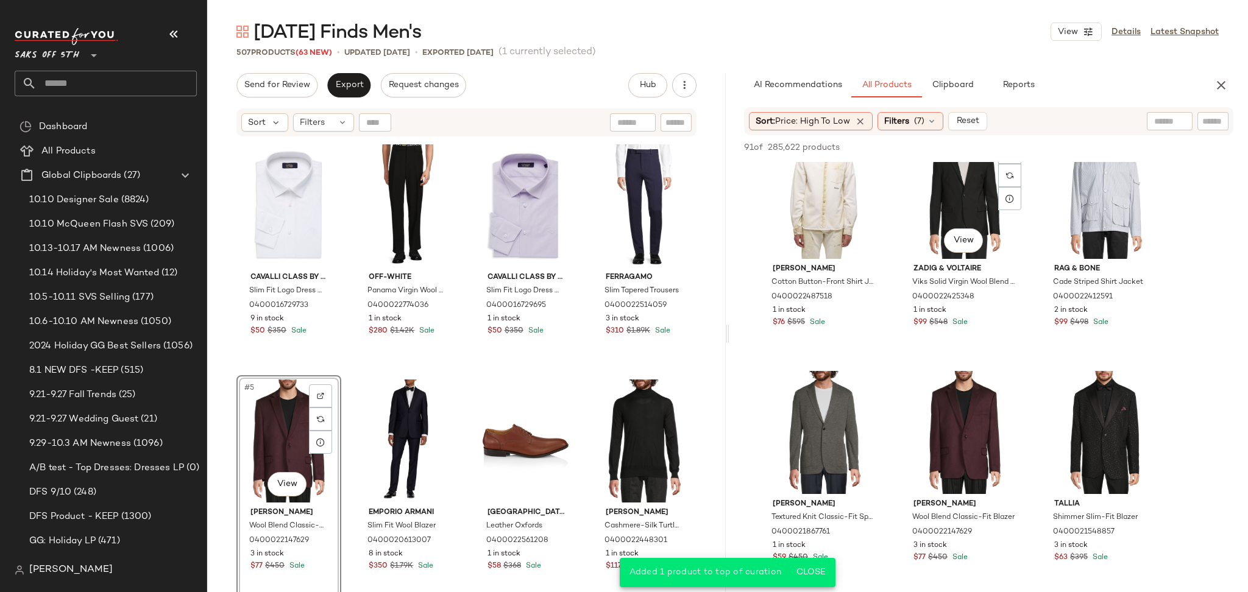
scroll to position [735, 0]
click at [810, 424] on div "View" at bounding box center [824, 433] width 123 height 123
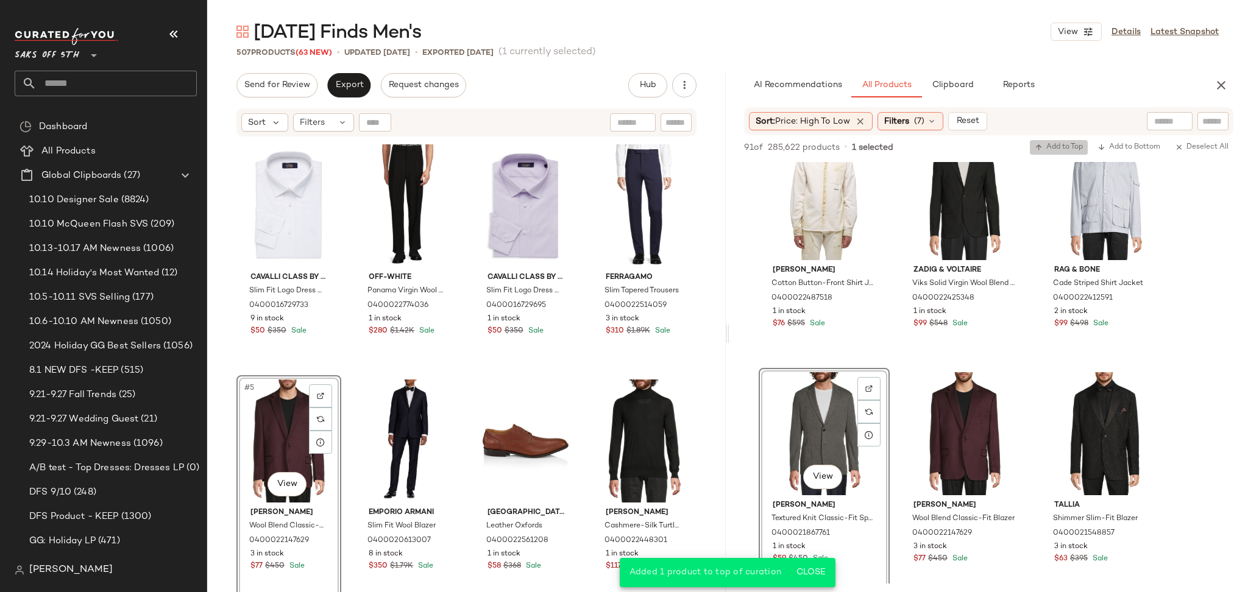
click at [1047, 149] on span "Add to Top" at bounding box center [1059, 147] width 48 height 9
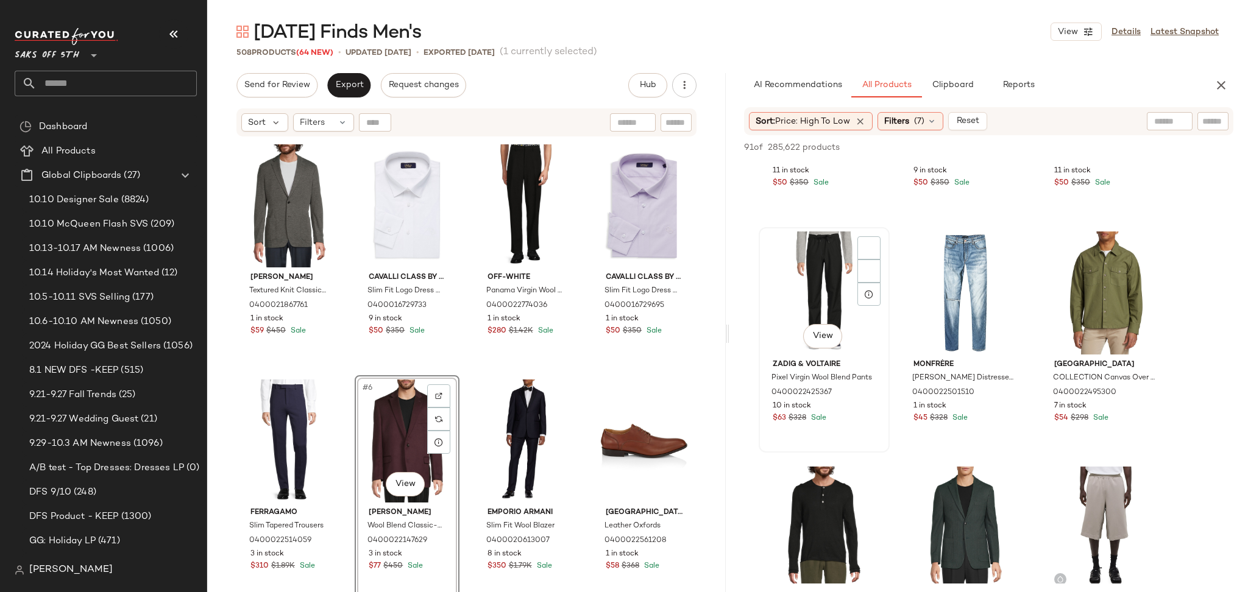
scroll to position [1580, 0]
click at [806, 280] on div "View" at bounding box center [824, 294] width 123 height 123
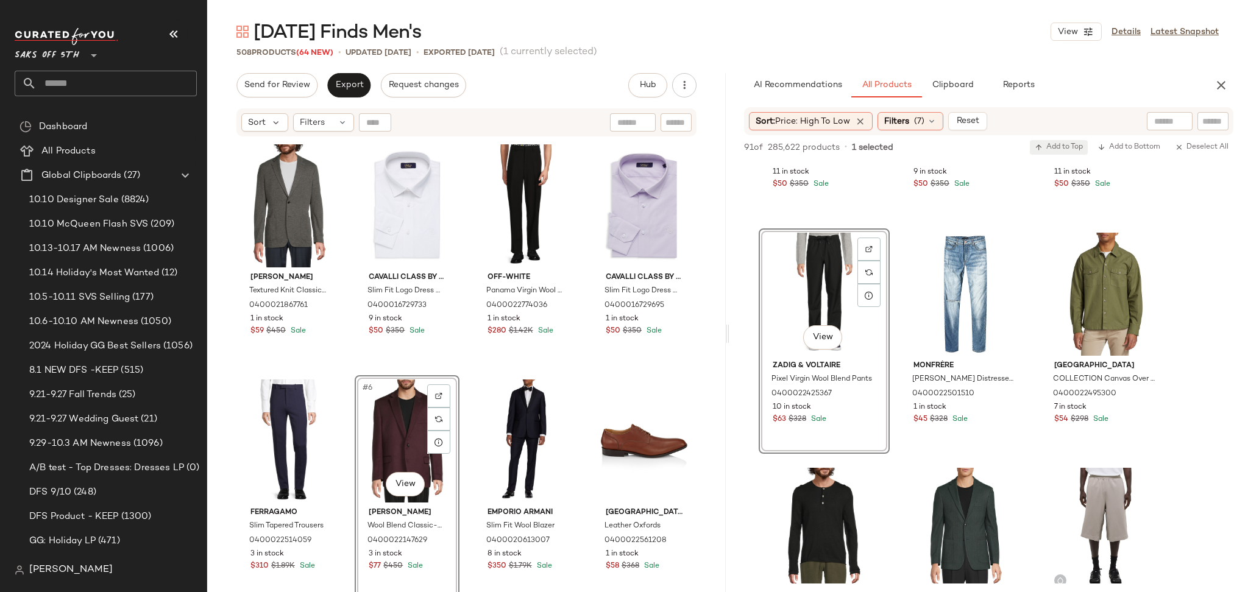
click at [1064, 148] on span "Add to Top" at bounding box center [1059, 147] width 48 height 9
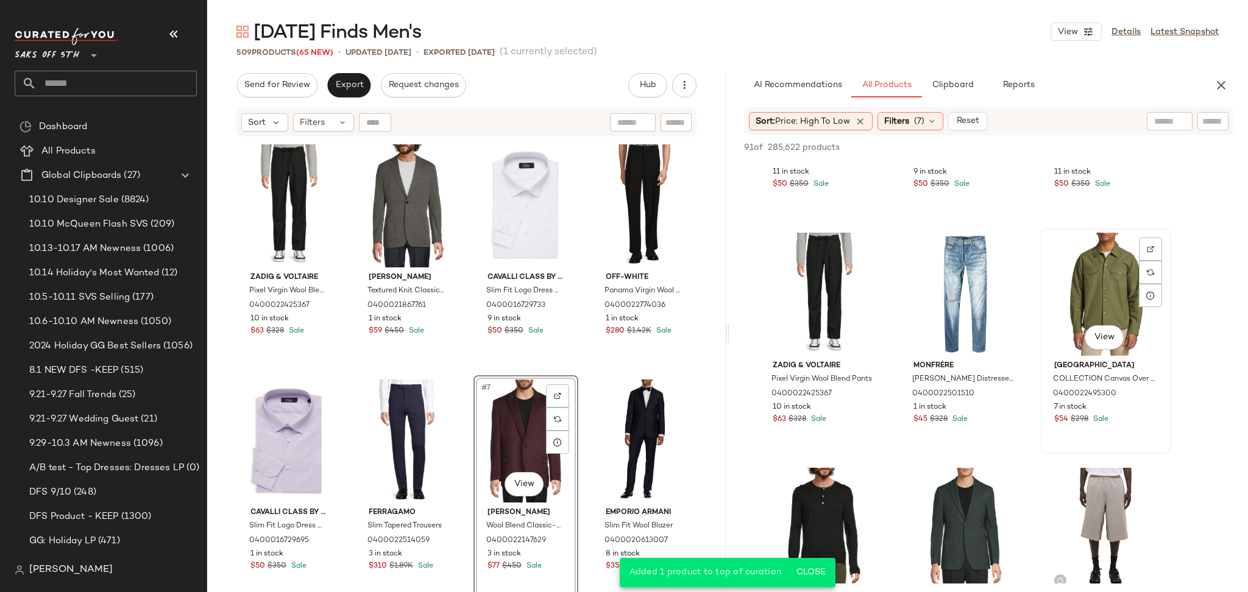
click at [1087, 277] on div "View" at bounding box center [1106, 294] width 123 height 123
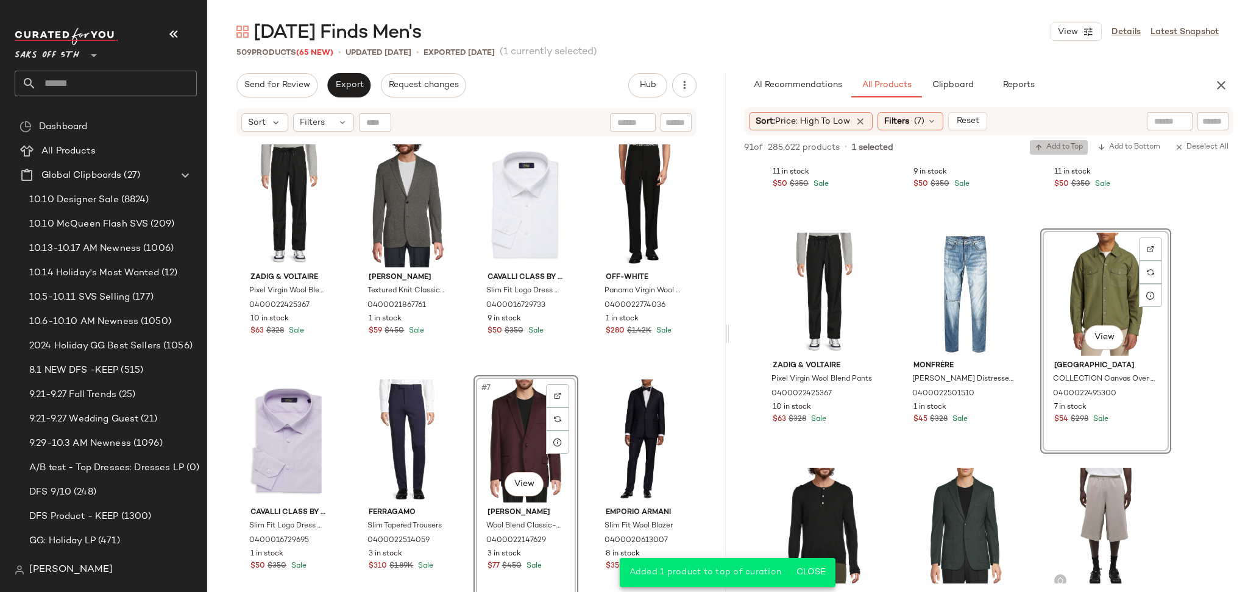
click at [1046, 152] on button "Add to Top" at bounding box center [1059, 147] width 58 height 15
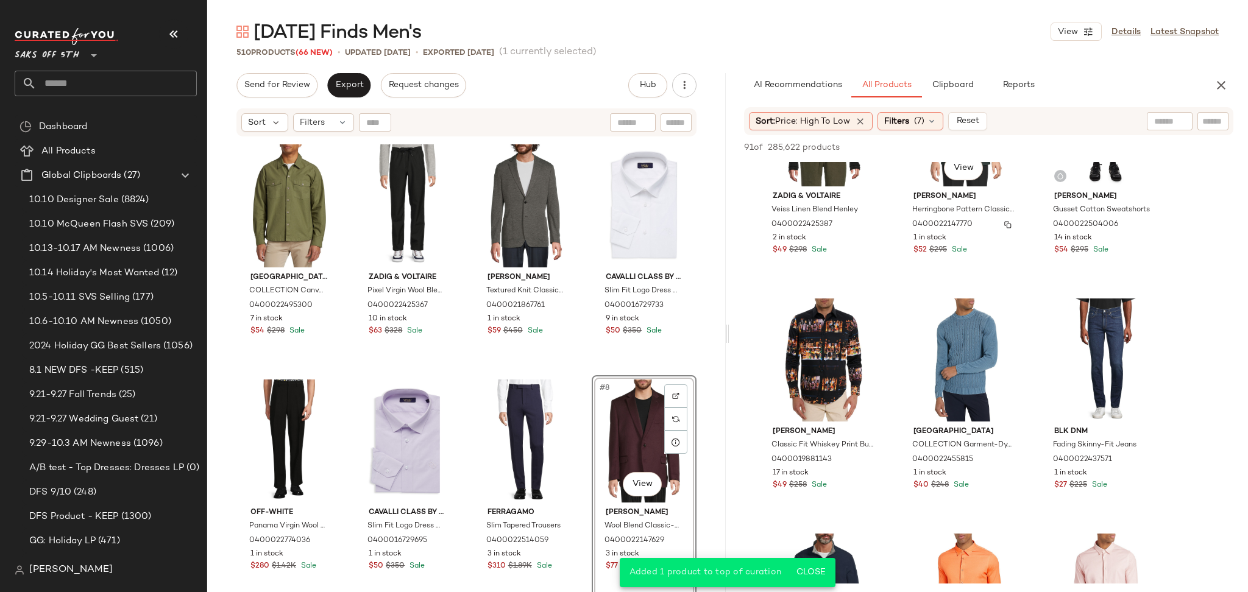
scroll to position [1989, 0]
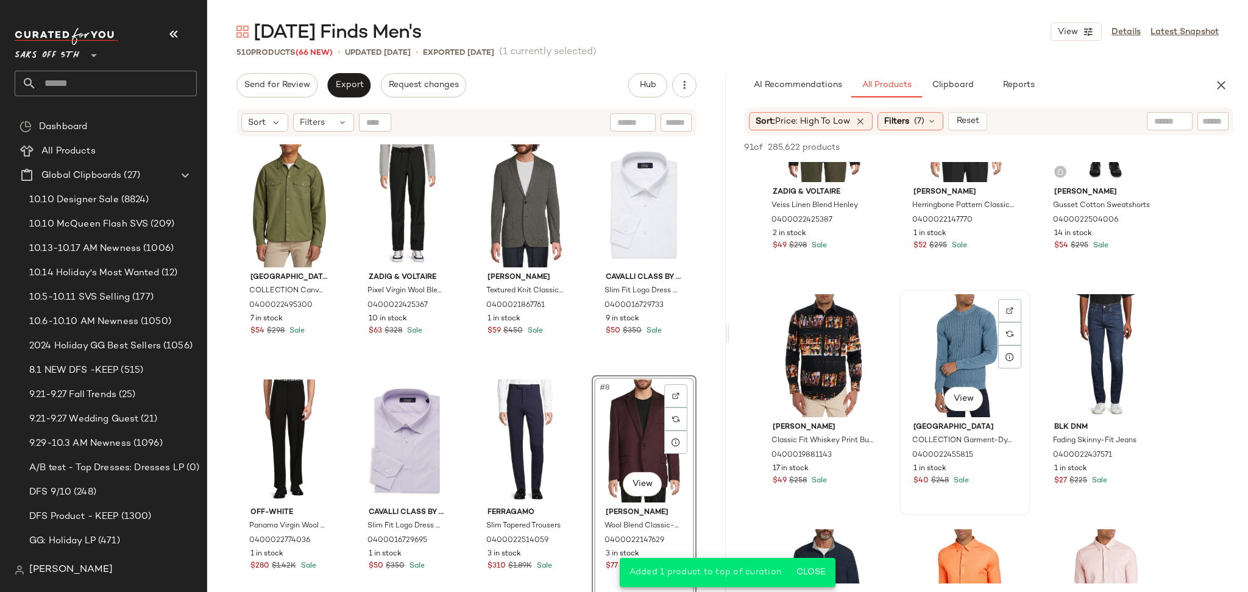
click at [967, 357] on div "View" at bounding box center [965, 355] width 123 height 123
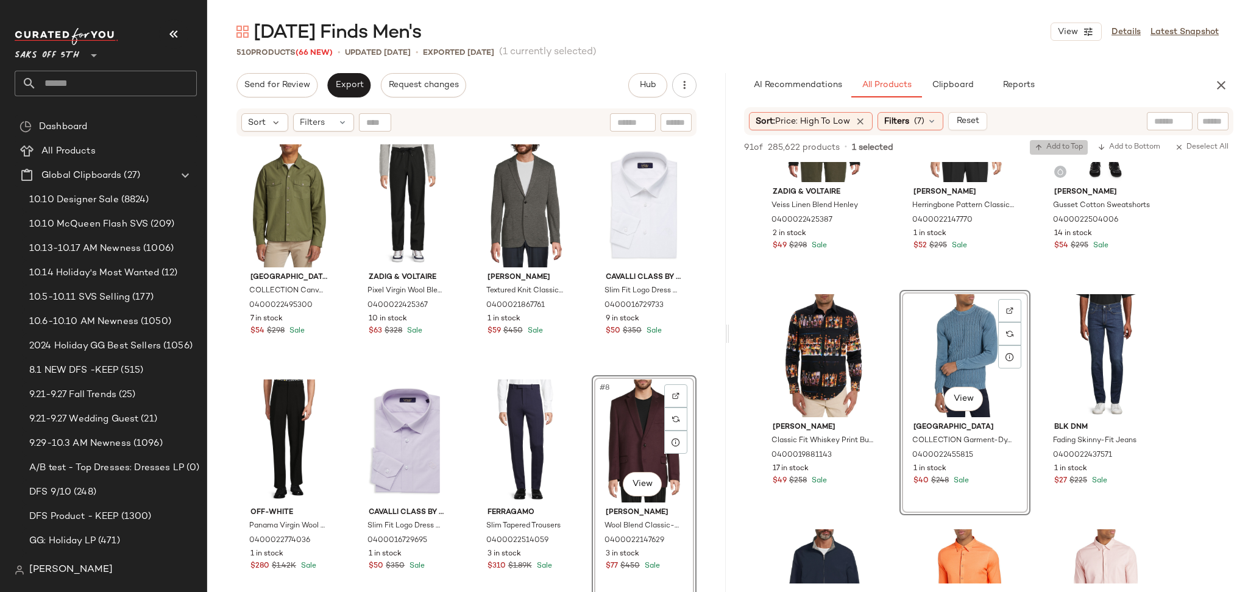
click at [1055, 140] on button "Add to Top" at bounding box center [1059, 147] width 58 height 15
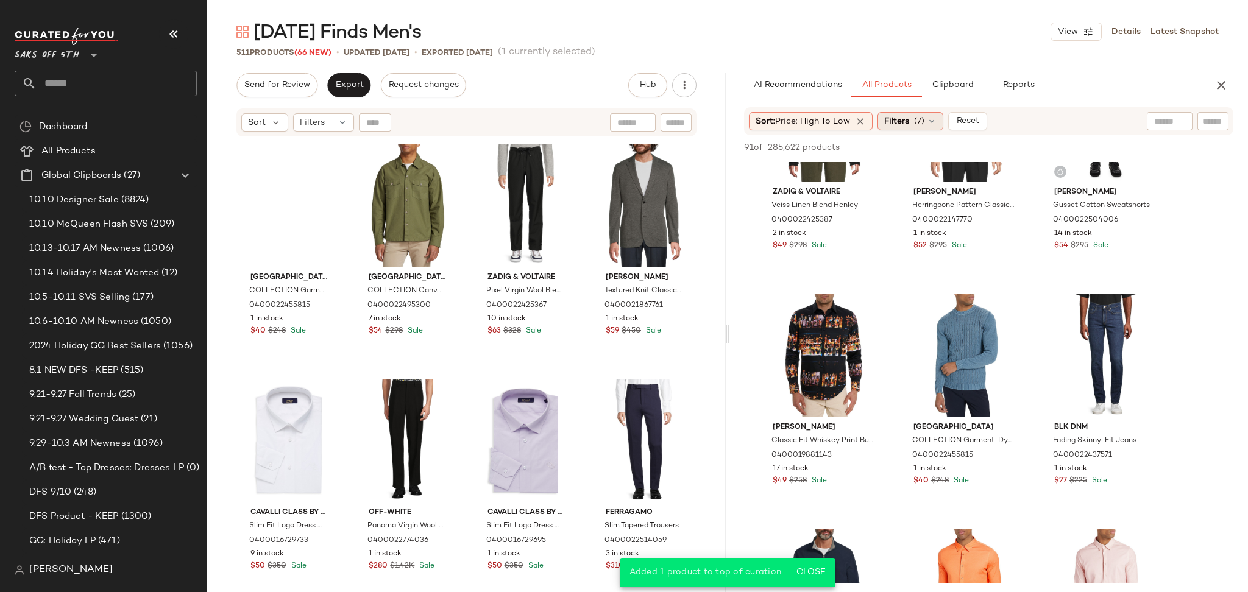
click at [909, 119] on span "Filters" at bounding box center [896, 121] width 25 height 13
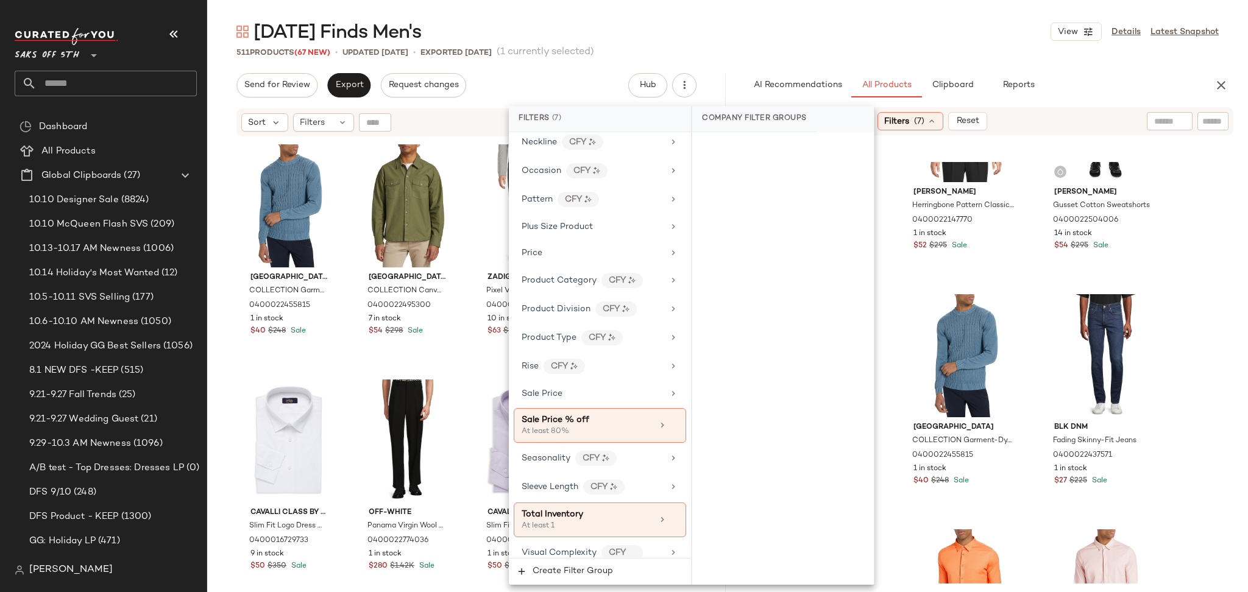
scroll to position [777, 0]
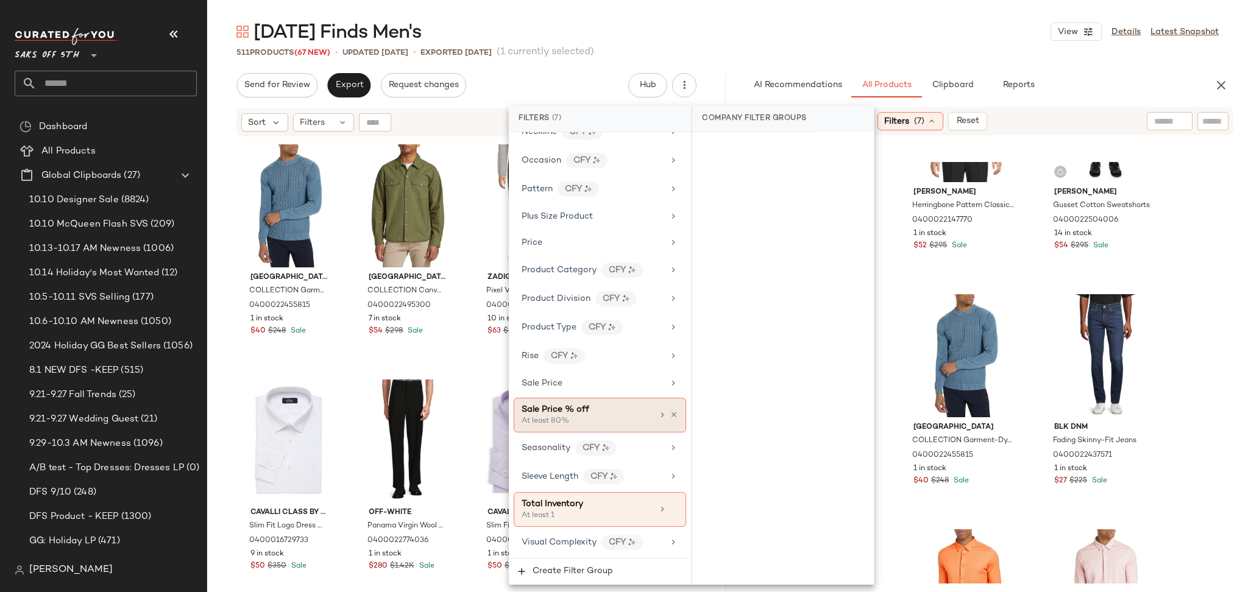
click at [603, 421] on div "At least 80%" at bounding box center [583, 421] width 122 height 11
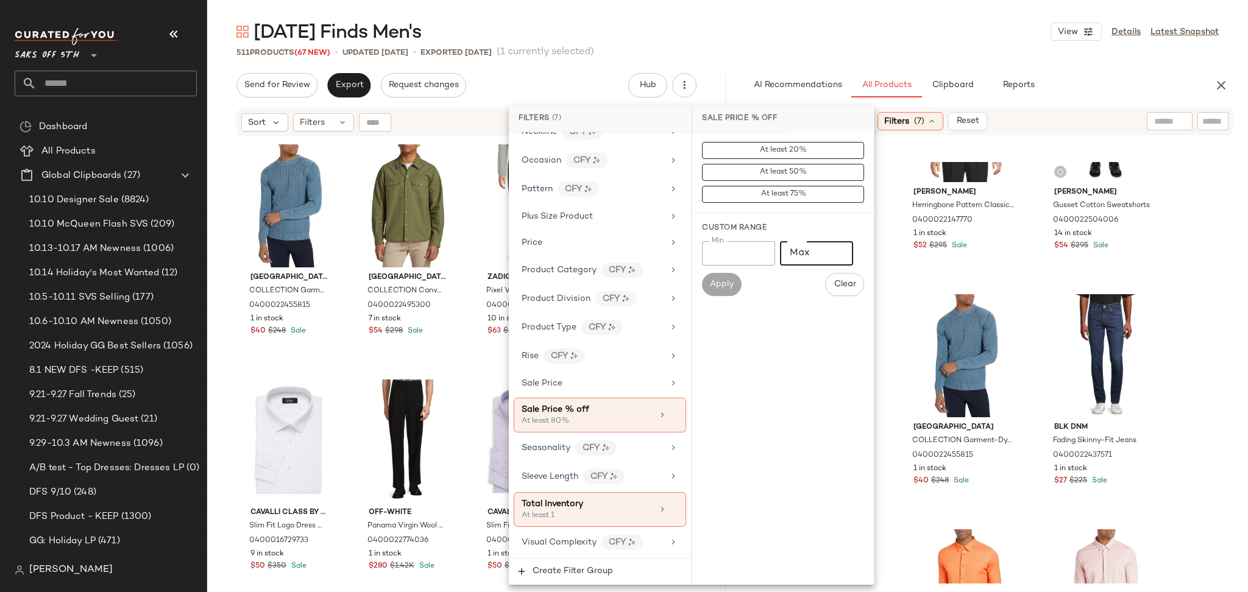
click at [802, 249] on input "Max" at bounding box center [816, 253] width 73 height 24
type input "**"
drag, startPoint x: 747, startPoint y: 243, endPoint x: 686, endPoint y: 253, distance: 61.1
click at [686, 253] on div "Filters (7) Filter Groups Brand Category In Curation? No Actual Price Age ([DEM…" at bounding box center [692, 345] width 366 height 479
click at [712, 283] on span "Apply" at bounding box center [721, 285] width 24 height 10
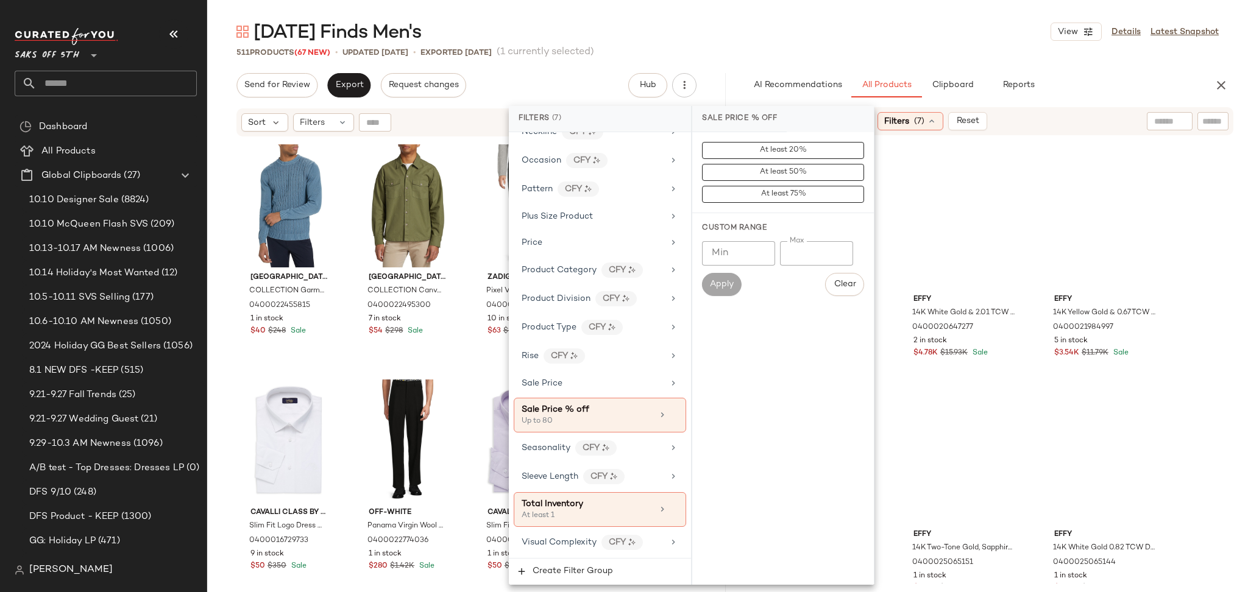
click at [906, 66] on div "[DATE] Finds Men's View Details Latest Snapshot 511 Products (67 New) • updated…" at bounding box center [727, 306] width 1041 height 573
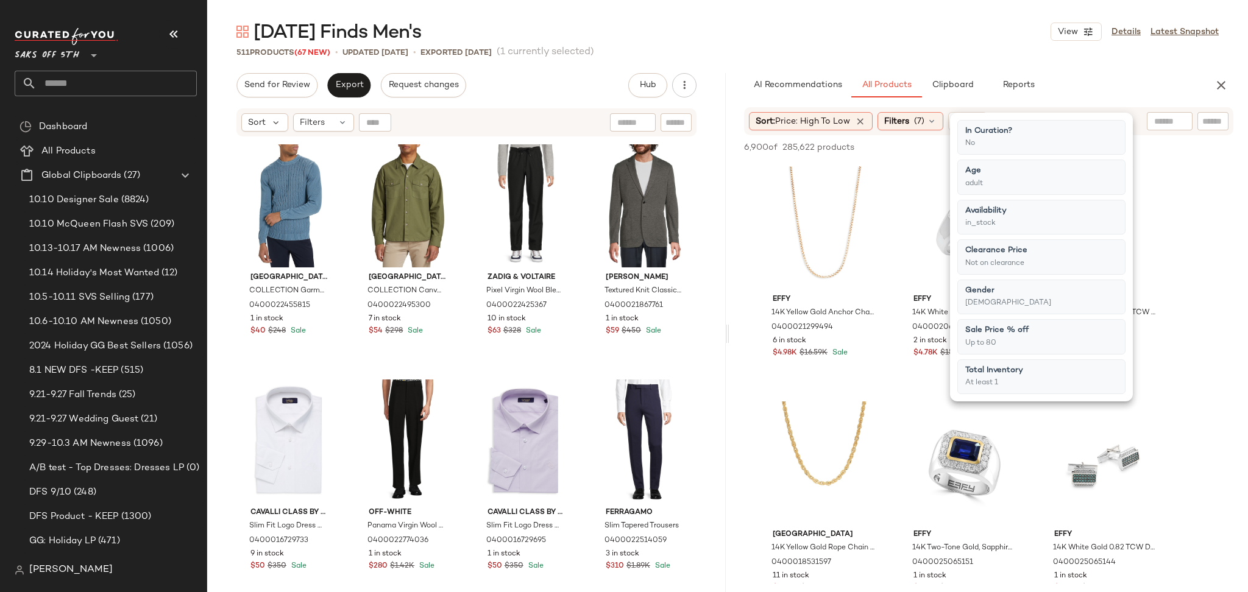
click at [906, 66] on div "[DATE] Finds Men's View Details Latest Snapshot 511 Products (67 New) • updated…" at bounding box center [727, 306] width 1041 height 573
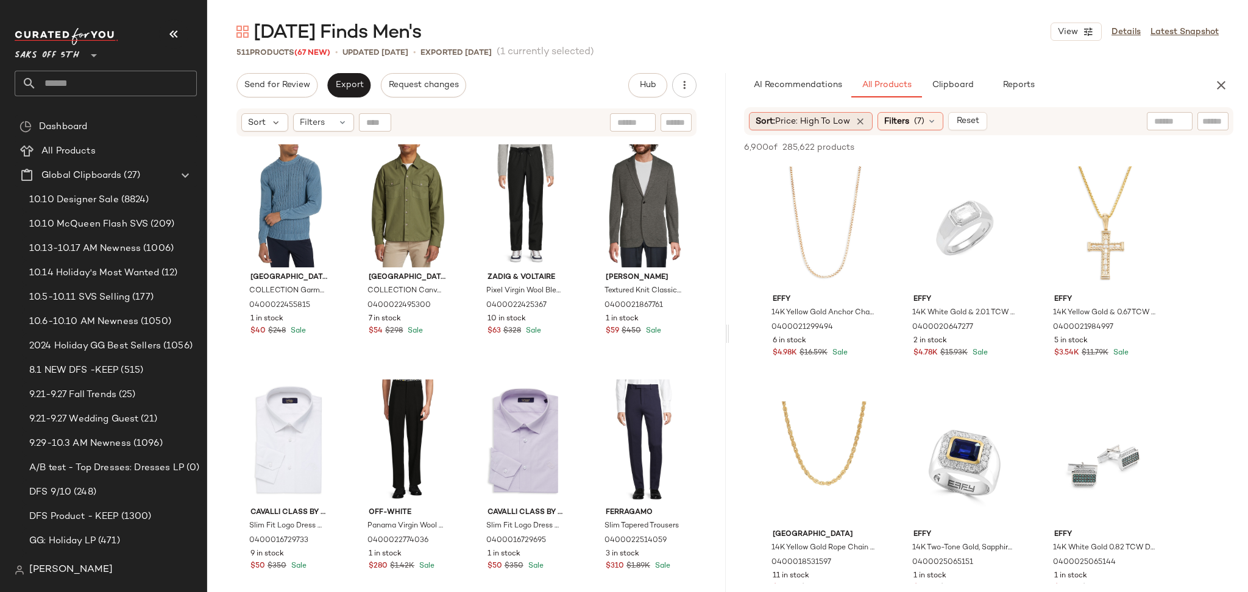
click at [820, 118] on span "Price: High to Low" at bounding box center [812, 121] width 75 height 9
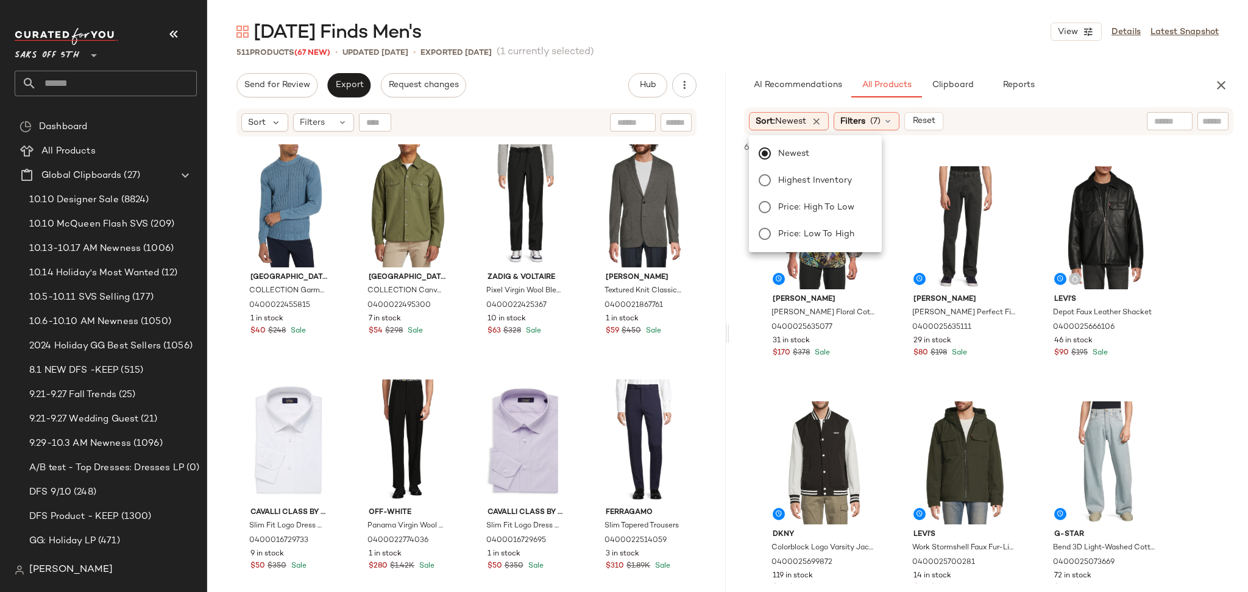
click at [925, 34] on div "[DATE] Finds Men's View Details Latest Snapshot" at bounding box center [727, 32] width 1041 height 24
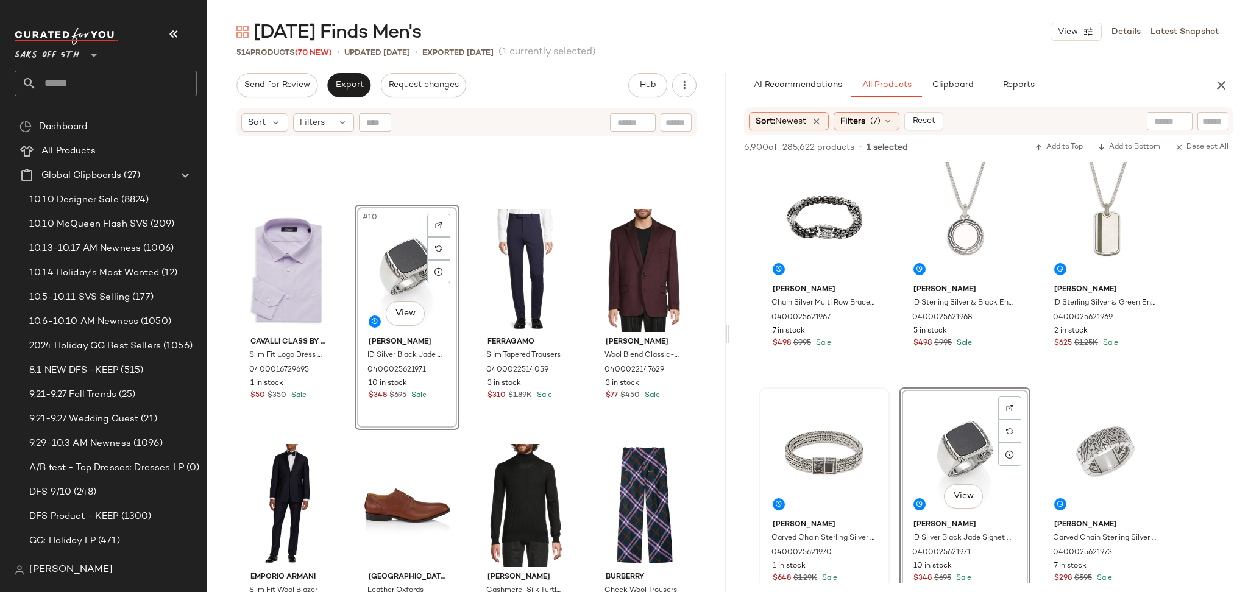
scroll to position [412, 0]
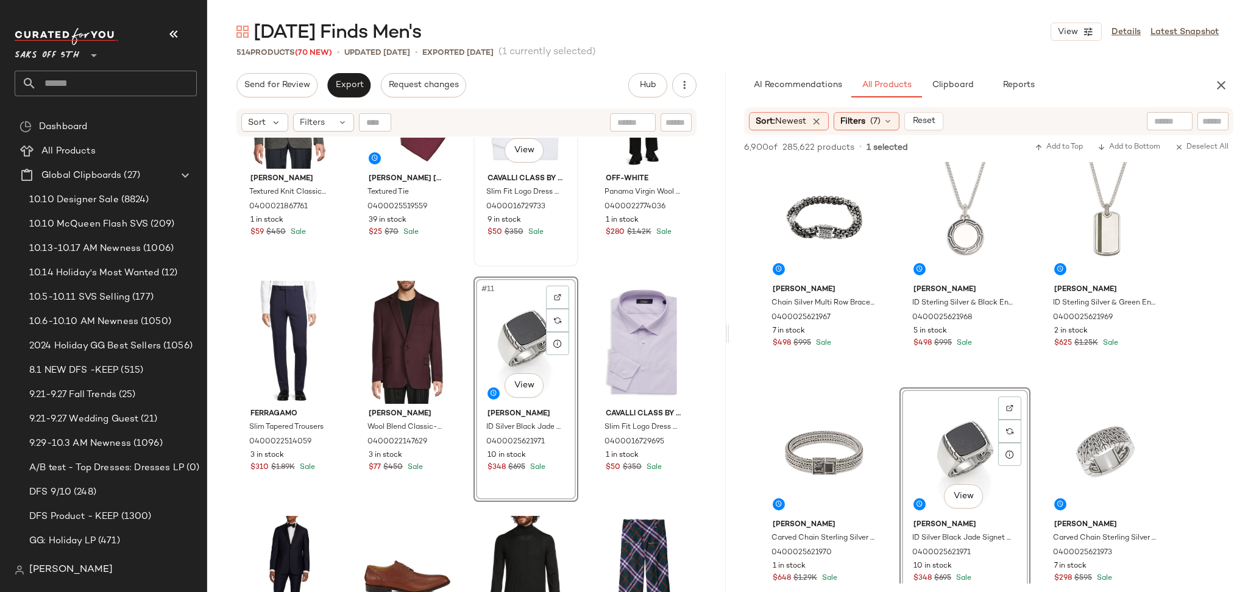
scroll to position [369, 0]
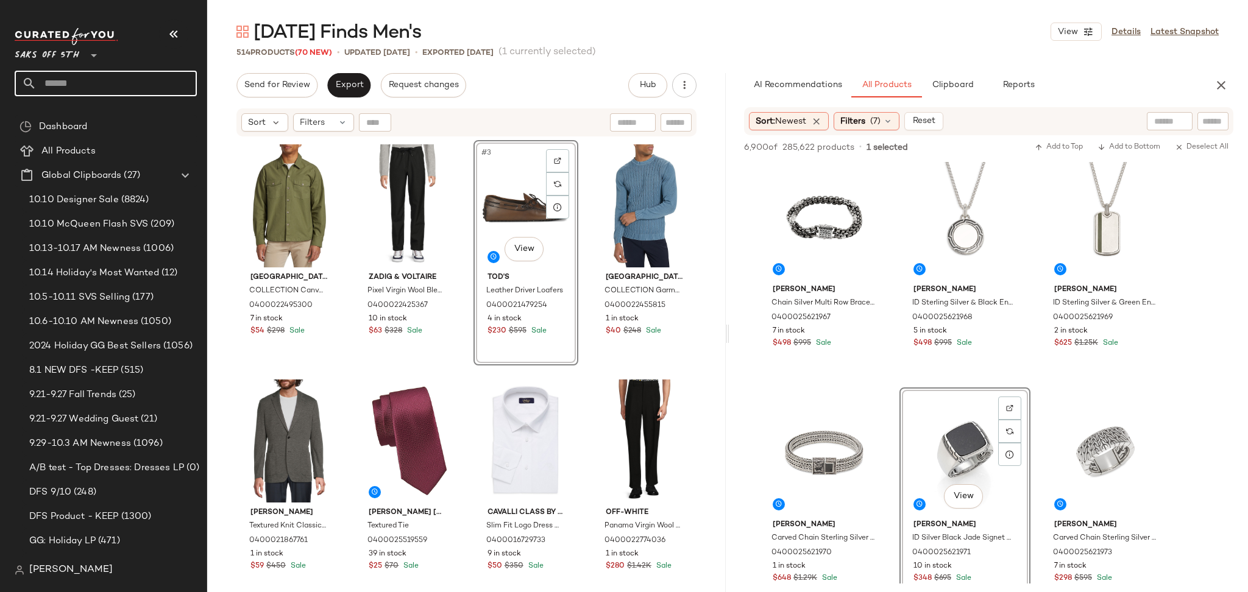
click at [112, 82] on input "text" at bounding box center [117, 84] width 160 height 26
click at [41, 82] on input "**********" at bounding box center [106, 84] width 182 height 26
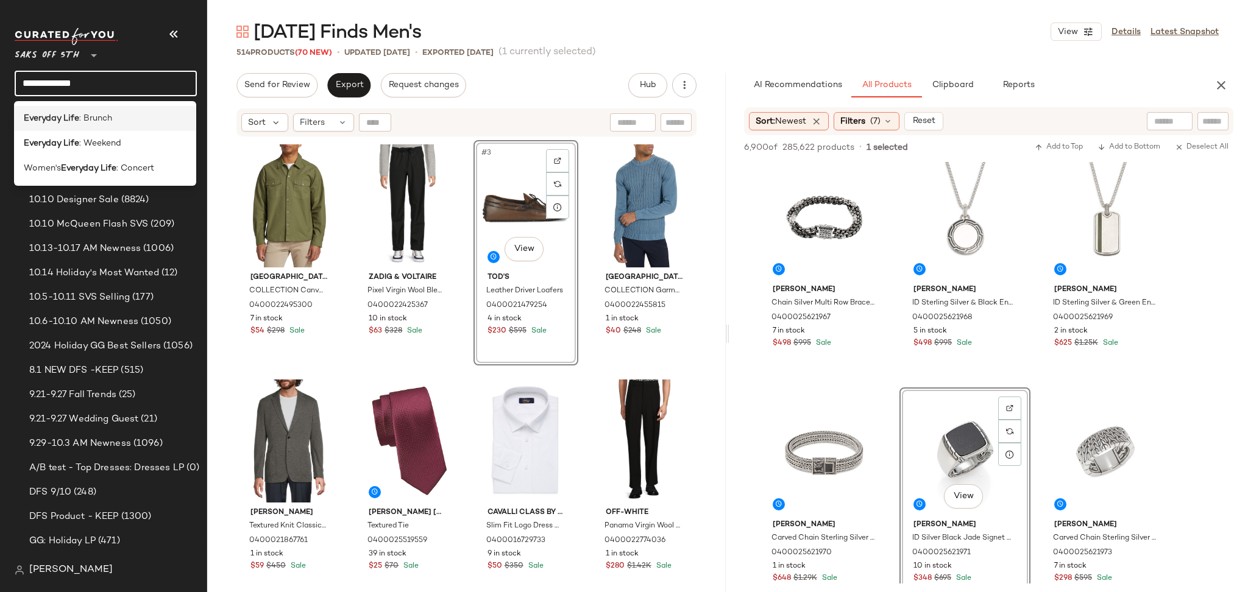
type input "**********"
click at [98, 119] on span ": Brunch" at bounding box center [95, 118] width 33 height 13
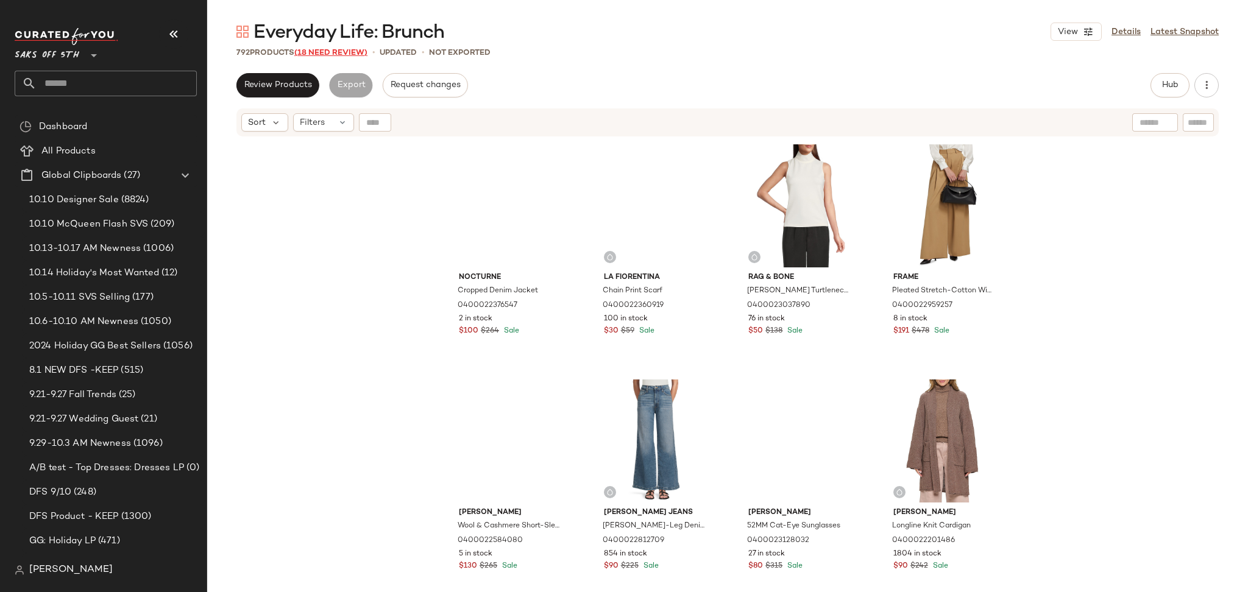
click at [333, 50] on span "(18 Need Review)" at bounding box center [330, 53] width 73 height 9
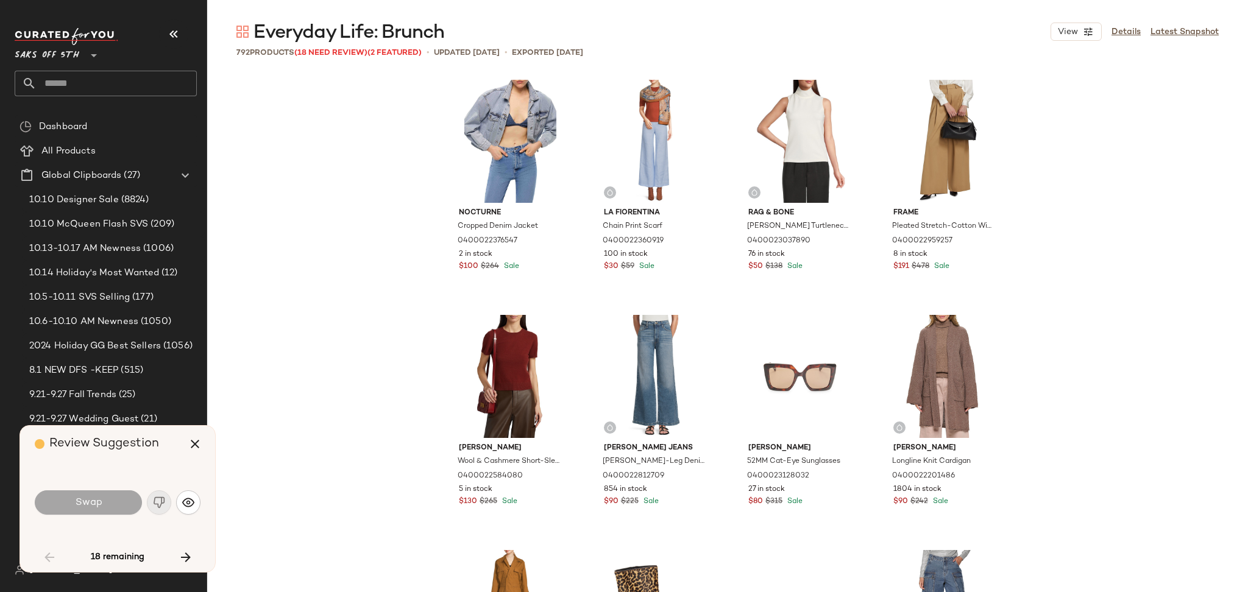
scroll to position [1411, 0]
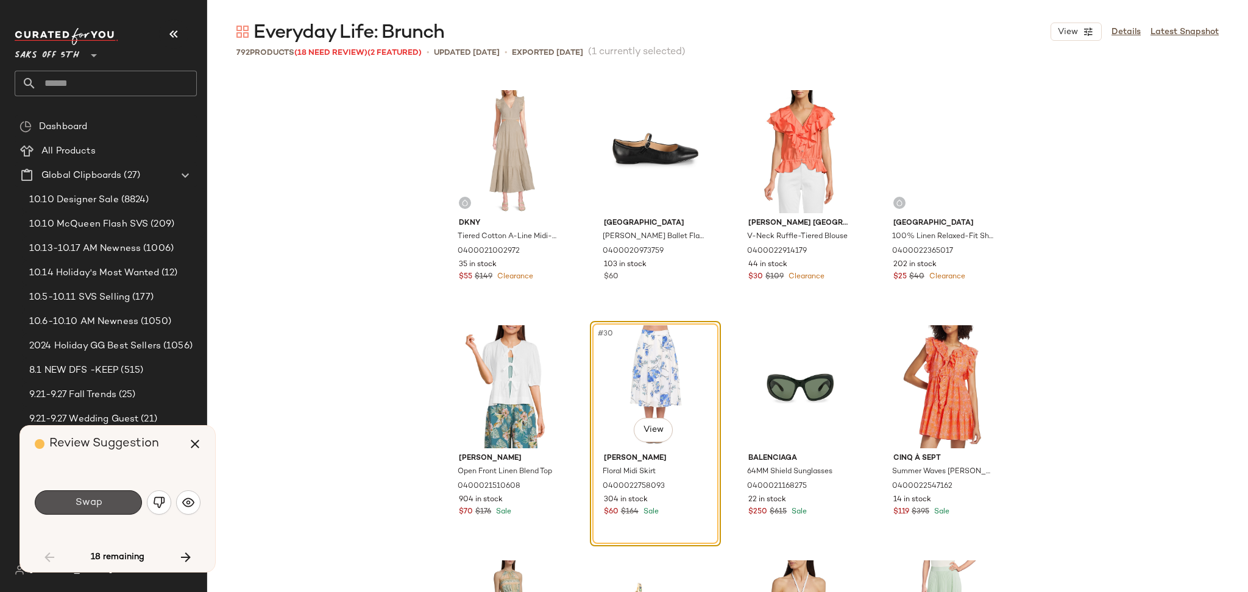
click at [101, 505] on span "Swap" at bounding box center [87, 503] width 27 height 12
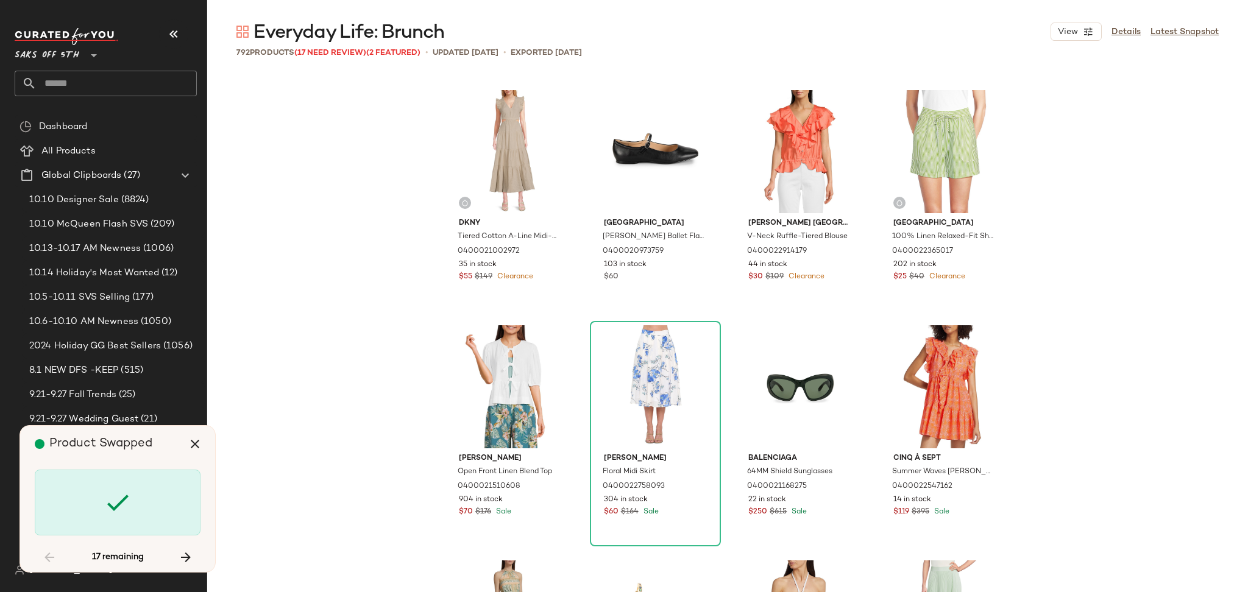
scroll to position [3529, 0]
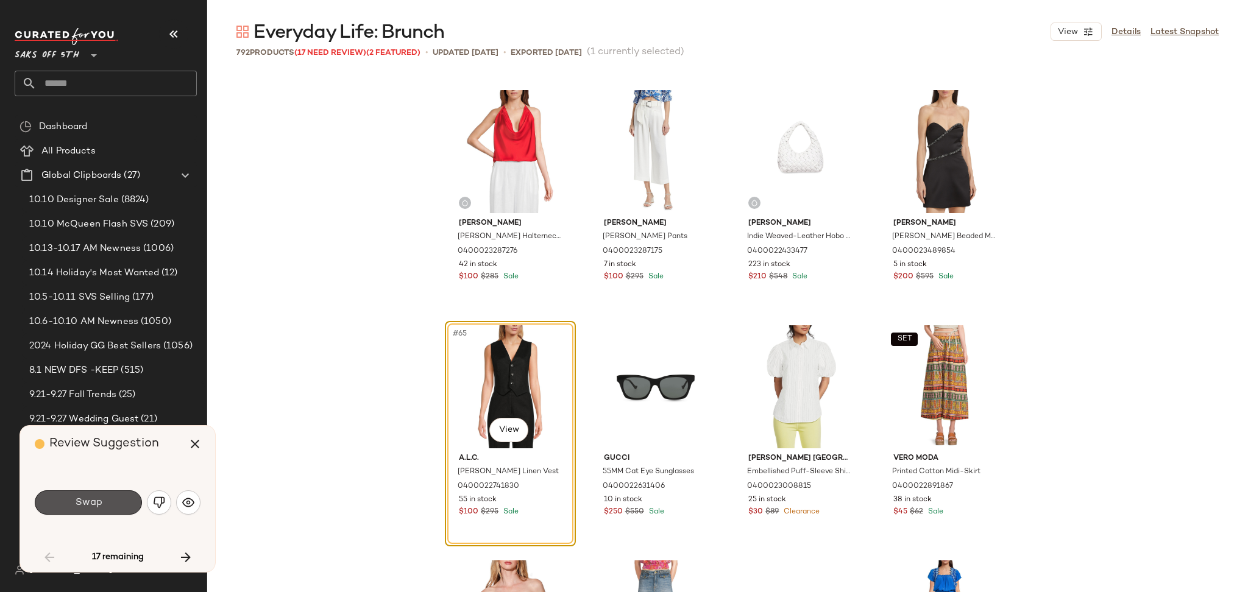
click at [101, 505] on span "Swap" at bounding box center [87, 503] width 27 height 12
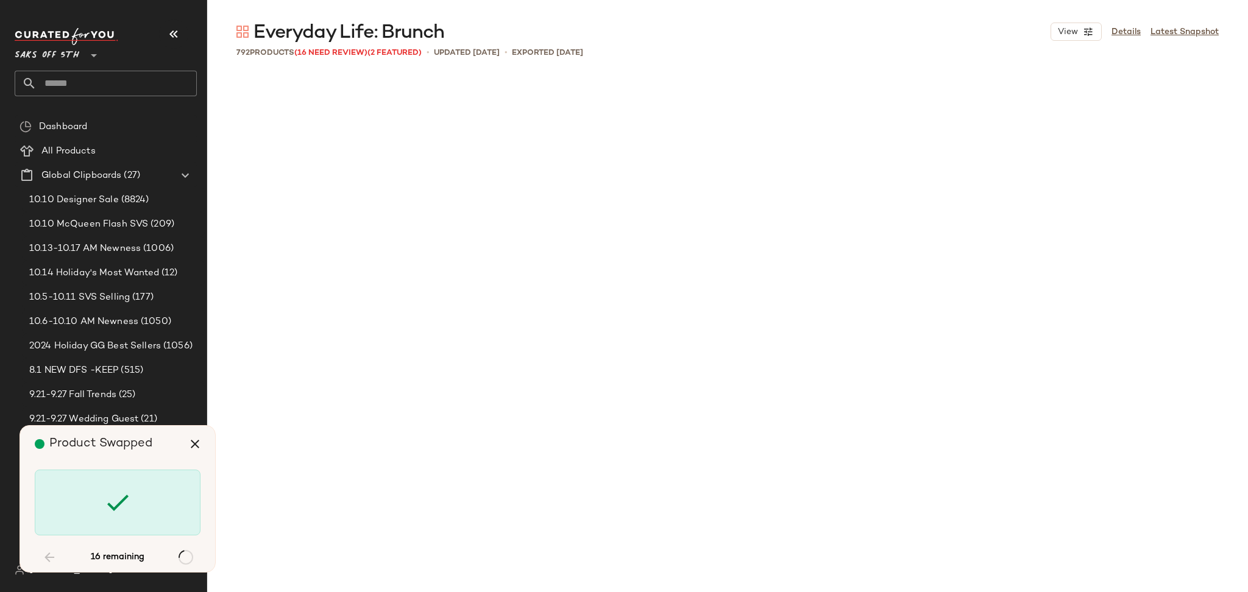
scroll to position [5175, 0]
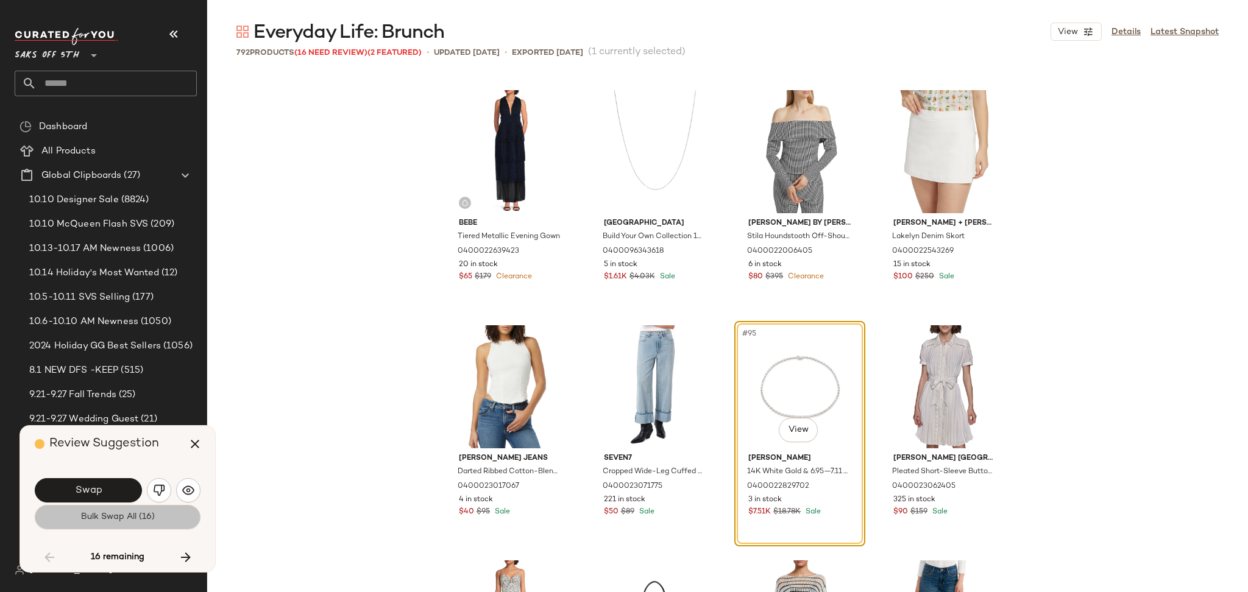
click at [120, 517] on span "Bulk Swap All (16)" at bounding box center [117, 518] width 74 height 10
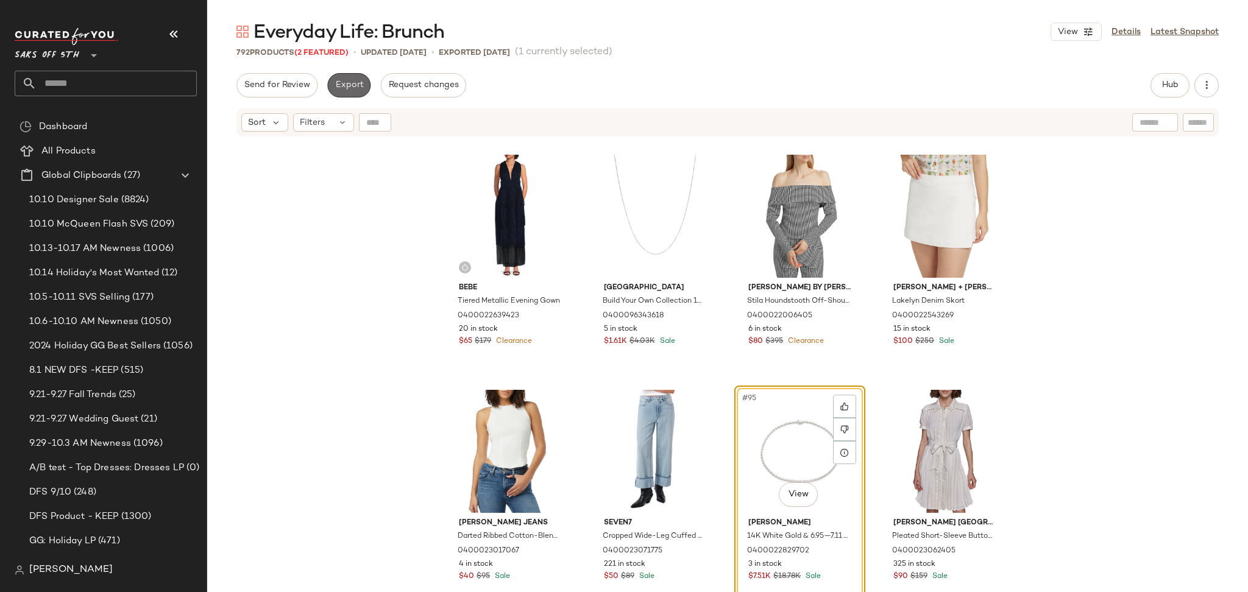
click at [342, 83] on span "Export" at bounding box center [349, 85] width 29 height 10
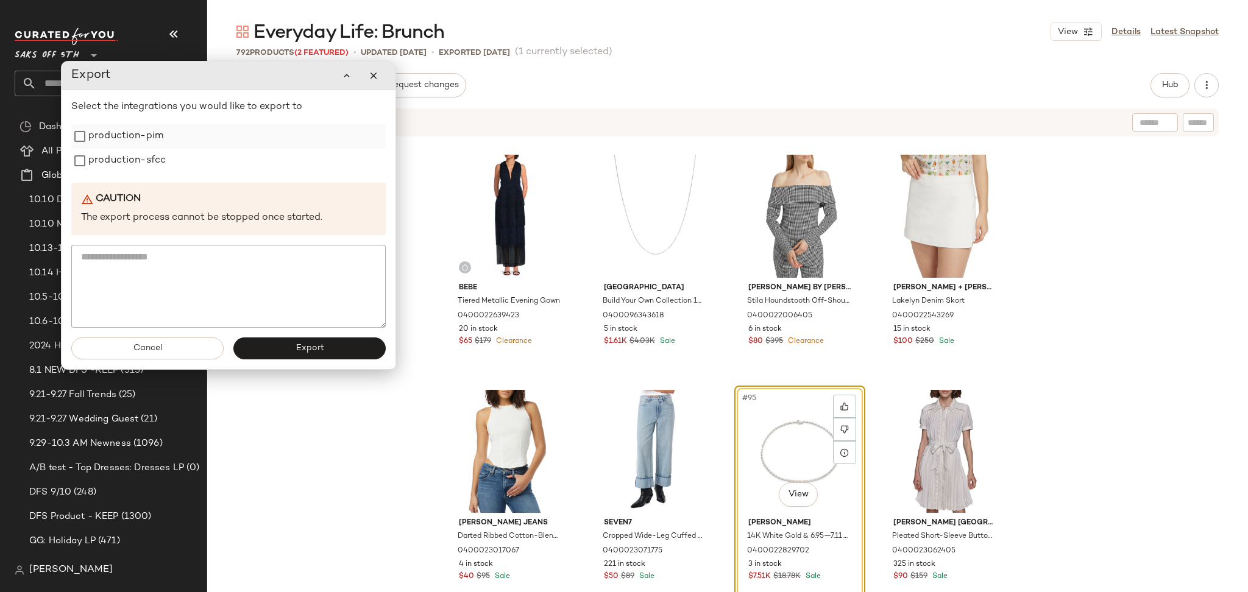
click at [135, 142] on label "production-pim" at bounding box center [125, 136] width 75 height 24
click at [135, 157] on label "production-sfcc" at bounding box center [126, 161] width 77 height 24
click at [355, 354] on button "Export" at bounding box center [309, 349] width 152 height 22
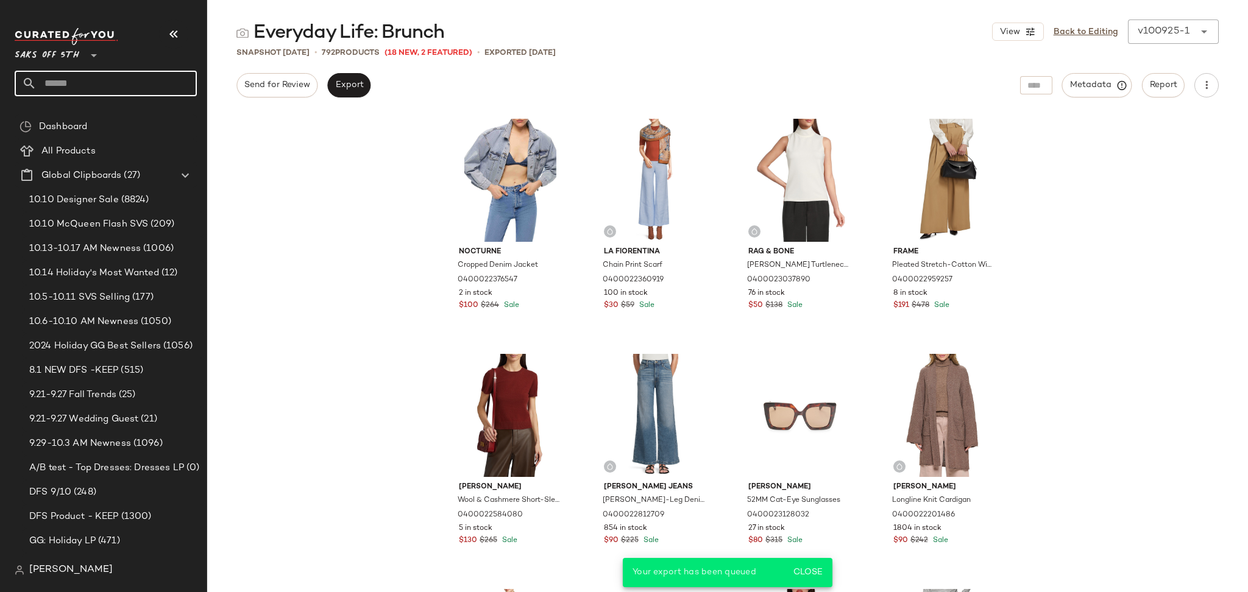
click at [133, 82] on input "text" at bounding box center [117, 84] width 160 height 26
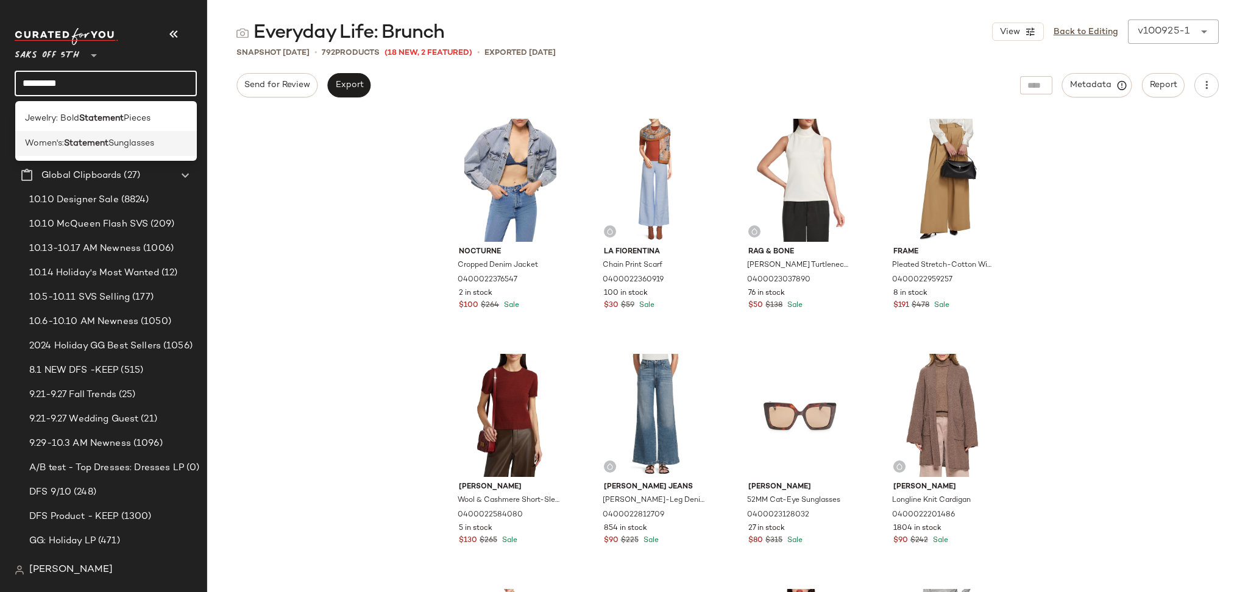
type input "*********"
click at [128, 140] on span "Sunglasses" at bounding box center [131, 143] width 46 height 13
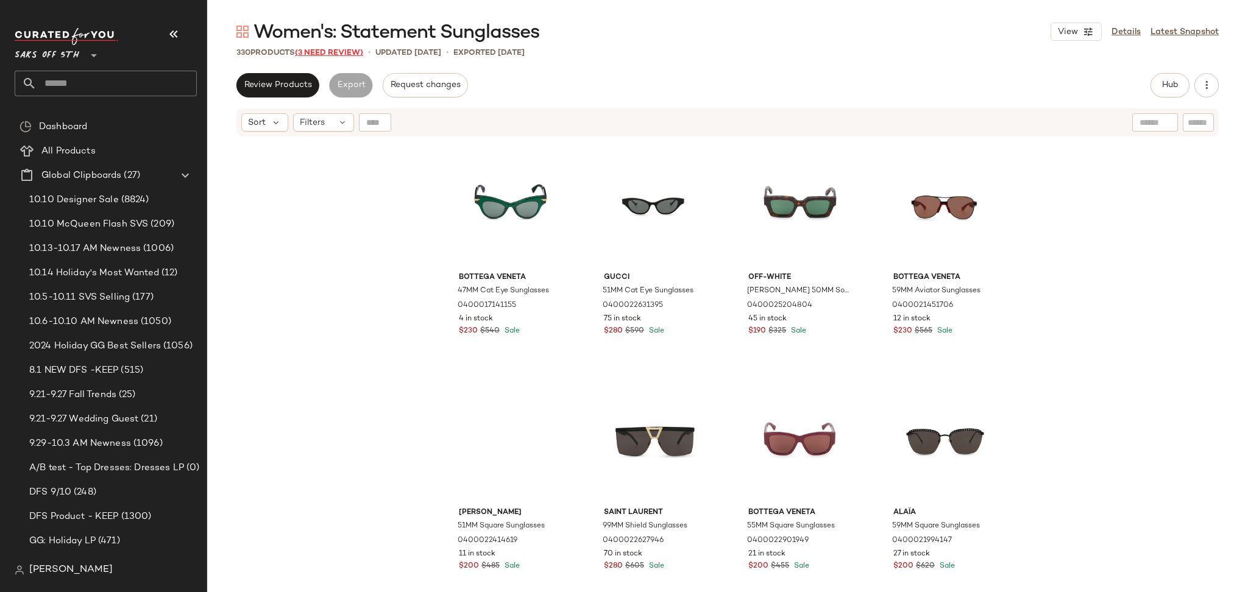
click at [347, 50] on span "(3 Need Review)" at bounding box center [329, 53] width 68 height 9
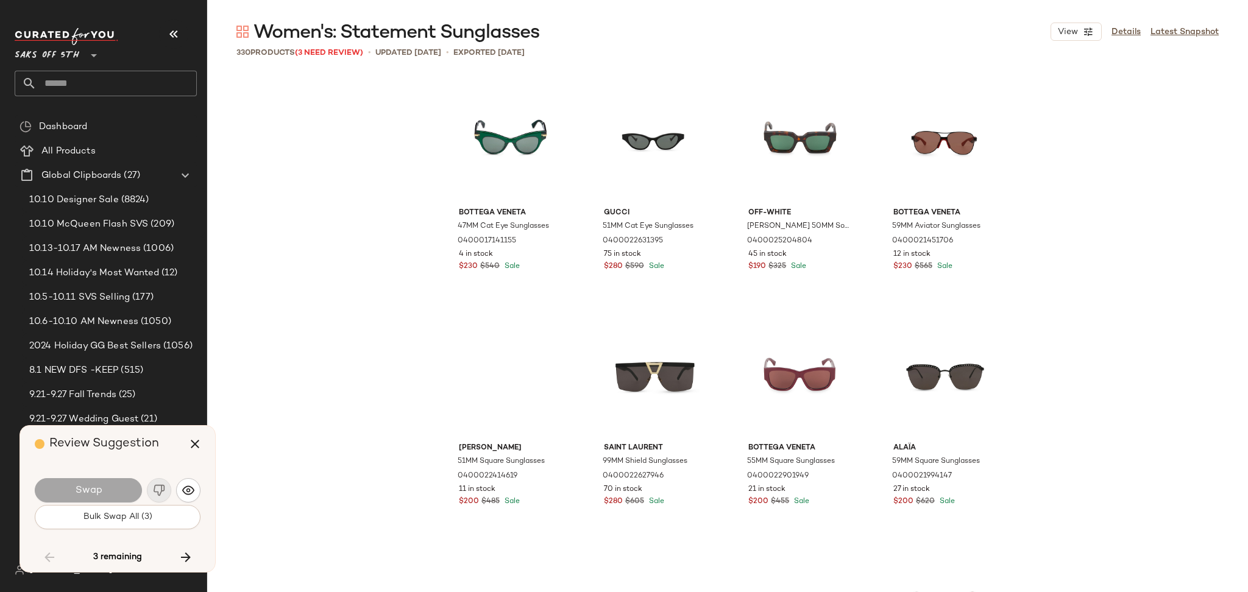
scroll to position [10822, 0]
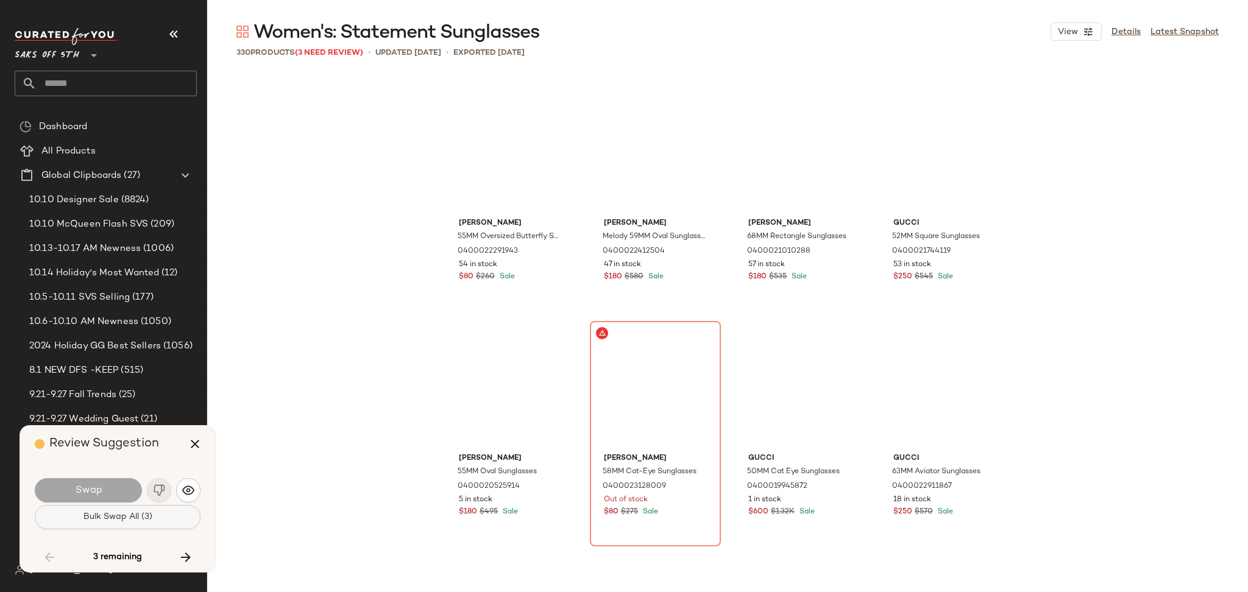
click at [161, 511] on button "Bulk Swap All (3)" at bounding box center [118, 517] width 166 height 24
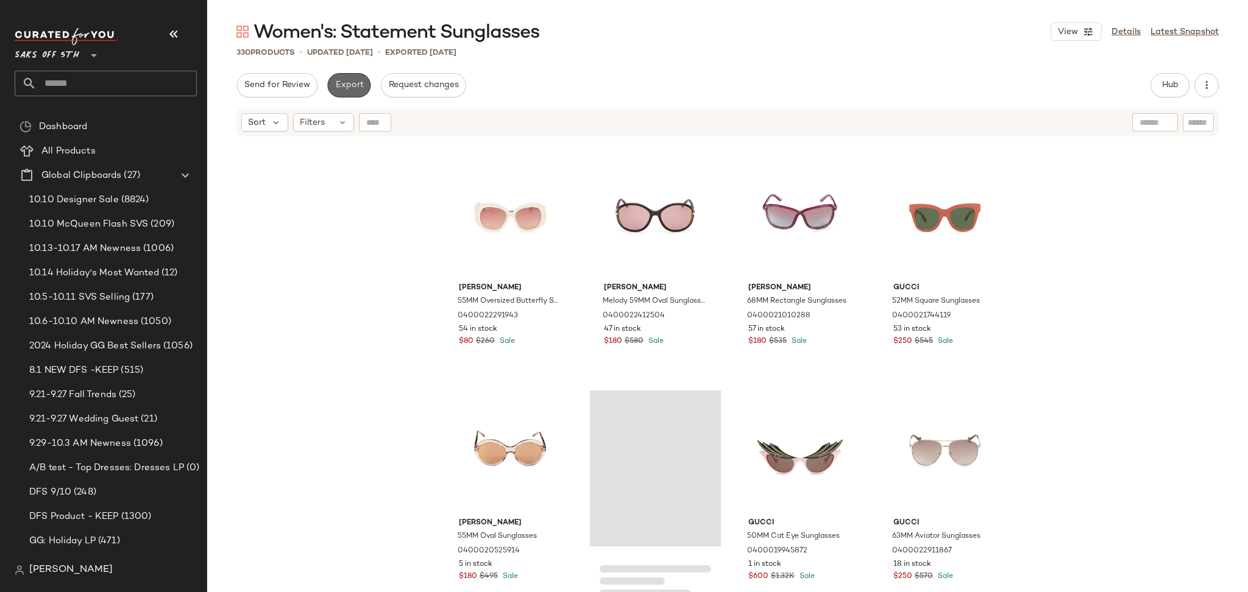
click at [347, 73] on button "Export" at bounding box center [348, 85] width 43 height 24
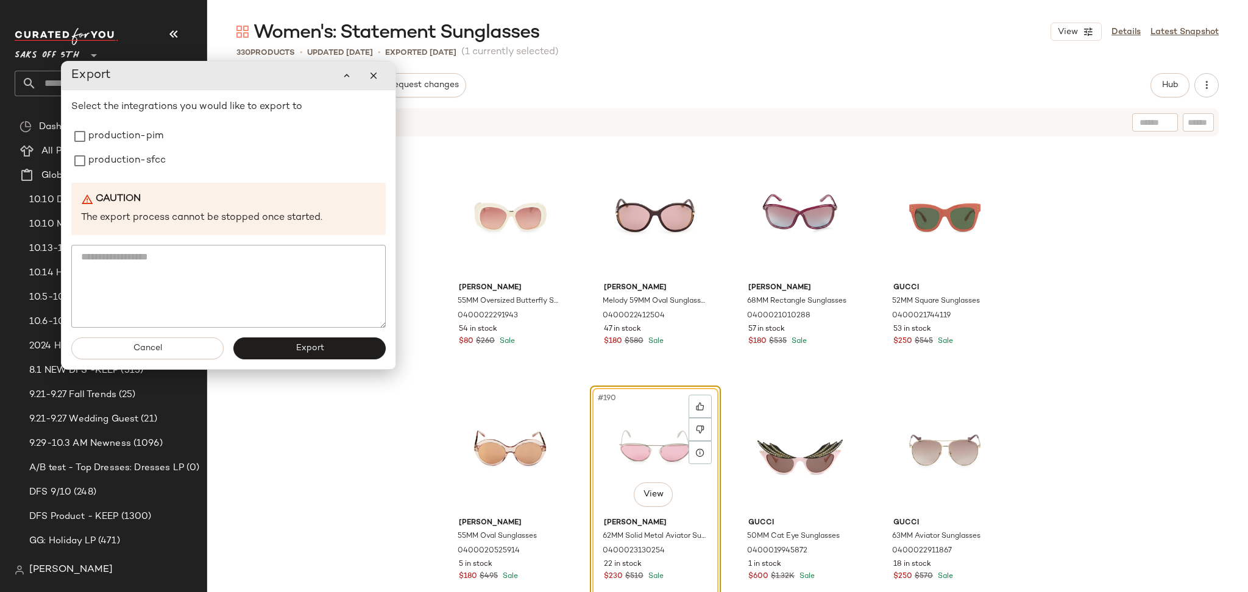
click at [770, 104] on div "Send for Review Export Request changes Hub Send for Review External Review Inte…" at bounding box center [727, 334] width 1041 height 522
click at [1175, 90] on span "Hub" at bounding box center [1170, 85] width 17 height 10
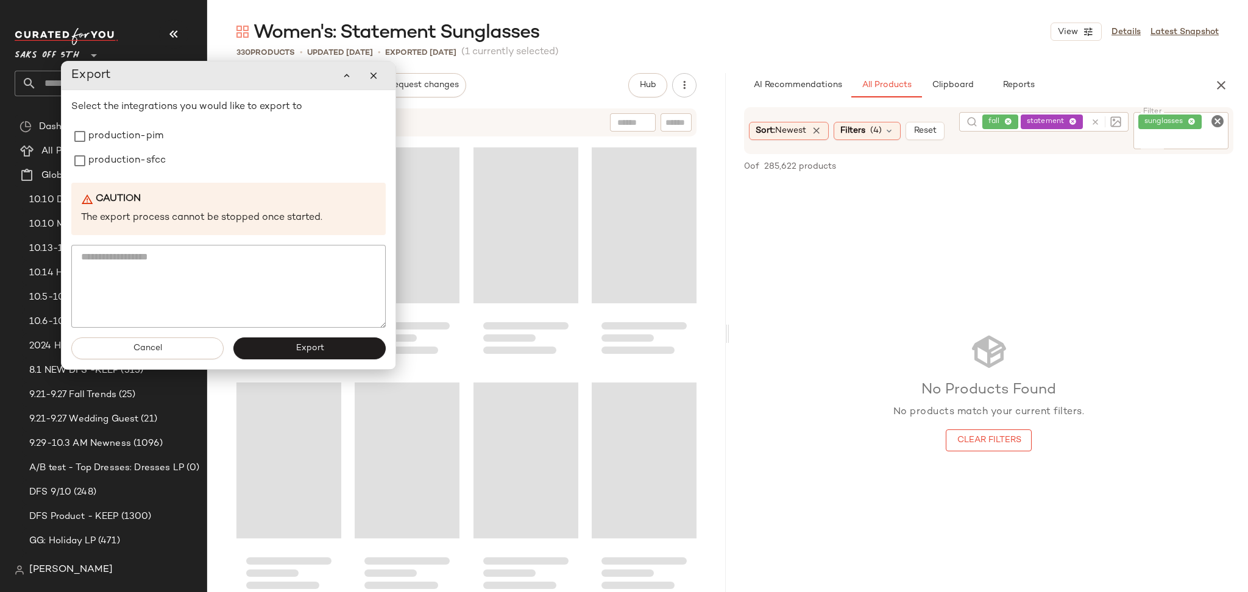
scroll to position [7158, 0]
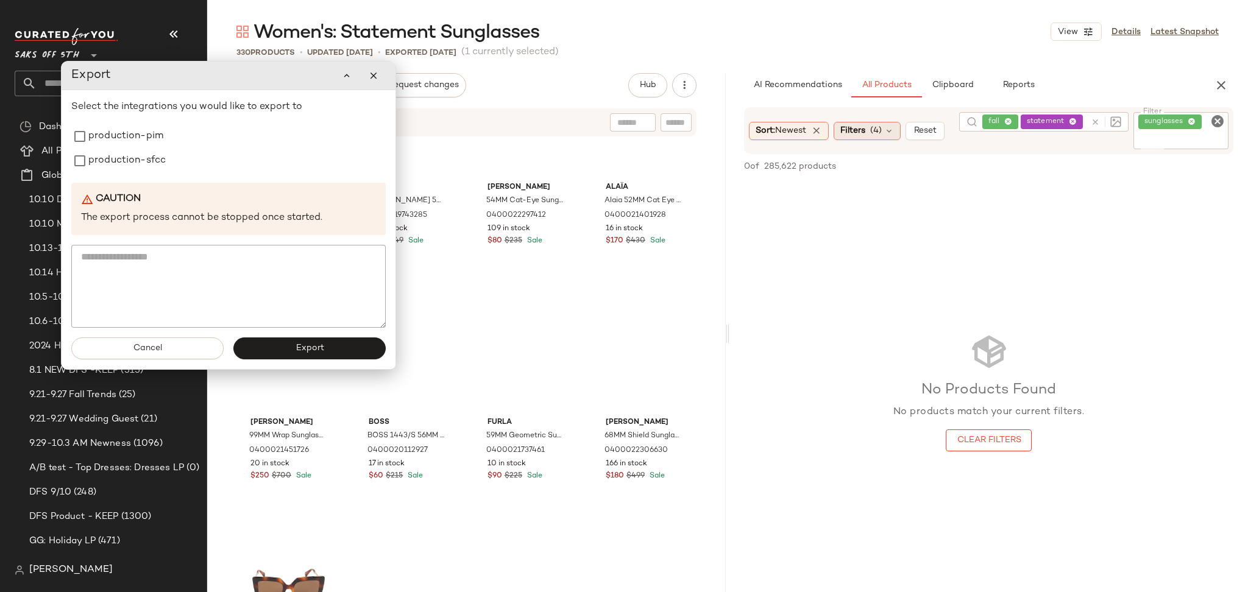
click at [873, 127] on span "(4)" at bounding box center [876, 130] width 12 height 13
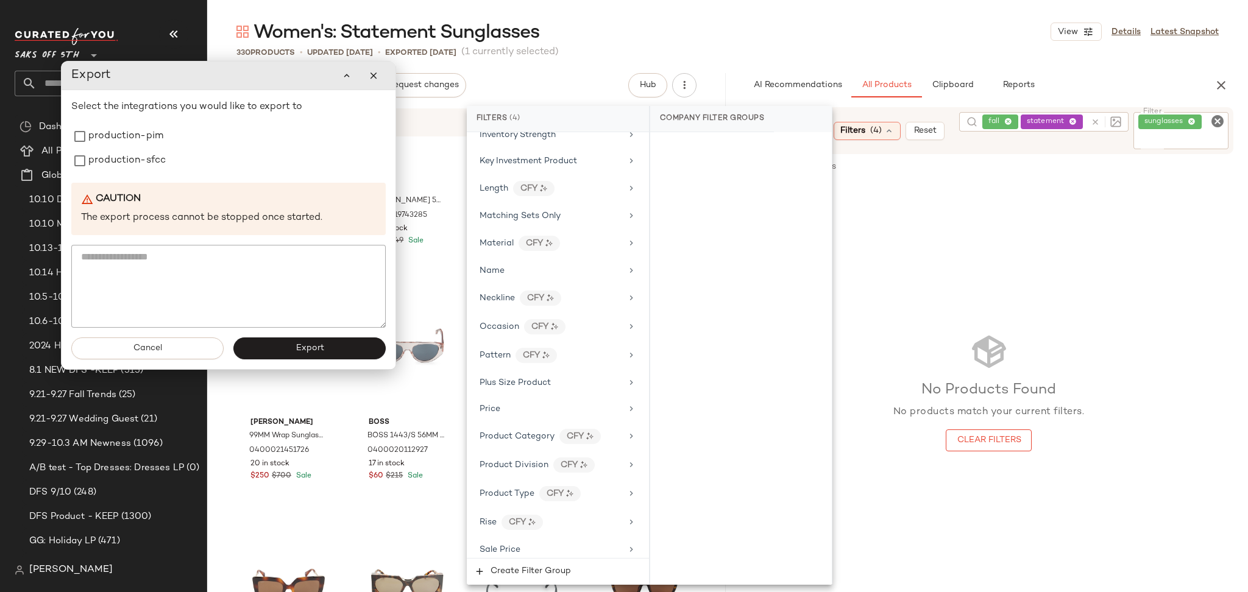
scroll to position [744, 0]
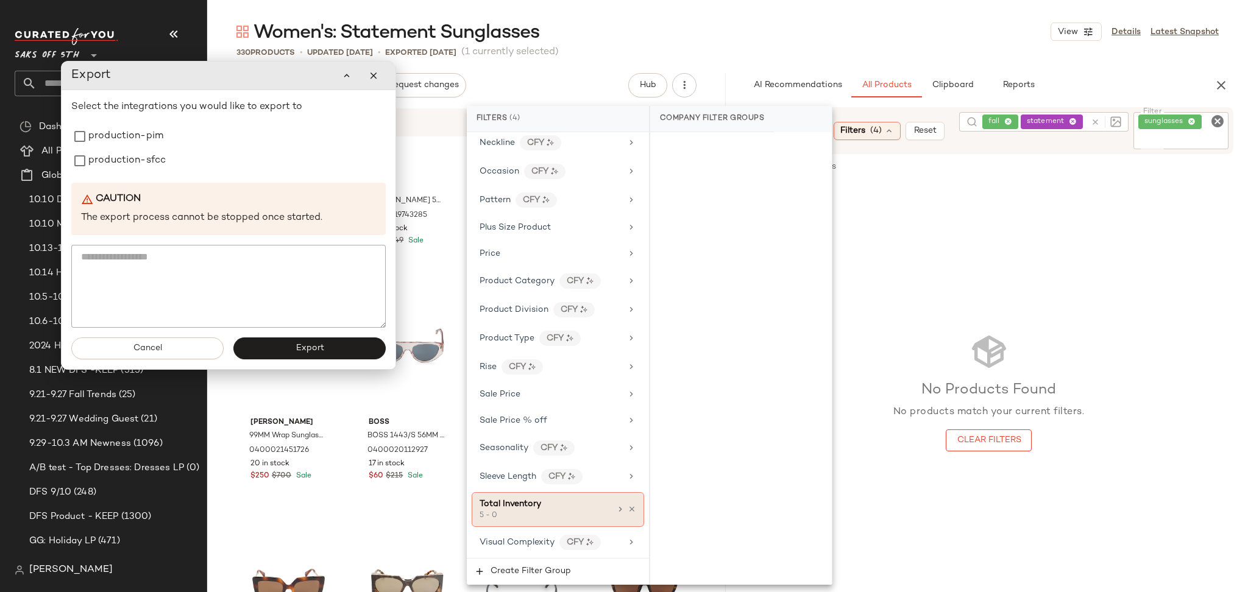
click at [633, 511] on div "Total Inventory 5 - 0" at bounding box center [558, 509] width 172 height 35
click at [628, 511] on icon at bounding box center [632, 509] width 9 height 9
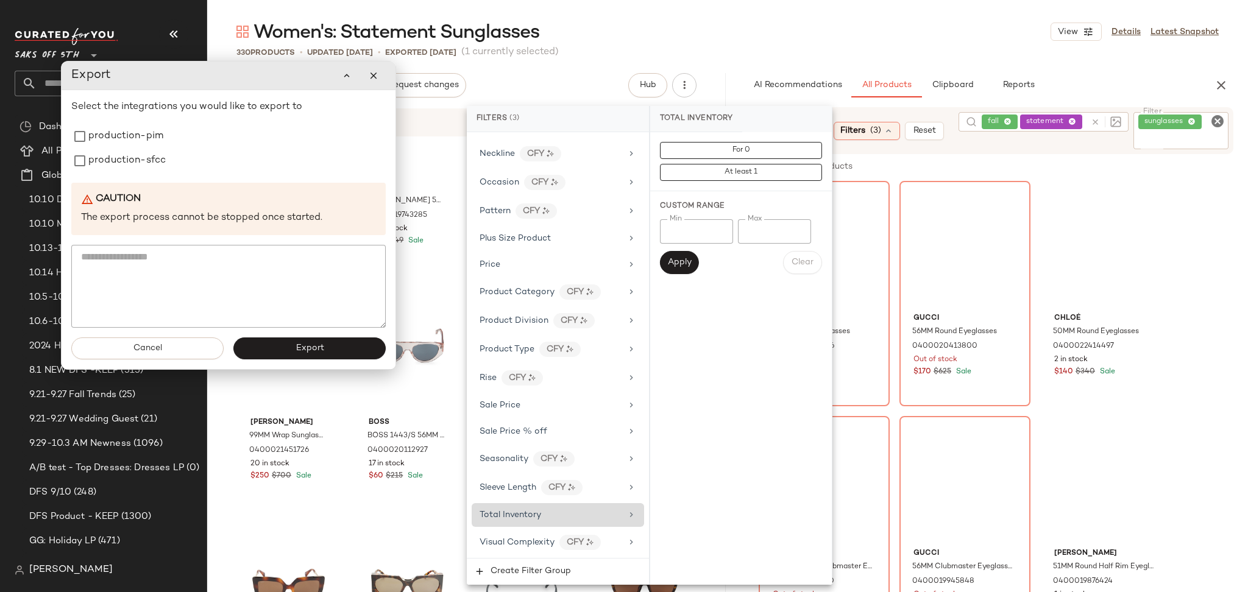
click at [834, 29] on div "Women's: Statement Sunglasses View Details Latest Snapshot" at bounding box center [727, 32] width 1041 height 24
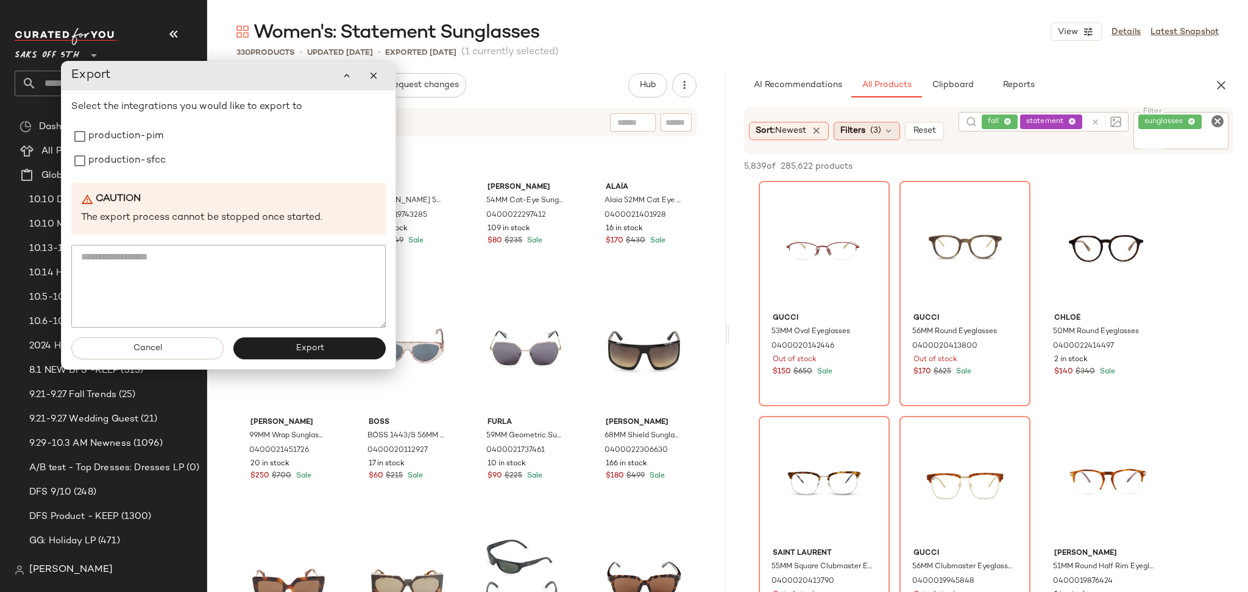
click at [848, 133] on span "Filters" at bounding box center [853, 130] width 25 height 13
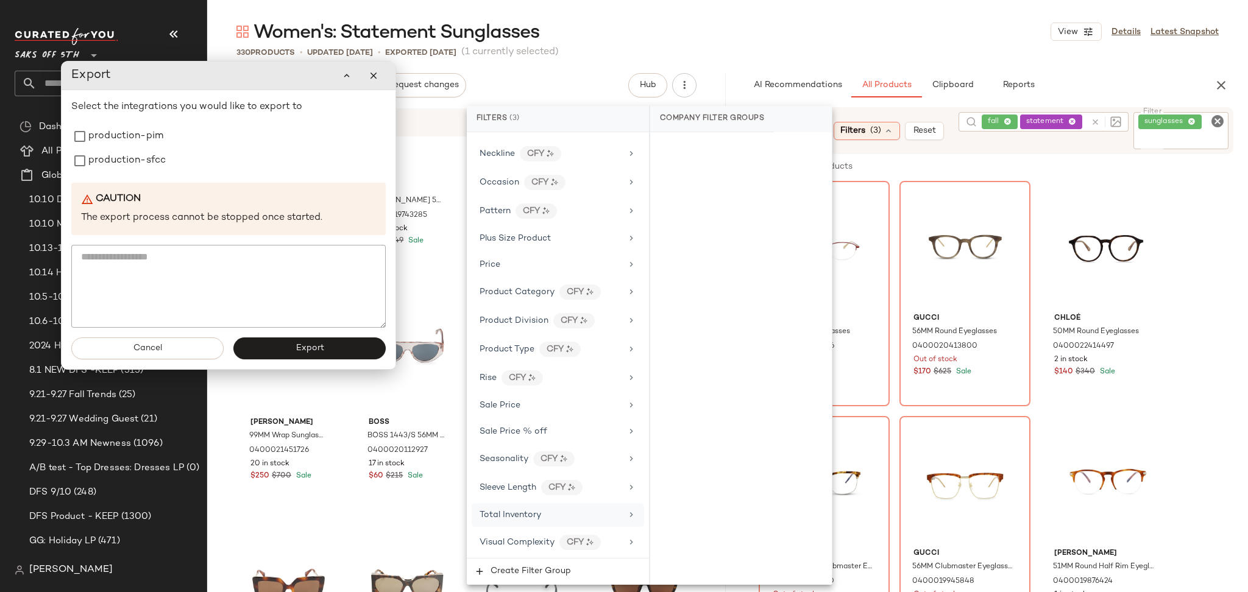
click at [519, 512] on span "Total Inventory" at bounding box center [511, 515] width 62 height 9
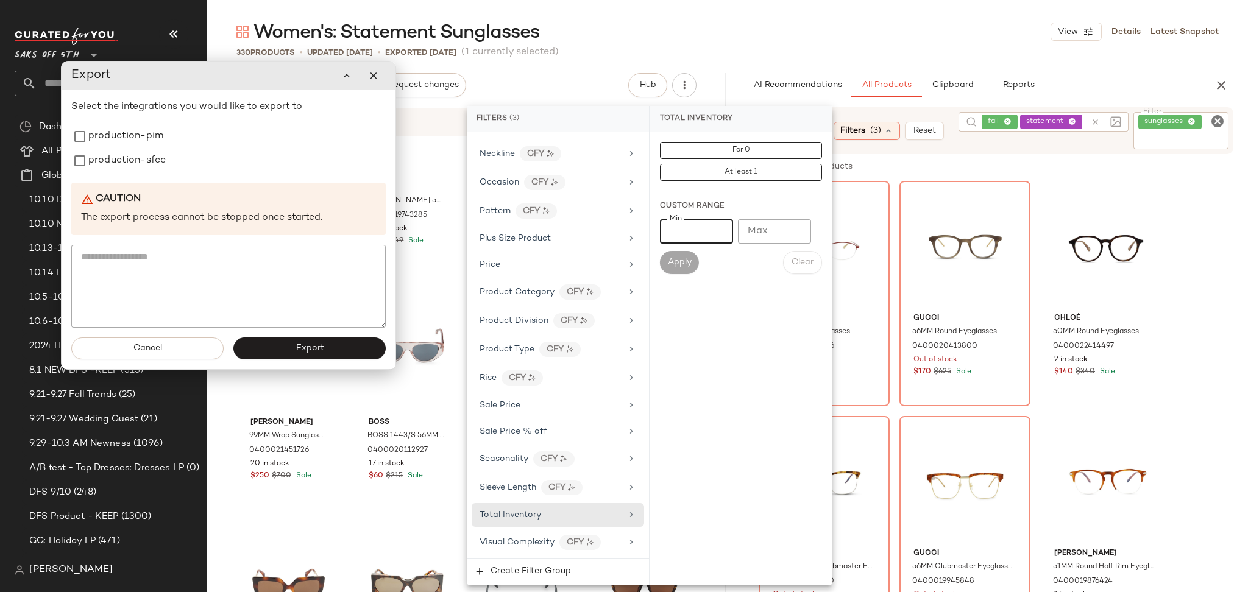
click at [699, 236] on input "Min" at bounding box center [696, 231] width 73 height 24
type input "*"
click at [685, 258] on span "Apply" at bounding box center [679, 263] width 24 height 10
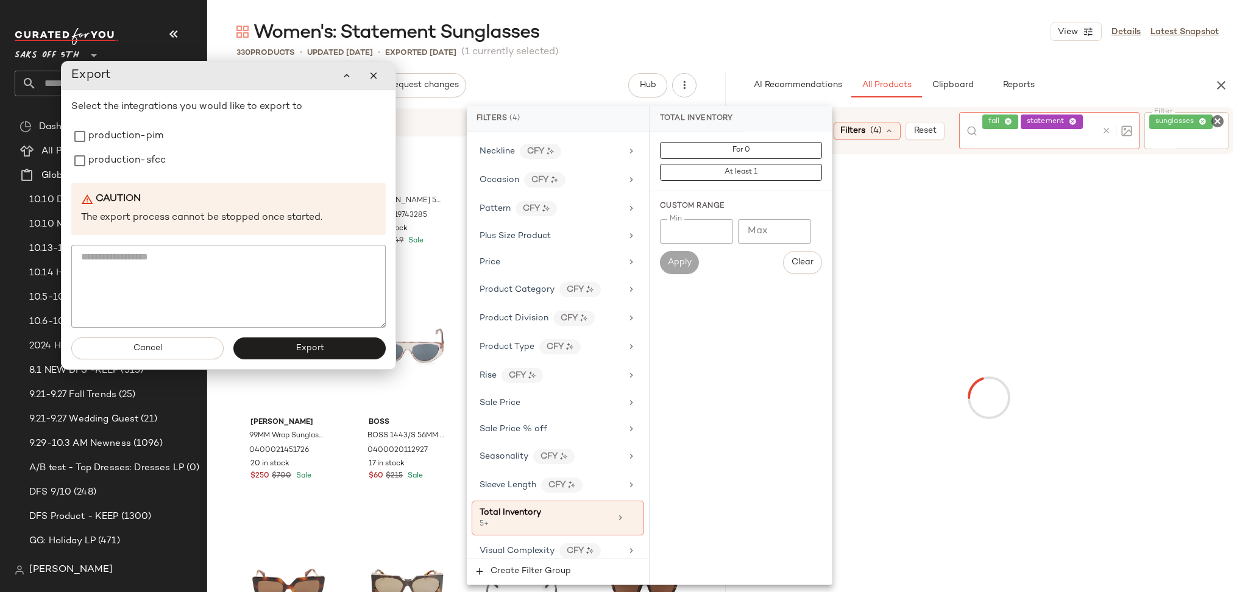
click at [1097, 119] on div "fall statement" at bounding box center [1049, 130] width 180 height 37
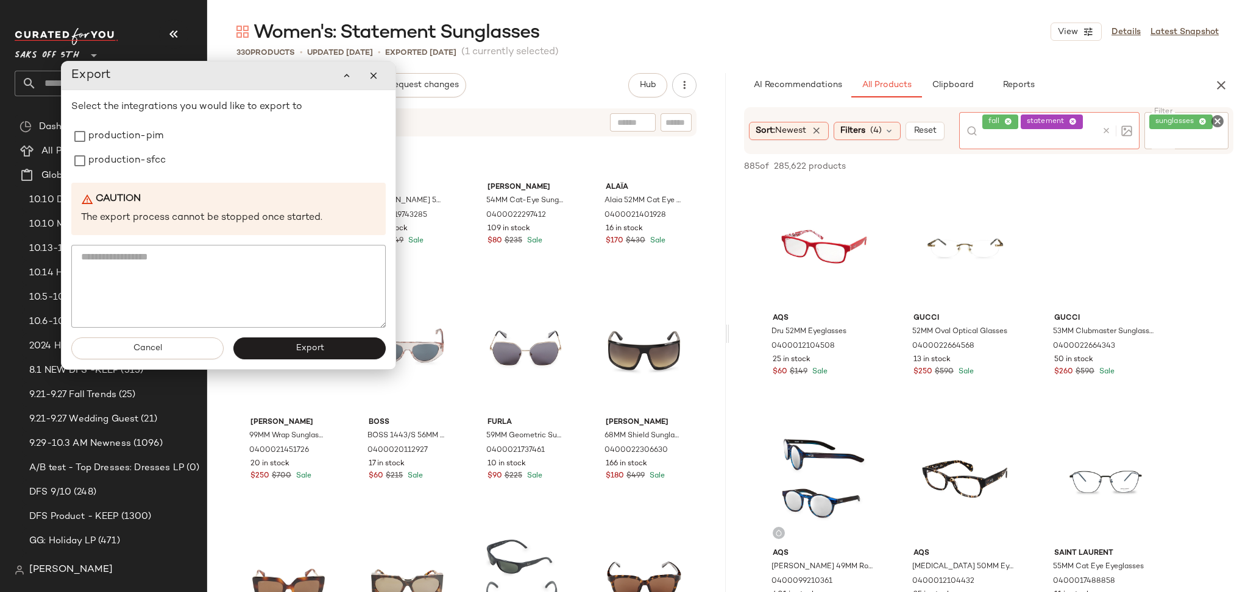
click at [1109, 130] on icon at bounding box center [1106, 130] width 9 height 9
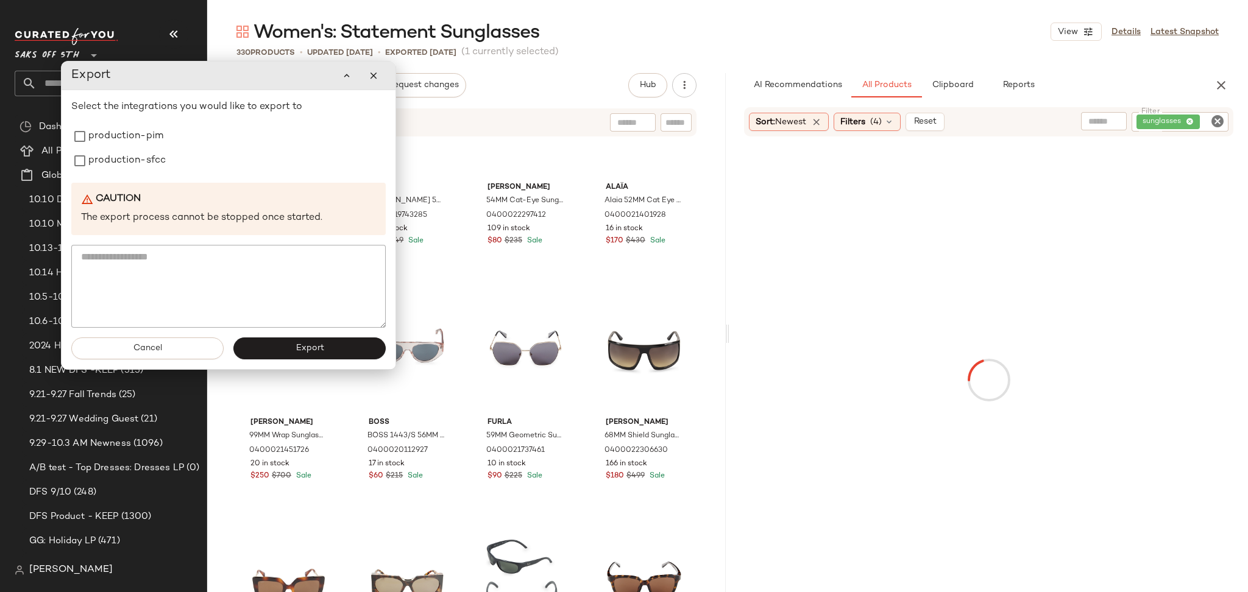
click at [1069, 71] on div "Women's: Statement Sunglasses View Details Latest Snapshot 330 Products • updat…" at bounding box center [727, 306] width 1041 height 573
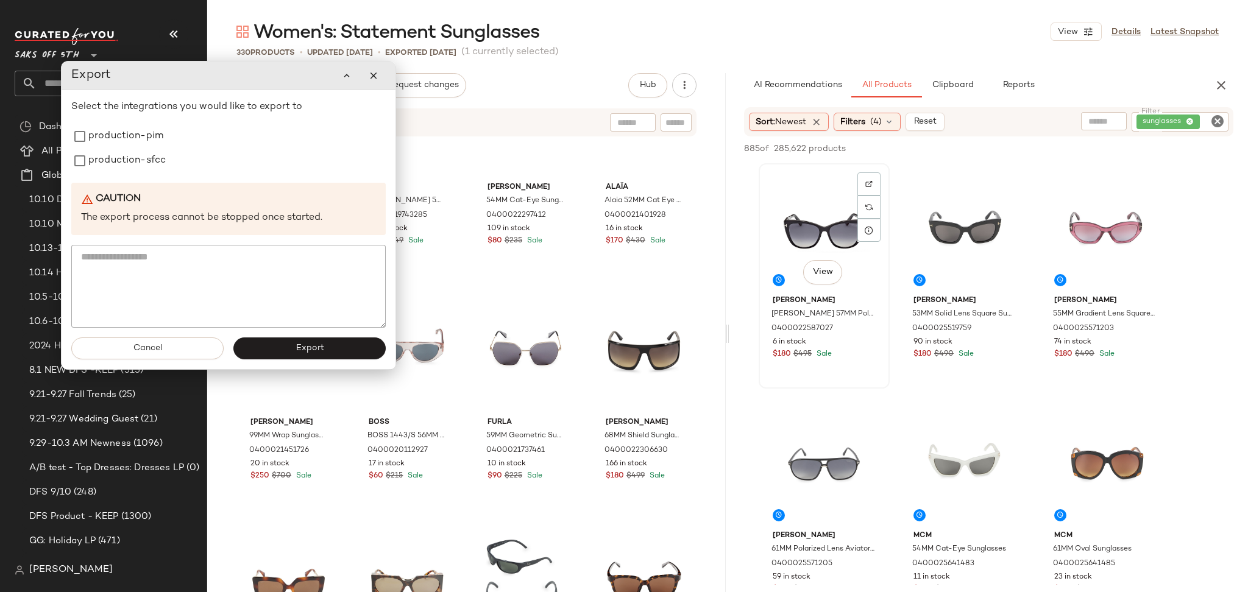
click at [785, 198] on div "View" at bounding box center [824, 229] width 123 height 123
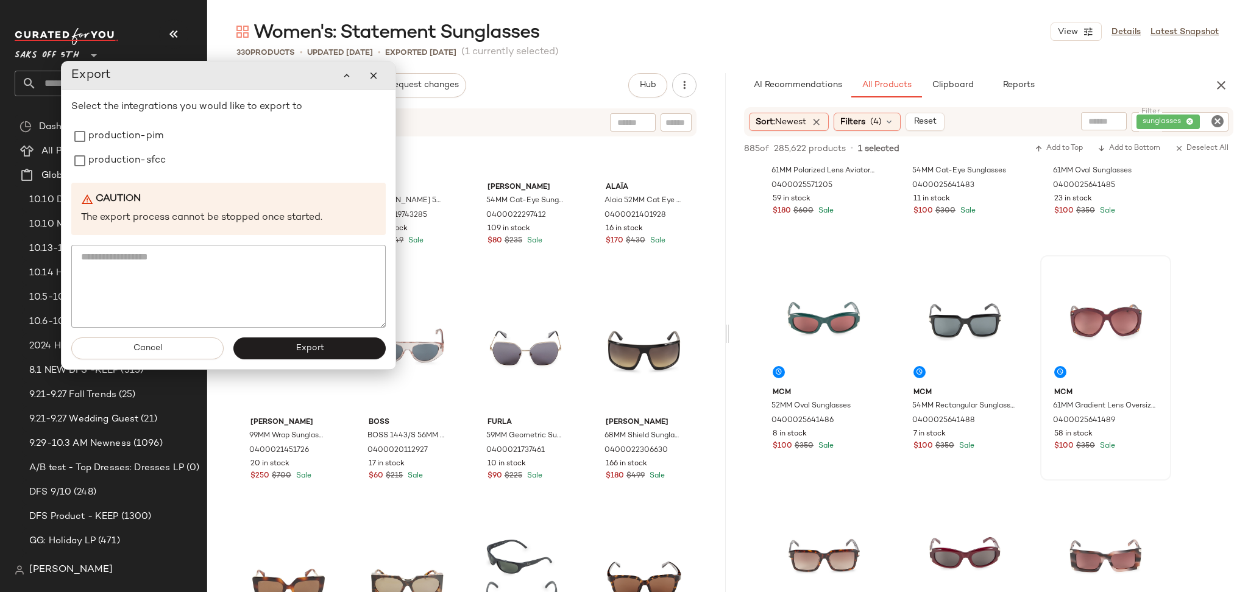
scroll to position [382, 0]
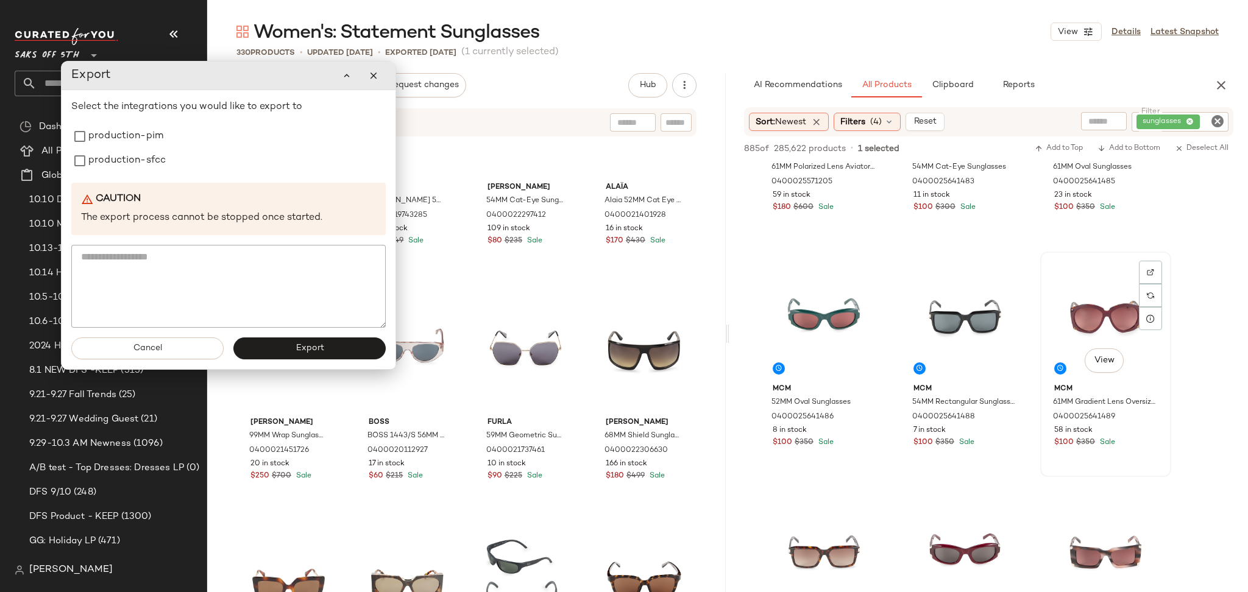
click at [1093, 337] on div "View" at bounding box center [1106, 317] width 123 height 123
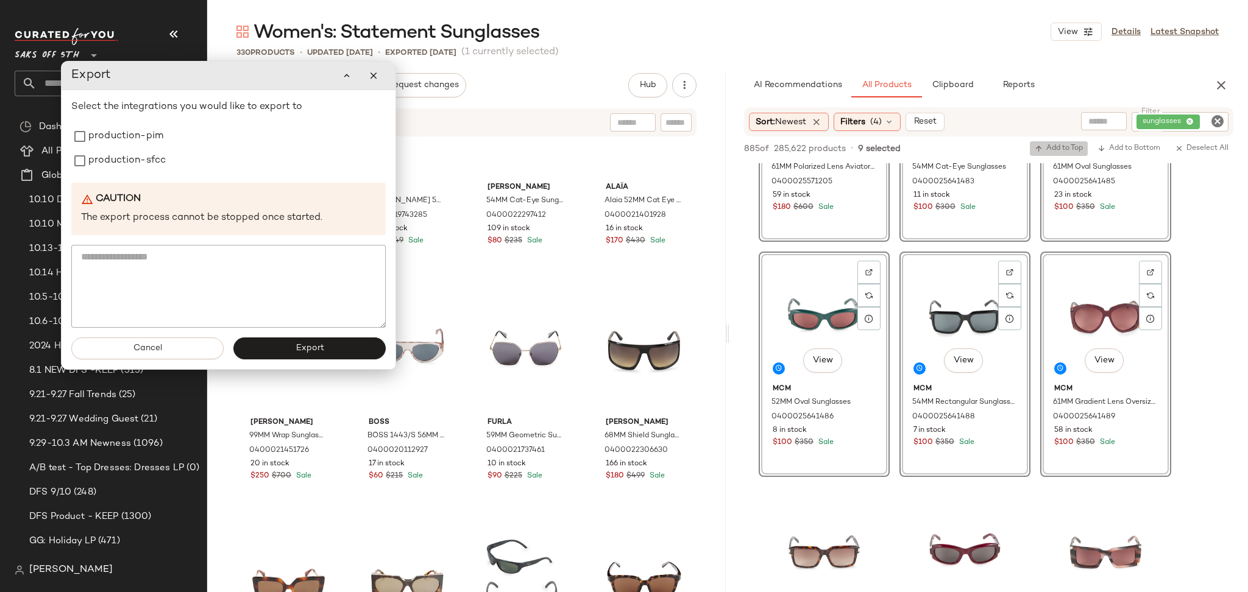
click at [1059, 148] on span "Add to Top" at bounding box center [1059, 148] width 48 height 9
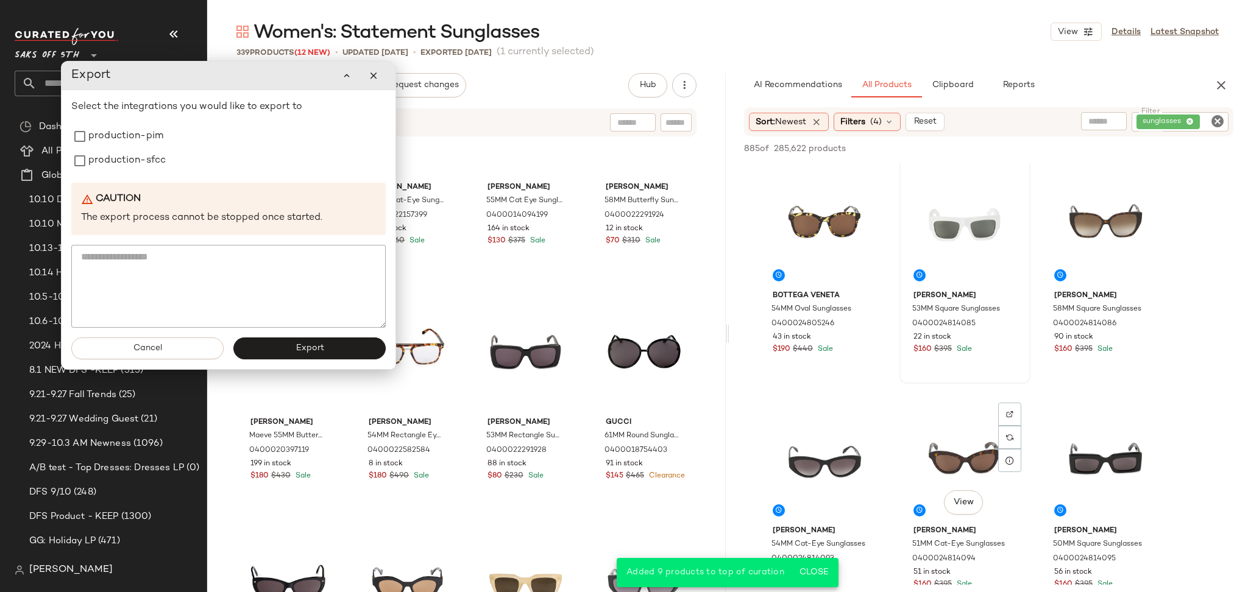
scroll to position [1651, 0]
click at [834, 217] on div "View" at bounding box center [824, 224] width 123 height 123
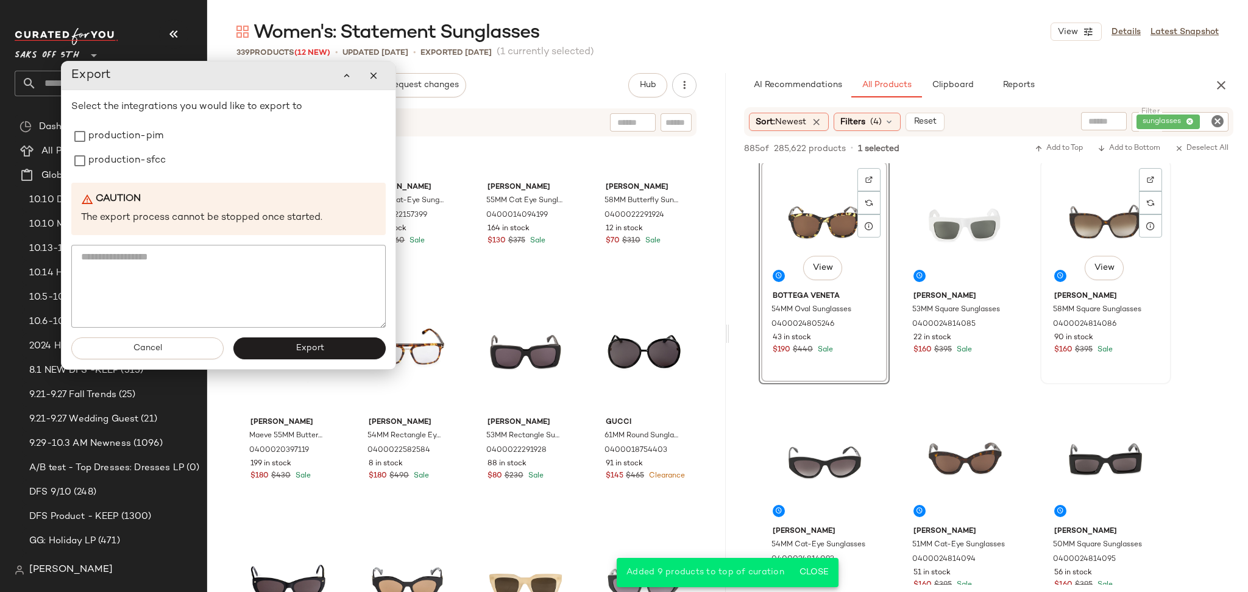
click at [1073, 215] on div "View" at bounding box center [1106, 224] width 123 height 123
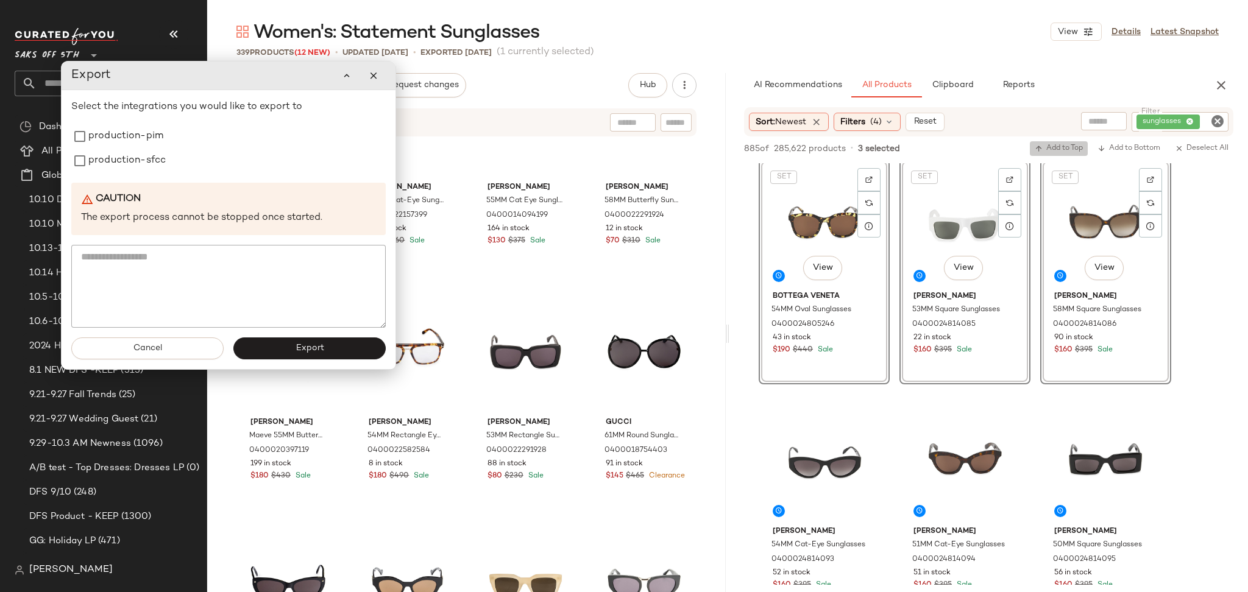
click at [1048, 155] on button "Add to Top" at bounding box center [1059, 148] width 58 height 15
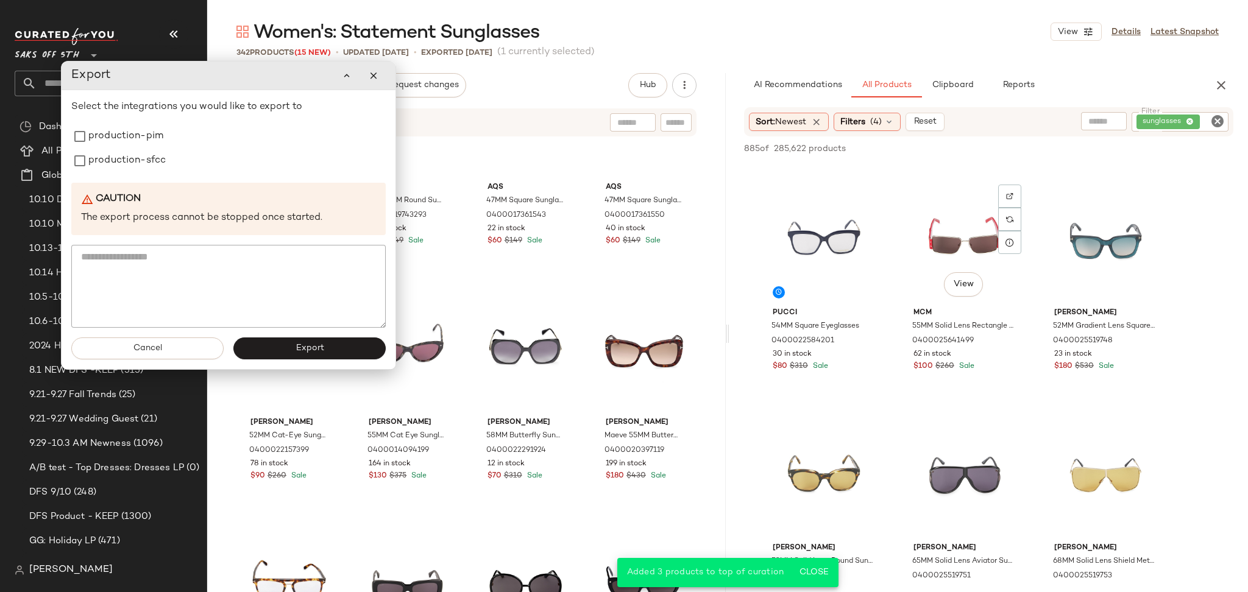
scroll to position [2107, 0]
click at [827, 245] on div "View" at bounding box center [824, 240] width 123 height 123
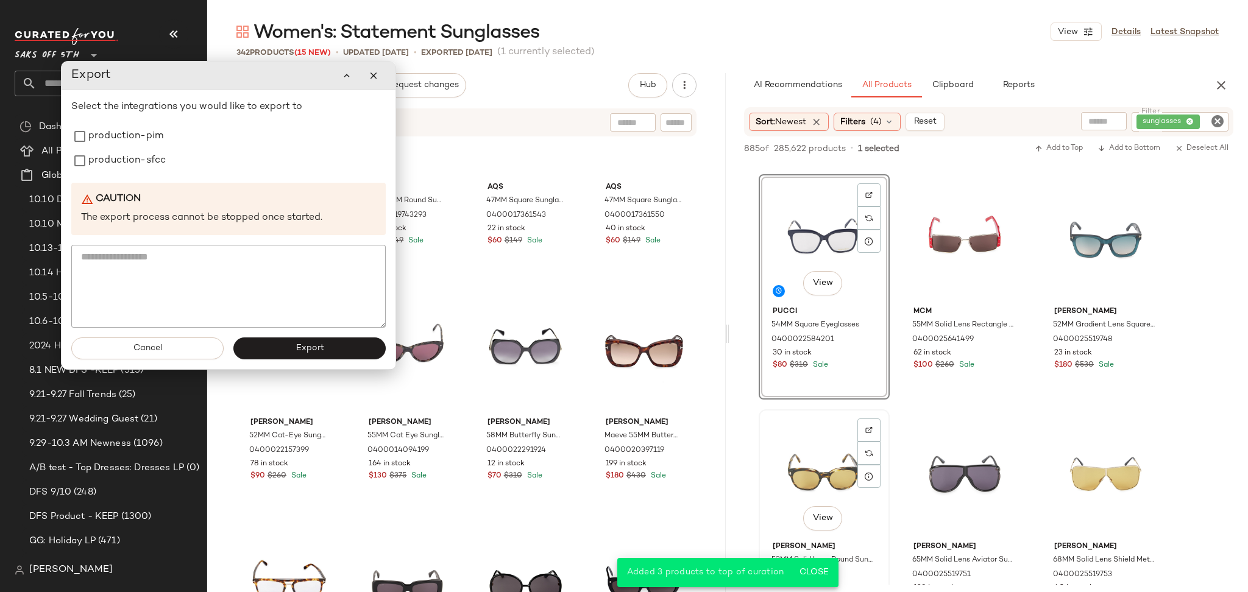
click at [836, 448] on div "View" at bounding box center [824, 475] width 123 height 123
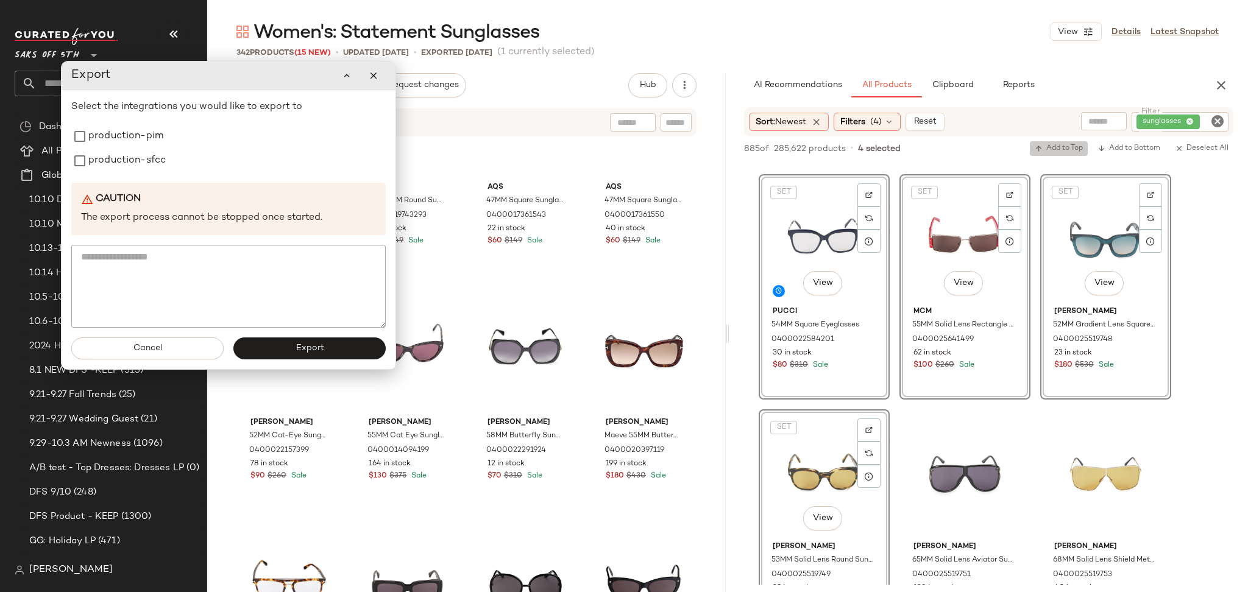
click at [1059, 154] on button "Add to Top" at bounding box center [1059, 148] width 58 height 15
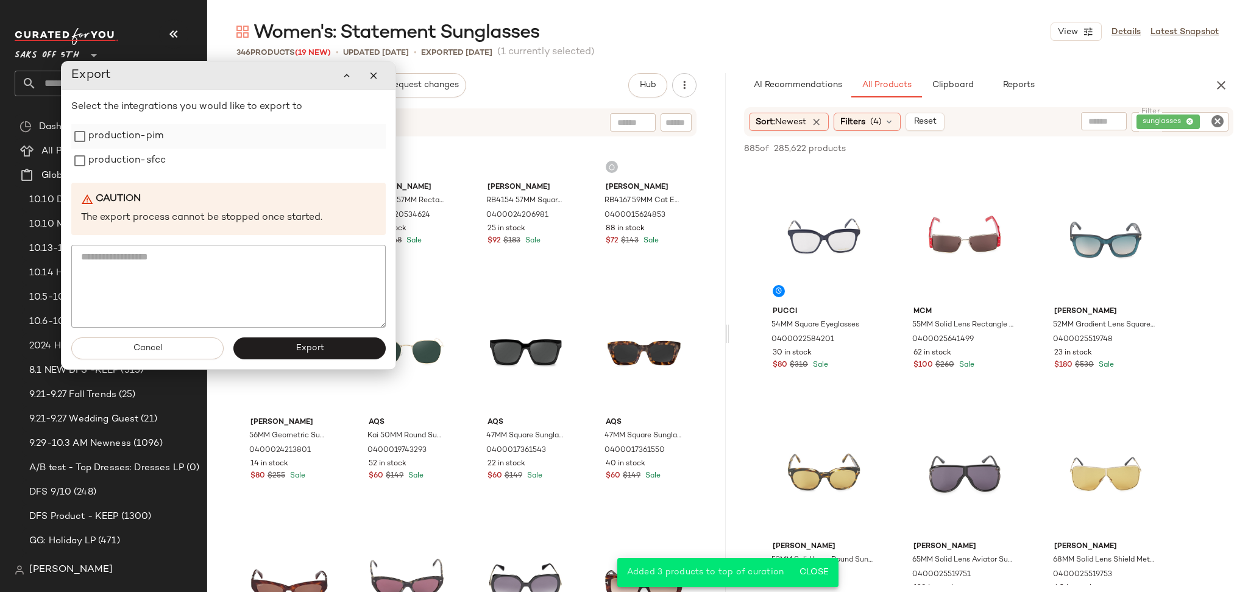
click at [102, 144] on label "production-pim" at bounding box center [125, 136] width 75 height 24
click at [104, 156] on label "production-sfcc" at bounding box center [126, 161] width 77 height 24
click at [287, 341] on button "Export" at bounding box center [309, 349] width 152 height 22
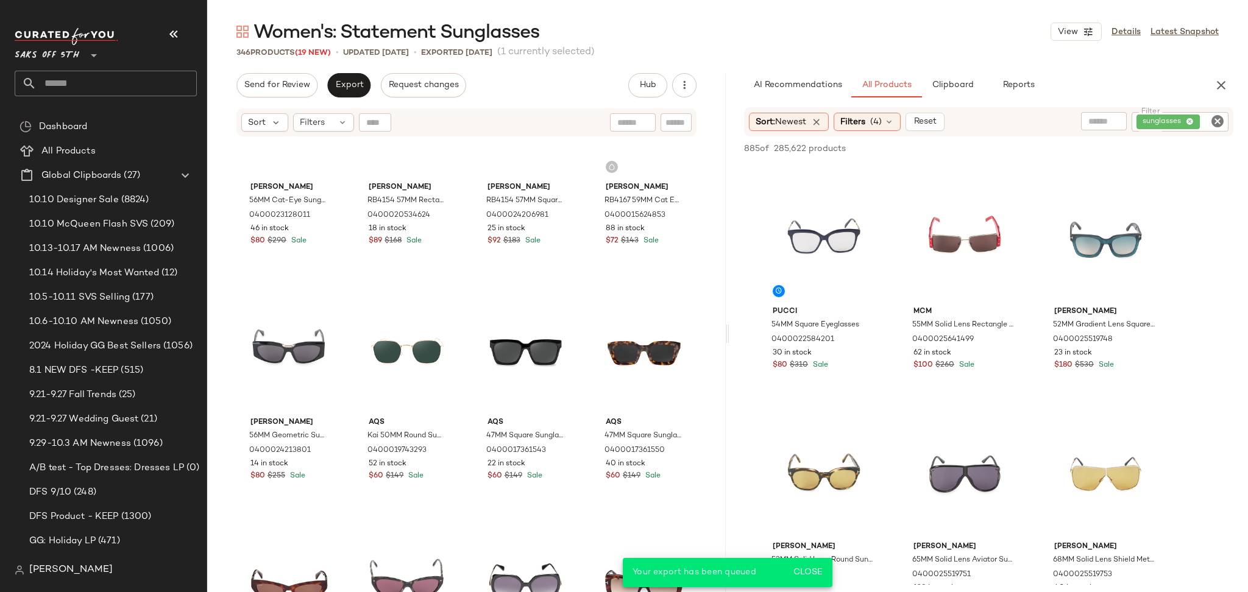
scroll to position [3048, 0]
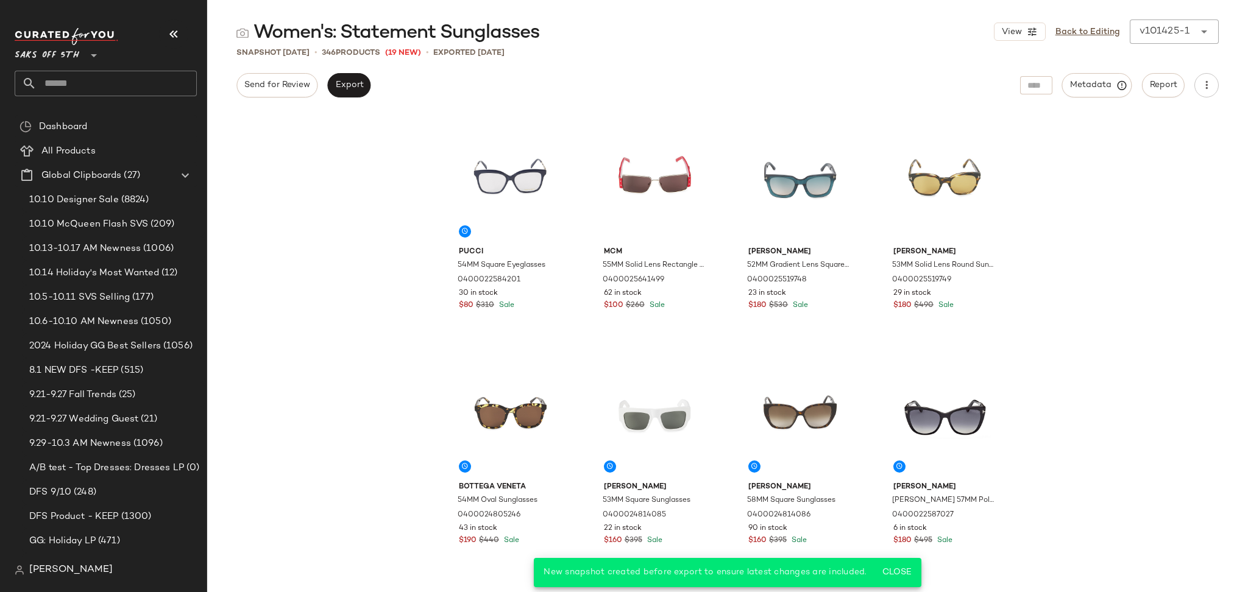
click at [110, 88] on input "text" at bounding box center [117, 84] width 160 height 26
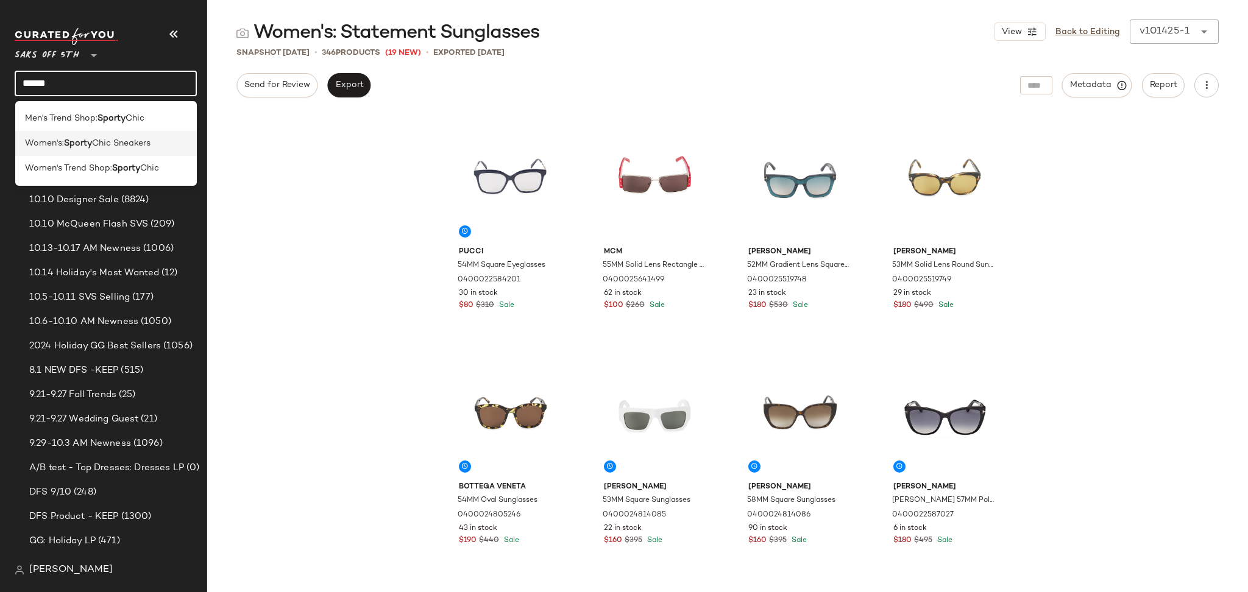
type input "******"
click at [104, 146] on span "Chic Sneakers" at bounding box center [121, 143] width 59 height 13
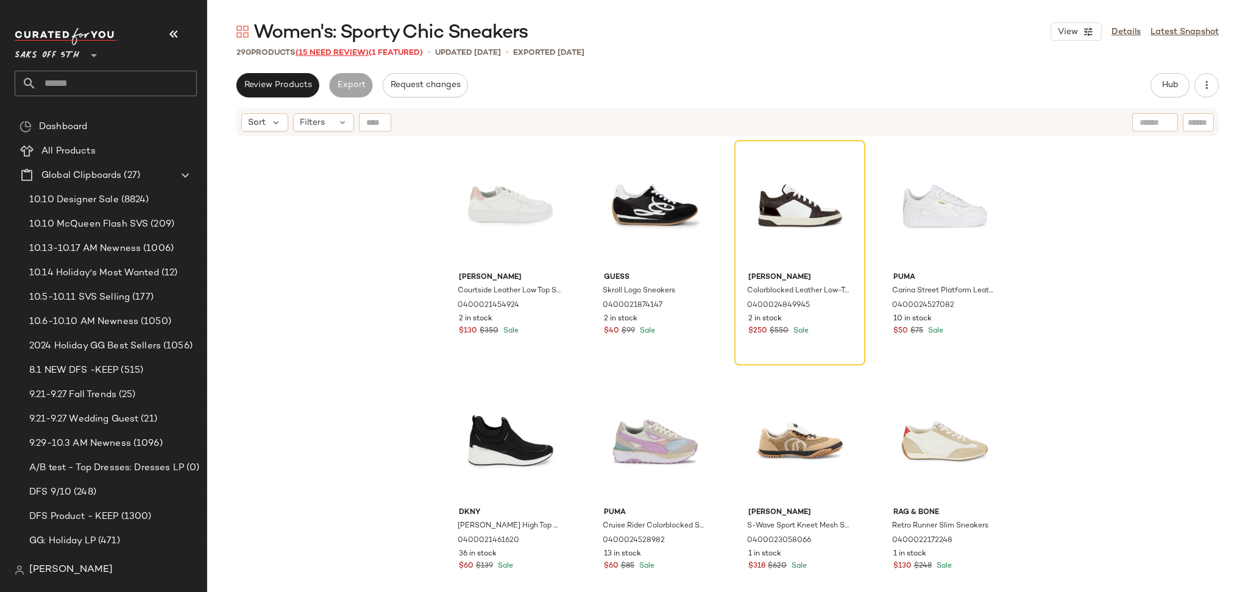
click at [326, 51] on span "(15 Need Review)" at bounding box center [332, 53] width 73 height 9
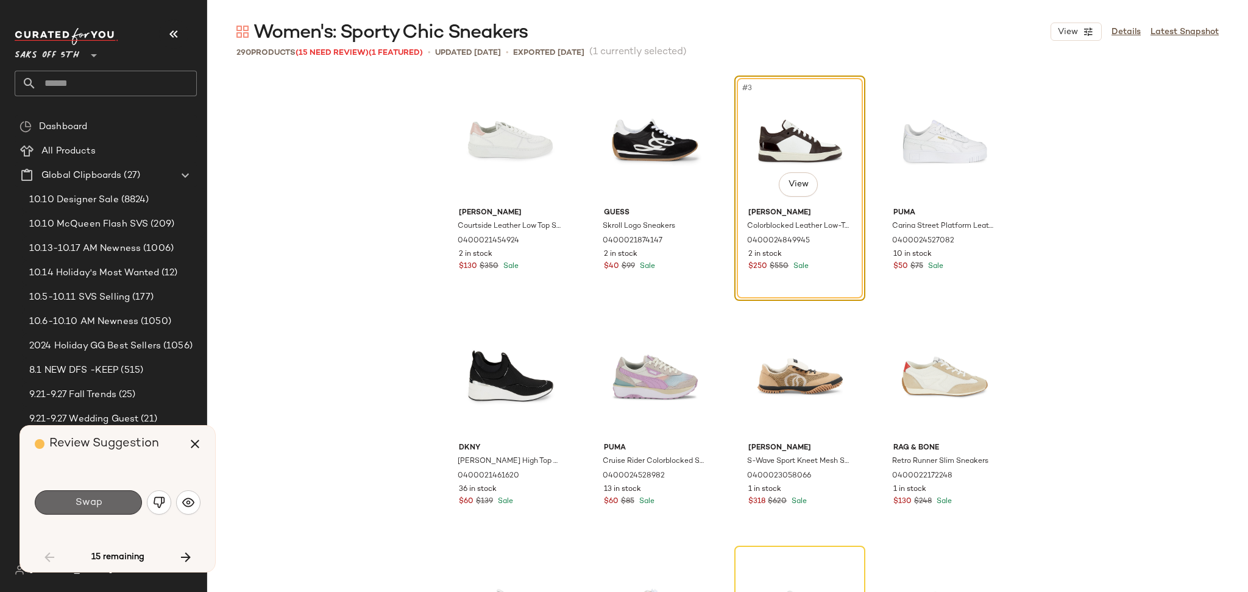
click at [107, 500] on button "Swap" at bounding box center [88, 503] width 107 height 24
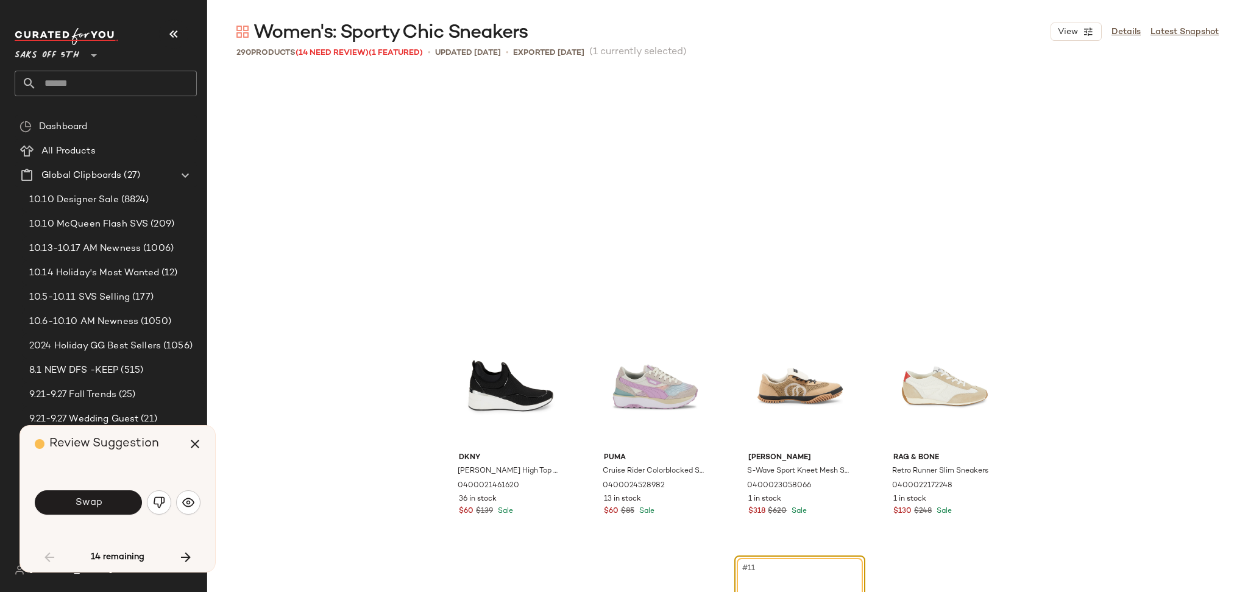
scroll to position [245, 0]
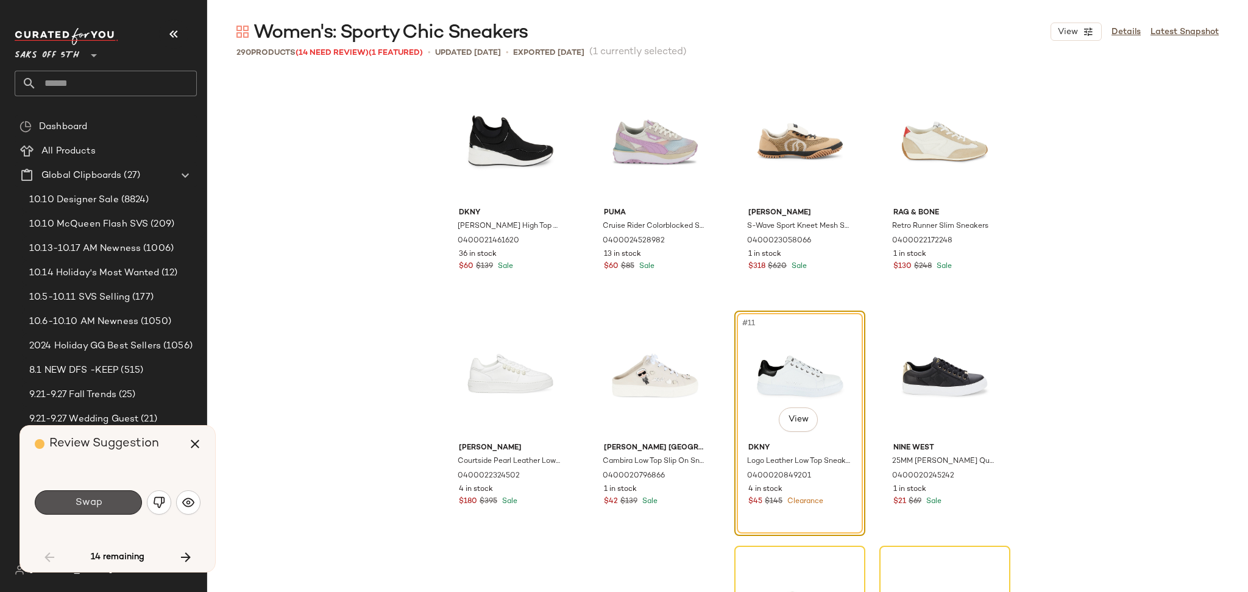
click at [107, 500] on button "Swap" at bounding box center [88, 503] width 107 height 24
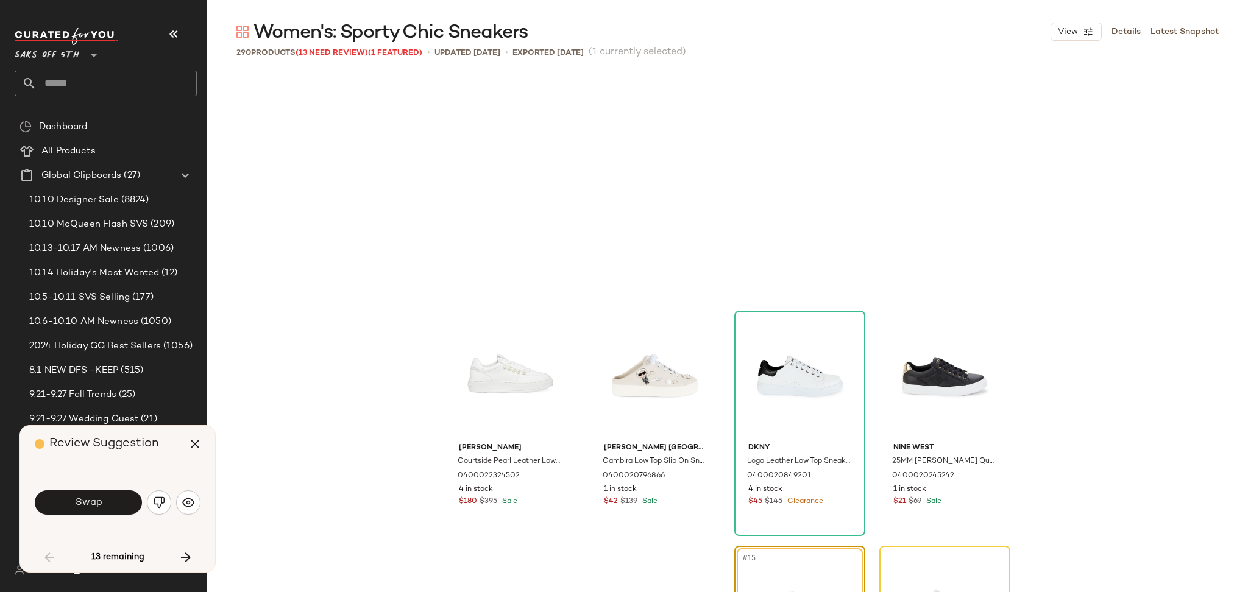
scroll to position [471, 0]
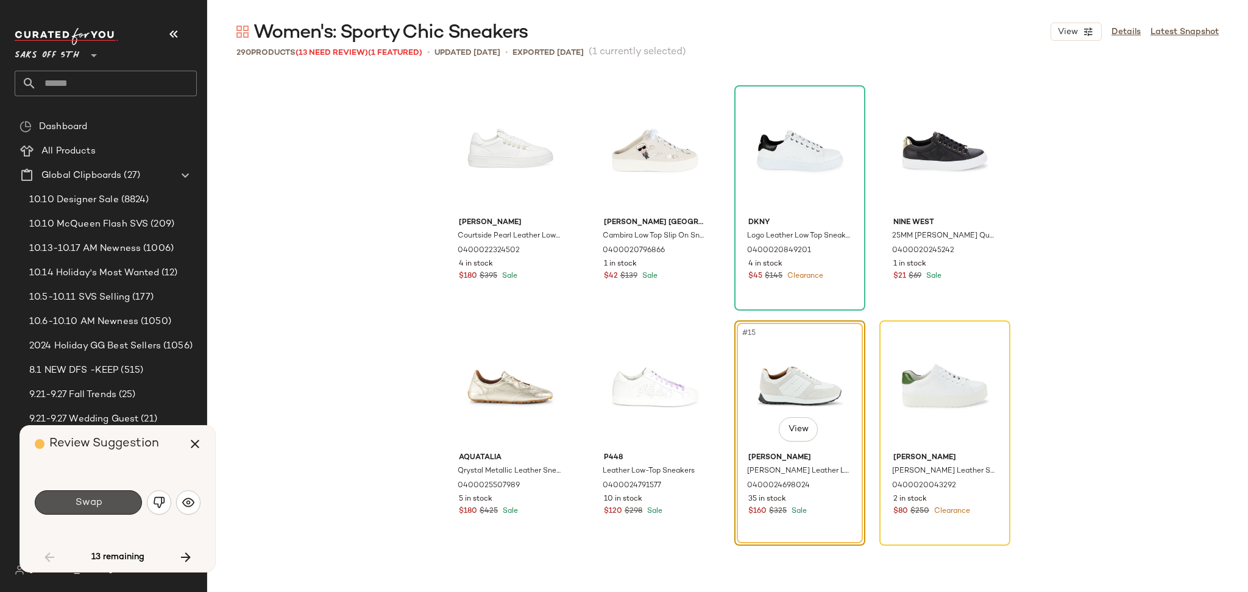
click at [107, 500] on button "Swap" at bounding box center [88, 503] width 107 height 24
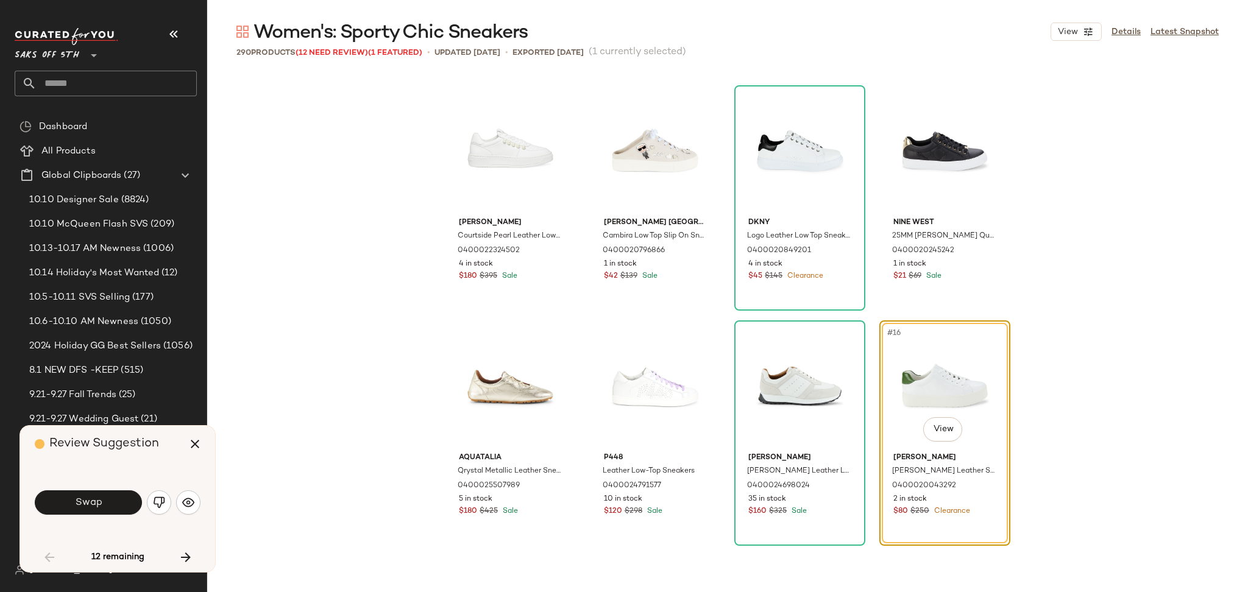
click at [107, 500] on button "Swap" at bounding box center [88, 503] width 107 height 24
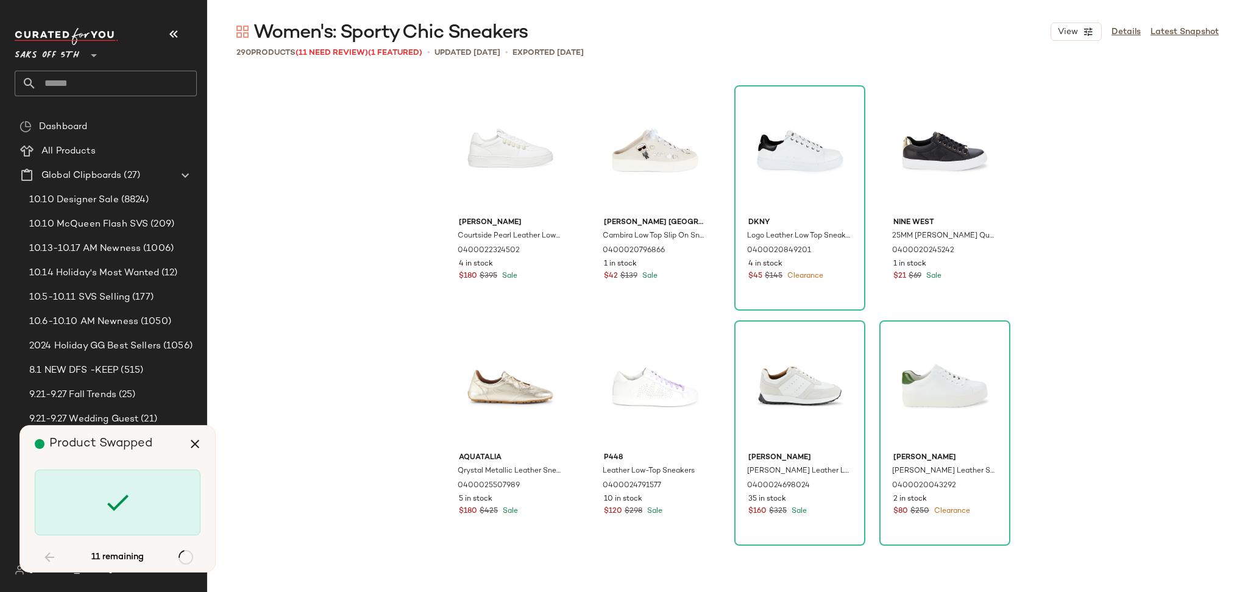
scroll to position [4470, 0]
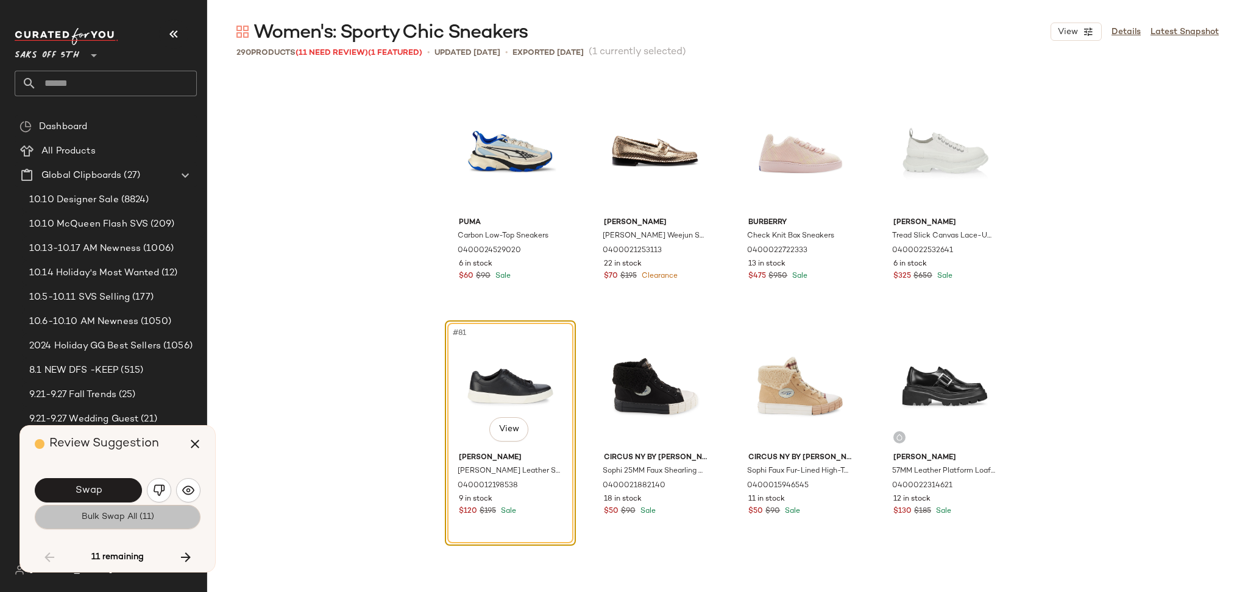
click at [123, 522] on span "Bulk Swap All (11)" at bounding box center [117, 518] width 73 height 10
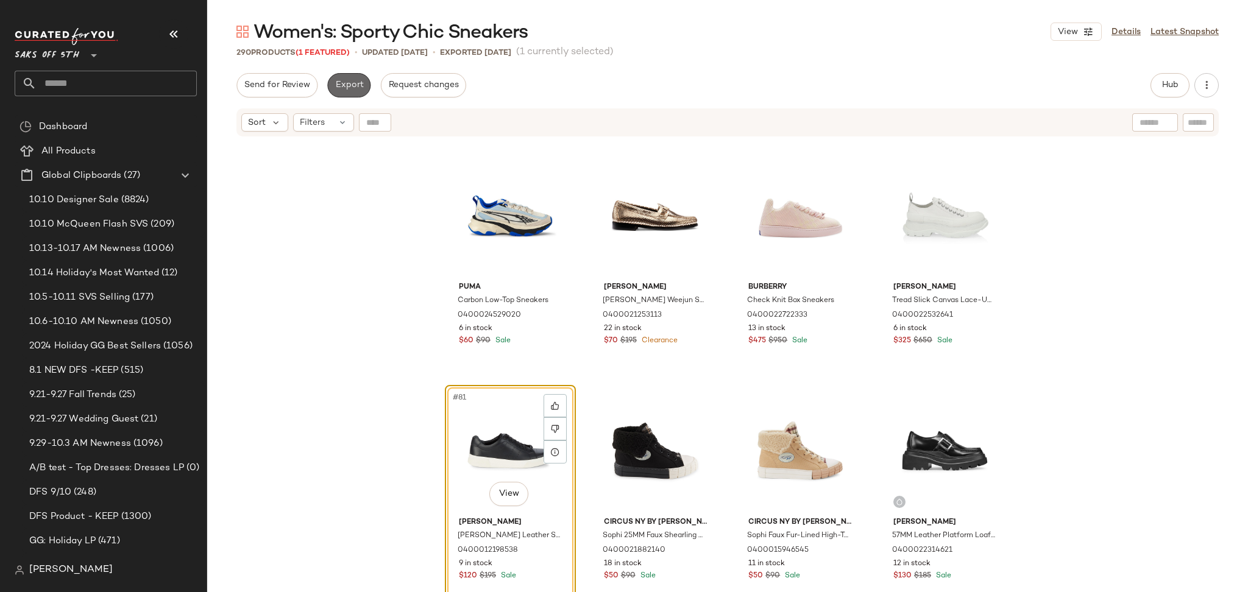
click at [342, 87] on span "Export" at bounding box center [349, 85] width 29 height 10
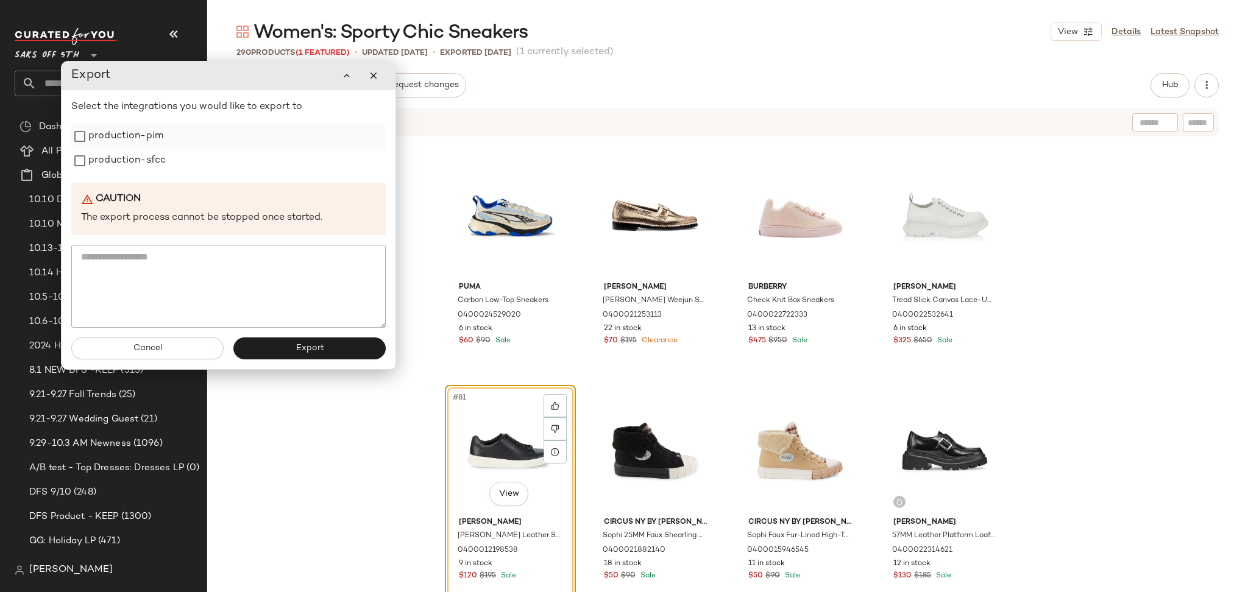
click at [118, 137] on label "production-pim" at bounding box center [125, 136] width 75 height 24
click at [118, 157] on label "production-sfcc" at bounding box center [126, 161] width 77 height 24
click at [305, 346] on span "Export" at bounding box center [309, 349] width 29 height 10
